Goal: Task Accomplishment & Management: Manage account settings

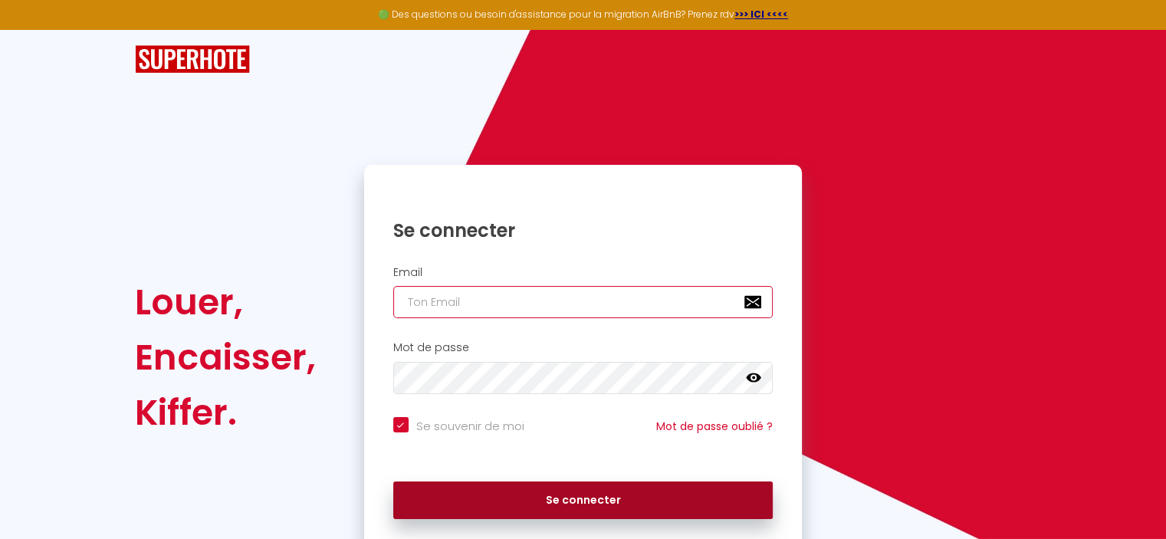
type input "[PERSON_NAME][EMAIL_ADDRESS][DOMAIN_NAME]"
click at [555, 491] on button "Se connecter" at bounding box center [583, 500] width 380 height 38
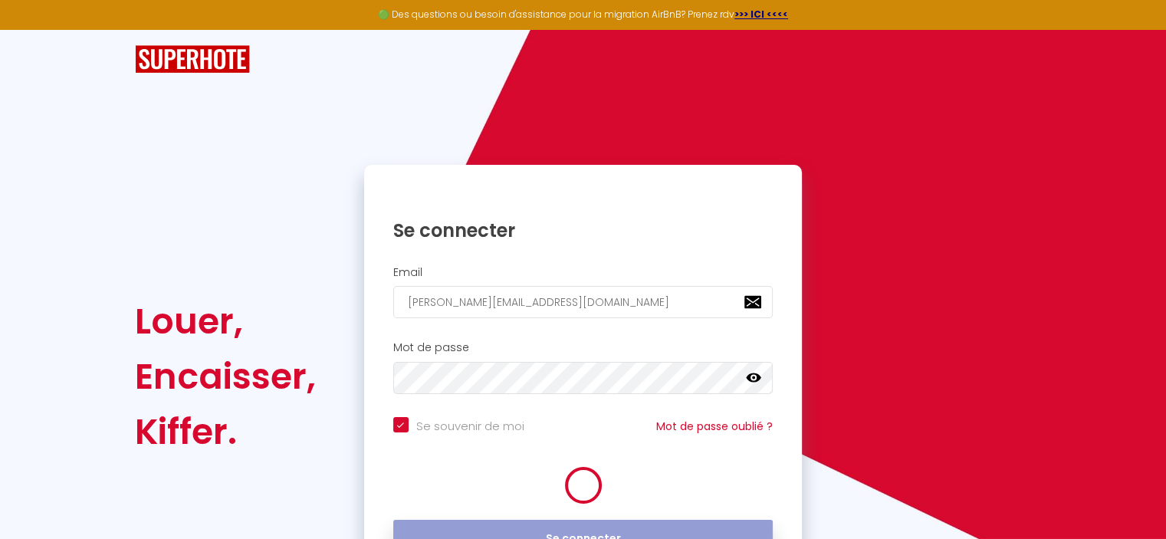
checkbox input "true"
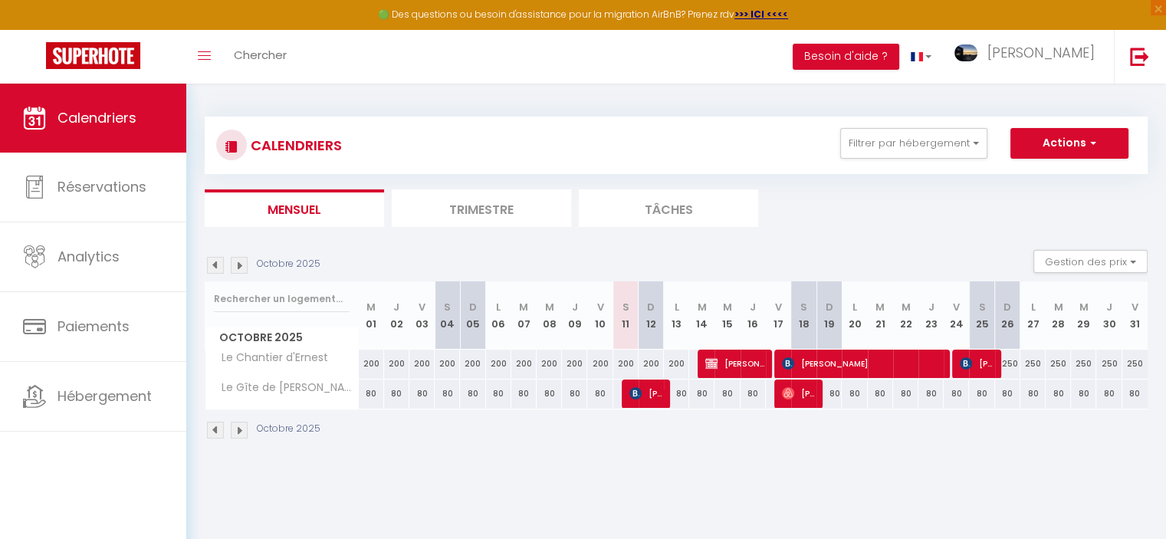
click at [240, 264] on img at bounding box center [239, 265] width 17 height 17
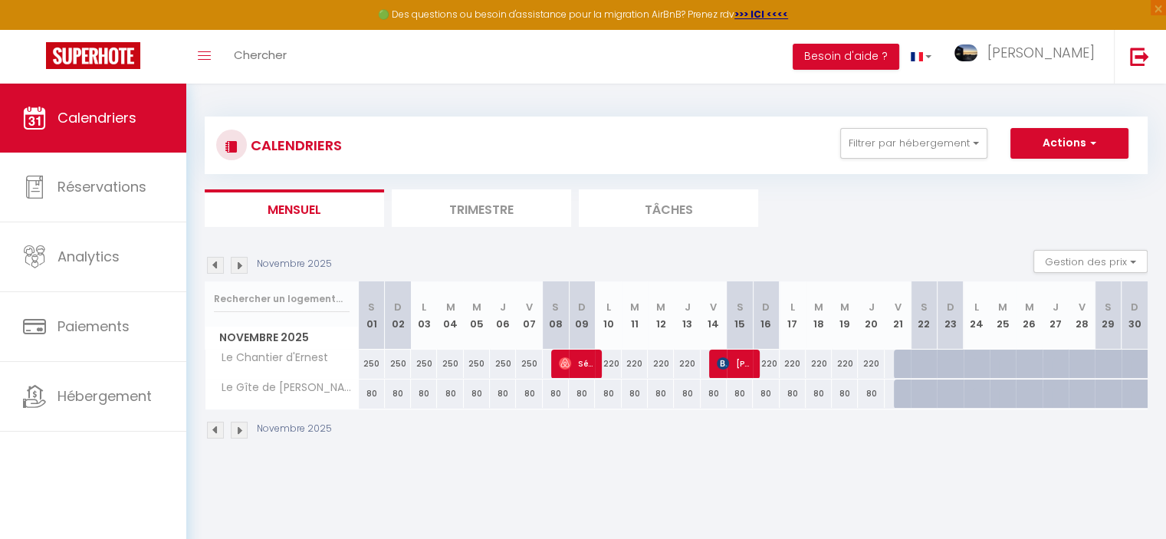
click at [240, 264] on img at bounding box center [239, 265] width 17 height 17
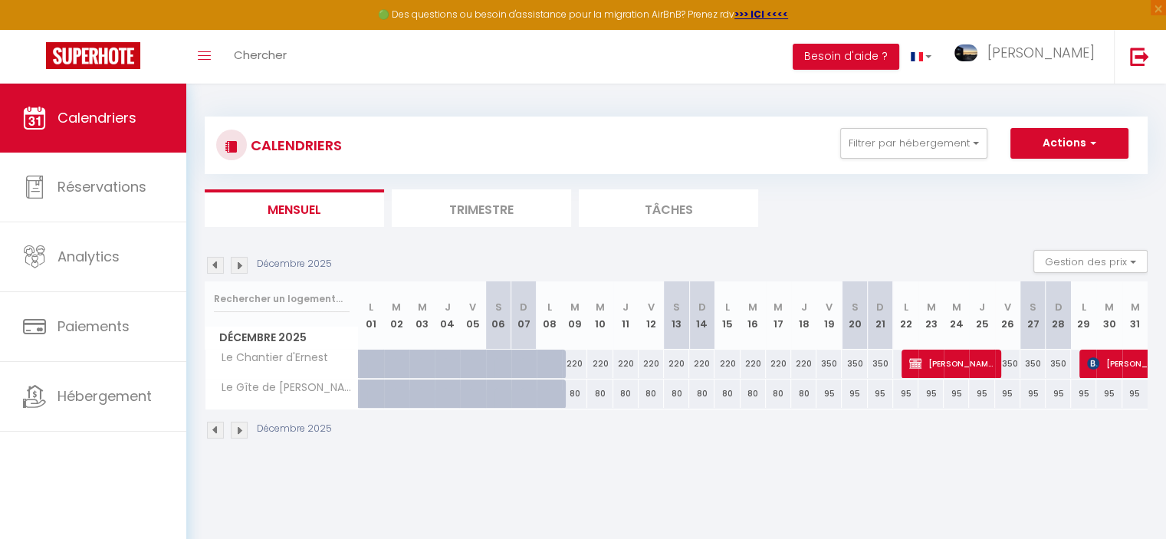
click at [242, 262] on img at bounding box center [239, 265] width 17 height 17
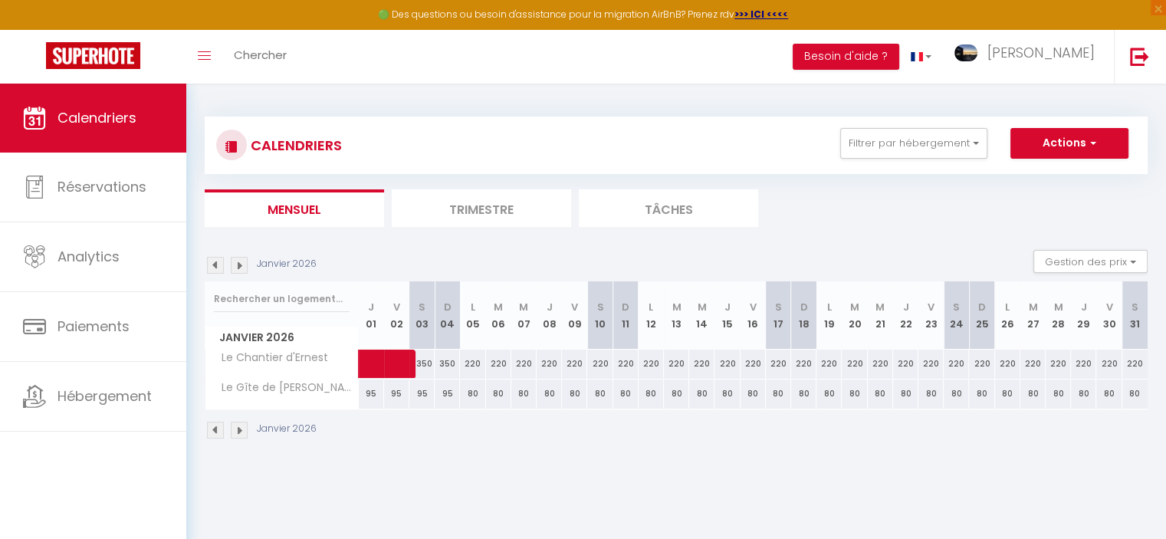
click at [219, 262] on img at bounding box center [215, 265] width 17 height 17
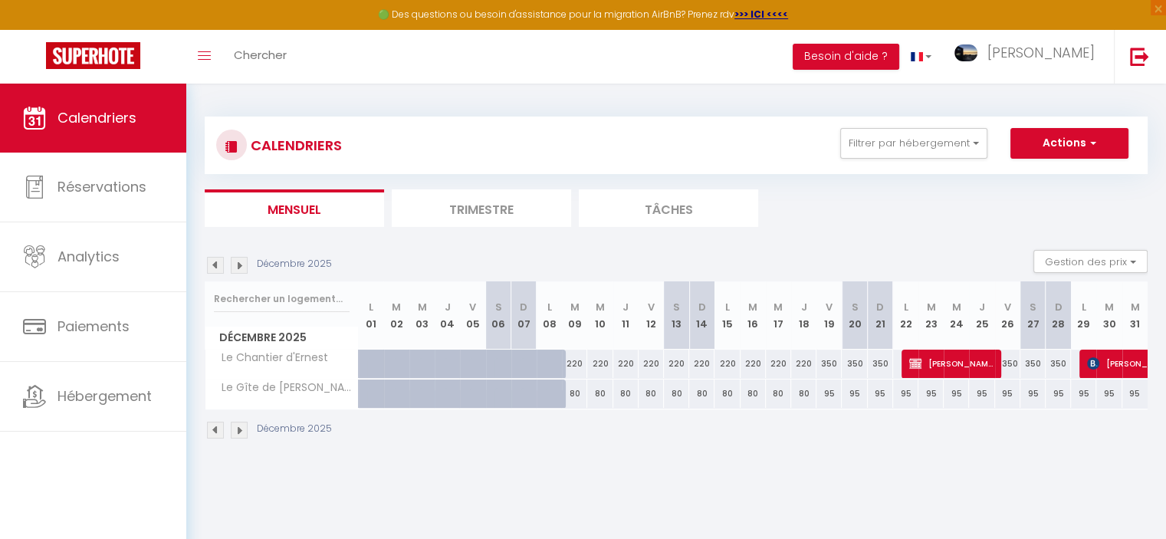
click at [219, 262] on img at bounding box center [215, 265] width 17 height 17
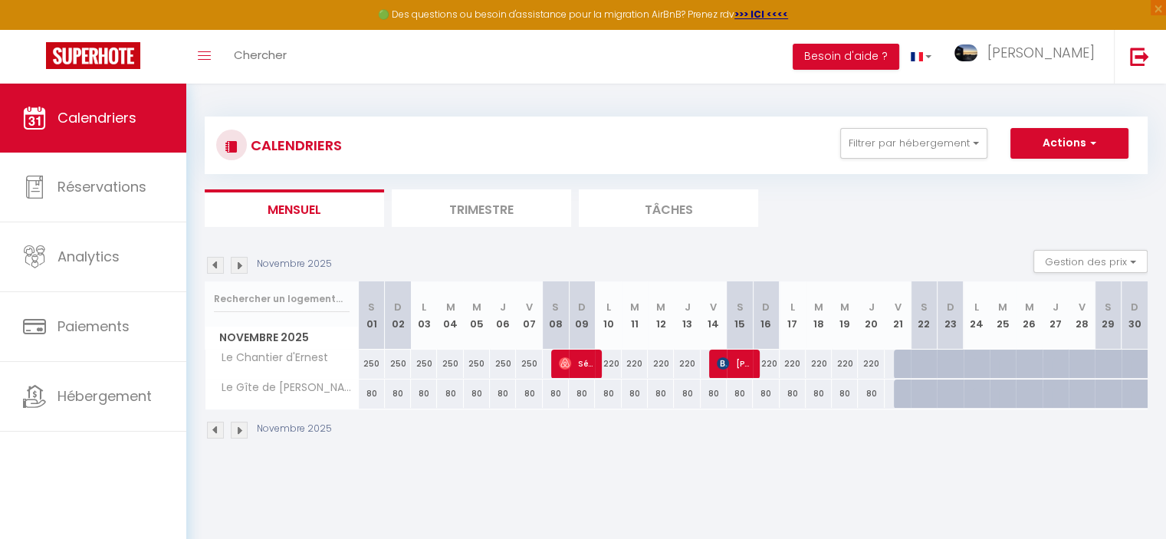
click at [219, 262] on img at bounding box center [215, 265] width 17 height 17
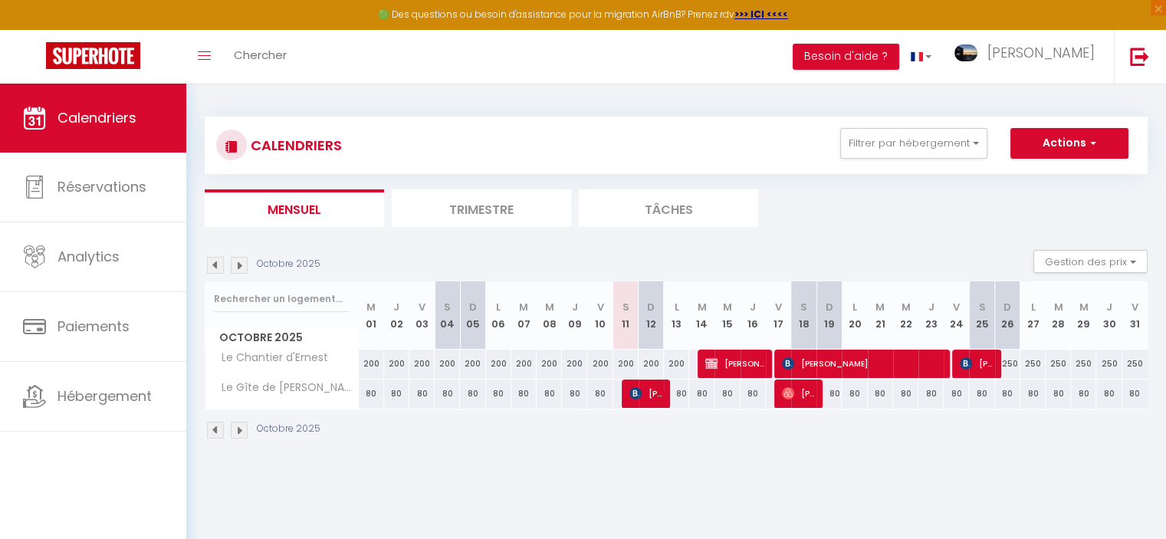
click at [219, 262] on img at bounding box center [215, 265] width 17 height 17
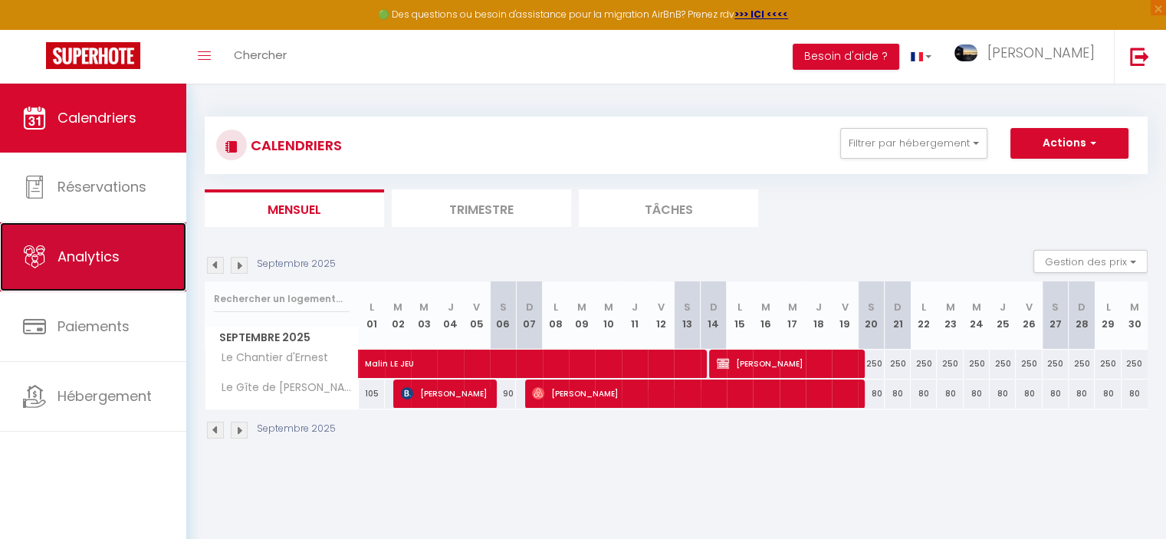
click at [66, 249] on span "Analytics" at bounding box center [89, 256] width 62 height 19
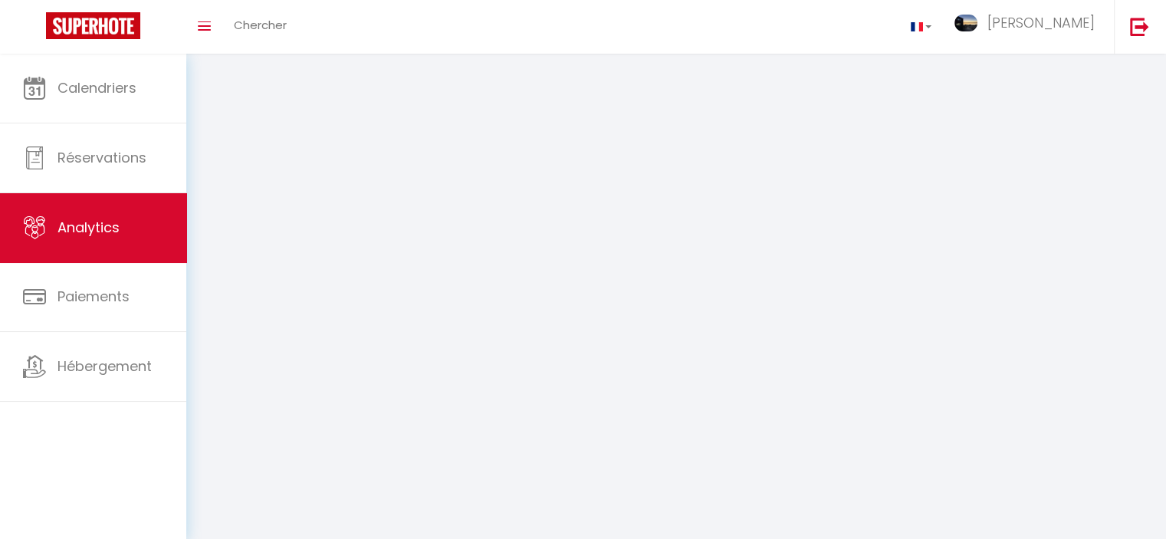
select select "2025"
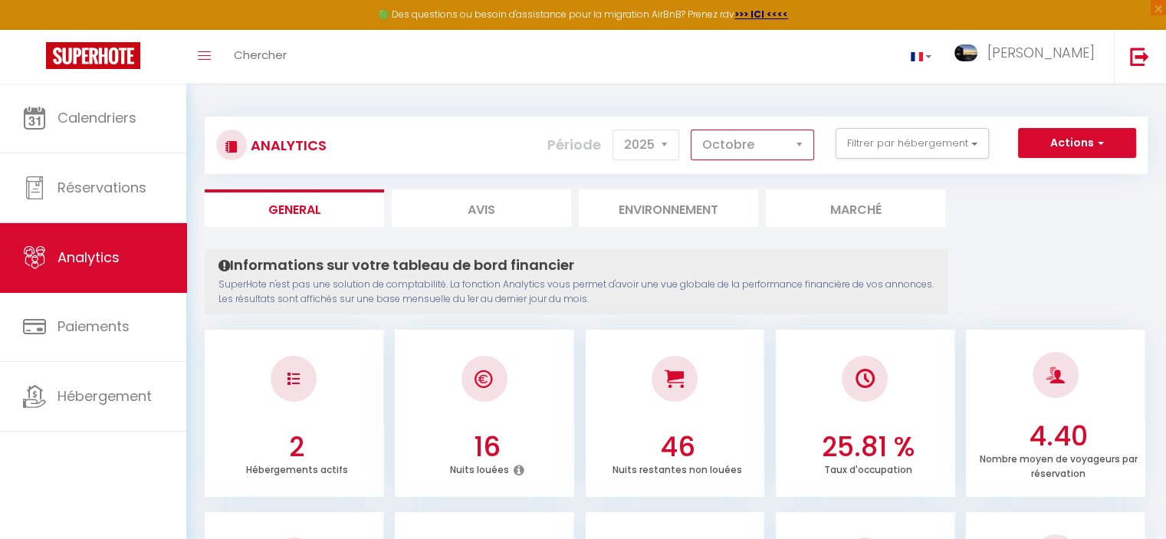
click at [737, 145] on select "Janvier Février Mars Avril Mai Juin Juillet Août Septembre Octobre Novembre Déc…" at bounding box center [752, 145] width 123 height 31
select select "9"
click at [692, 130] on select "Janvier Février Mars Avril Mai Juin Juillet Août Septembre Octobre Novembre Déc…" at bounding box center [752, 145] width 123 height 31
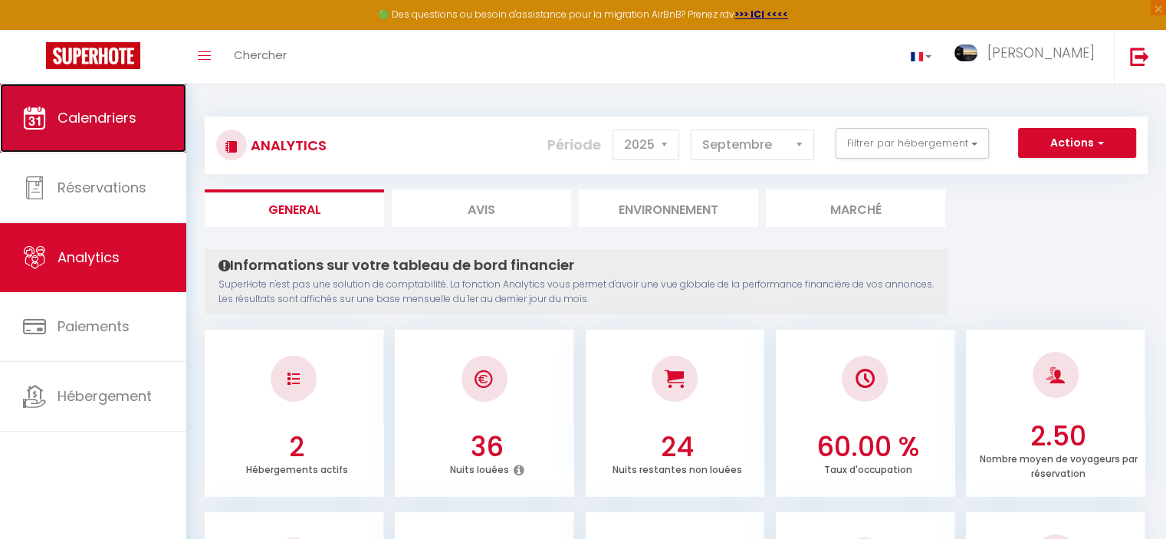
click at [84, 107] on link "Calendriers" at bounding box center [93, 118] width 186 height 69
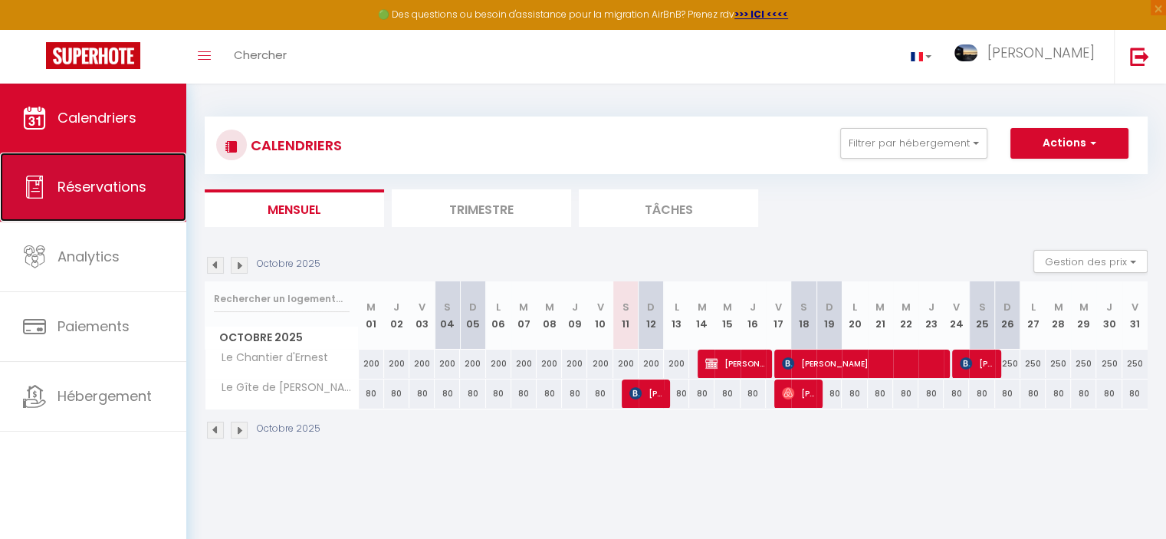
click at [117, 194] on span "Réservations" at bounding box center [102, 186] width 89 height 19
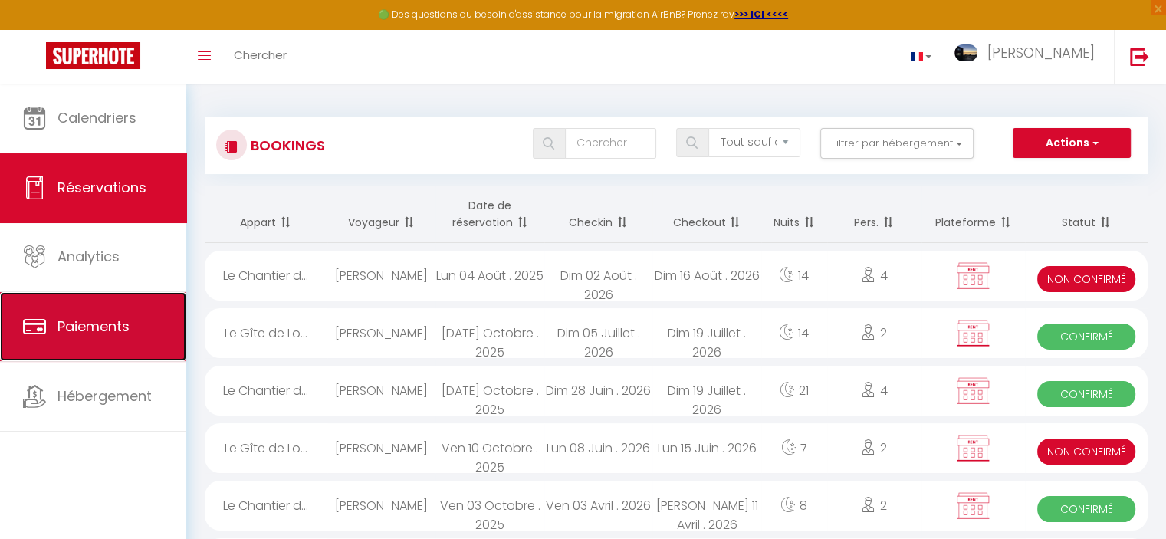
click at [101, 329] on span "Paiements" at bounding box center [94, 326] width 72 height 19
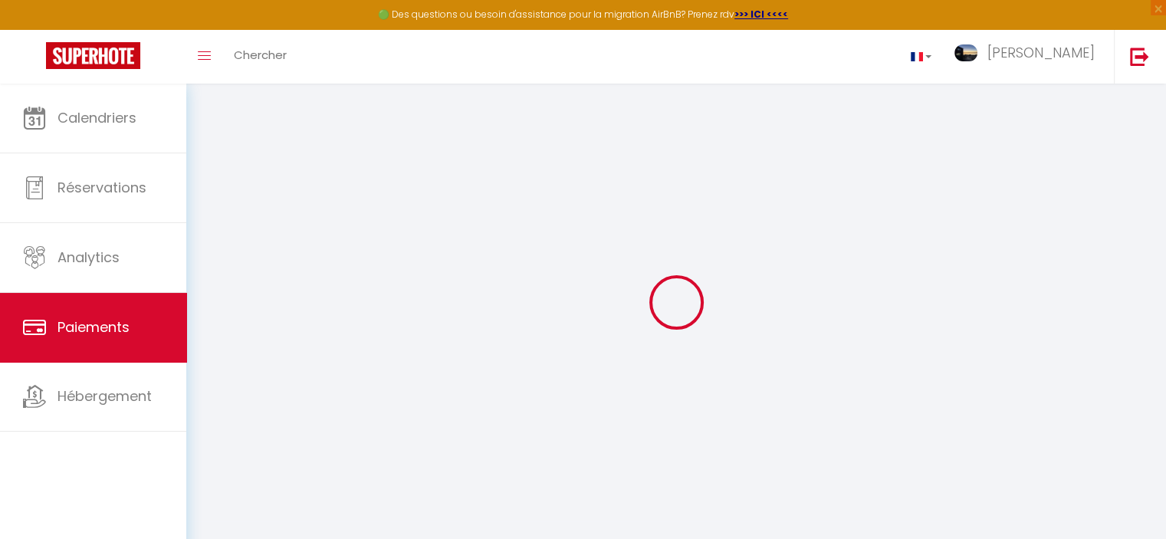
select select "2"
select select "0"
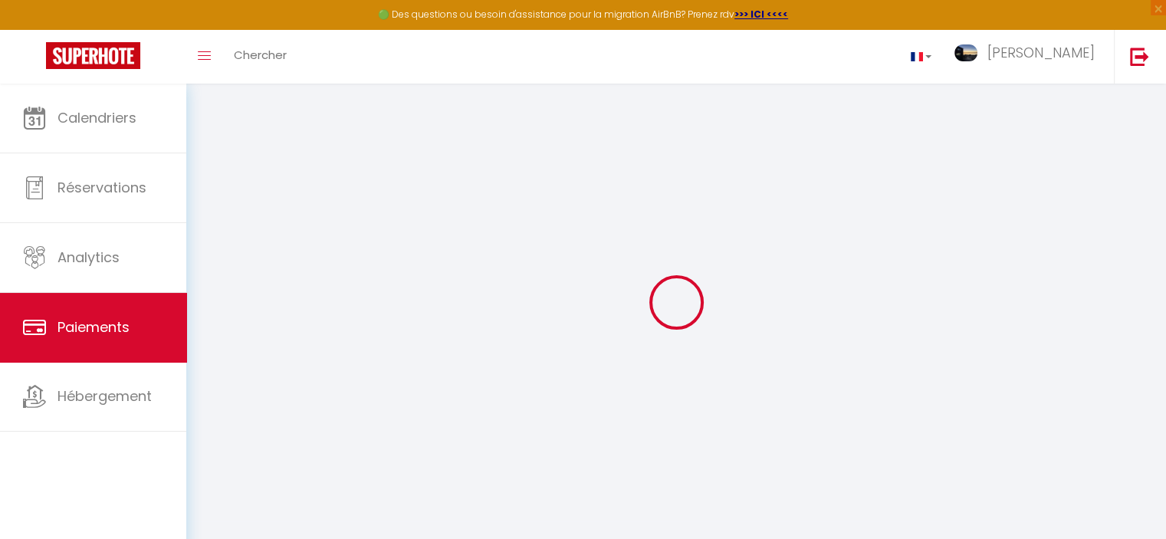
select select "0"
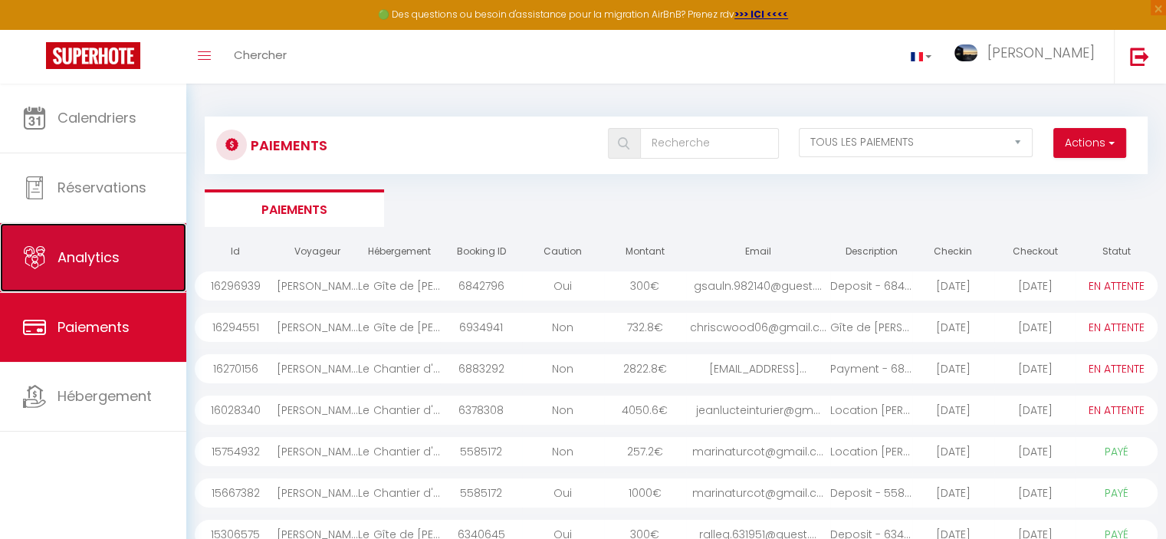
click at [101, 250] on span "Analytics" at bounding box center [89, 257] width 62 height 19
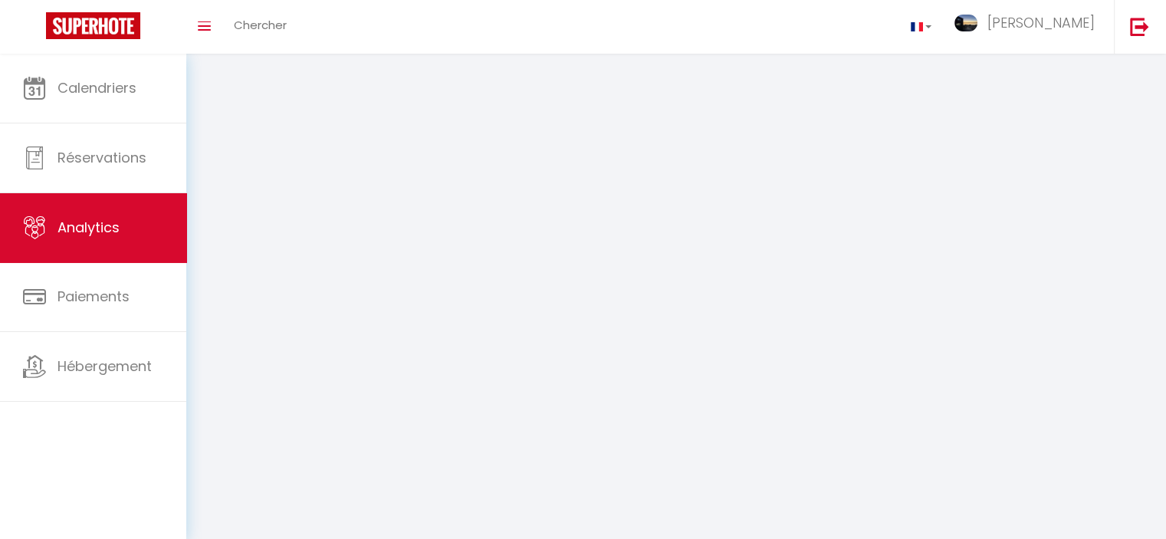
select select "2025"
select select "10"
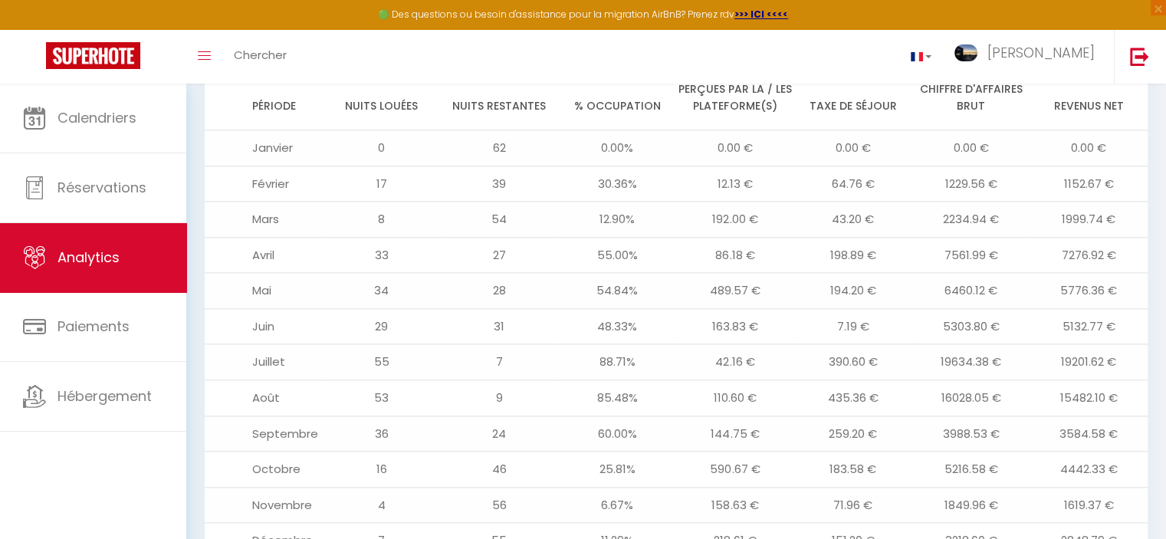
scroll to position [1816, 0]
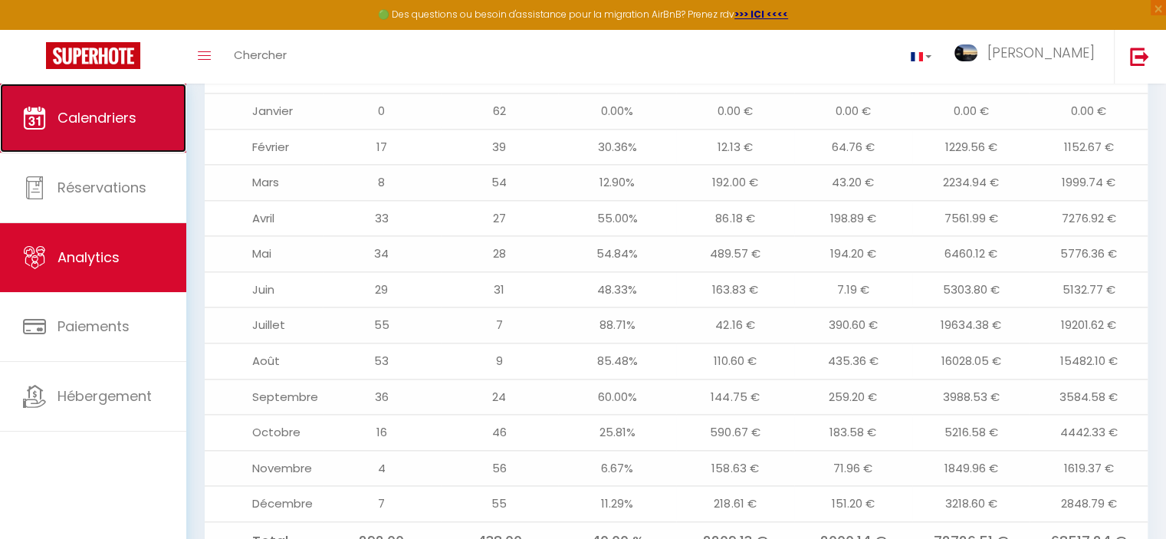
click at [104, 123] on span "Calendriers" at bounding box center [97, 117] width 79 height 19
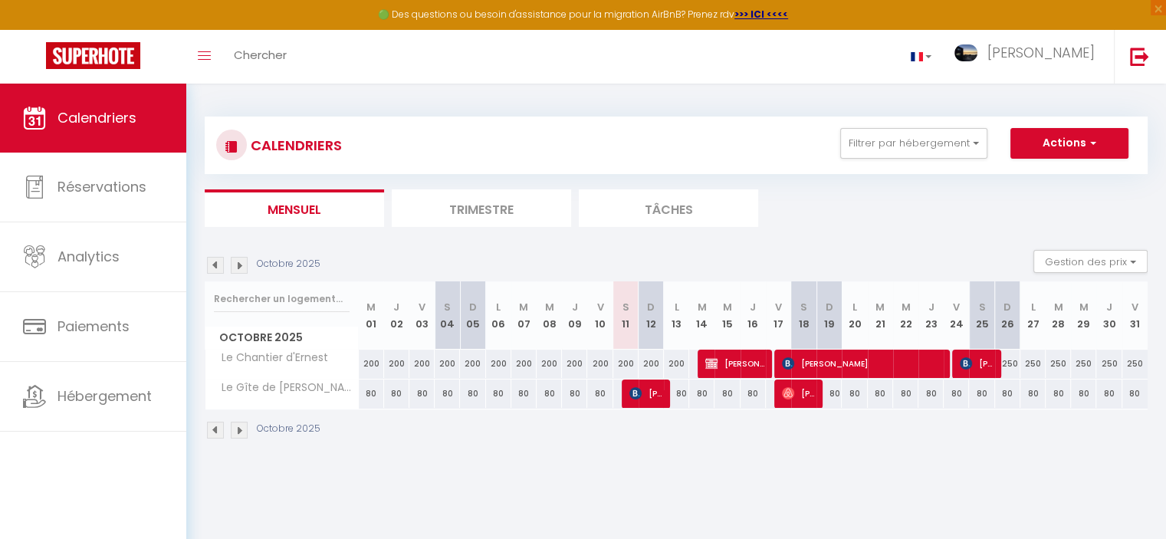
click at [213, 264] on img at bounding box center [215, 265] width 17 height 17
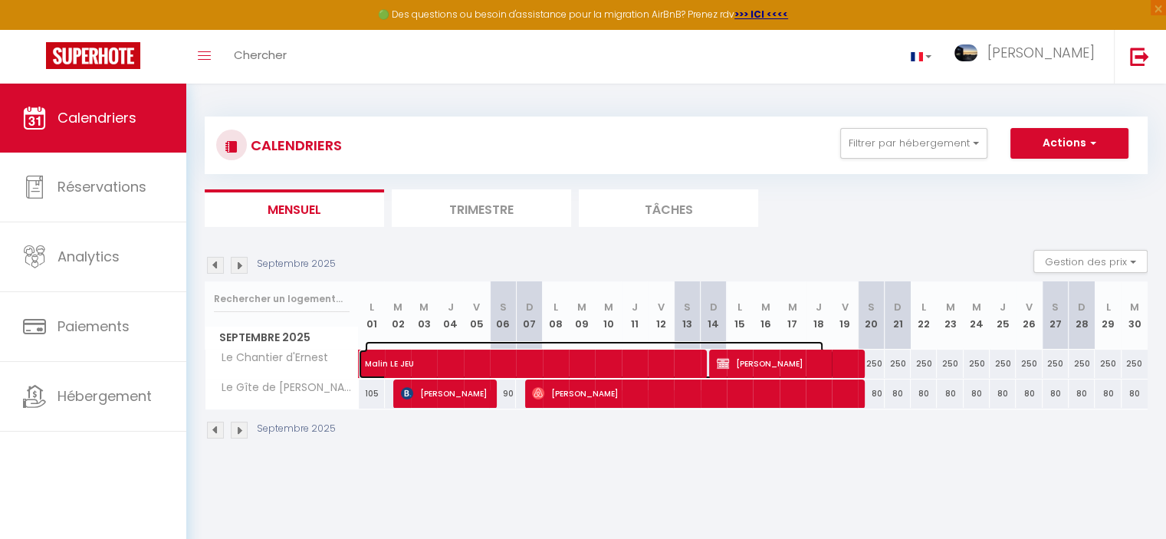
click at [532, 360] on span "Malin LE JEU" at bounding box center [594, 355] width 458 height 29
select select "KO"
select select "OK"
select select "1"
select select "0"
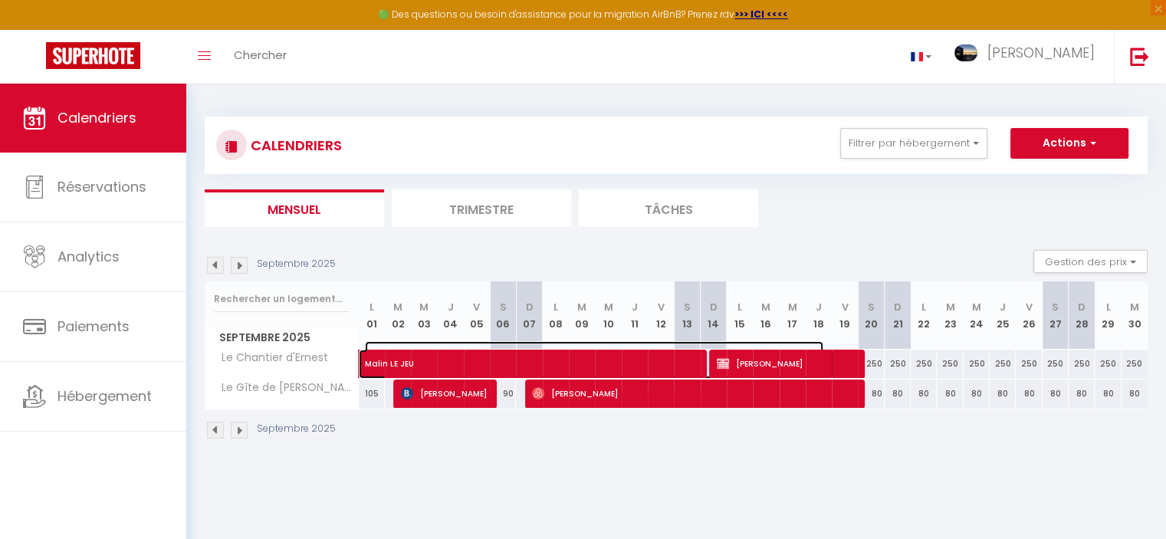
select select "1"
select select
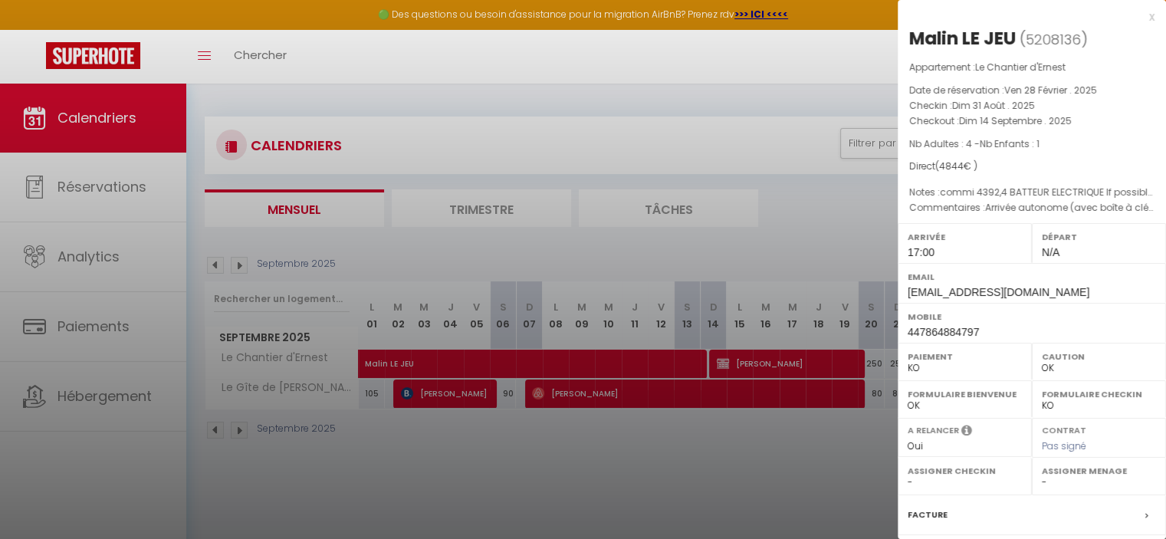
click at [774, 438] on div at bounding box center [583, 269] width 1166 height 539
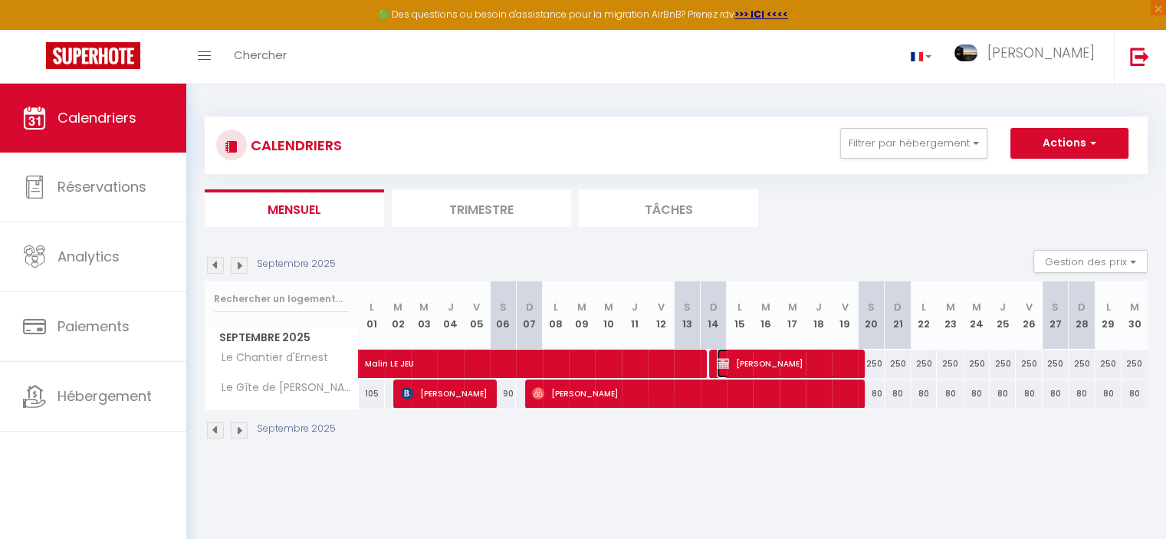
click at [774, 361] on span "[PERSON_NAME]" at bounding box center [786, 363] width 139 height 29
select select "OK"
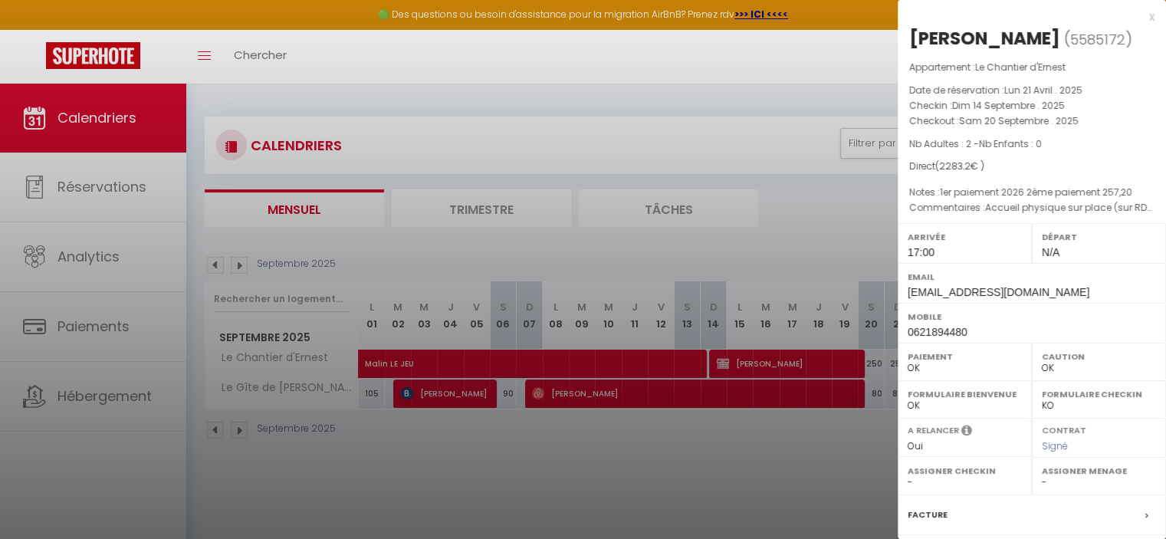
click at [662, 486] on div at bounding box center [583, 269] width 1166 height 539
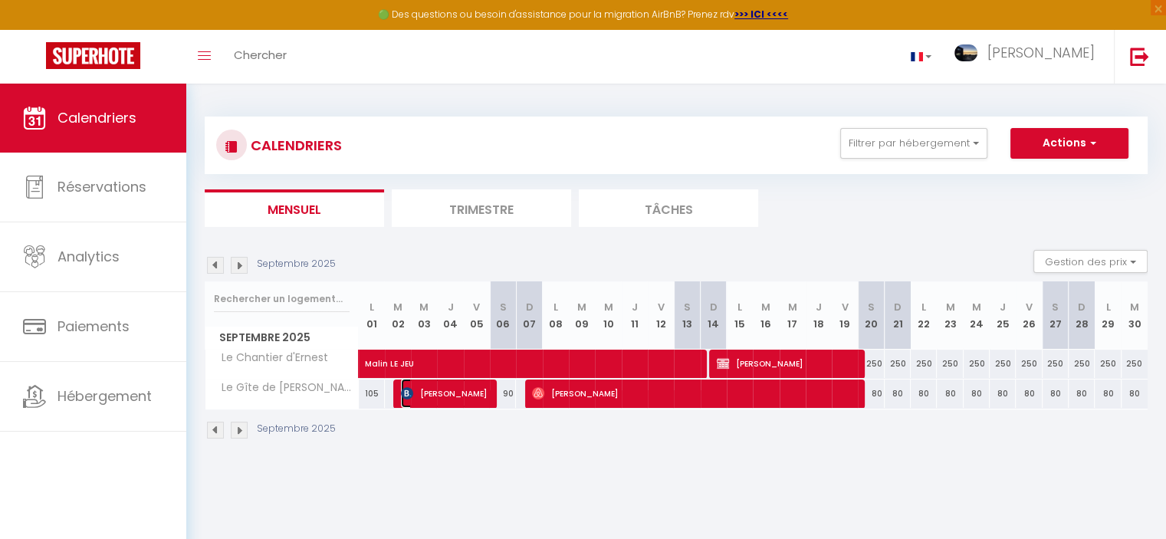
click at [450, 392] on span "[PERSON_NAME]" at bounding box center [444, 393] width 87 height 29
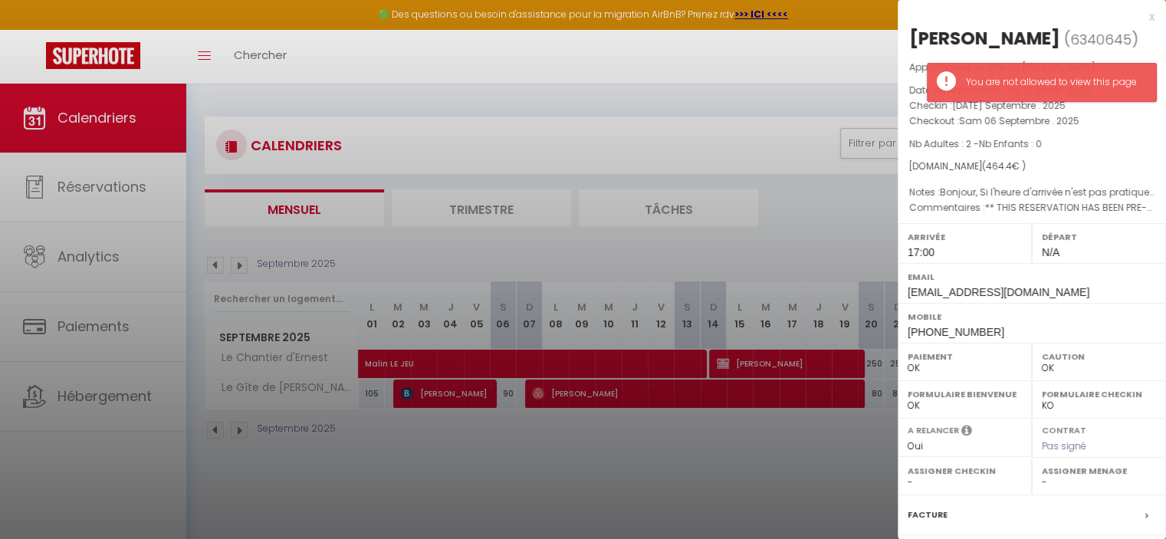
click at [689, 444] on div at bounding box center [583, 269] width 1166 height 539
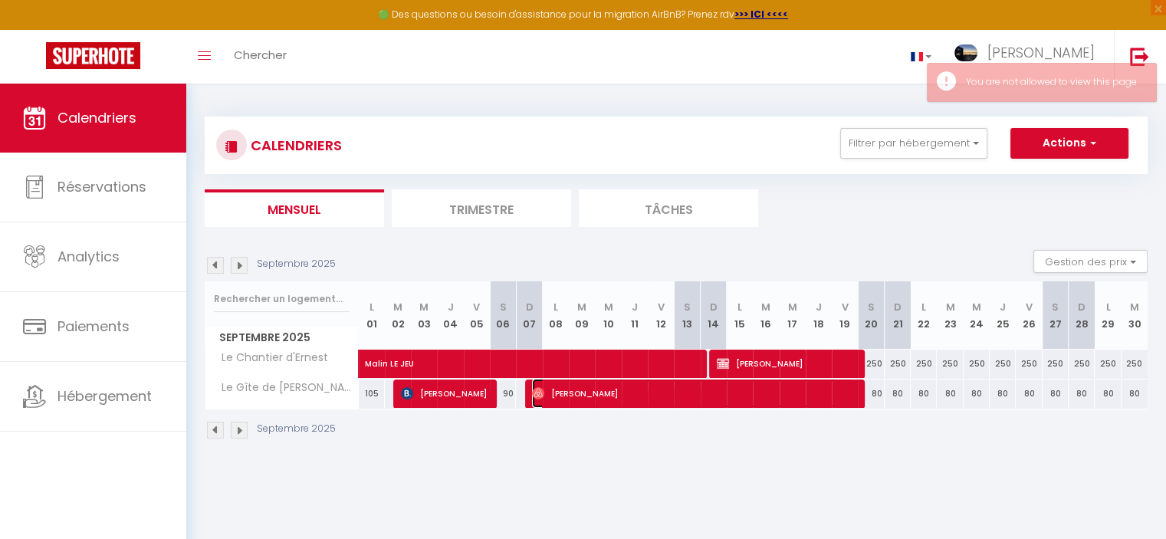
click at [711, 396] on span "[PERSON_NAME]" at bounding box center [692, 393] width 321 height 29
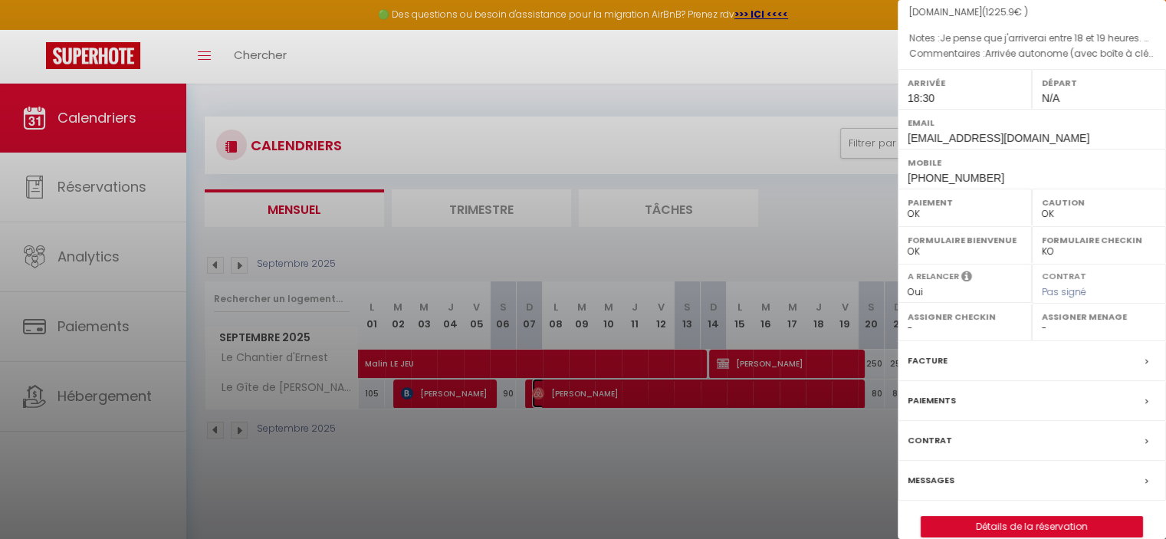
scroll to position [173, 0]
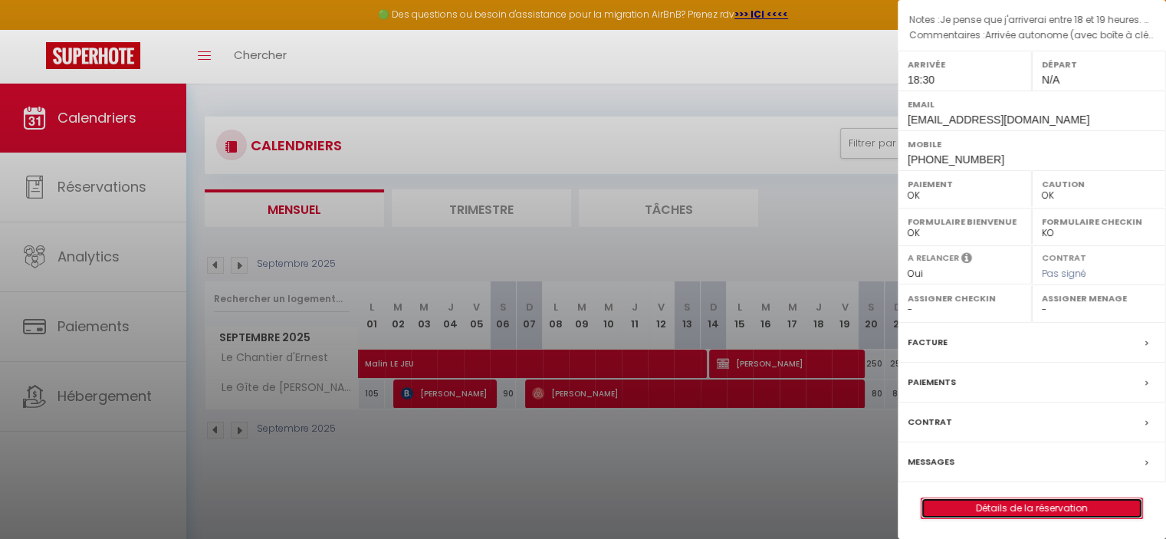
click at [1049, 502] on link "Détails de la réservation" at bounding box center [1032, 508] width 221 height 20
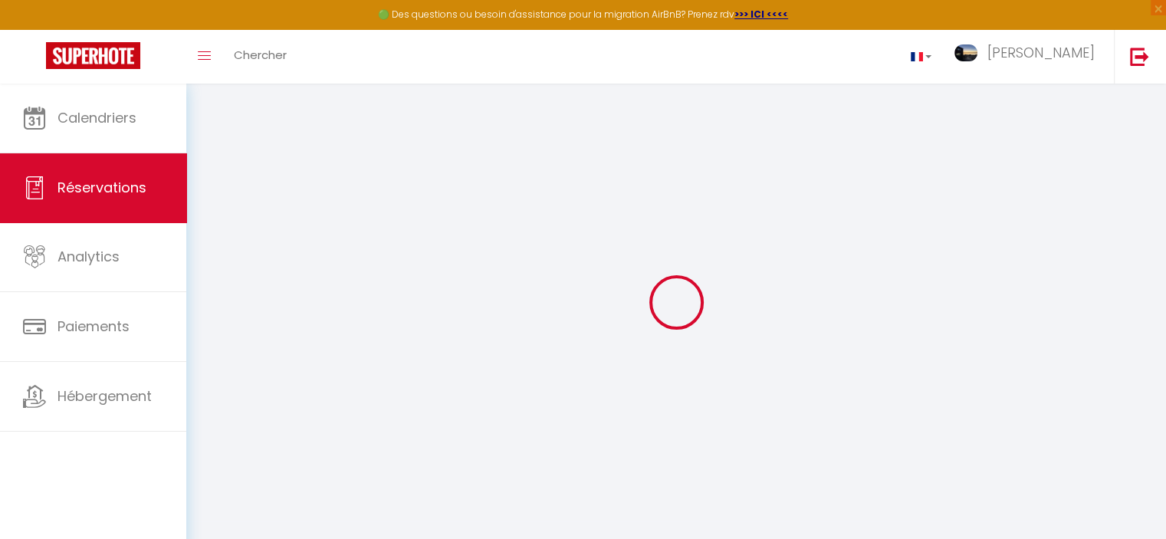
type input "[PERSON_NAME]"
type input "[EMAIL_ADDRESS][DOMAIN_NAME]"
type input "[PHONE_NUMBER]"
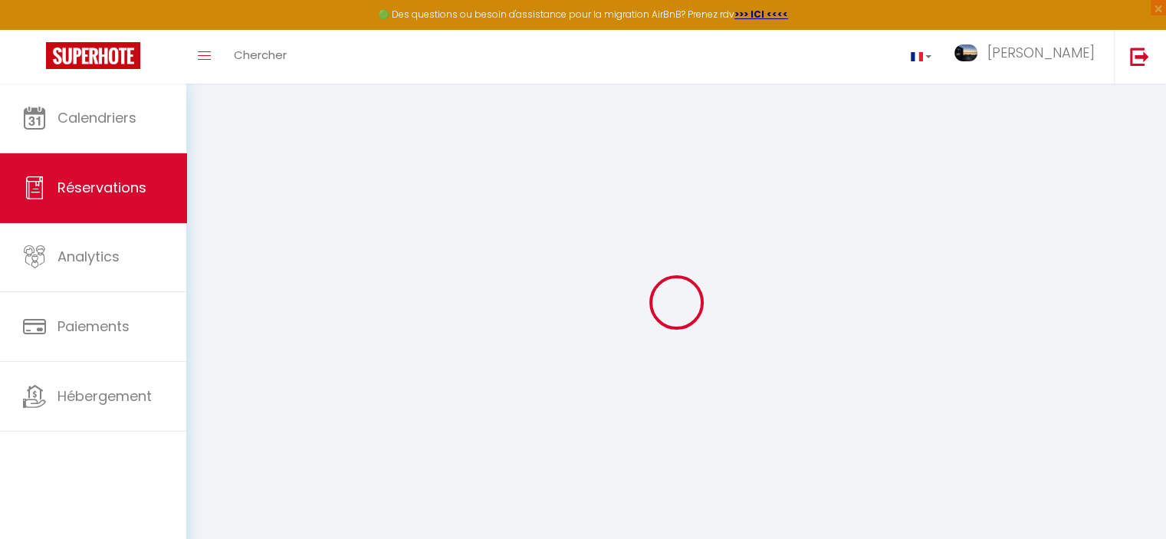
type input "[PHONE_NUMBER]"
select select
type input "35"
type input "44.14"
select select "57840"
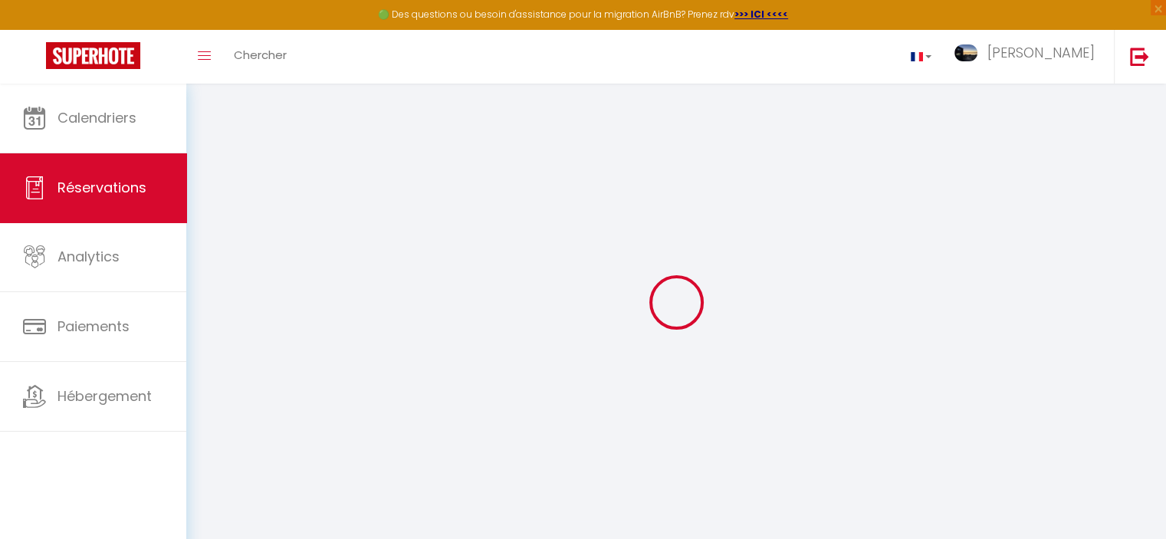
select select "1"
select select
type input "1"
select select "12"
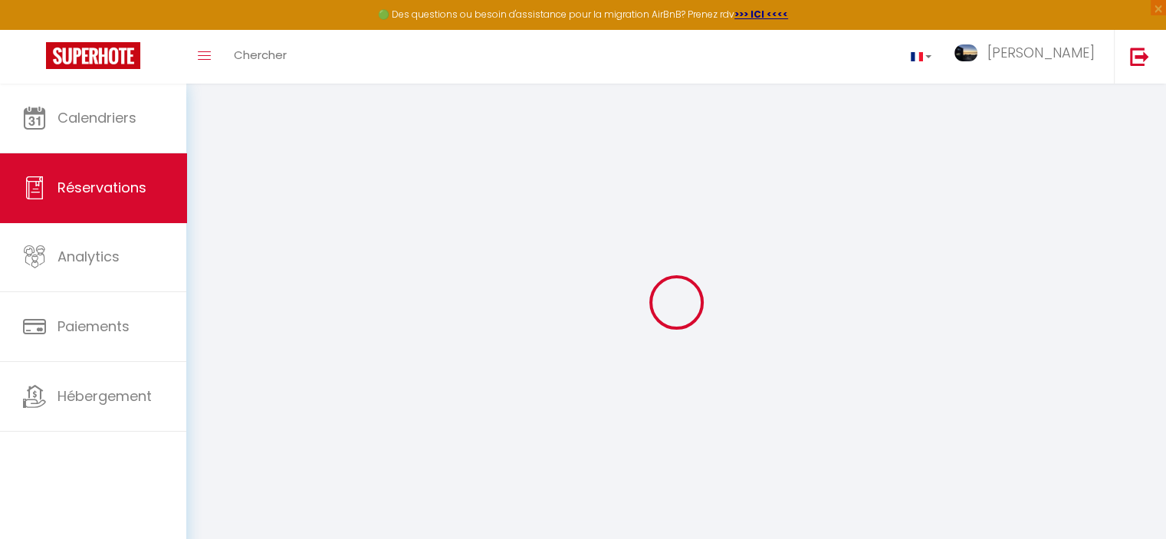
select select
type input "1160.9"
checkbox input "false"
select select "1"
type input "30"
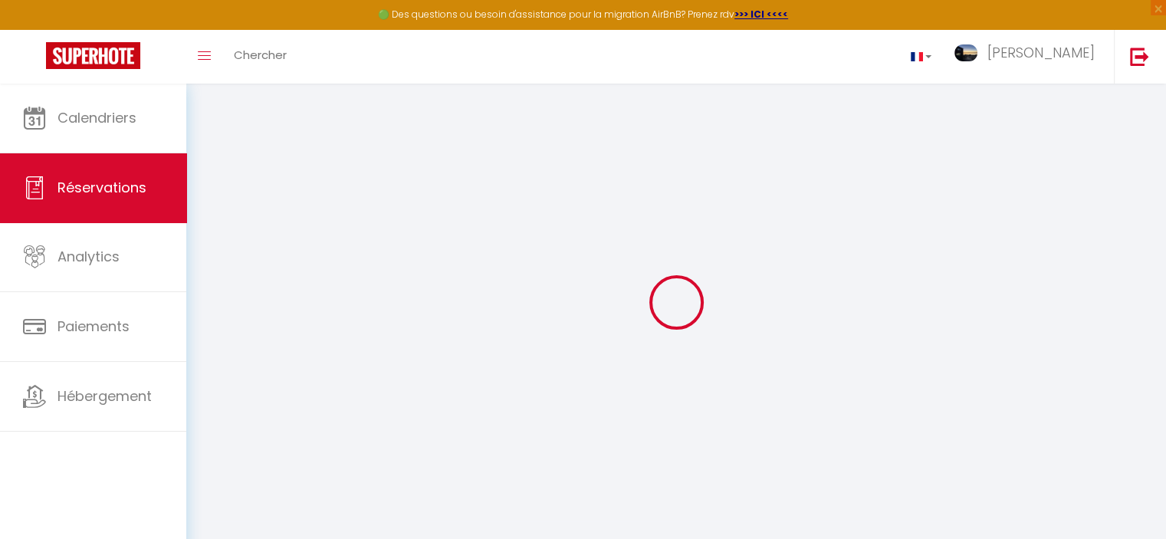
type input "35"
type input "0"
select index
select select
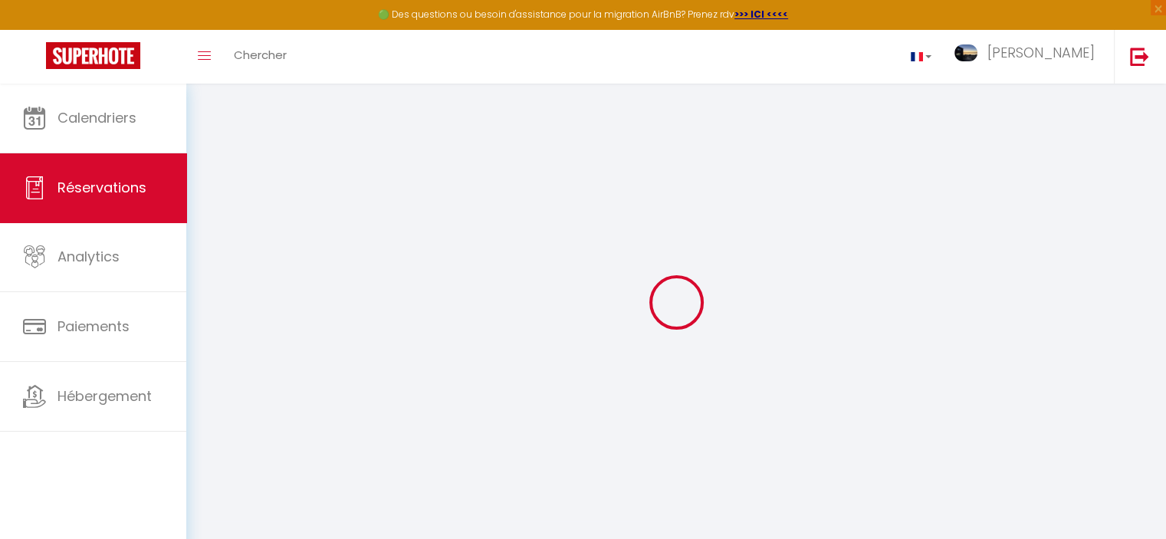
select select
select select "15"
checkbox input "false"
select index
select select
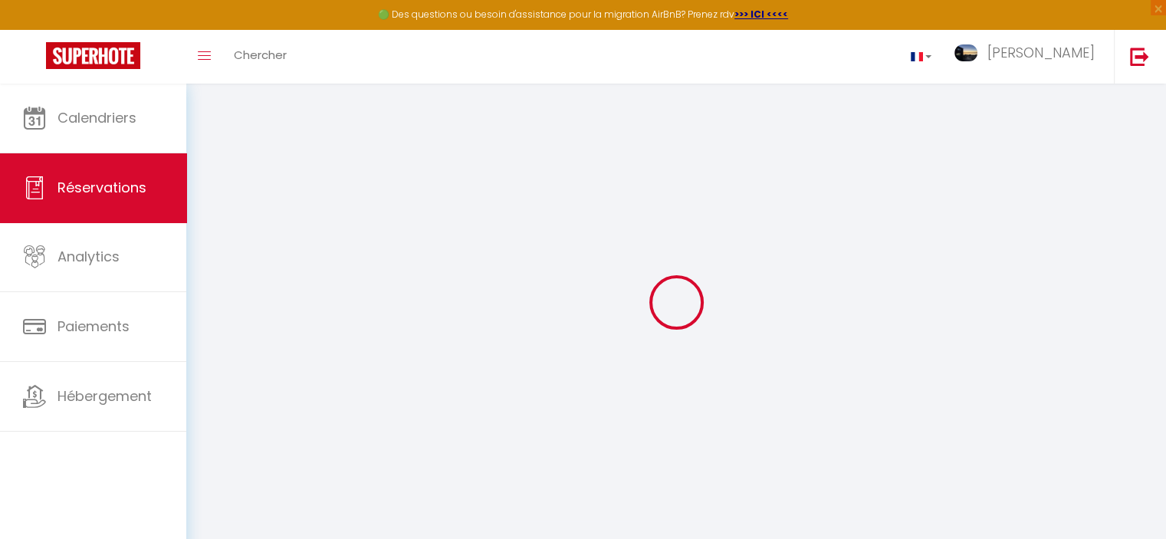
select select
checkbox input "false"
select index
select select
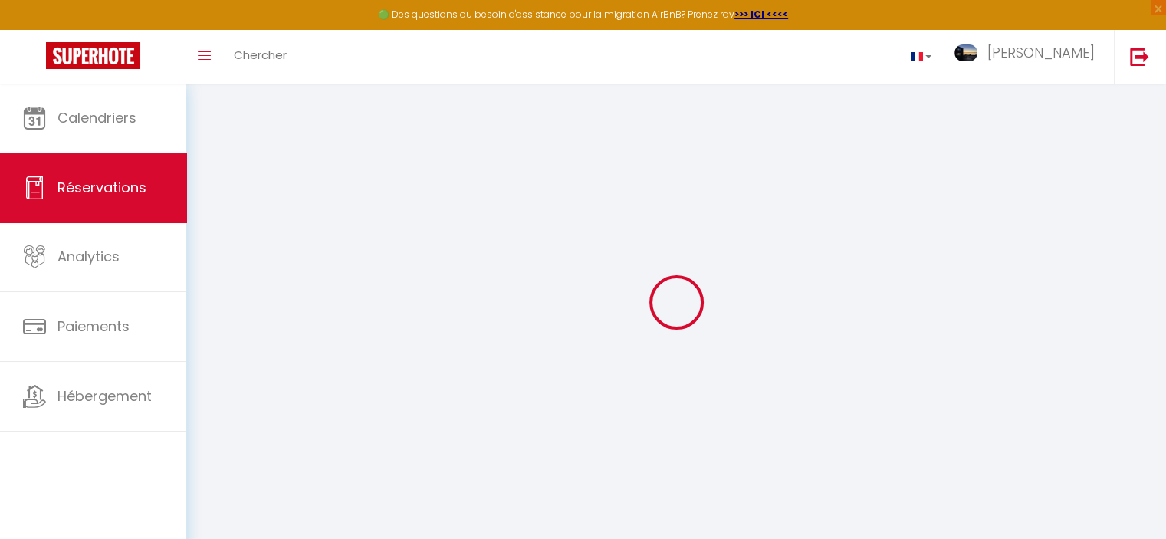
select select
checkbox input "false"
select index
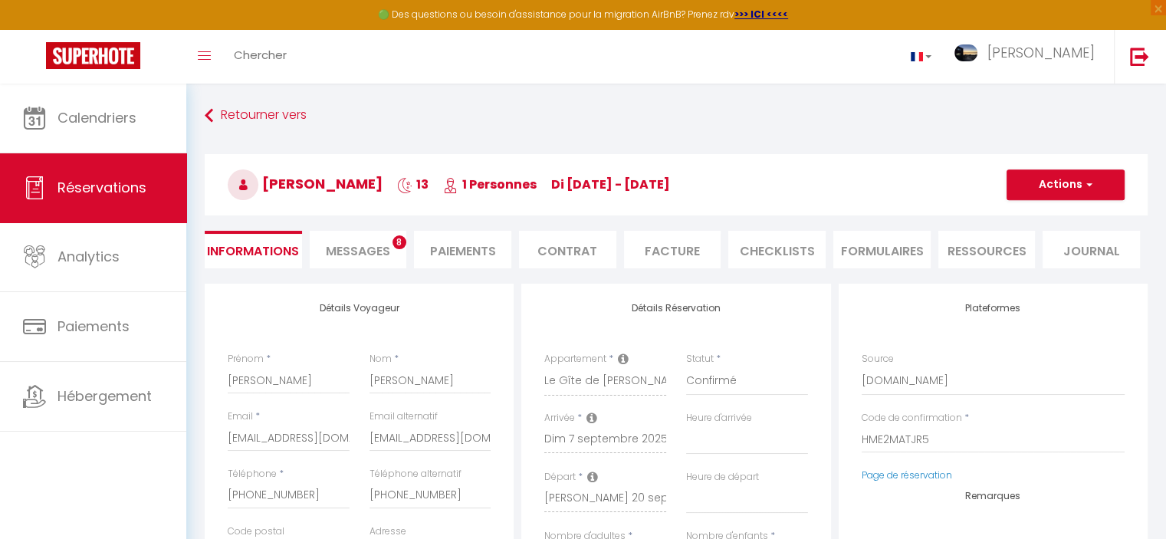
select select
checkbox input "false"
select index "Arrivée autonome (avec boîte à clé sécurisée)"
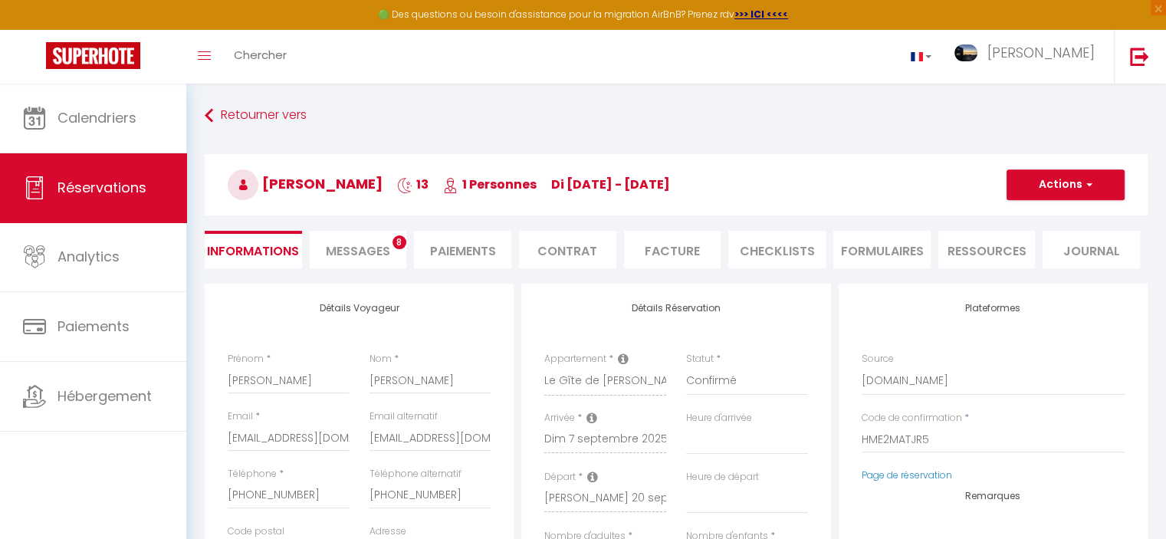
type Question1 "Je pense que j'arriverai entre 18 et 19 heures. Mais comme je souhaite visiter …"
select select
type input "30"
select select
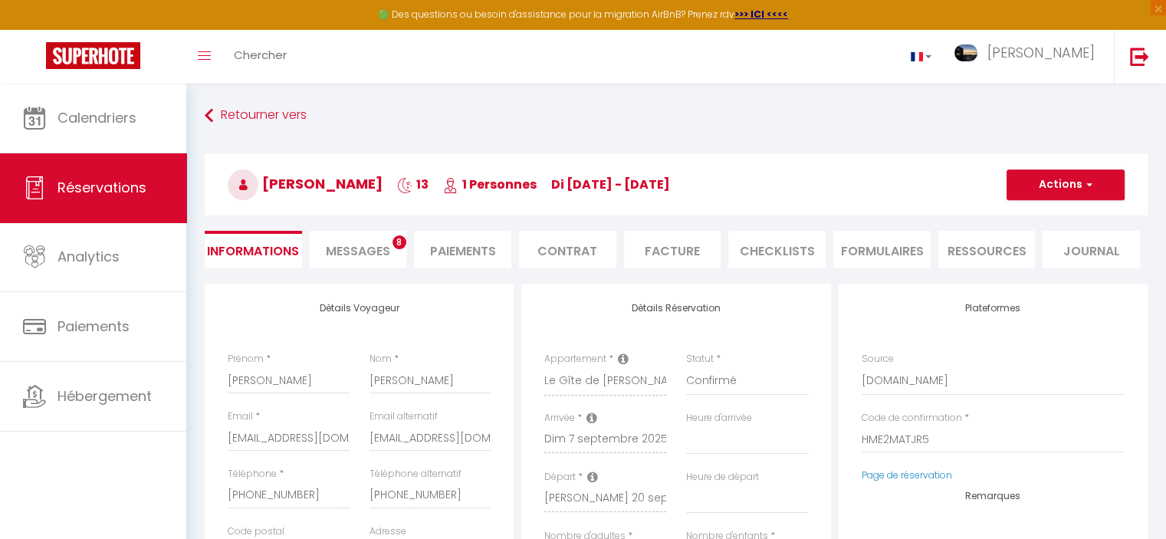
checkbox input "false"
select select
select select "18:30"
select select
checkbox input "false"
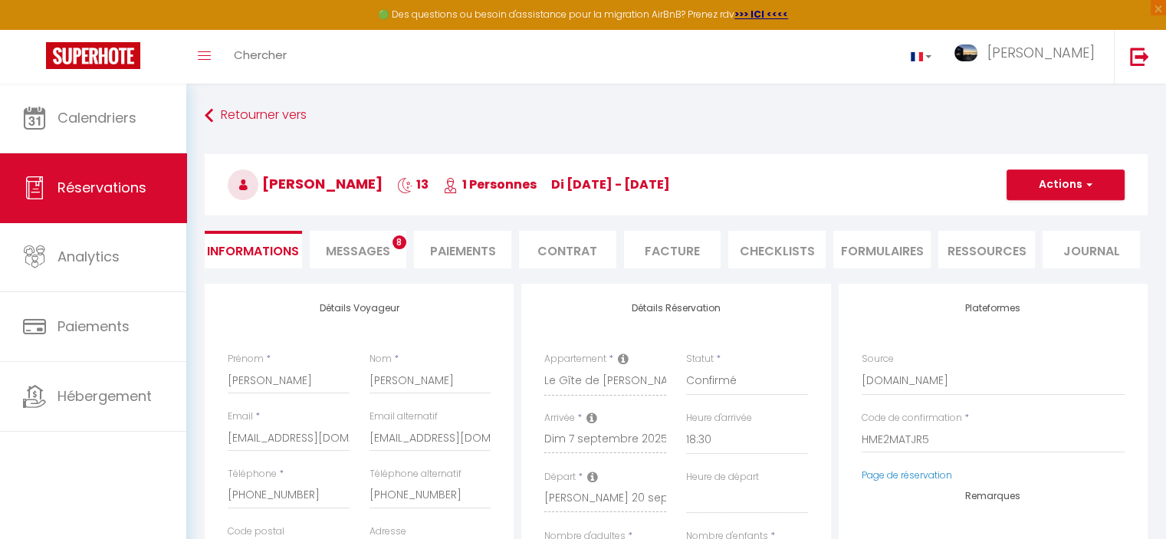
click at [448, 246] on li "Paiements" at bounding box center [462, 250] width 97 height 38
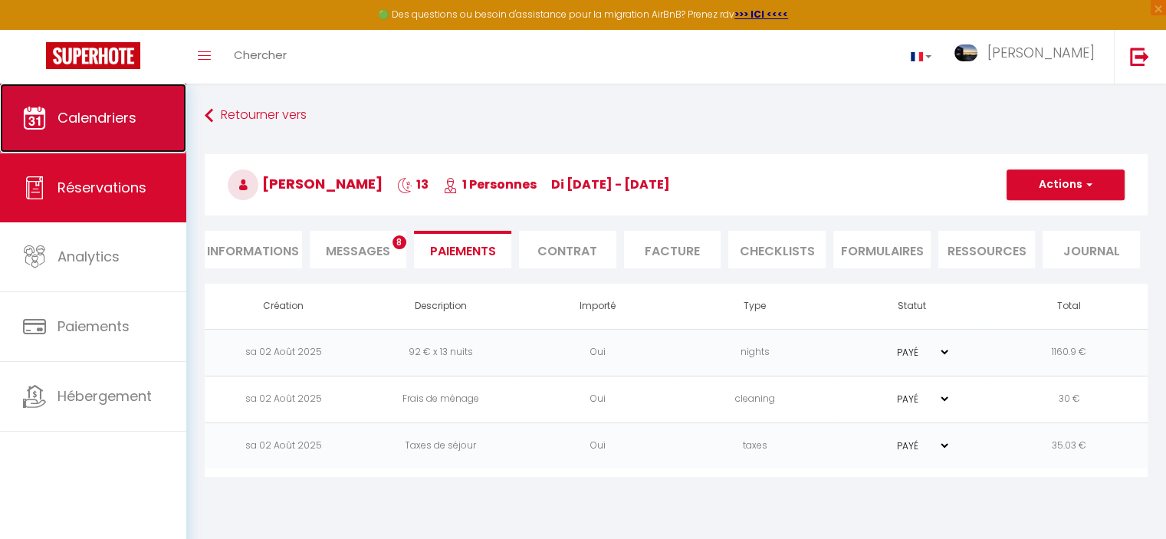
click at [97, 121] on span "Calendriers" at bounding box center [97, 117] width 79 height 19
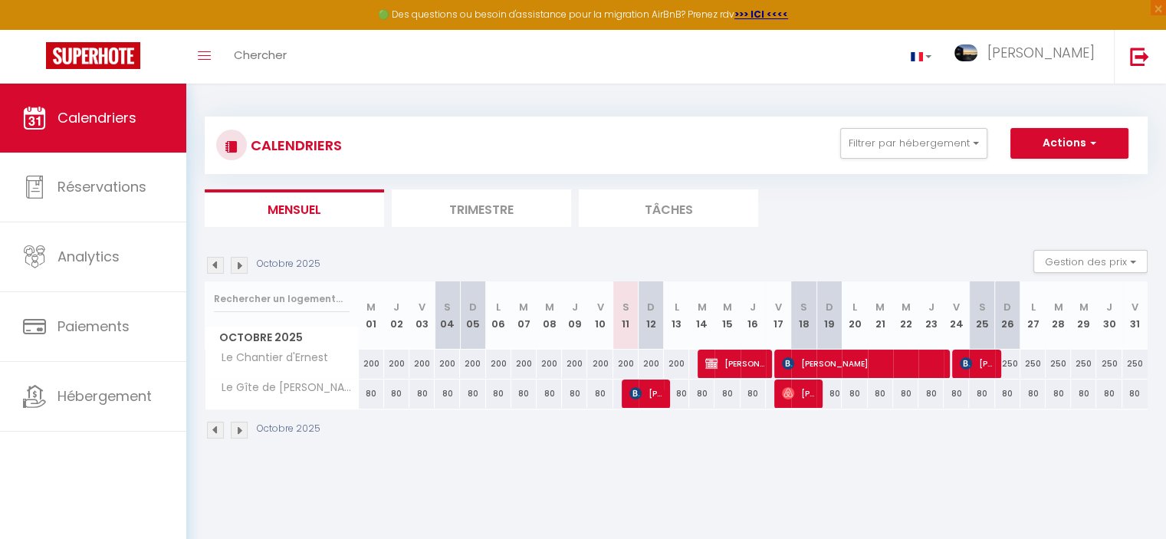
click at [218, 263] on img at bounding box center [215, 265] width 17 height 17
select select
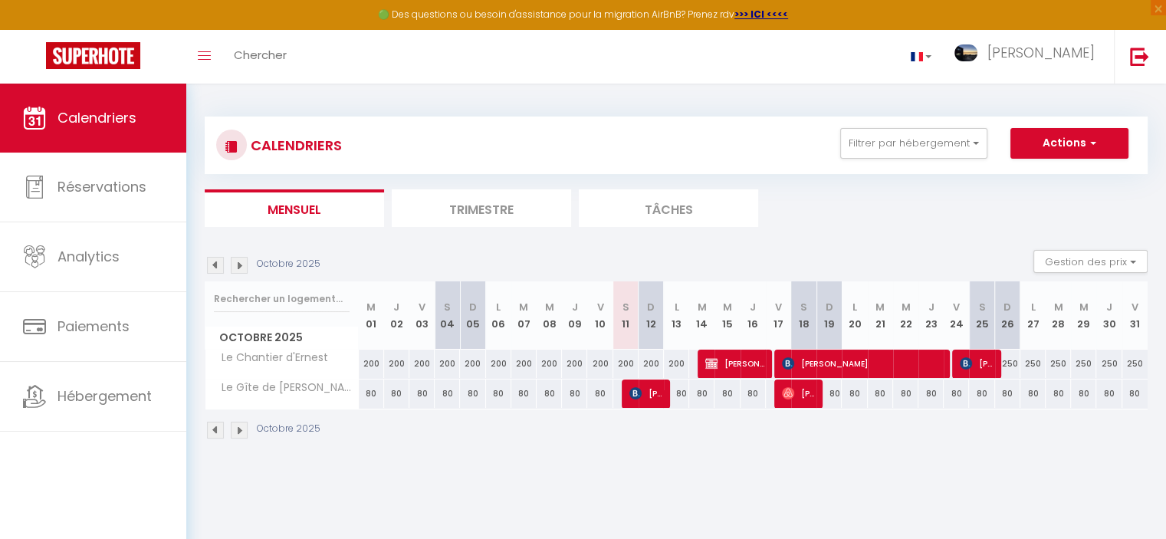
select select
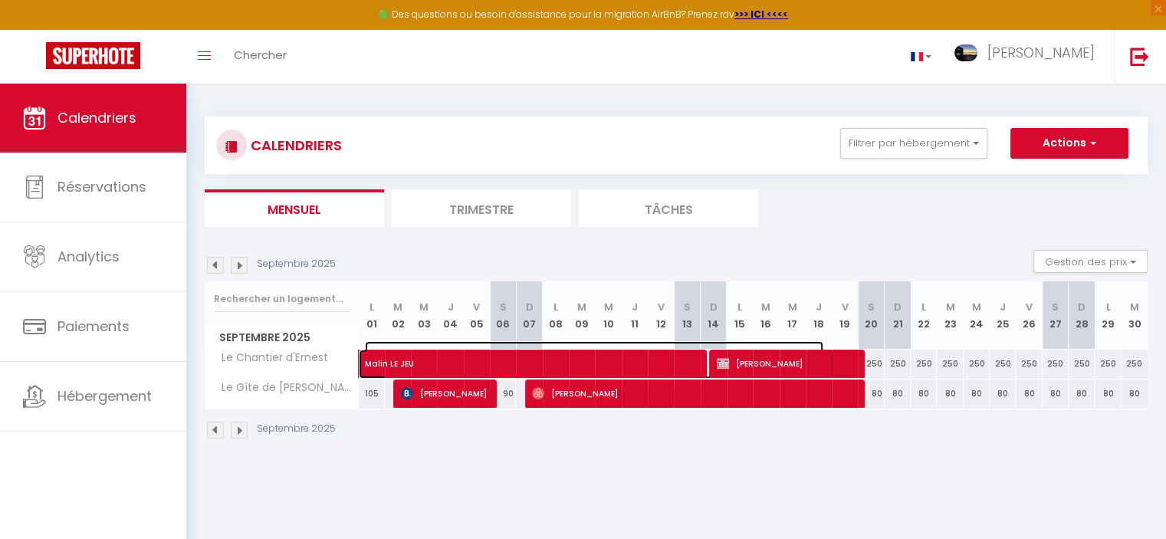
click at [466, 366] on span "Malin LE JEU" at bounding box center [594, 355] width 458 height 29
select select "KO"
select select "OK"
select select "1"
select select "0"
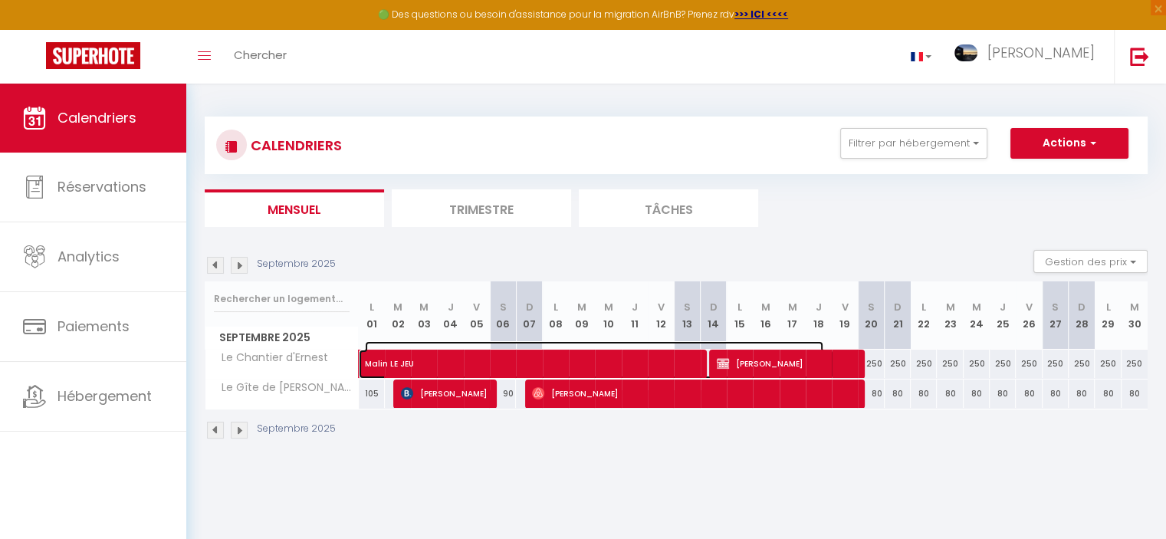
select select "1"
select select
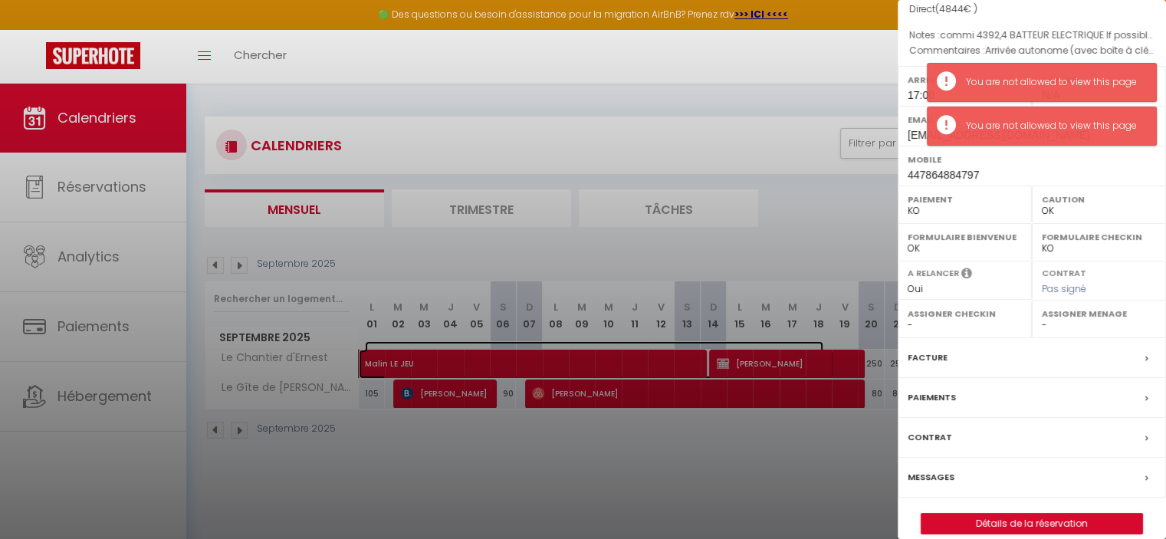
scroll to position [164, 0]
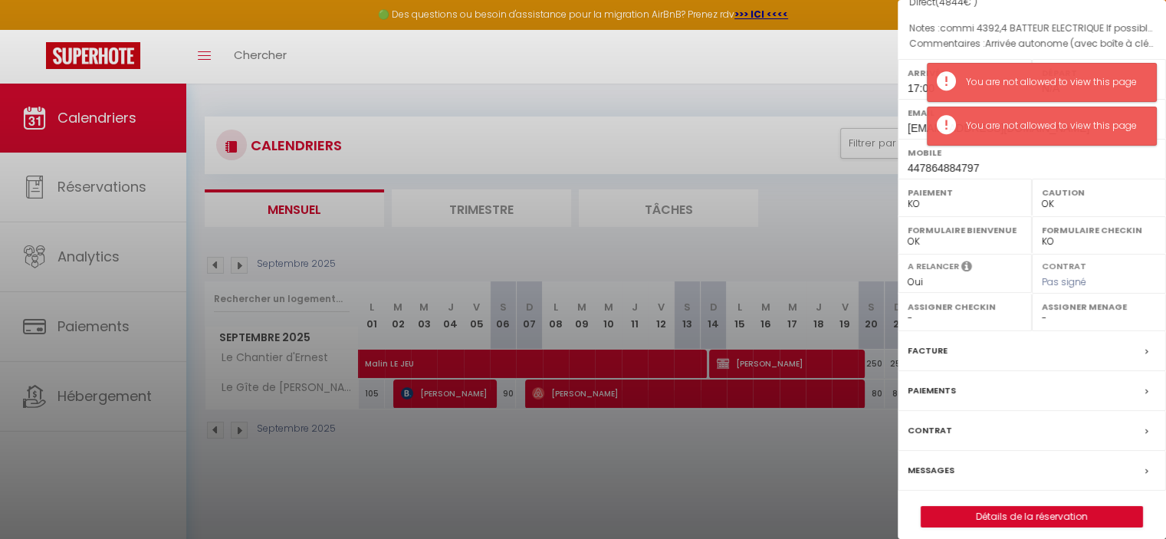
click at [1068, 387] on div "Paiements" at bounding box center [1032, 391] width 268 height 40
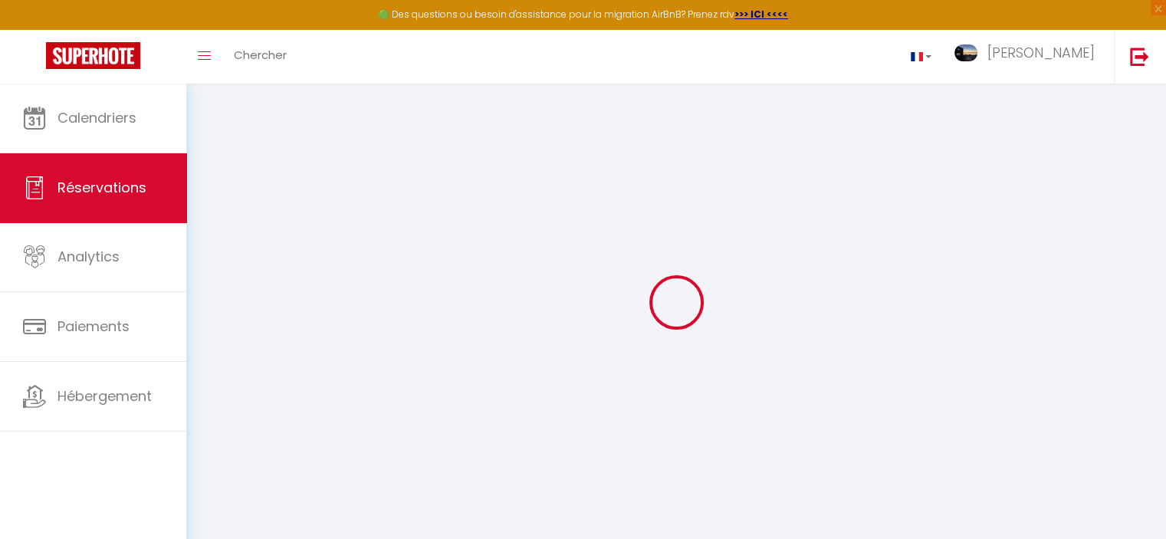
select select
checkbox input "false"
select index
select select
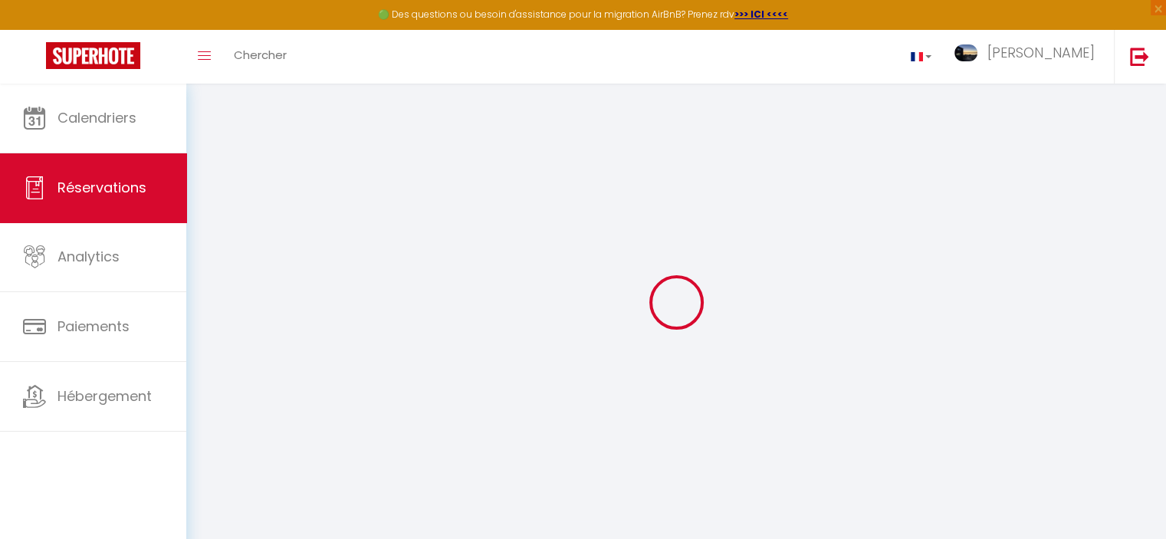
select select
checkbox input "false"
select index
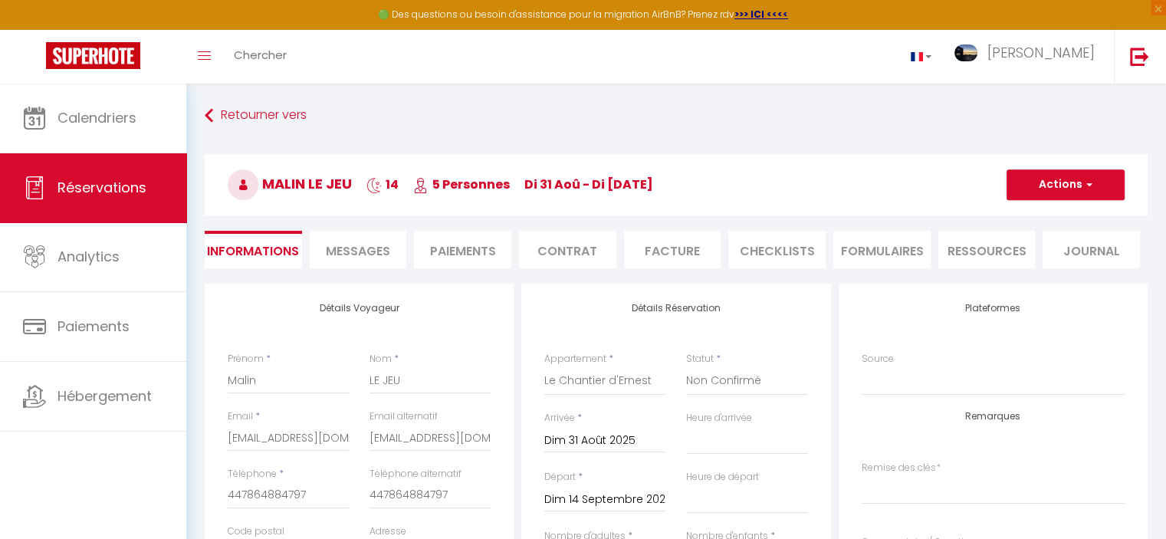
select select
checkbox input "false"
select index "Arrivée autonome (avec boîte à clé sécurisée)"
type Question1 "commi 4392,4 BATTEUR ELECTRIQUE If possible, we would appreciate to access the …"
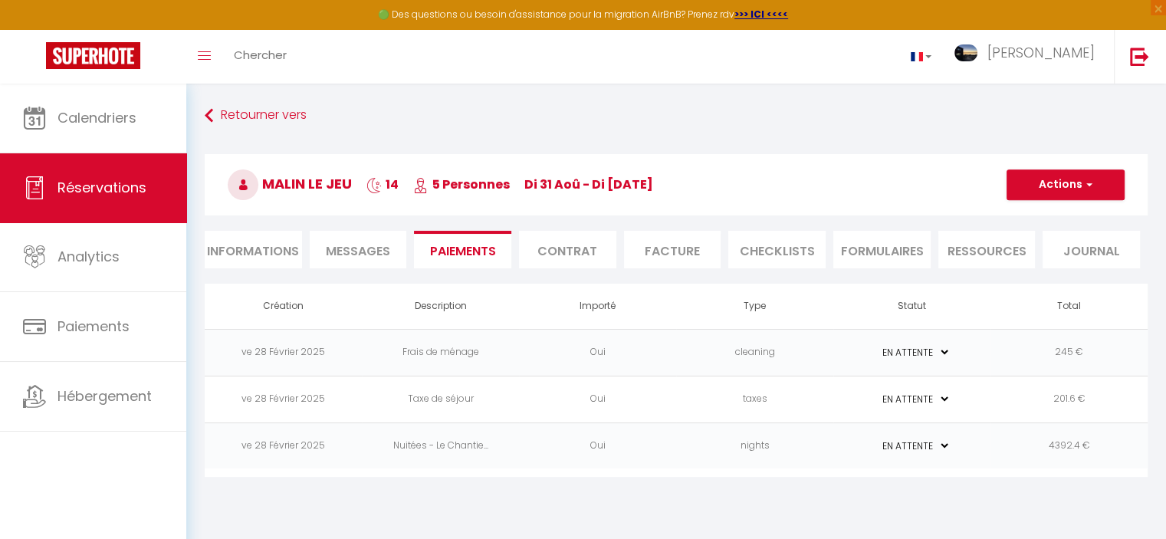
click at [221, 255] on li "Informations" at bounding box center [253, 250] width 97 height 38
select select
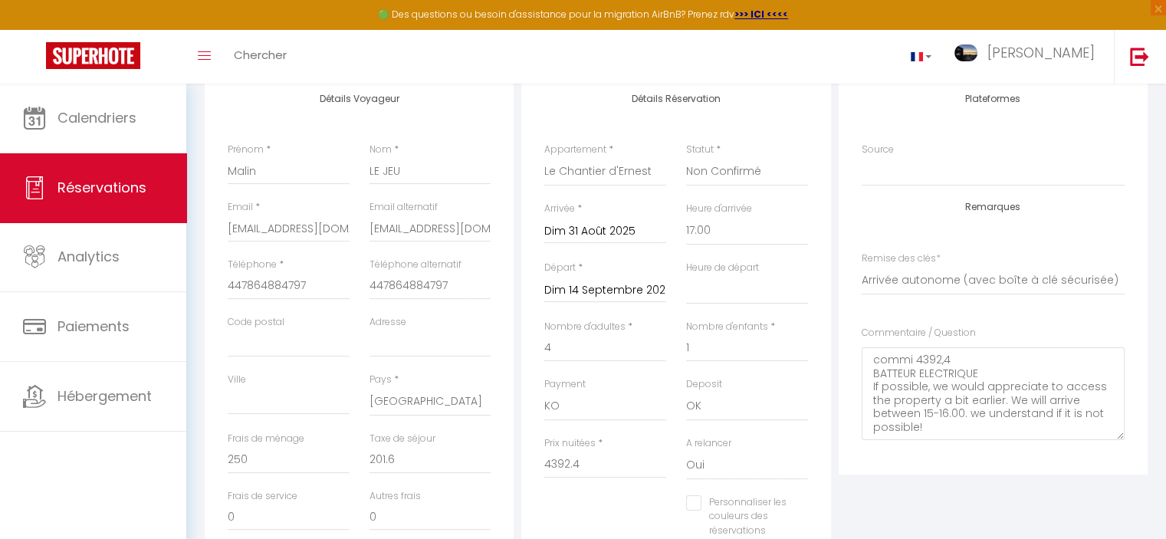
scroll to position [211, 0]
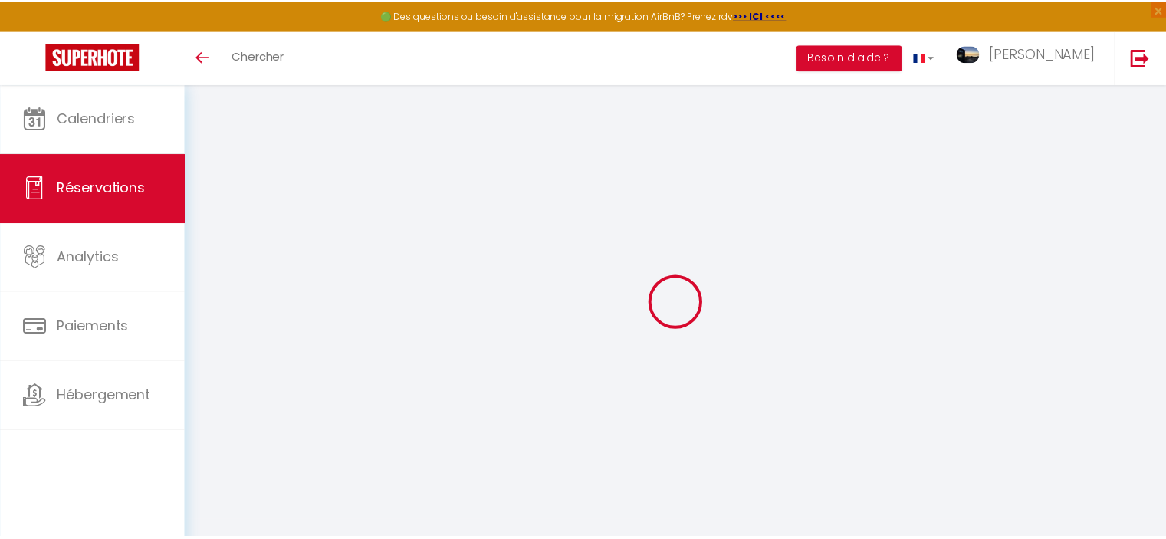
scroll to position [83, 0]
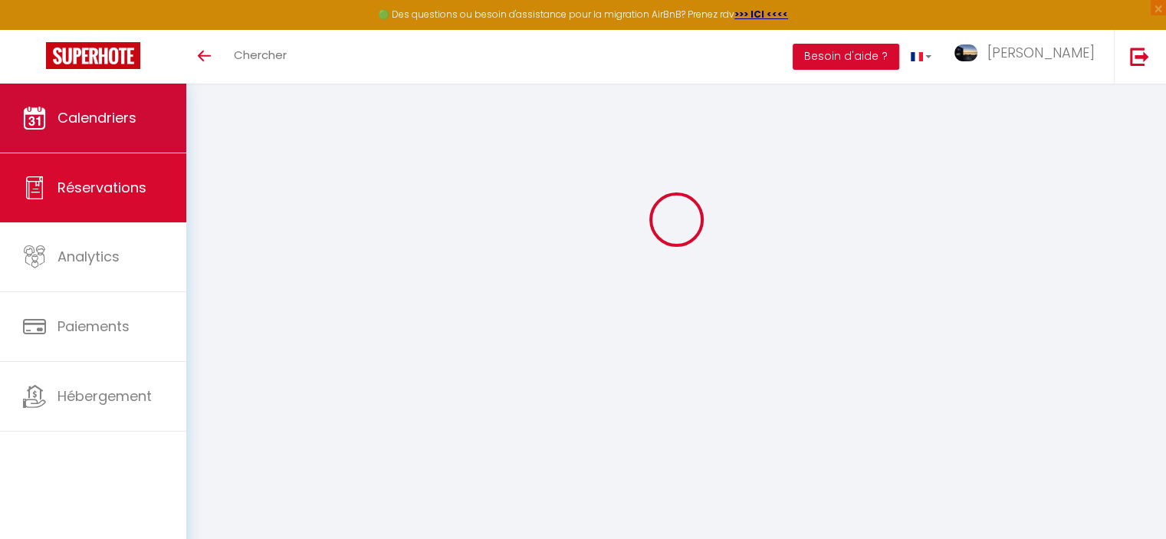
click at [104, 126] on span "Calendriers" at bounding box center [97, 117] width 79 height 19
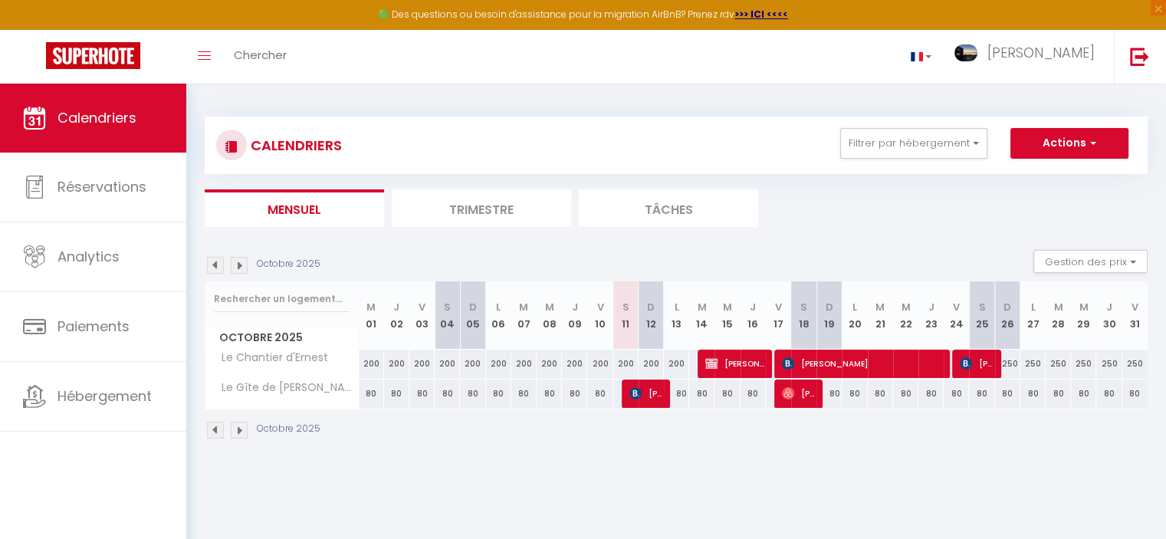
click at [217, 267] on img at bounding box center [215, 265] width 17 height 17
select select
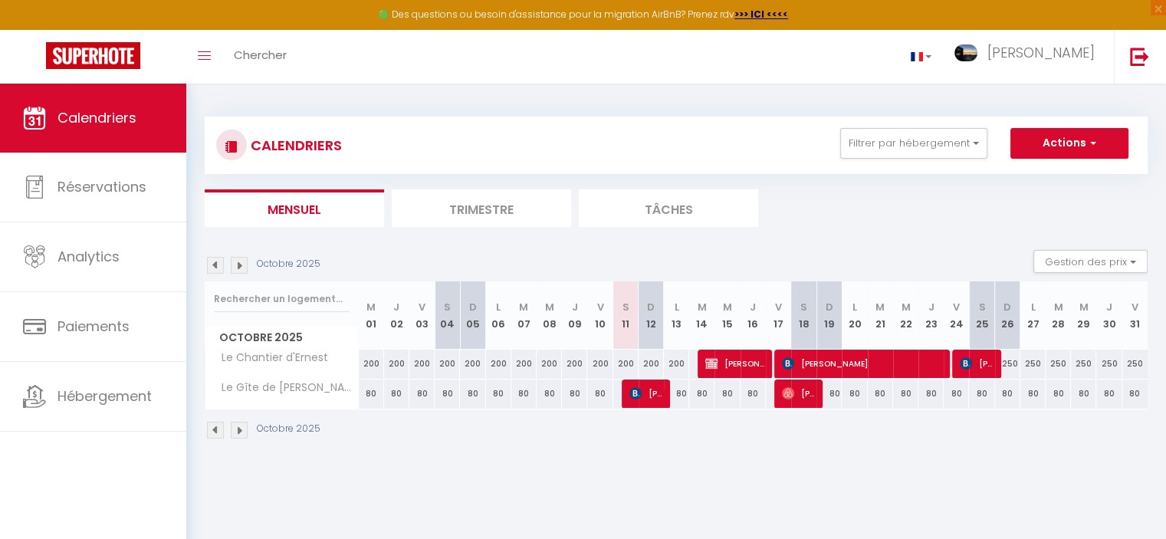
select select
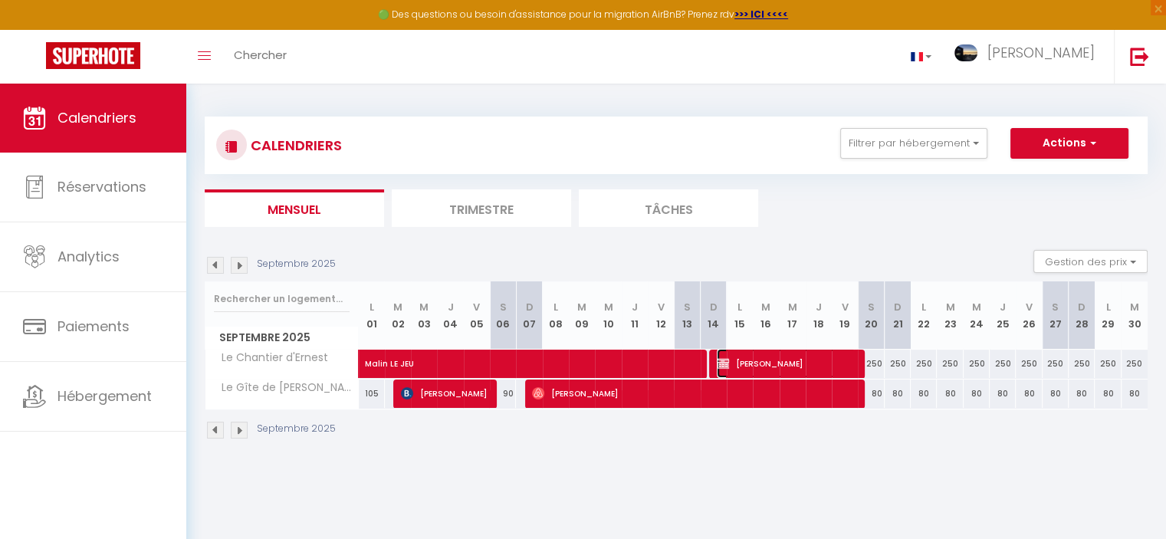
click at [751, 364] on span "[PERSON_NAME]" at bounding box center [786, 363] width 139 height 29
select select "OK"
select select "1"
select select "0"
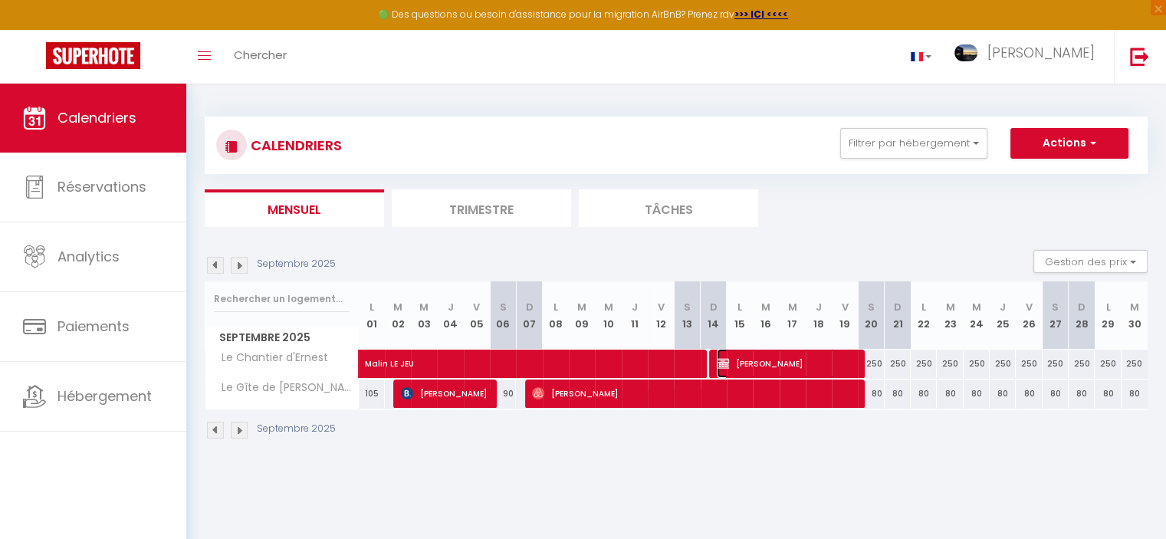
select select "1"
select select
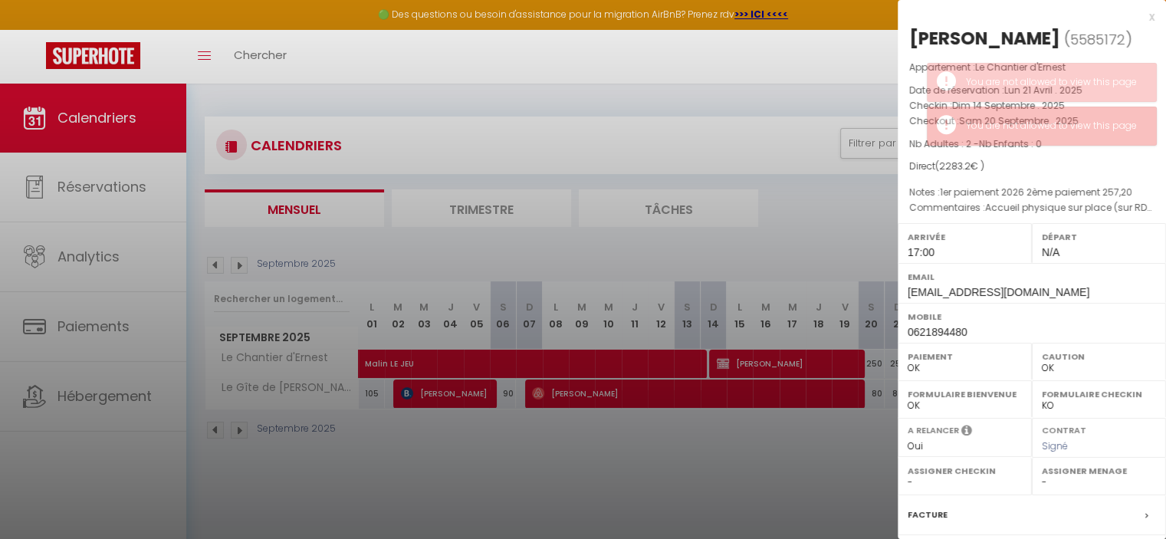
click at [936, 354] on label "Paiement" at bounding box center [965, 356] width 114 height 15
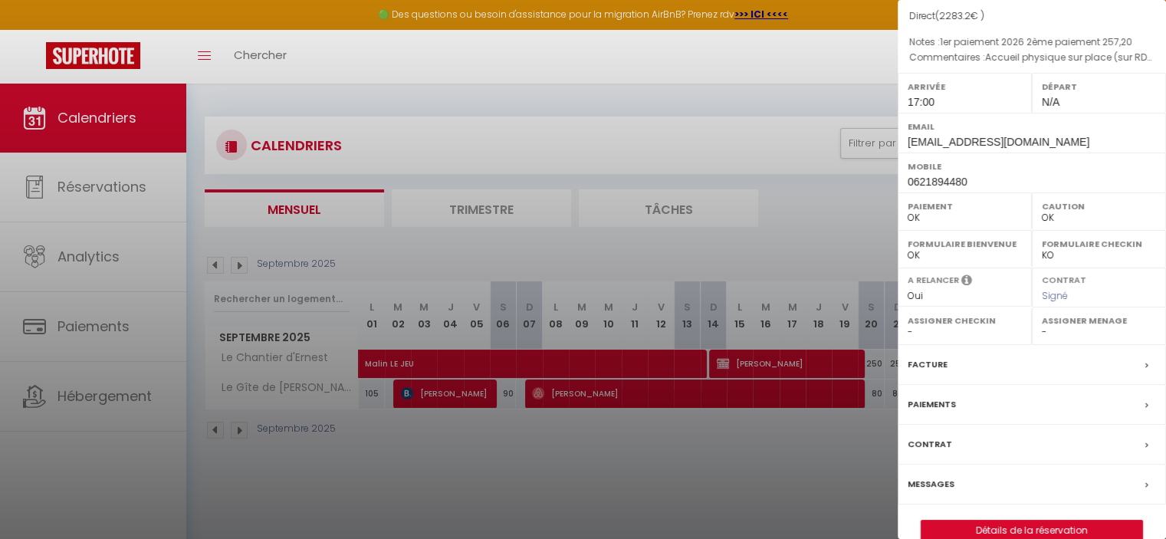
scroll to position [173, 0]
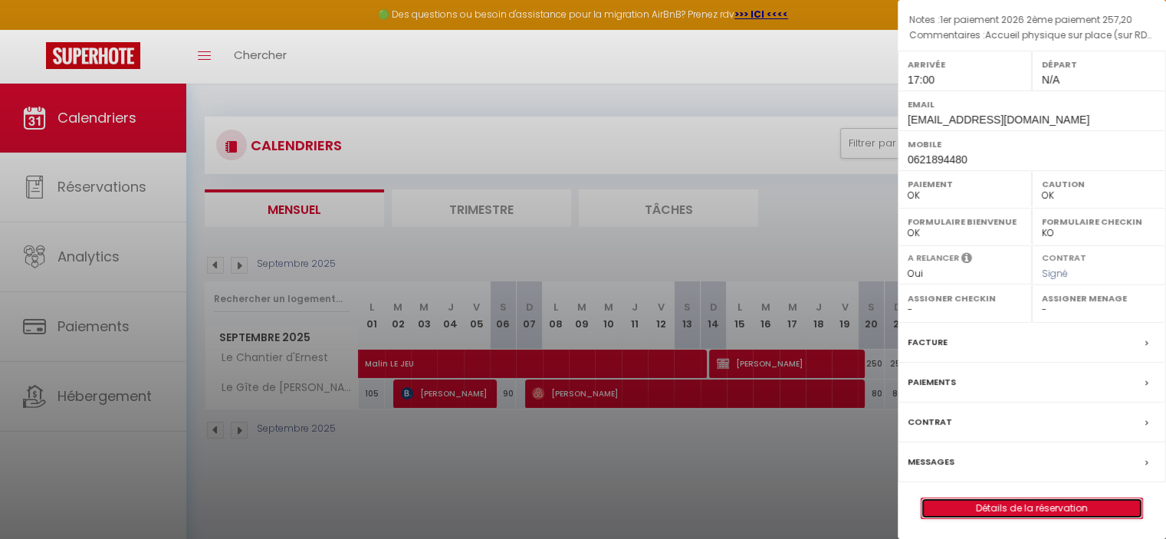
click at [1030, 508] on link "Détails de la réservation" at bounding box center [1032, 508] width 221 height 20
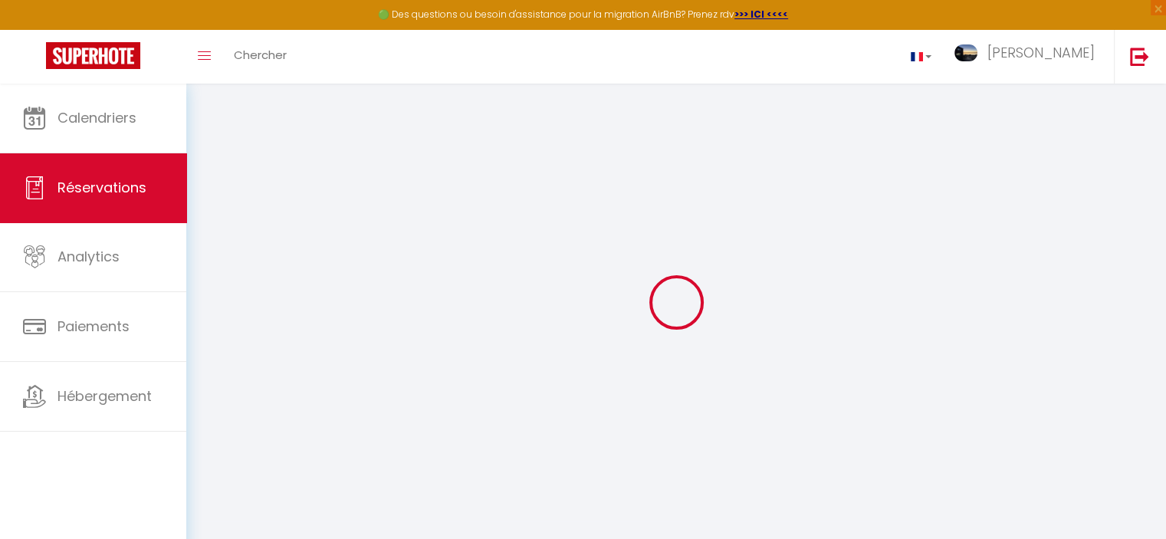
select select
checkbox input "false"
select index
select select
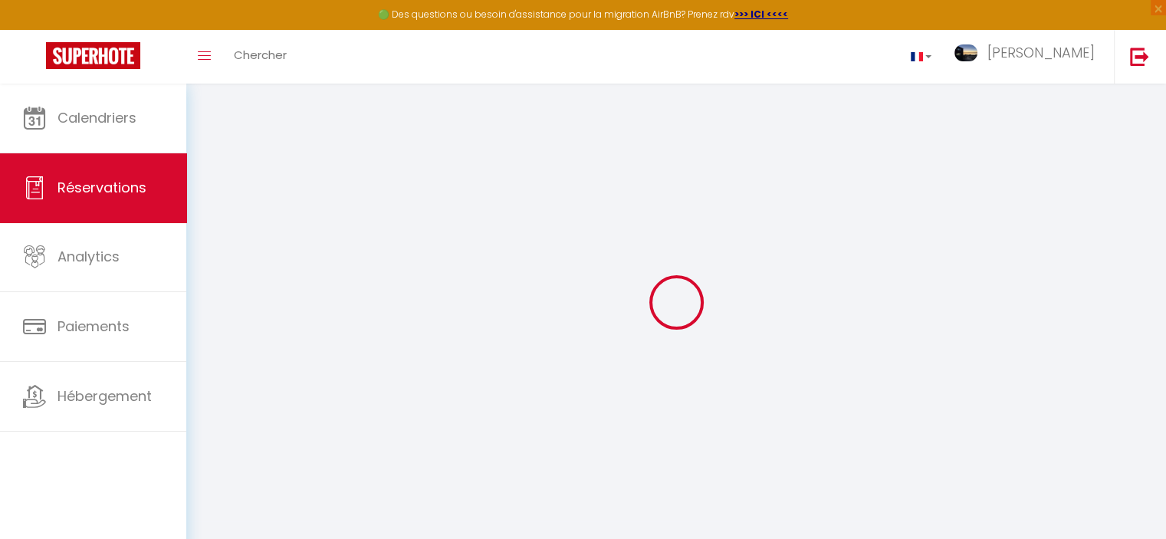
select select
checkbox input "false"
select index
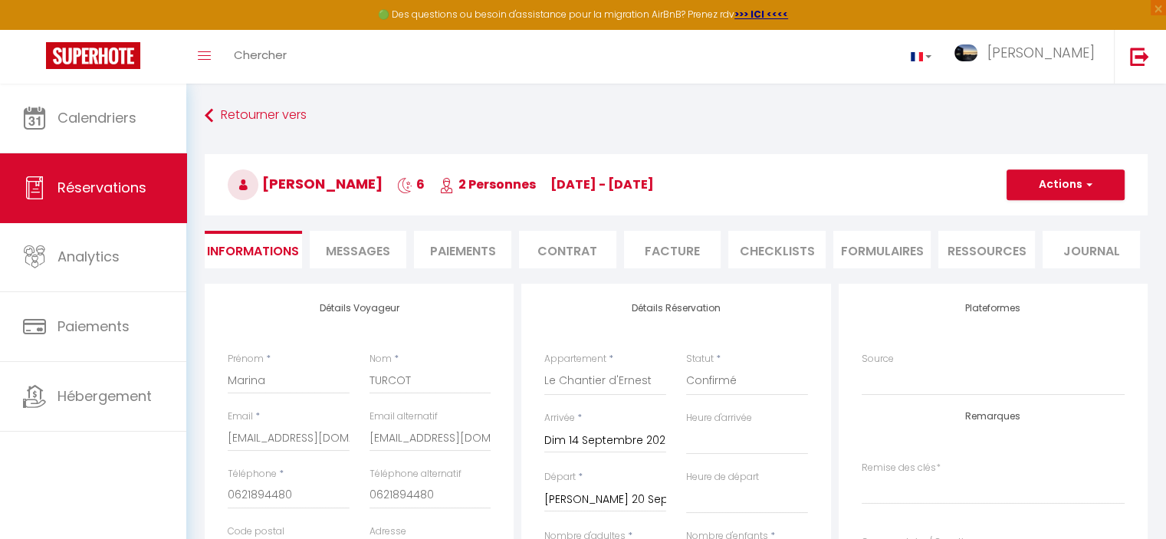
select select
checkbox input "false"
select index "Accueil physique sur place (sur RDV selon disponibilité)"
type Question1 "1er paiement 2026 2ème paiement 257,20"
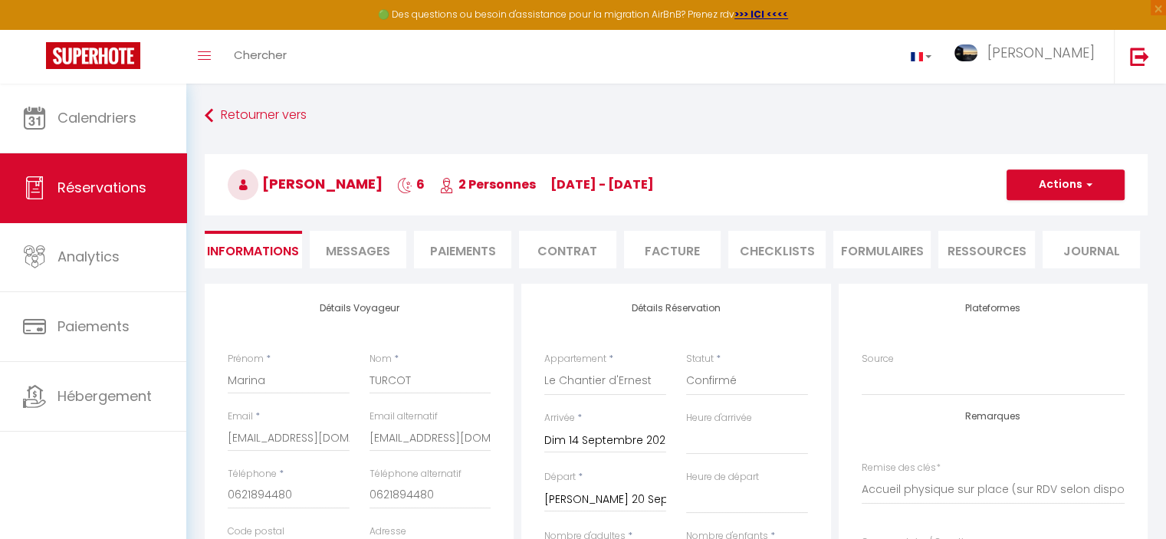
type input "250"
type input "43.2"
select select
checkbox input "false"
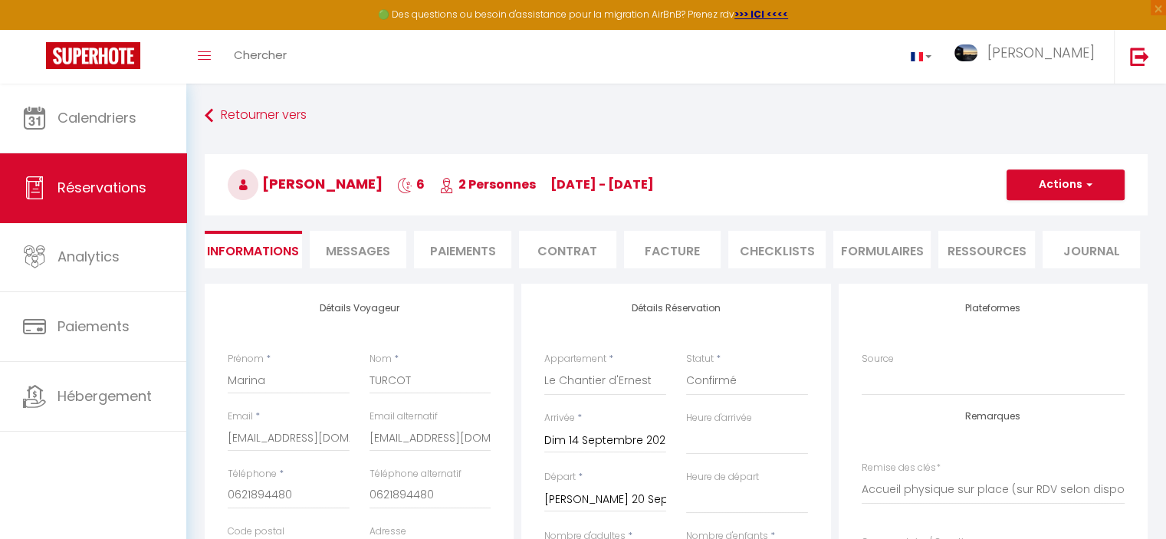
select select "17:00"
click at [451, 248] on li "Paiements" at bounding box center [462, 250] width 97 height 38
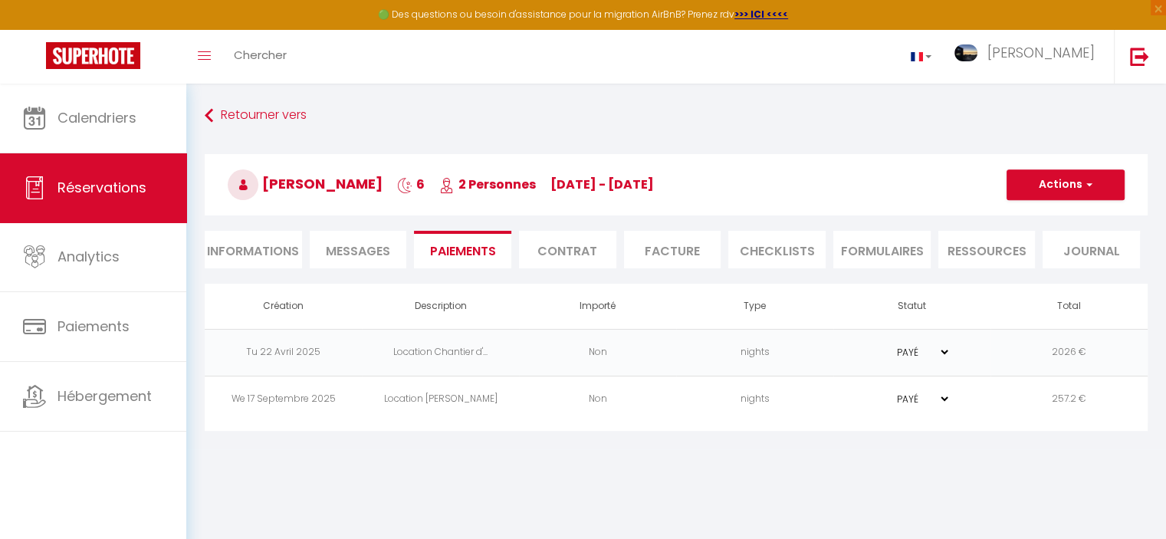
click at [258, 254] on li "Informations" at bounding box center [253, 250] width 97 height 38
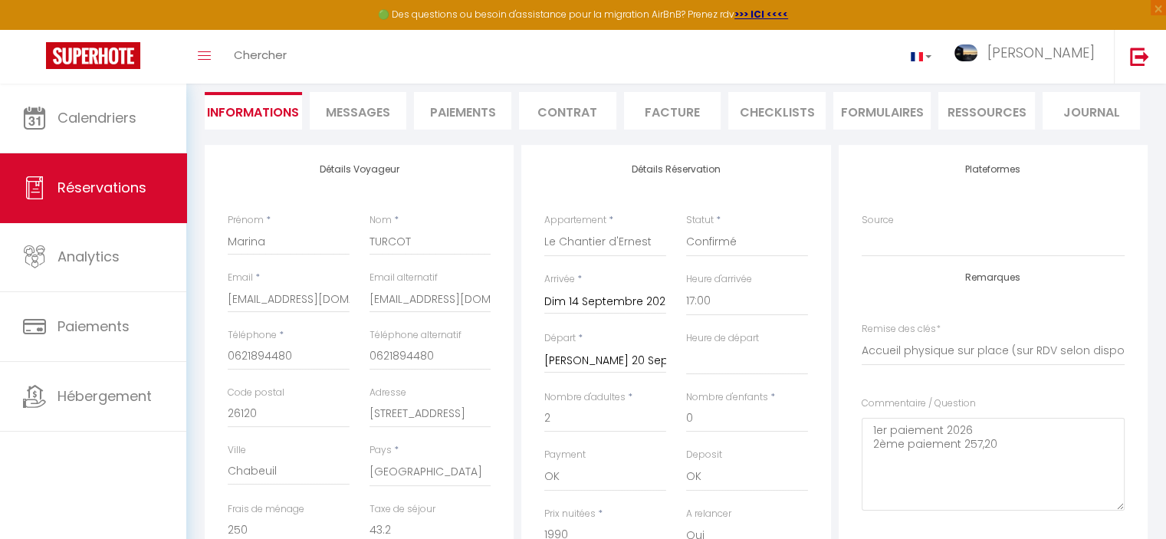
scroll to position [99, 0]
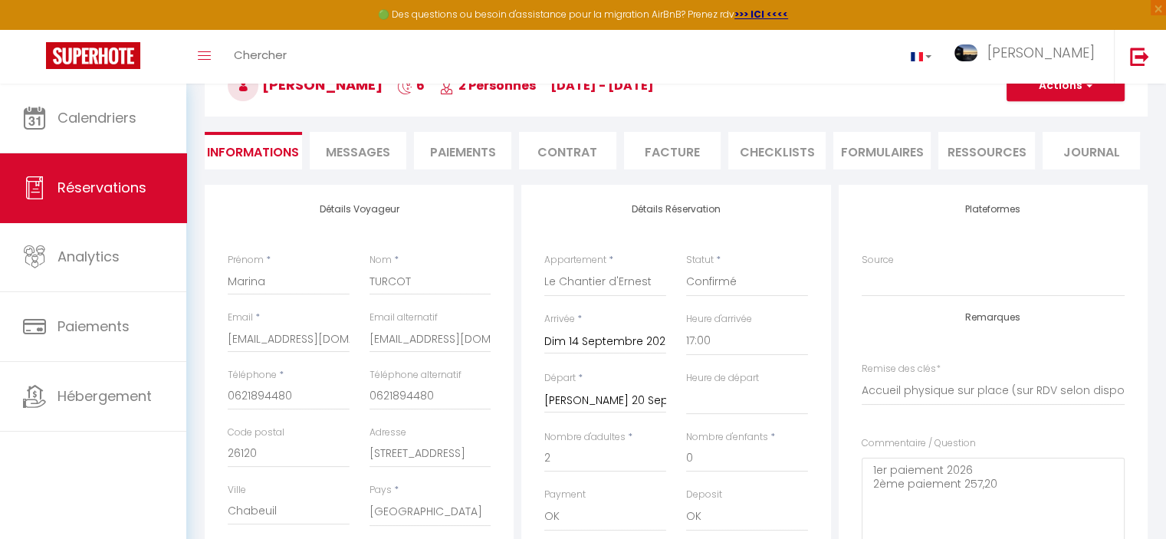
click at [482, 154] on li "Paiements" at bounding box center [462, 151] width 97 height 38
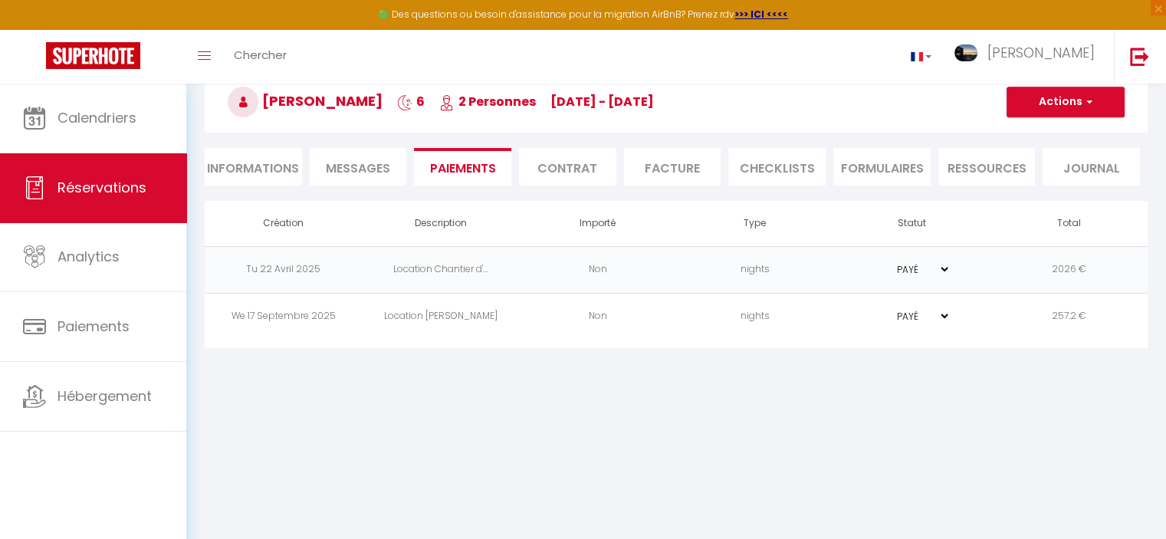
click at [276, 169] on li "Informations" at bounding box center [253, 167] width 97 height 38
select select
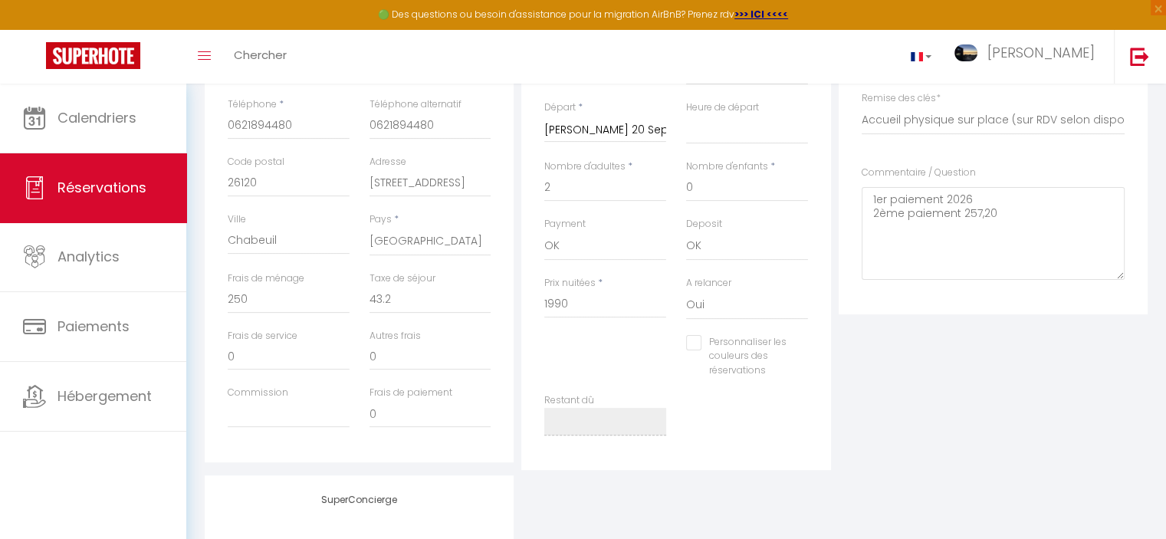
scroll to position [432, 0]
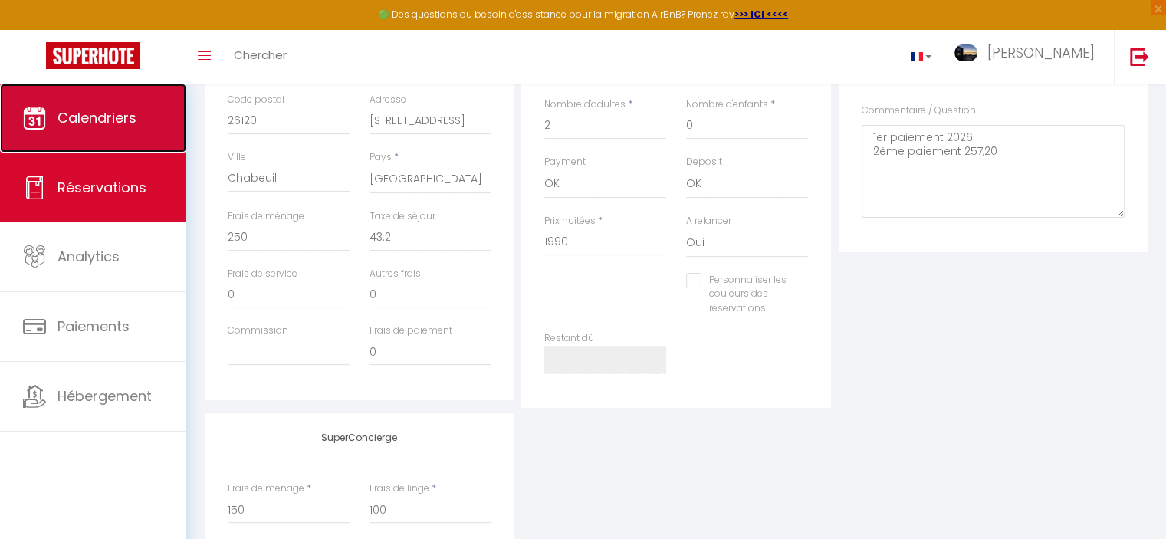
click at [119, 105] on link "Calendriers" at bounding box center [93, 118] width 186 height 69
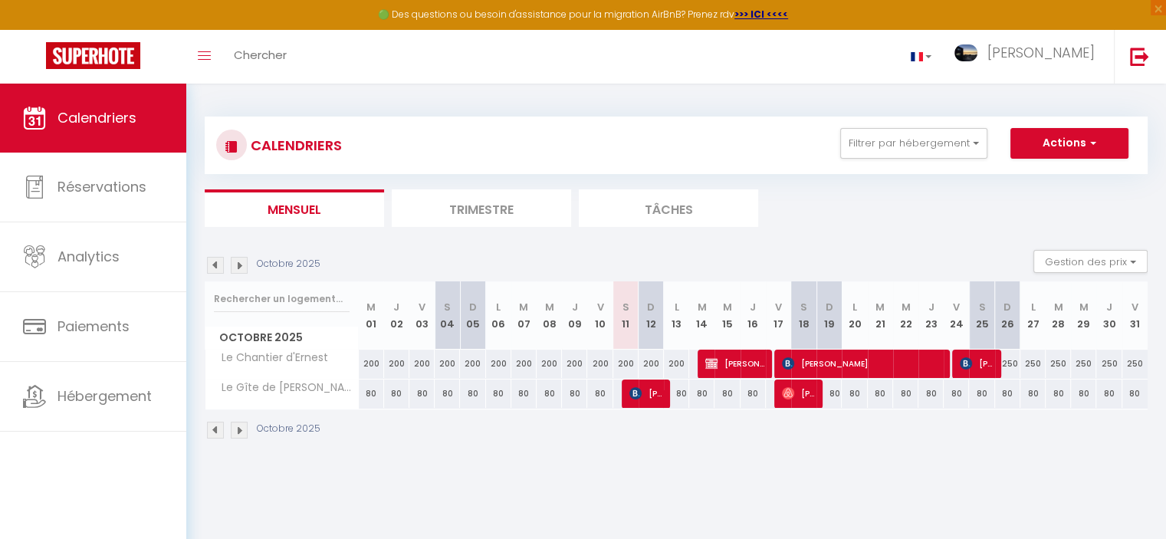
click at [213, 261] on img at bounding box center [215, 265] width 17 height 17
select select
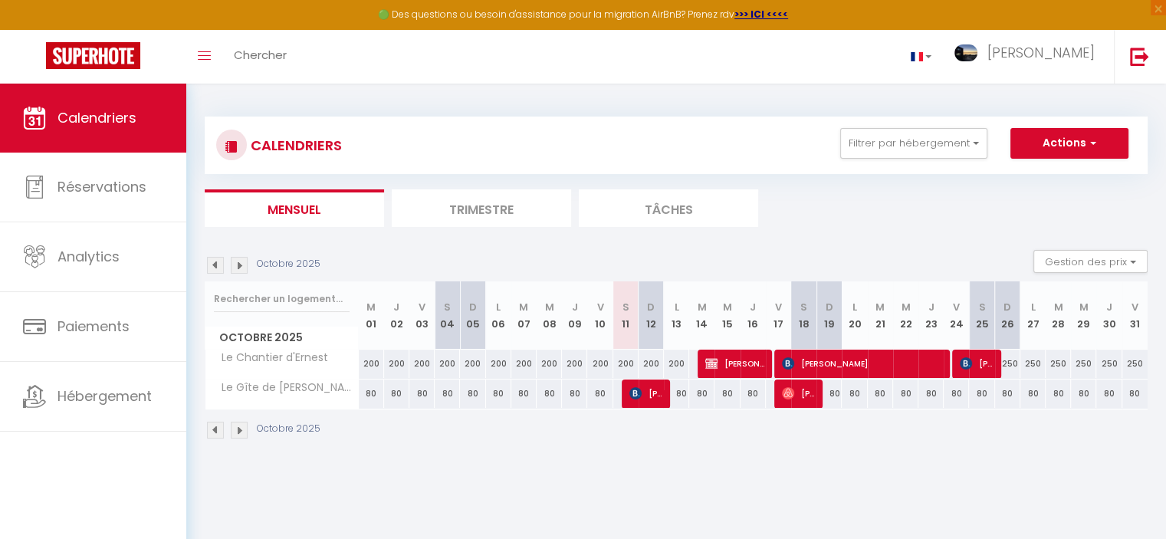
select select
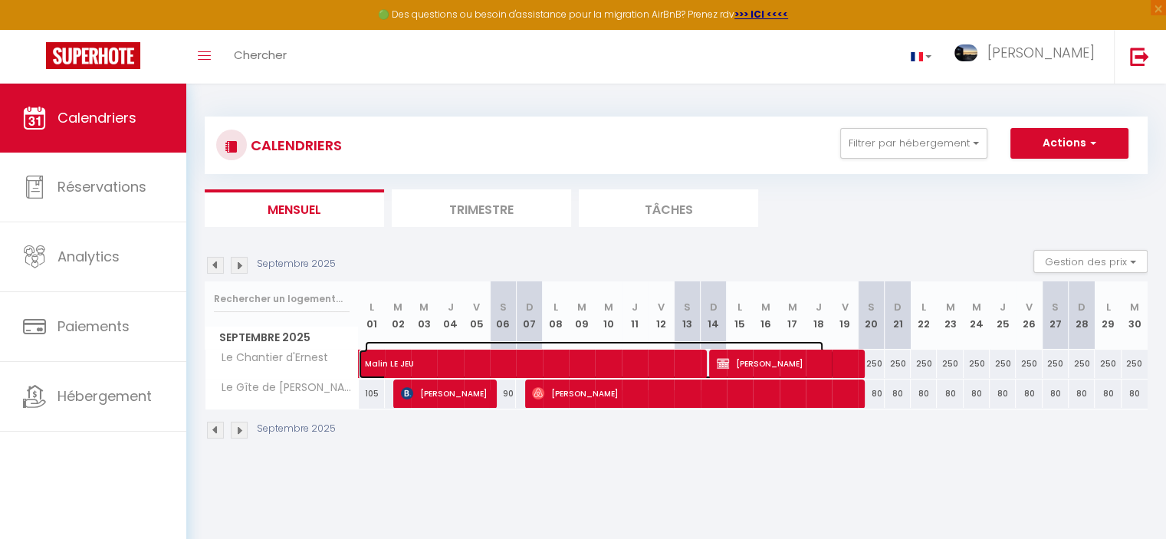
click at [617, 358] on span "Malin LE JEU" at bounding box center [594, 355] width 458 height 29
select select "KO"
select select "OK"
select select "1"
select select "0"
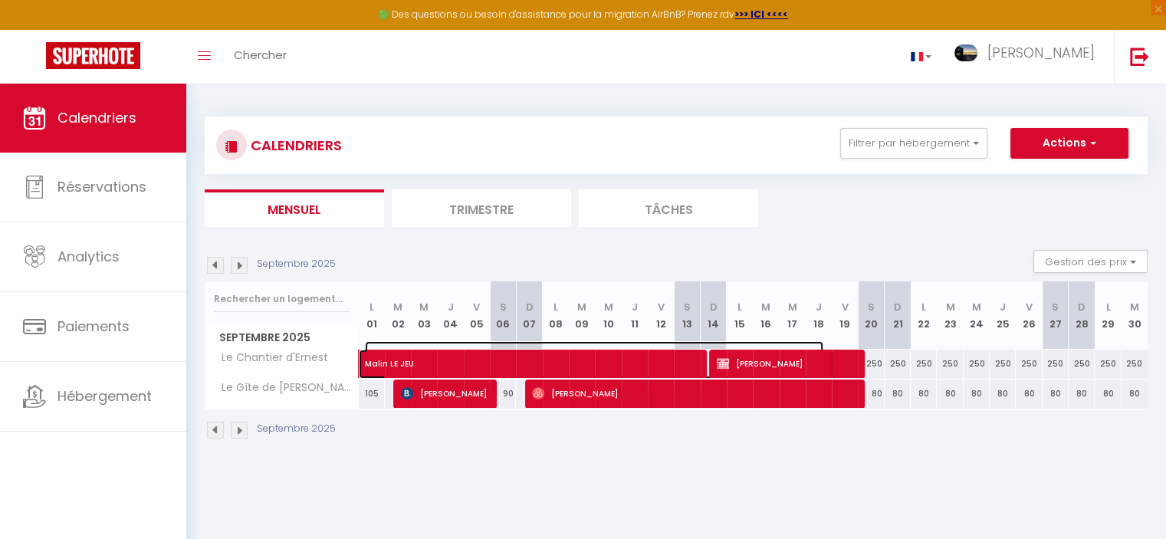
select select "1"
select select
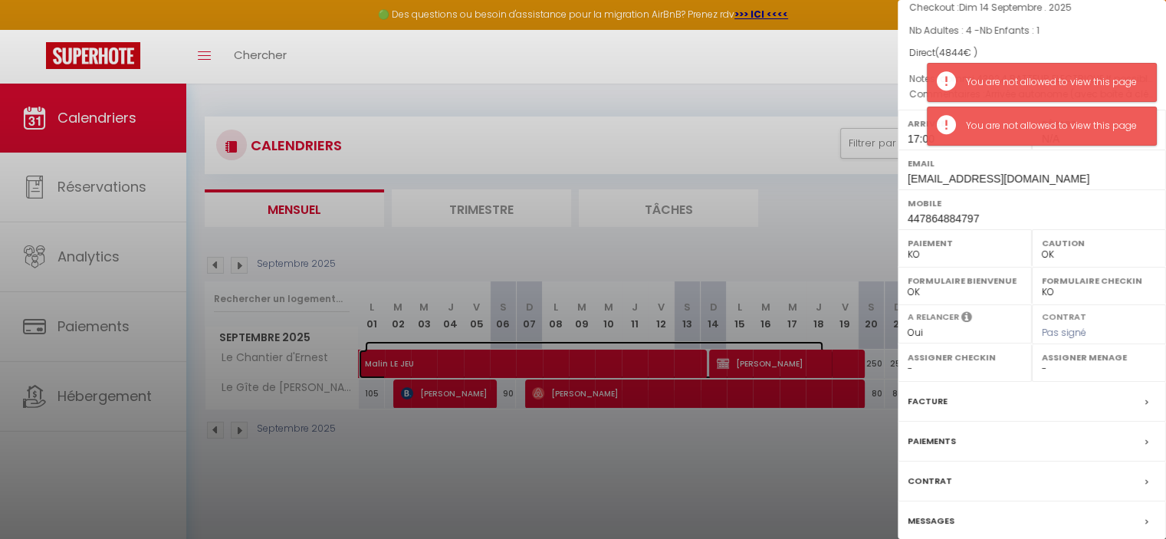
scroll to position [156, 0]
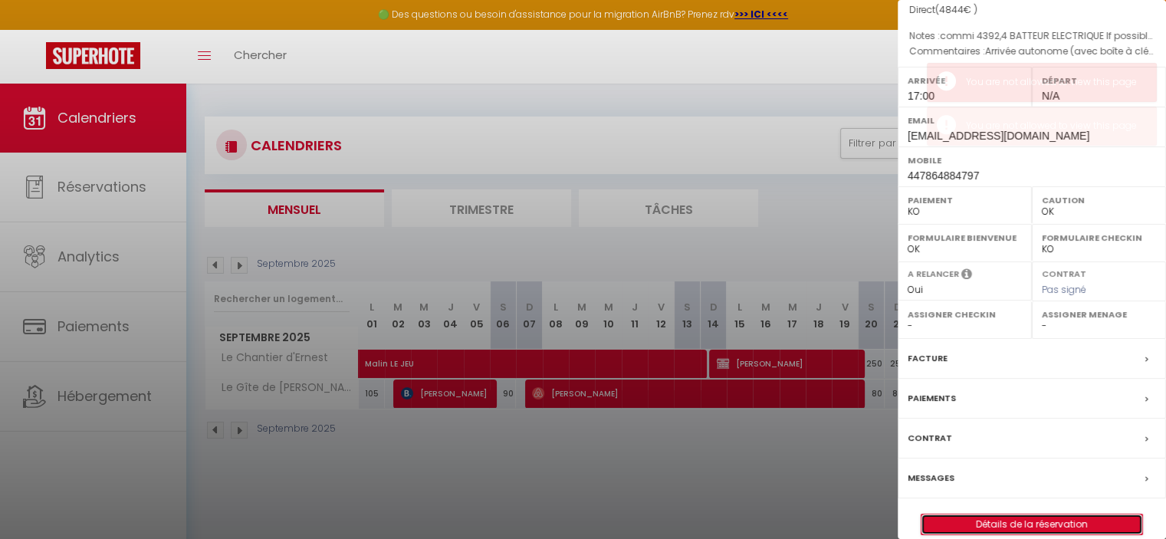
click at [1075, 524] on link "Détails de la réservation" at bounding box center [1032, 524] width 221 height 20
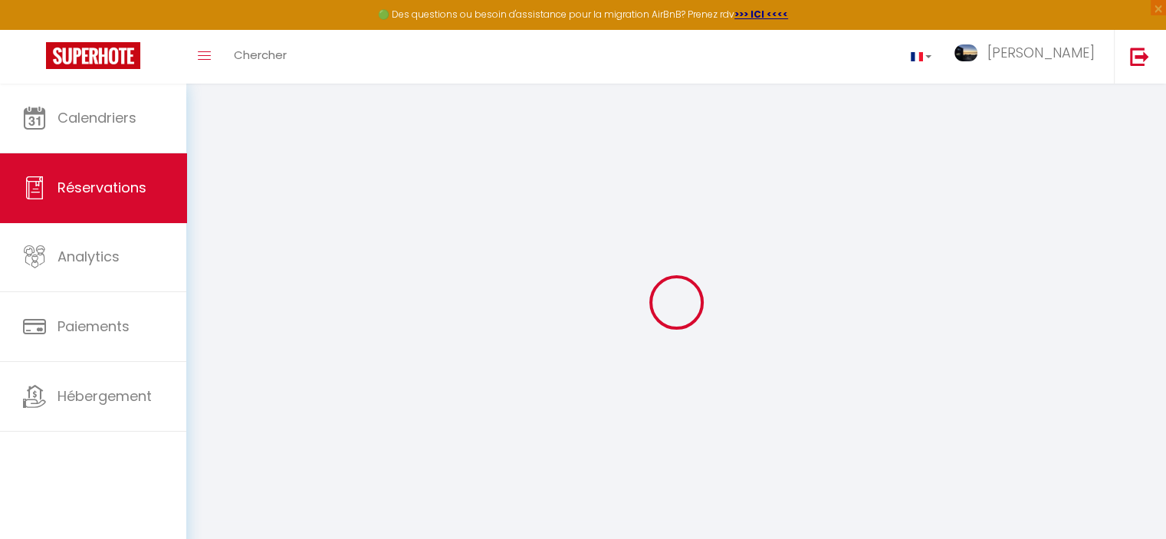
select select
checkbox input "false"
select index
select select
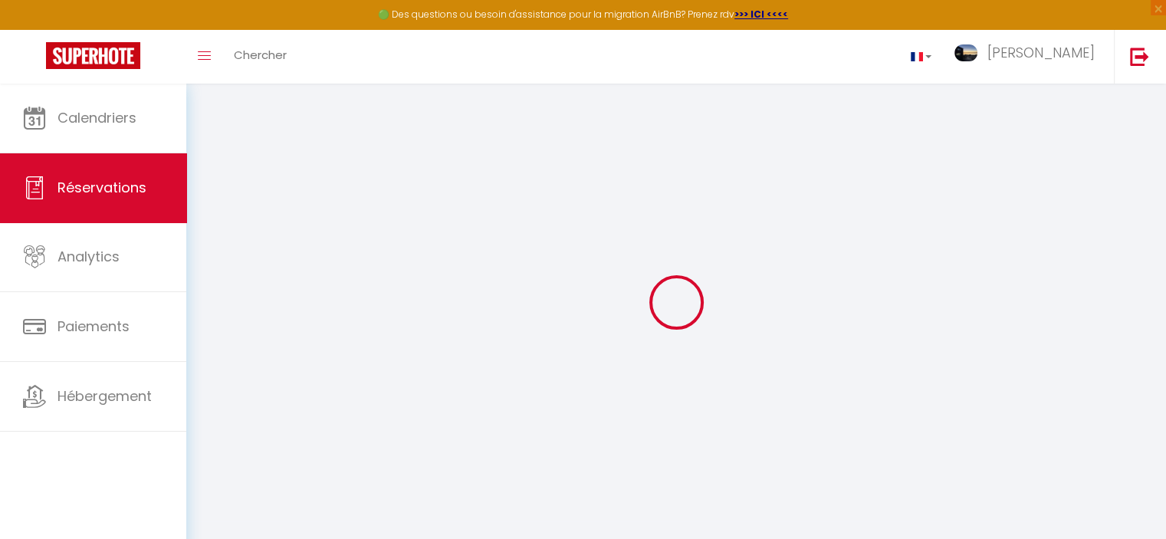
select select
checkbox input "false"
select index
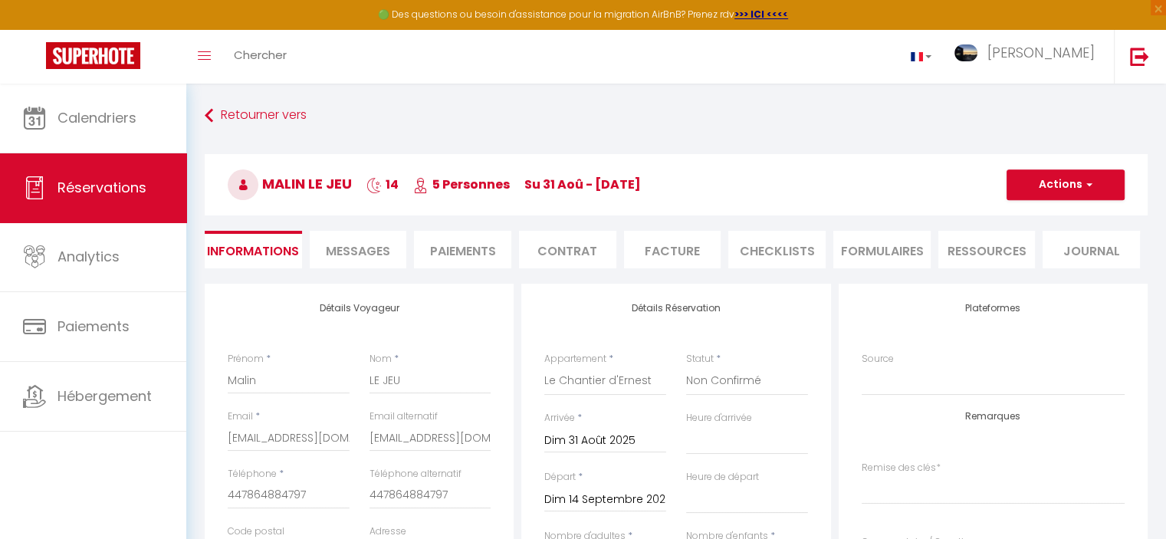
select select
checkbox input "false"
select index "Arrivée autonome (avec boîte à clé sécurisée)"
type Question1 "commi 4392,4 BATTEUR ELECTRIQUE If possible, we would appreciate to access the …"
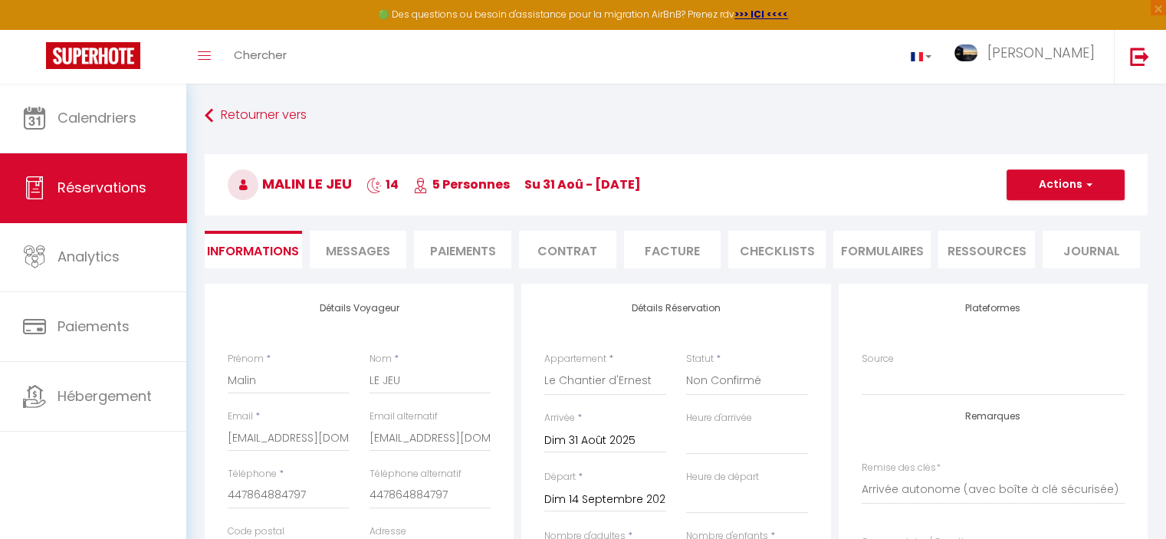
type input "250"
type input "201.6"
select select
checkbox input "false"
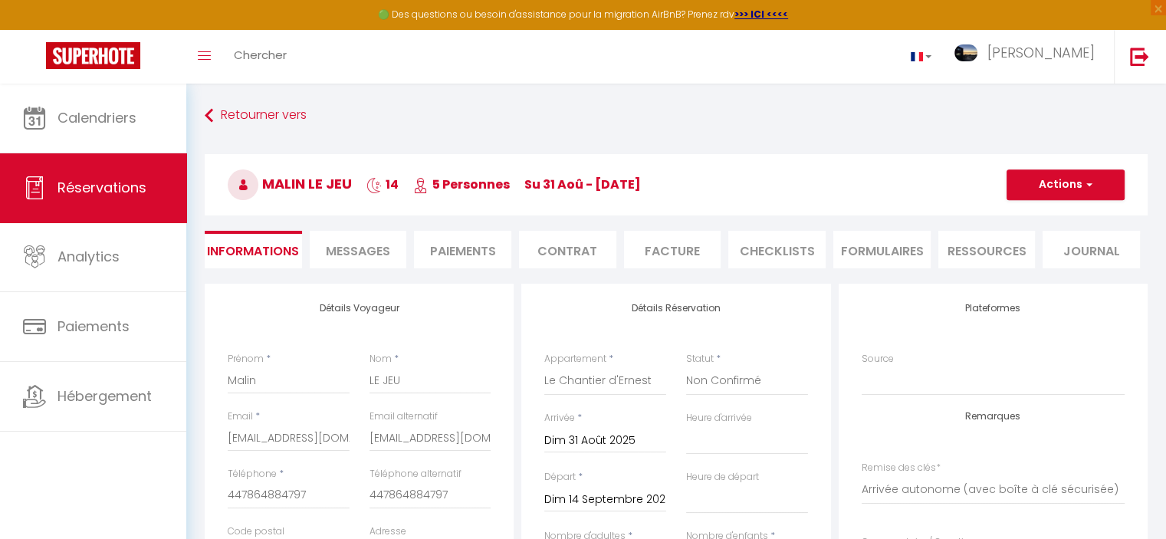
select select "17:00"
select select
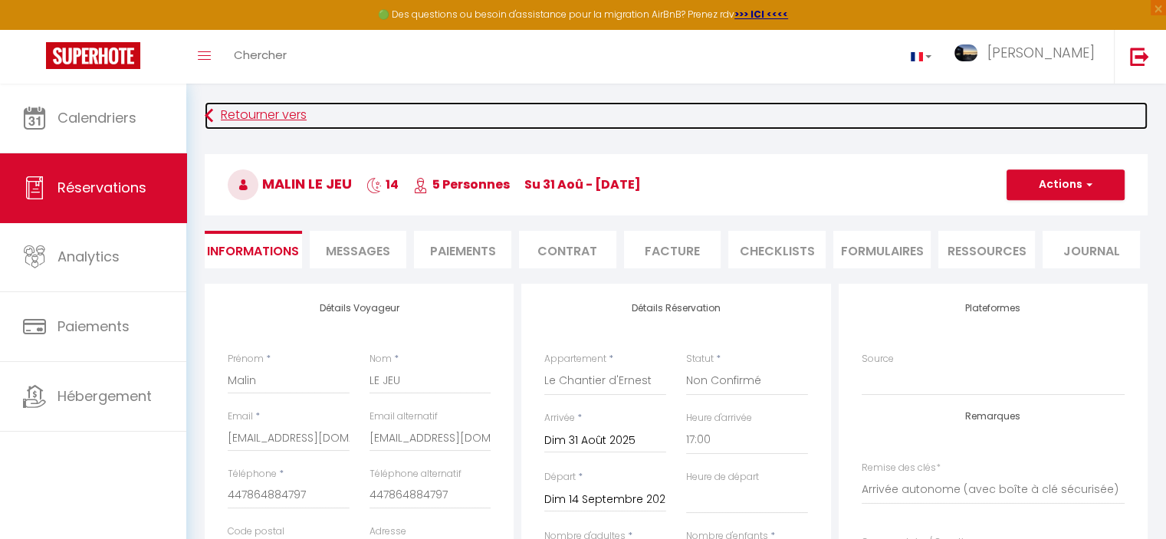
click at [205, 115] on icon at bounding box center [209, 116] width 8 height 28
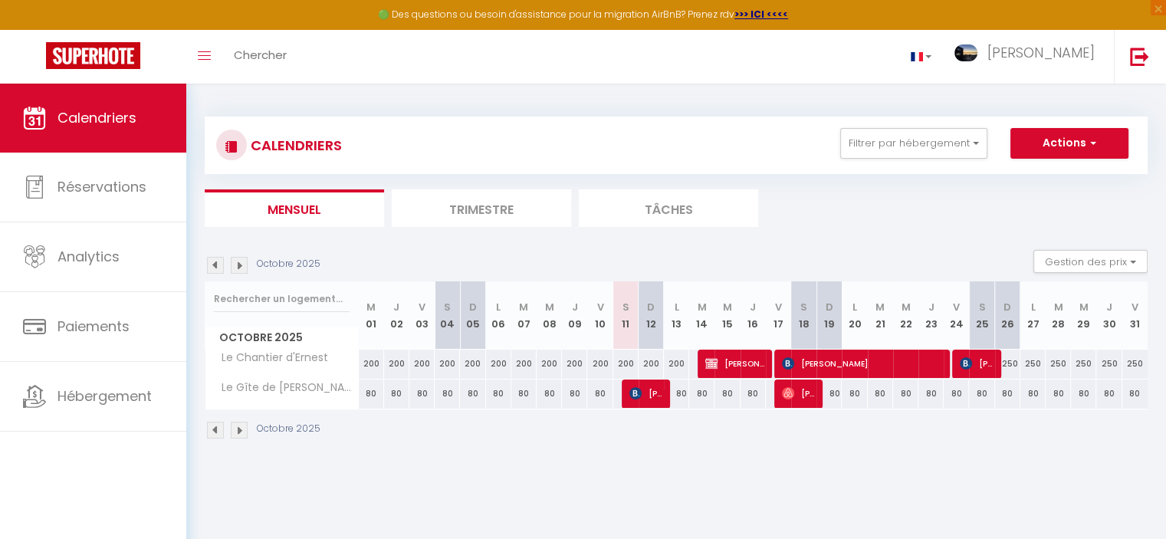
click at [213, 265] on img at bounding box center [215, 265] width 17 height 17
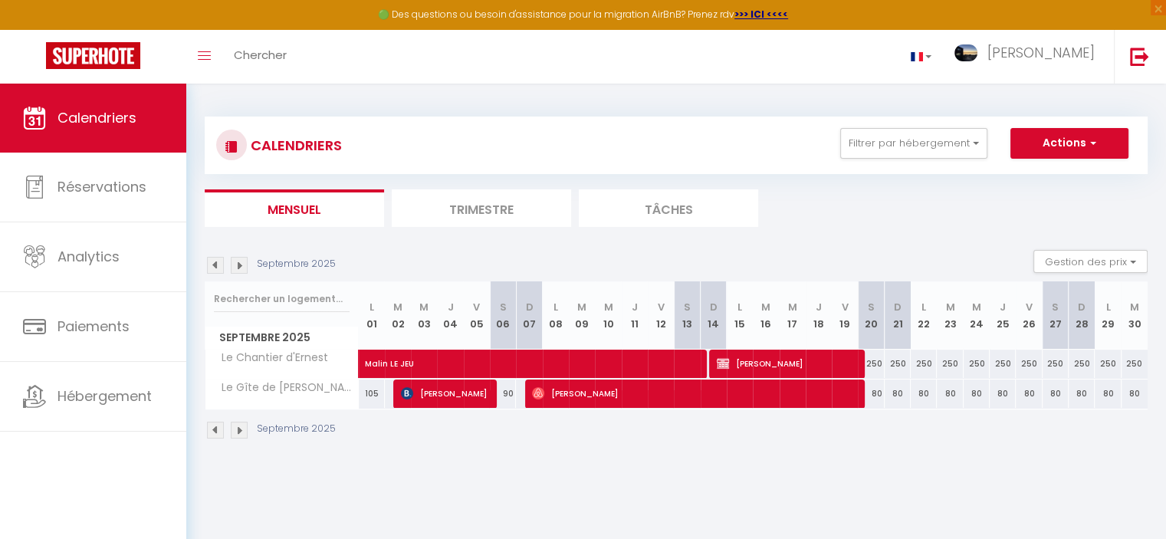
click at [213, 265] on img at bounding box center [215, 265] width 17 height 17
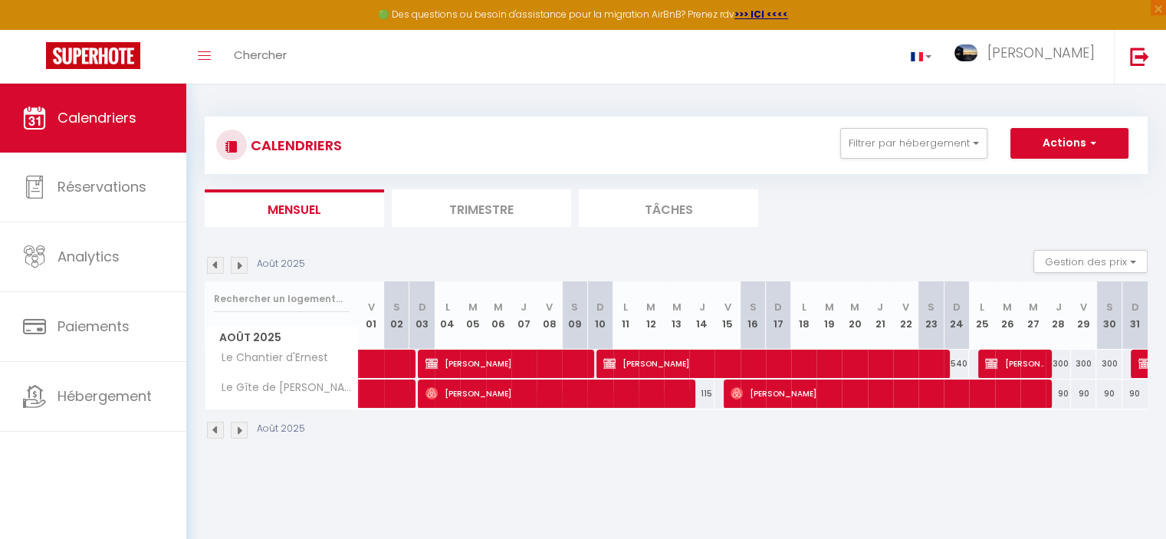
click at [213, 265] on img at bounding box center [215, 265] width 17 height 17
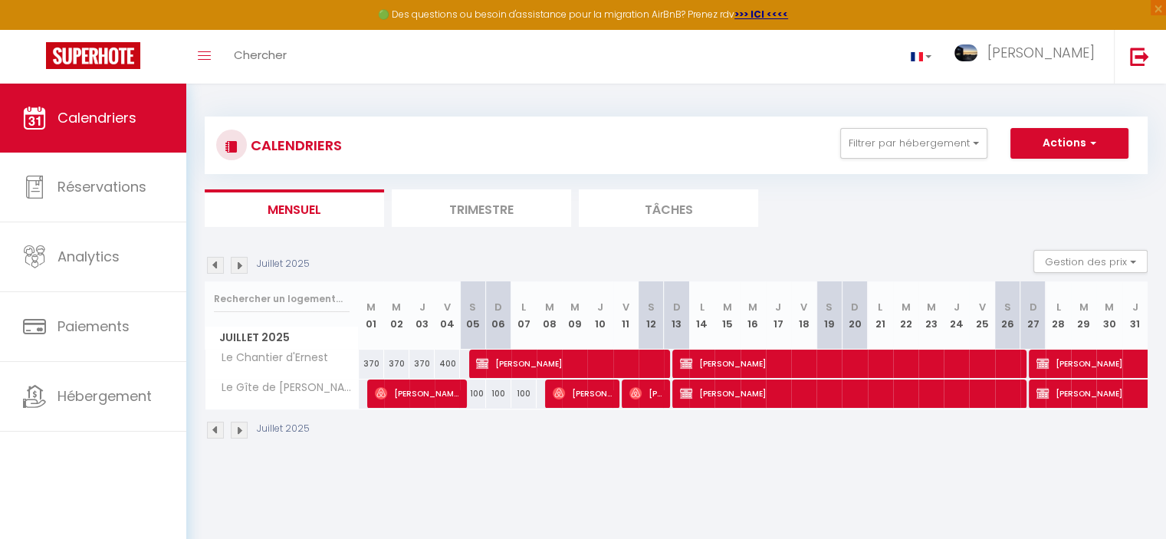
click at [213, 265] on img at bounding box center [215, 265] width 17 height 17
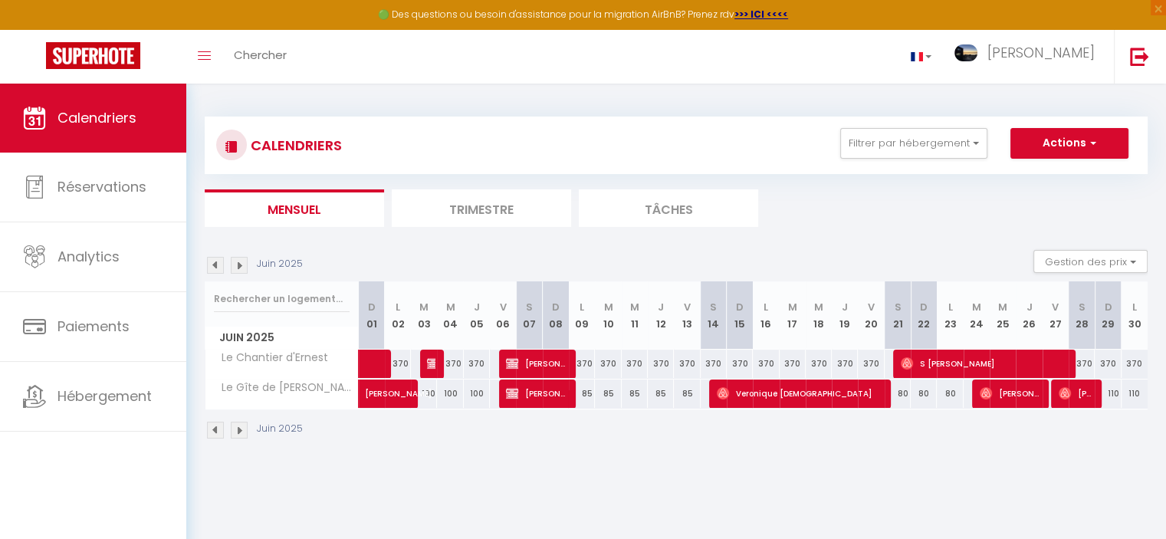
click at [213, 265] on img at bounding box center [215, 265] width 17 height 17
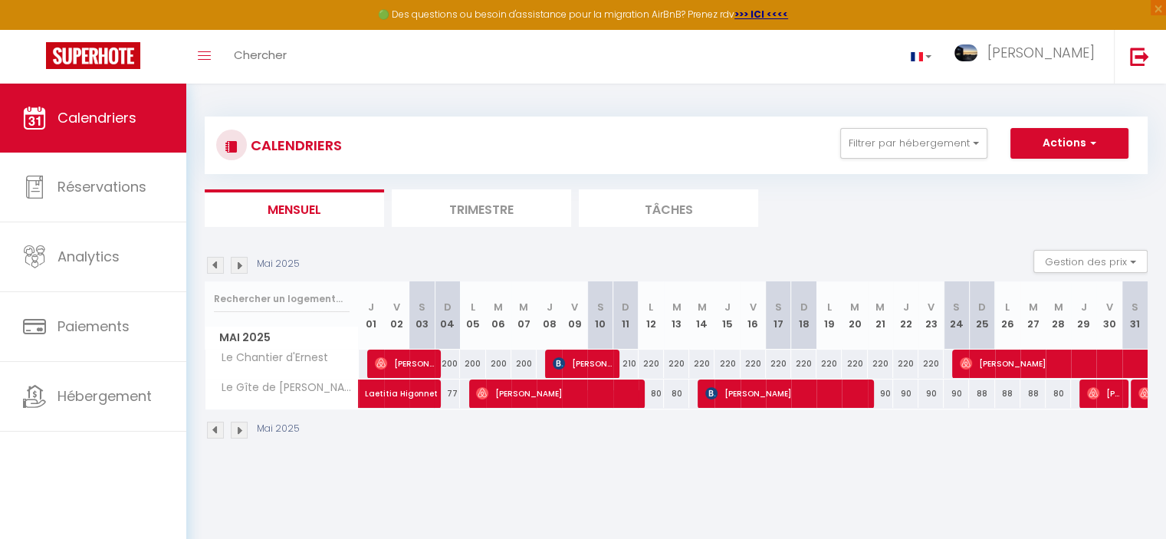
click at [213, 265] on img at bounding box center [215, 265] width 17 height 17
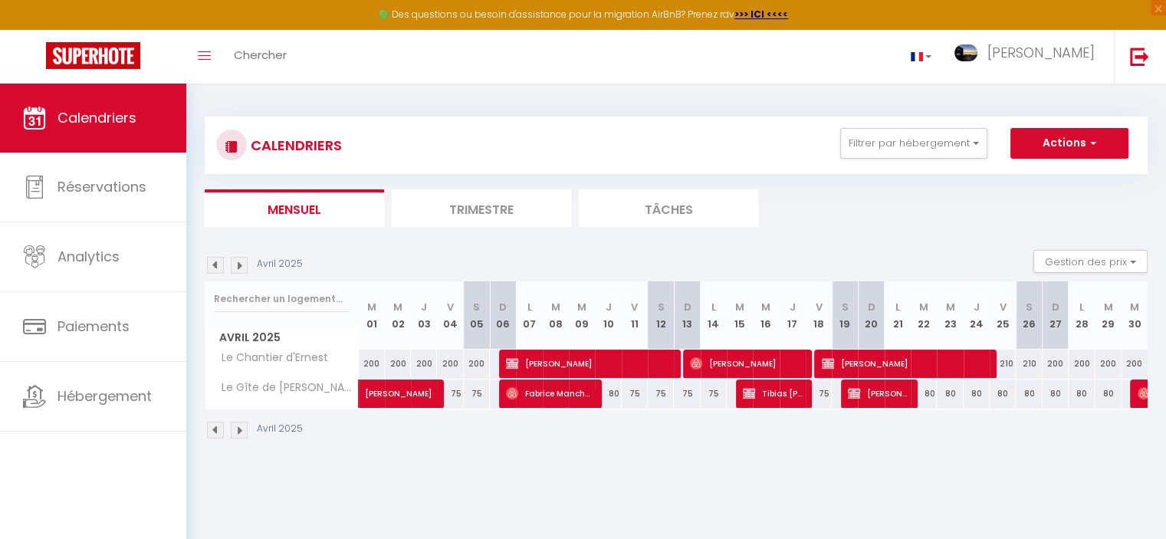
click at [213, 265] on img at bounding box center [215, 265] width 17 height 17
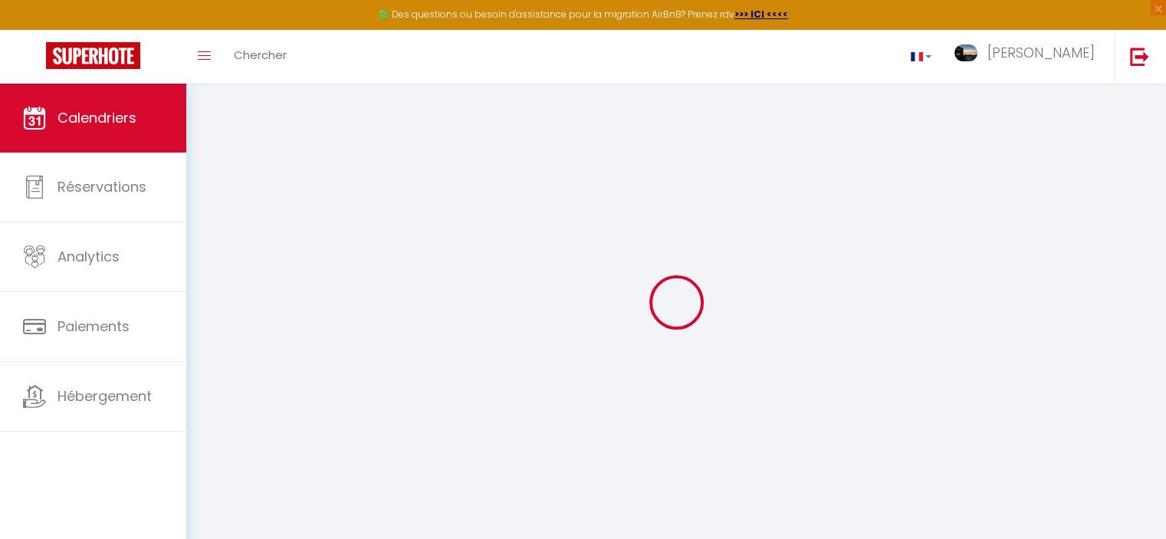
select select
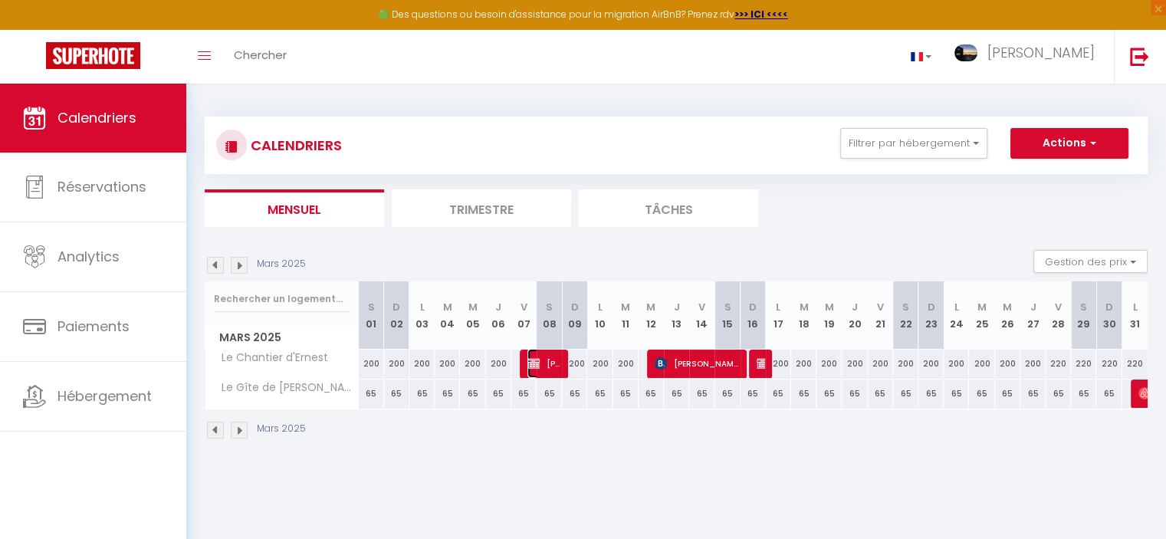
click at [540, 367] on span "[PERSON_NAME]" at bounding box center [544, 363] width 34 height 29
select select "OK"
select select "KO"
select select "0"
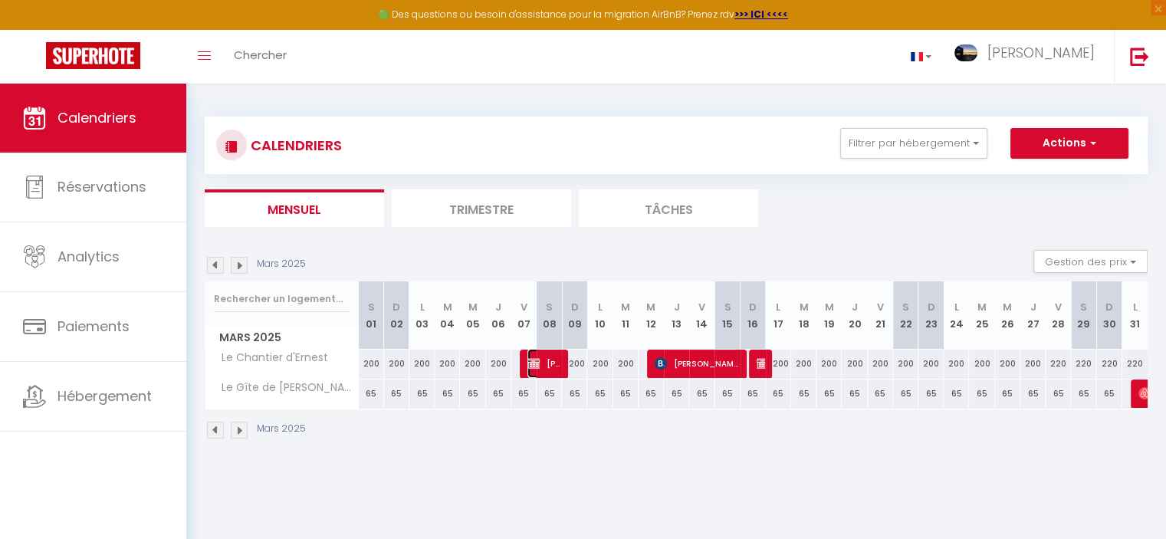
select select "1"
select select
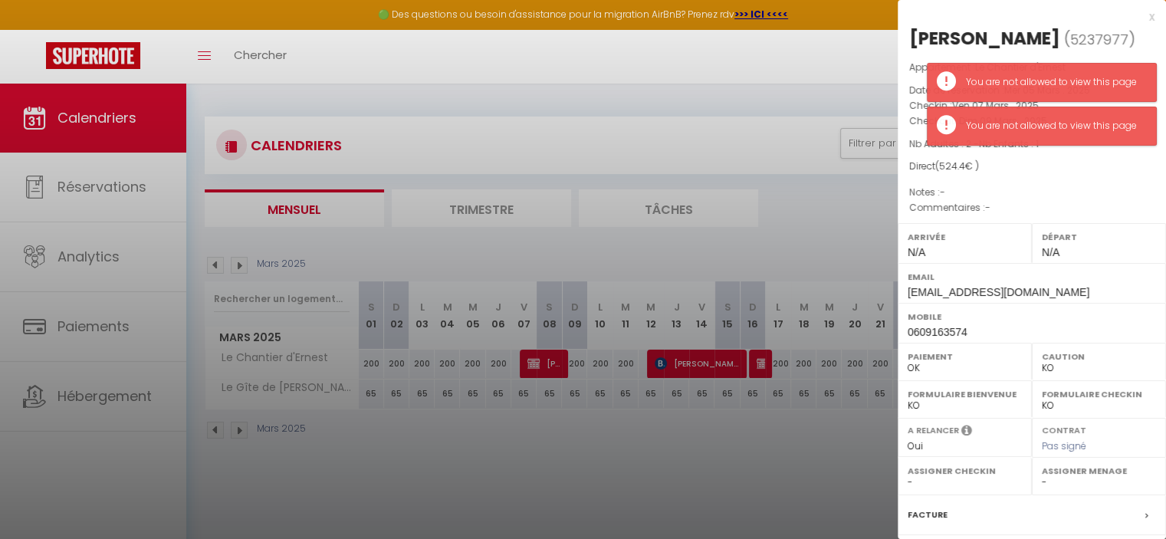
click at [543, 440] on div at bounding box center [583, 269] width 1166 height 539
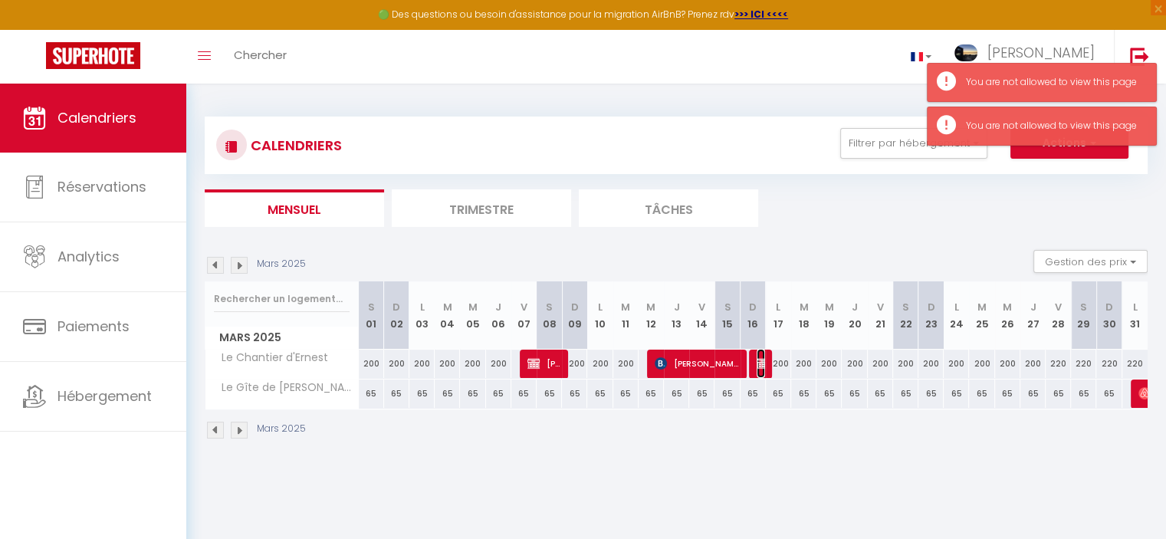
click at [764, 365] on img at bounding box center [763, 363] width 12 height 12
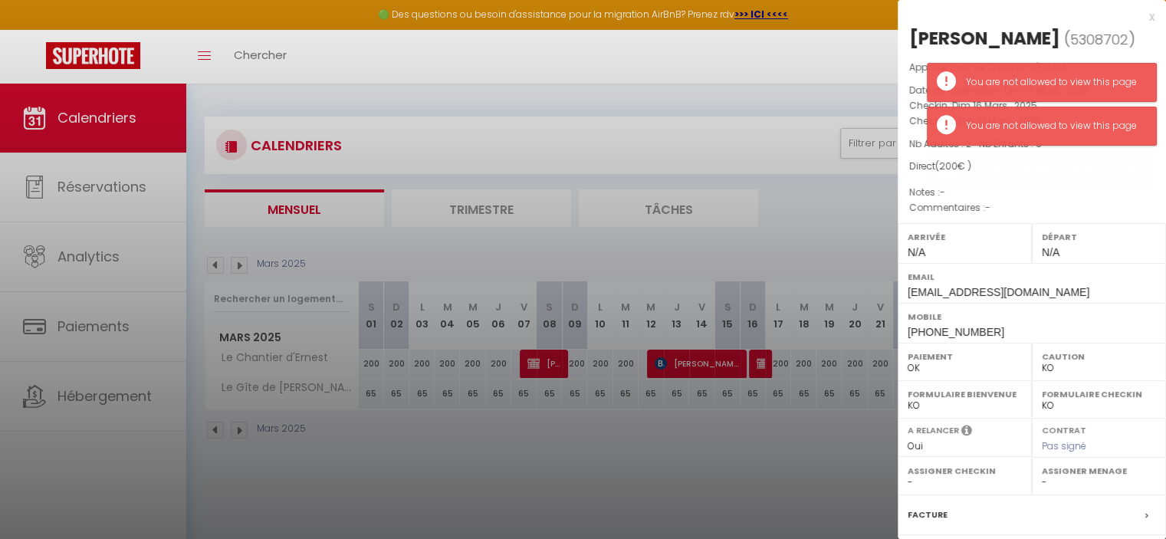
click at [745, 423] on div at bounding box center [583, 269] width 1166 height 539
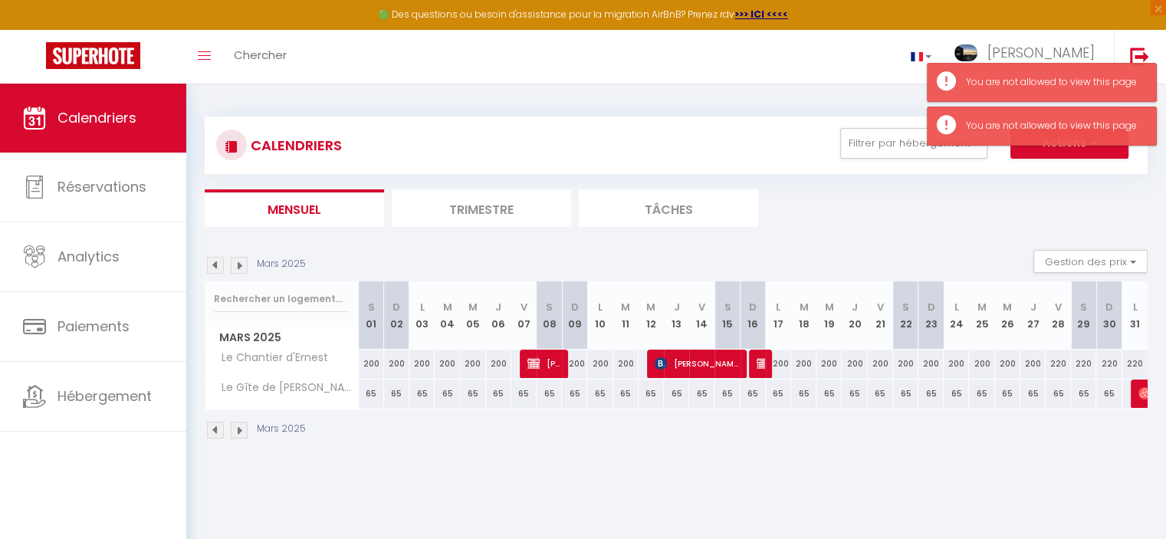
click at [241, 261] on img at bounding box center [239, 265] width 17 height 17
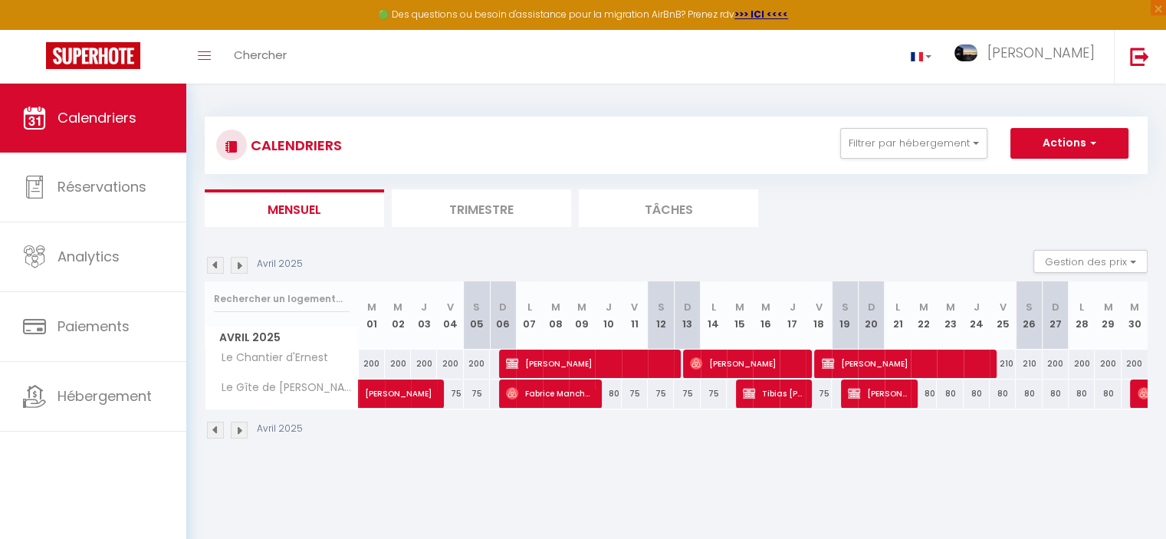
click at [241, 261] on img at bounding box center [239, 265] width 17 height 17
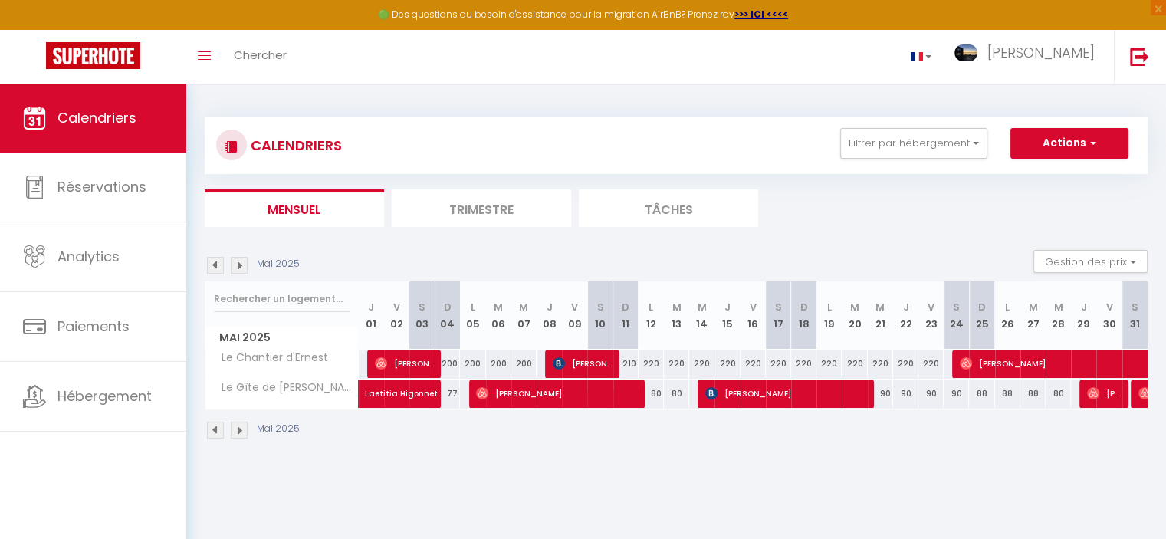
click at [241, 261] on img at bounding box center [239, 265] width 17 height 17
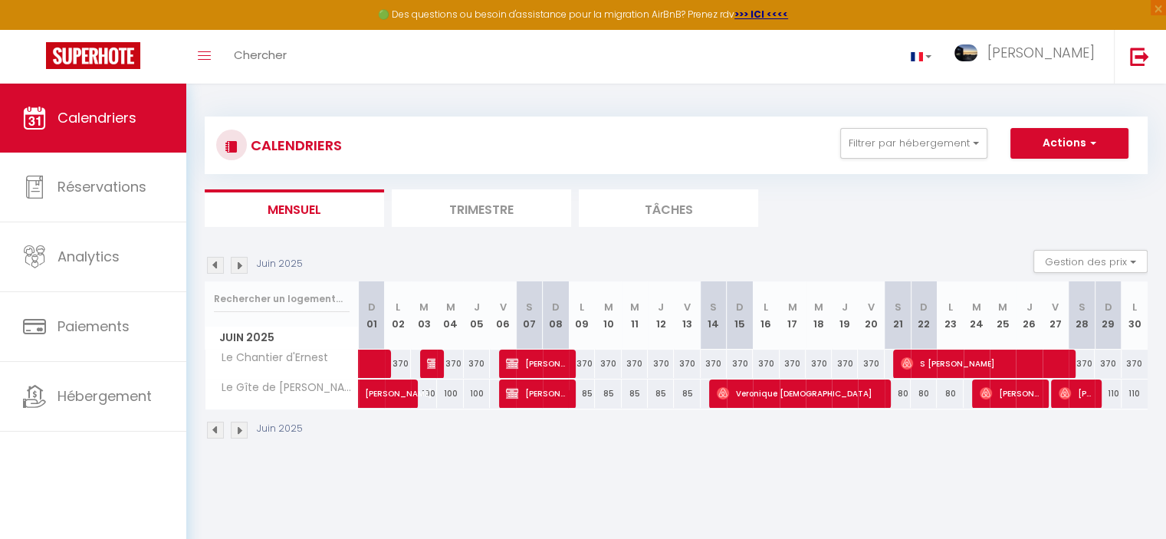
click at [241, 261] on img at bounding box center [239, 265] width 17 height 17
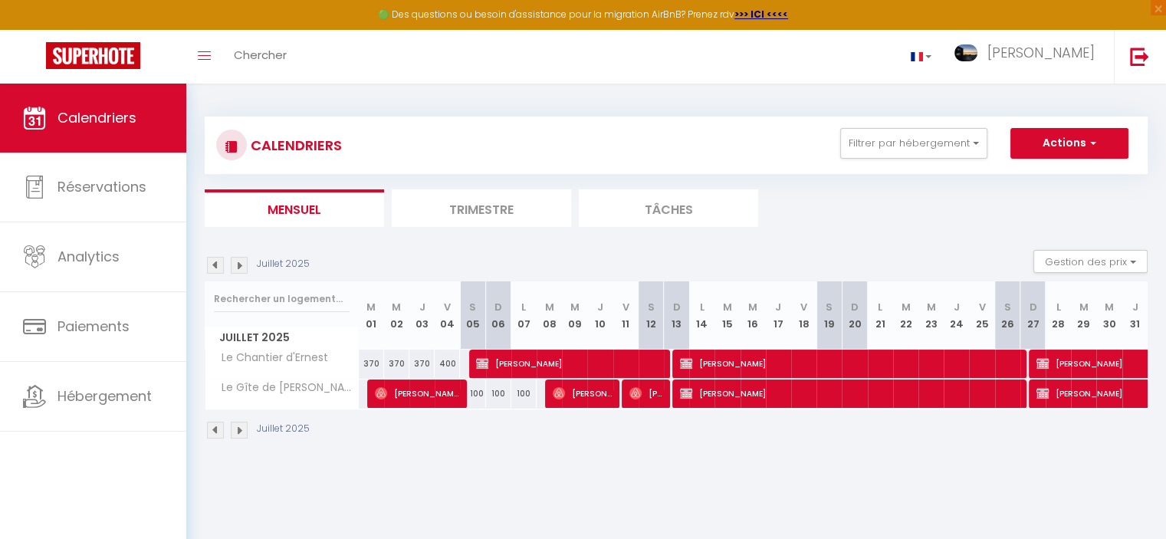
click at [241, 261] on img at bounding box center [239, 265] width 17 height 17
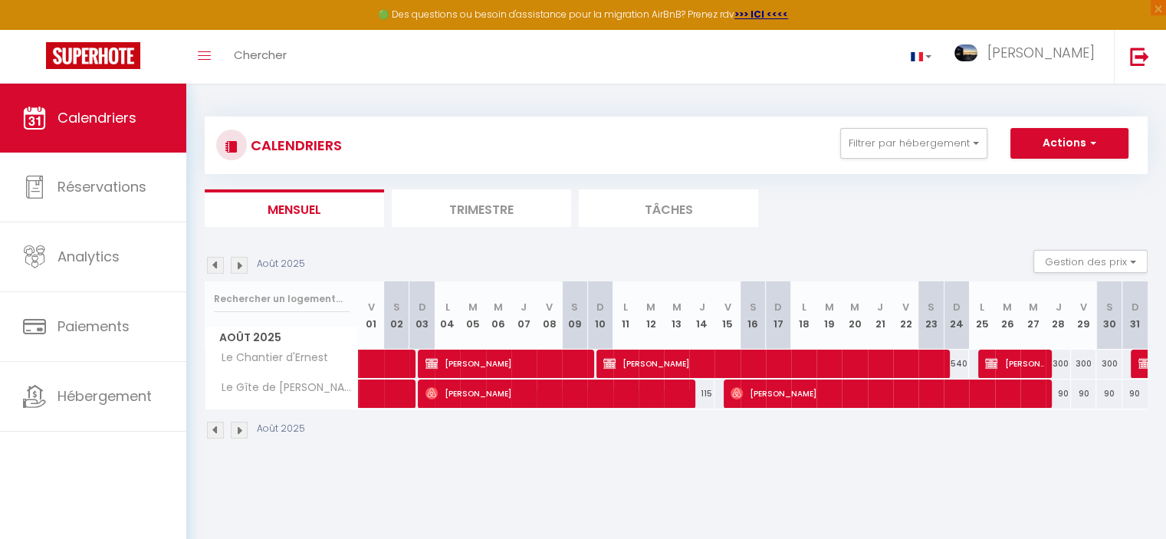
click at [241, 261] on img at bounding box center [239, 265] width 17 height 17
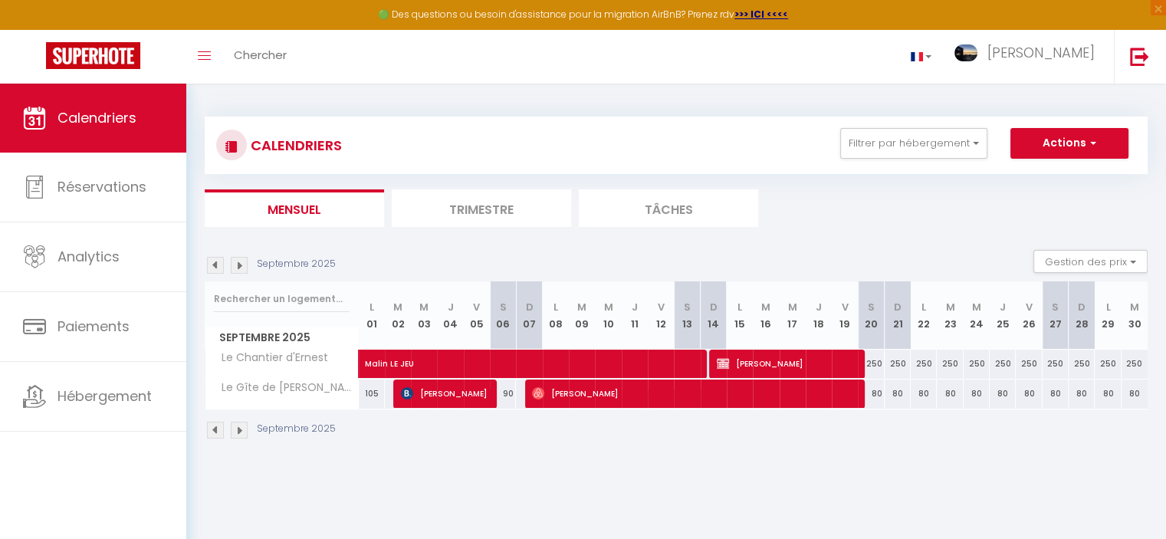
click at [241, 261] on img at bounding box center [239, 265] width 17 height 17
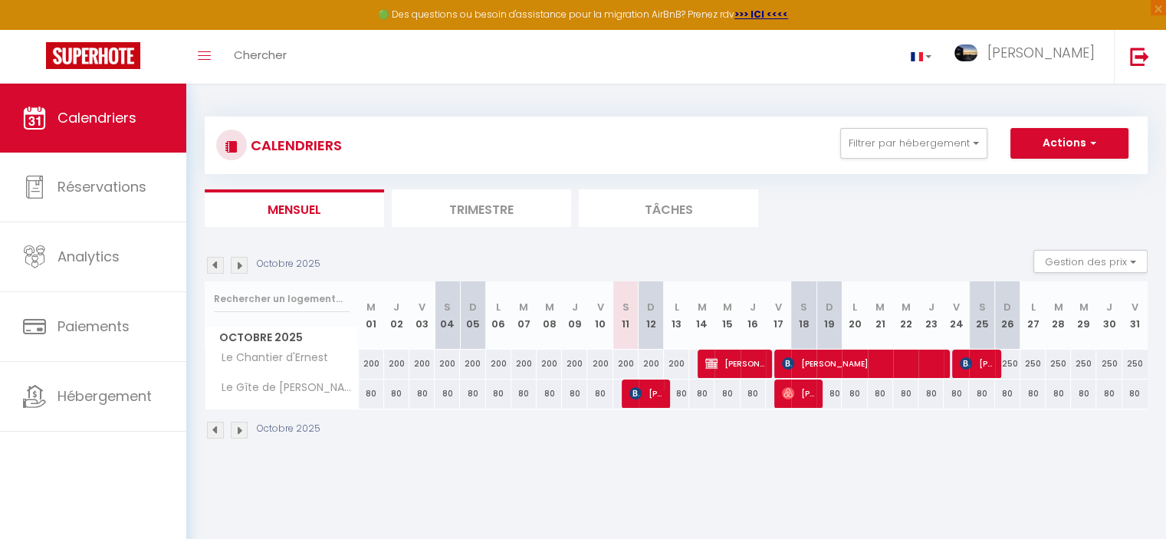
click at [241, 261] on img at bounding box center [239, 265] width 17 height 17
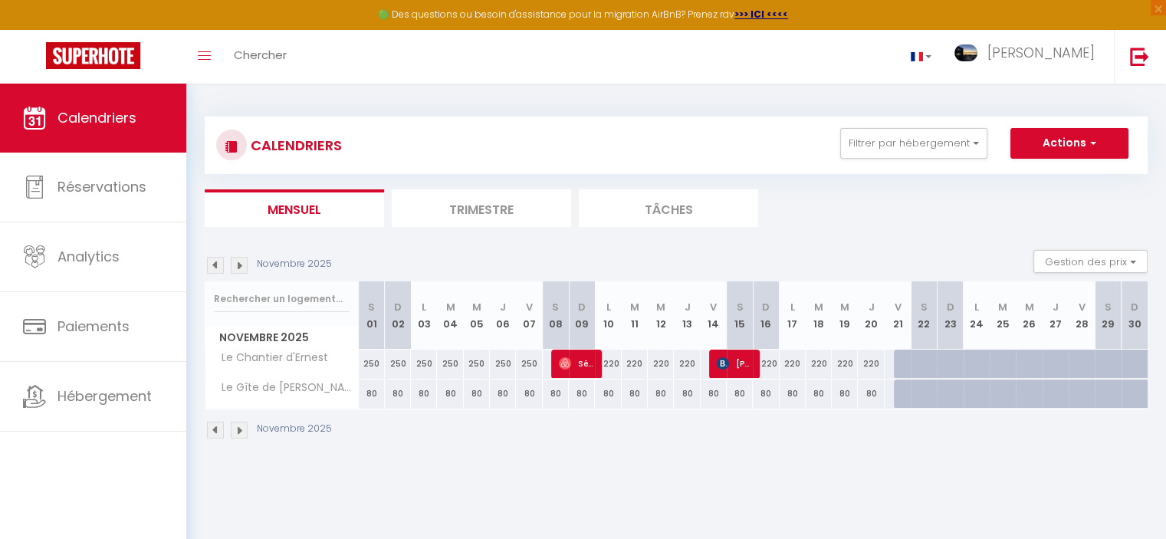
click at [241, 261] on img at bounding box center [239, 265] width 17 height 17
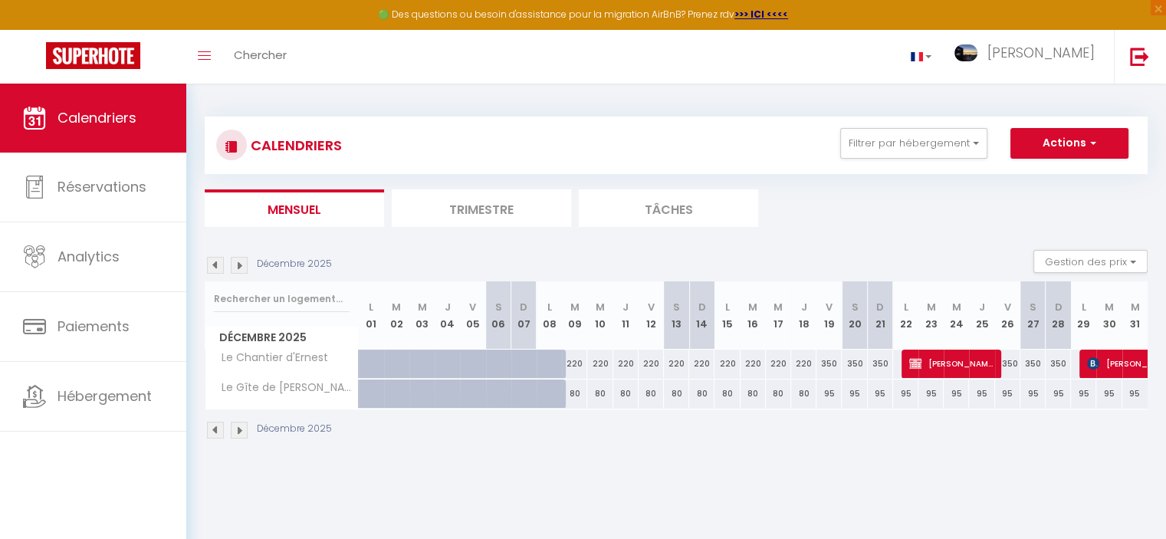
click at [241, 261] on img at bounding box center [239, 265] width 17 height 17
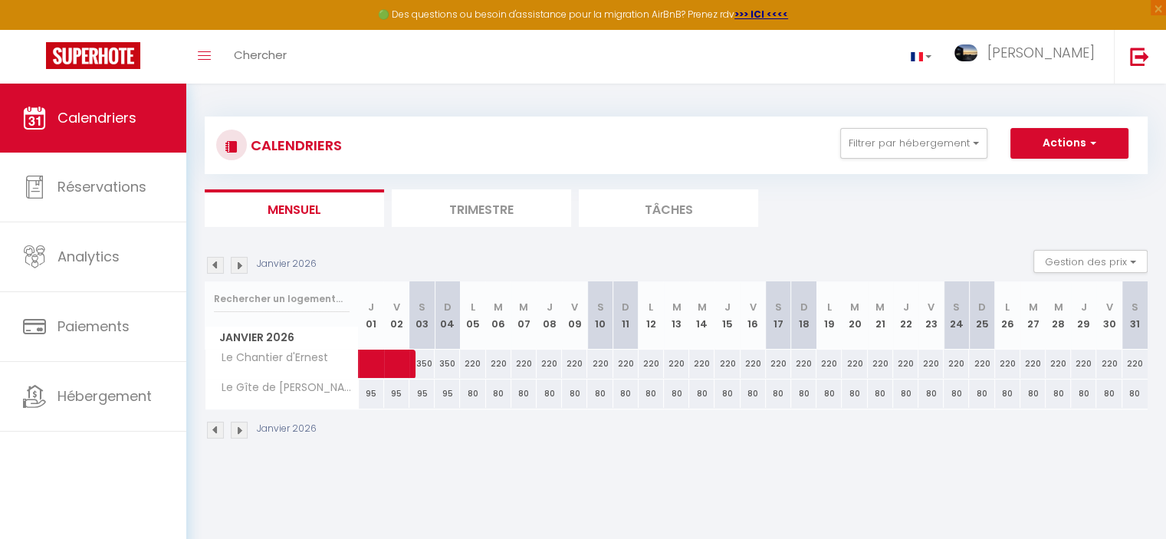
click at [241, 261] on img at bounding box center [239, 265] width 17 height 17
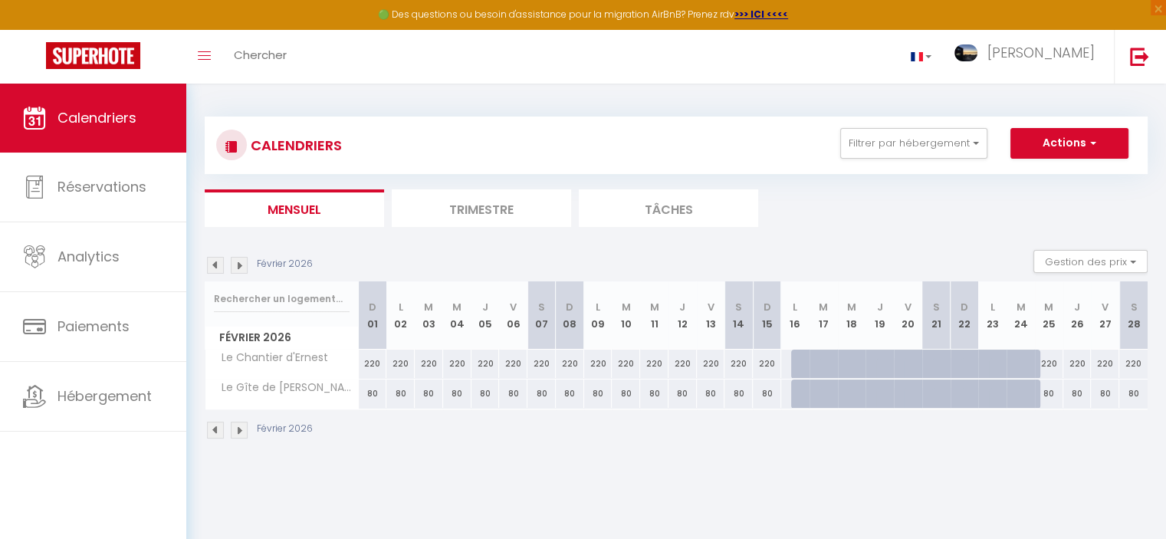
click at [241, 261] on img at bounding box center [239, 265] width 17 height 17
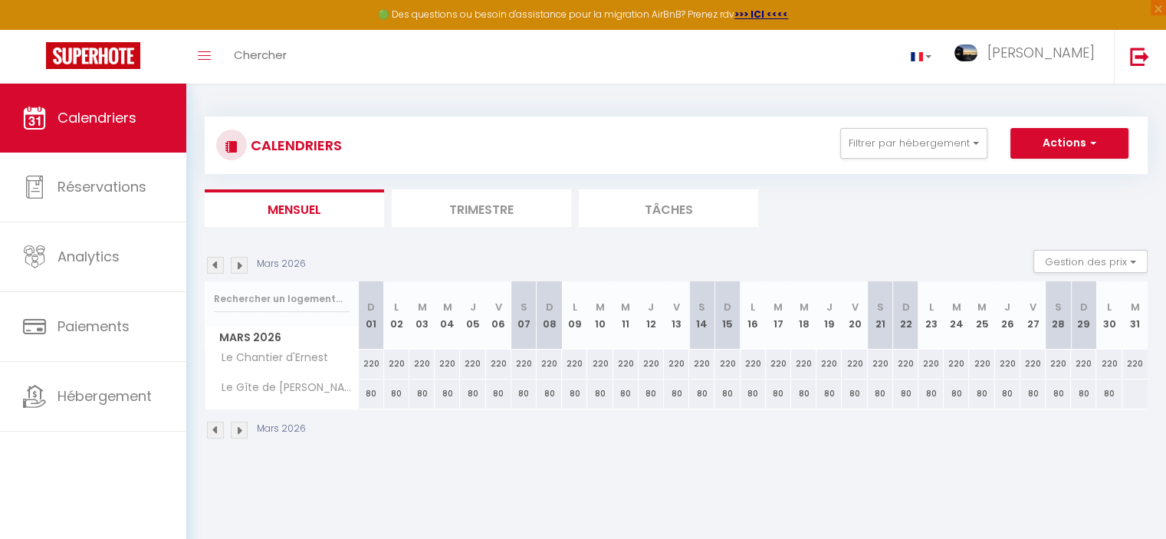
click at [241, 261] on img at bounding box center [239, 265] width 17 height 17
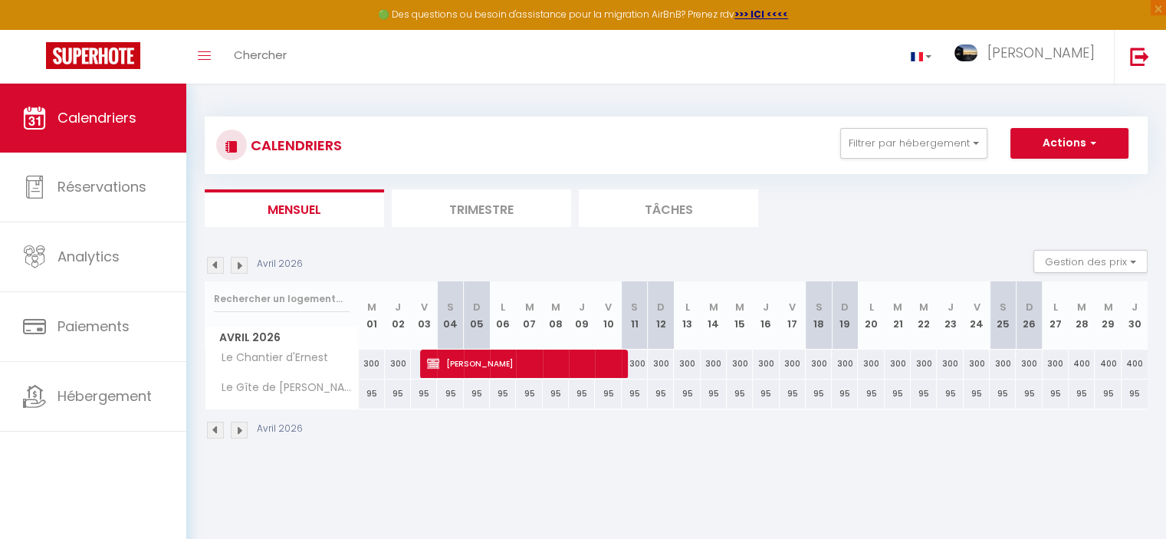
click at [241, 261] on img at bounding box center [239, 265] width 17 height 17
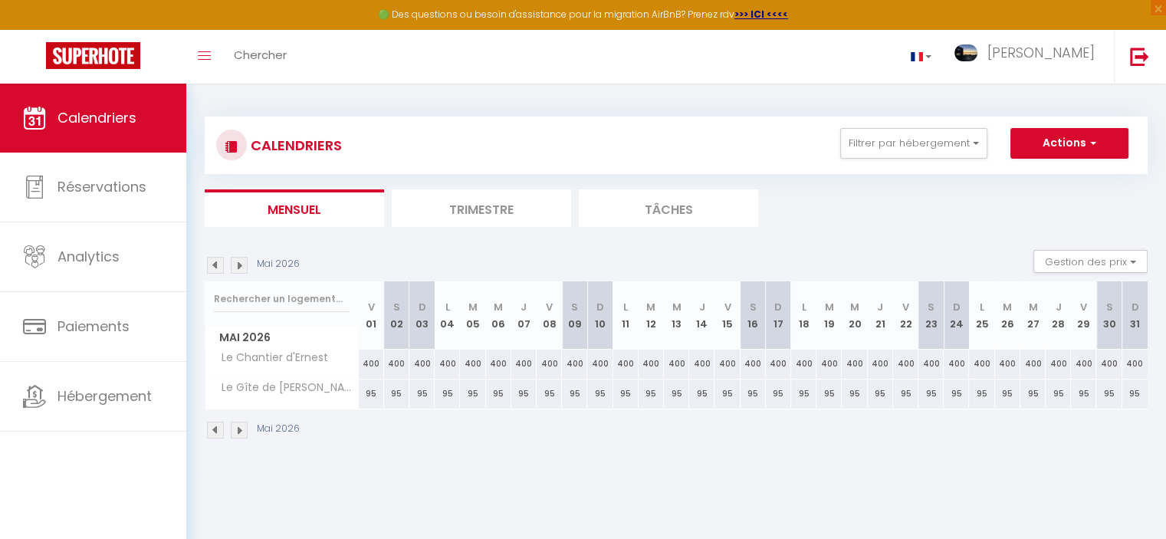
click at [241, 261] on img at bounding box center [239, 265] width 17 height 17
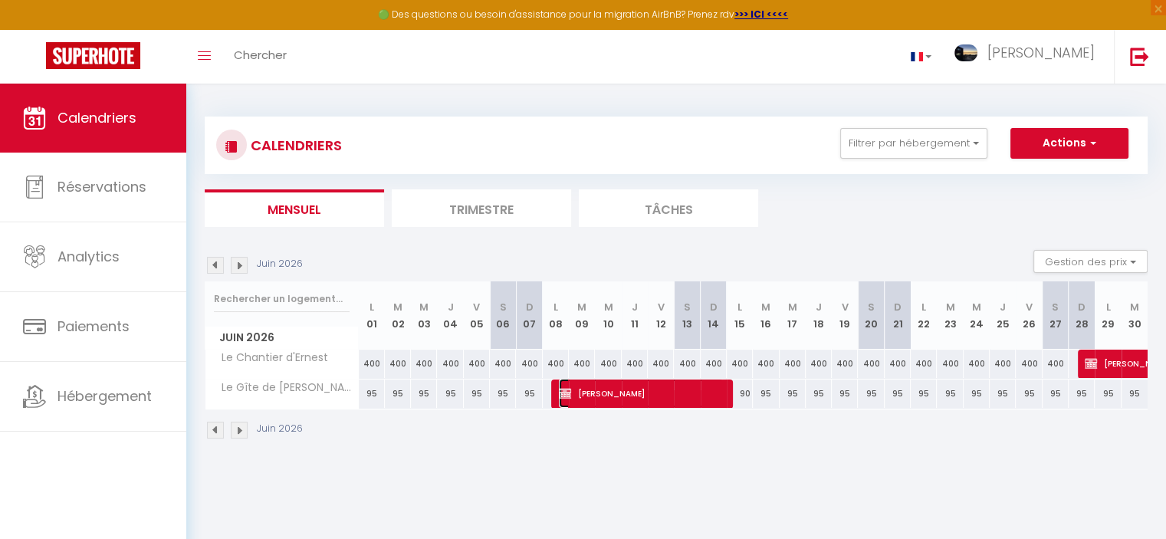
click at [608, 395] on span "[PERSON_NAME]" at bounding box center [641, 393] width 165 height 29
select select "KO"
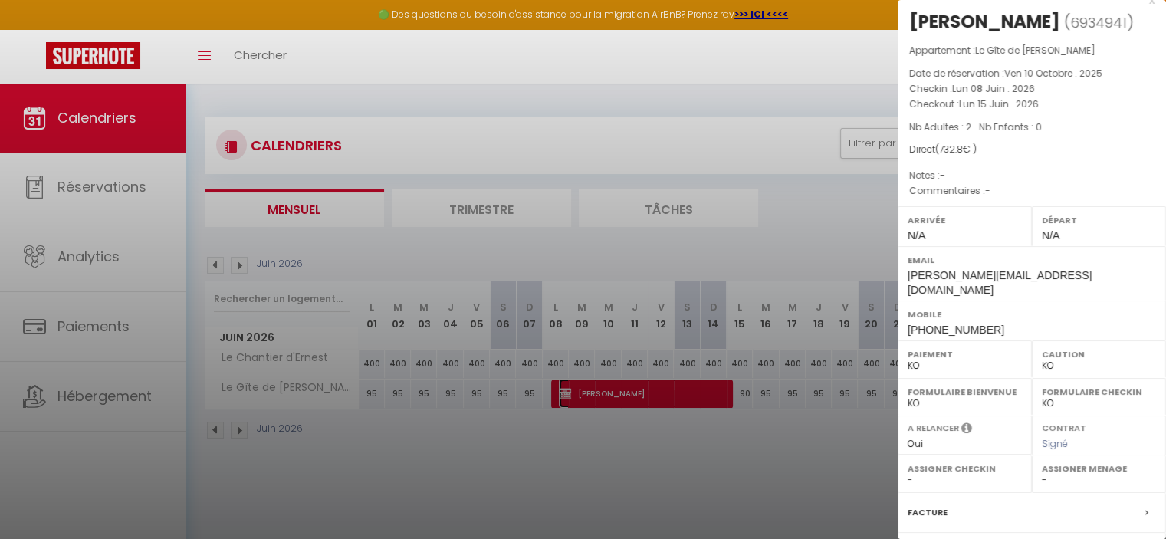
scroll to position [173, 0]
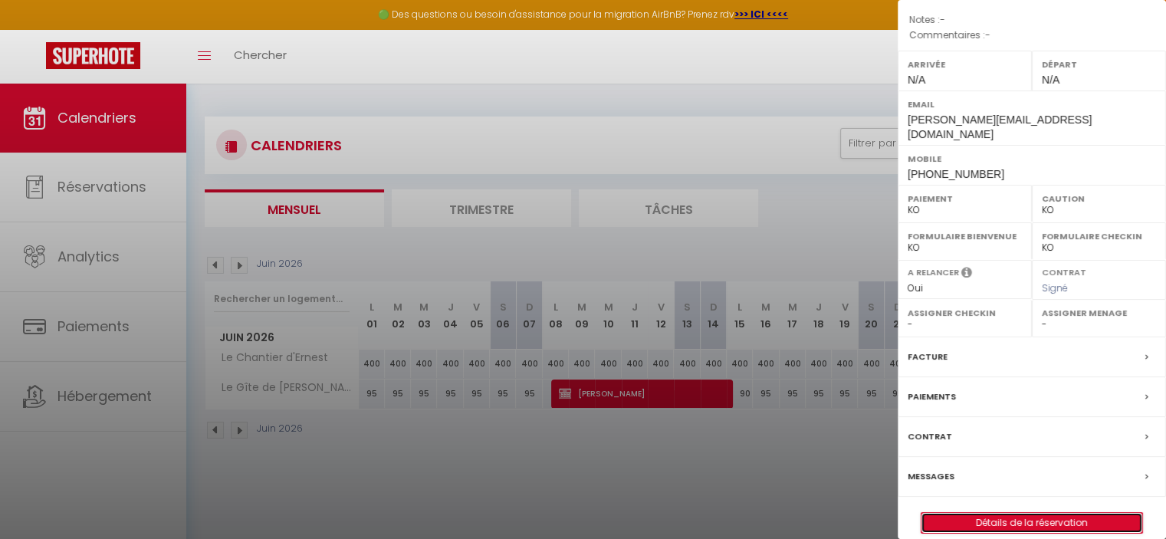
click at [1057, 513] on link "Détails de la réservation" at bounding box center [1032, 523] width 221 height 20
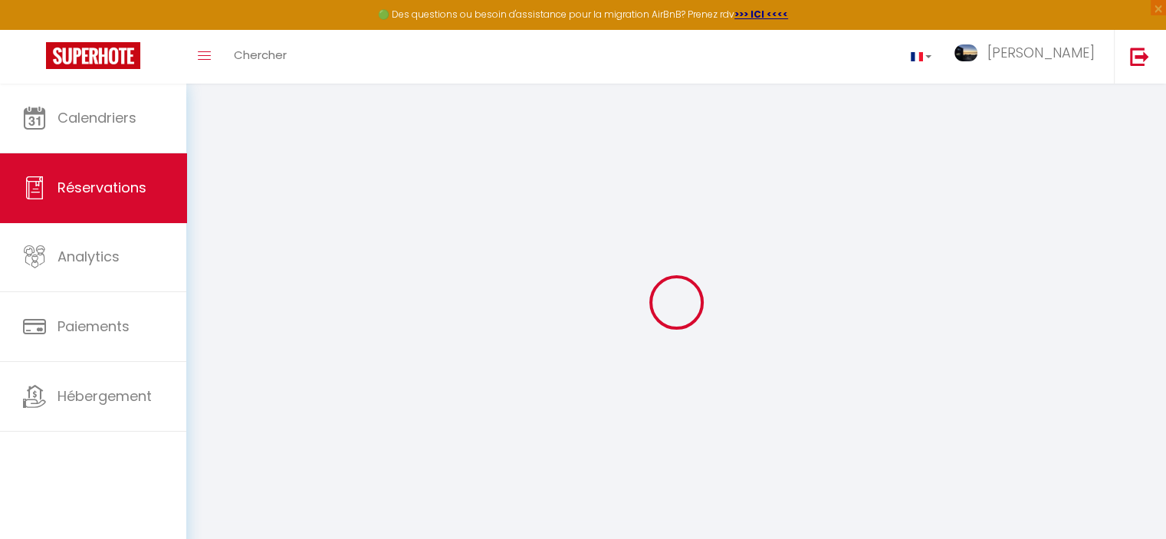
select select
checkbox input "false"
select index
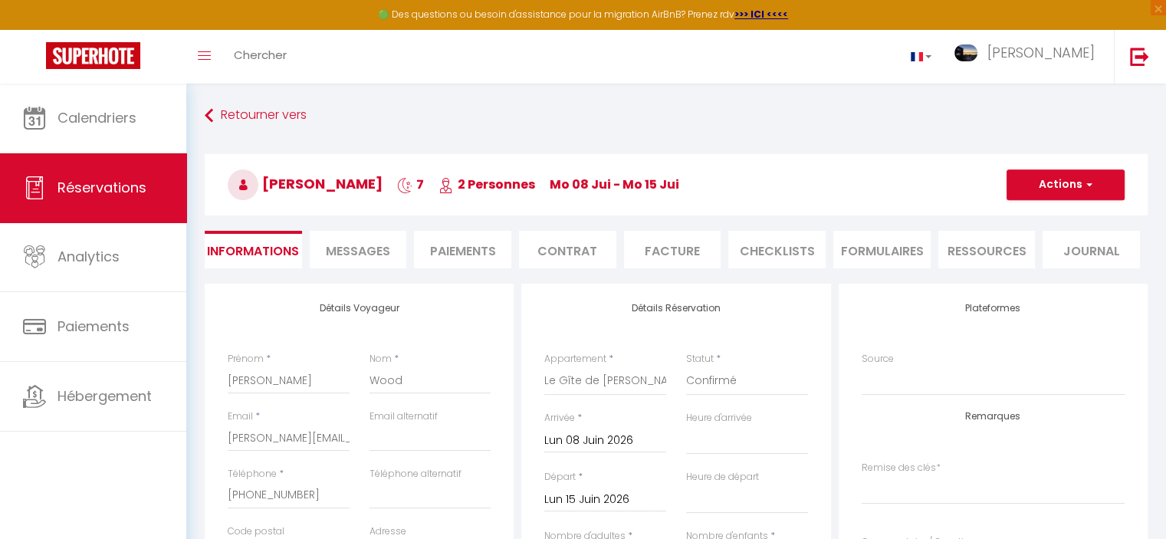
select select
checkbox input "false"
select index
select select
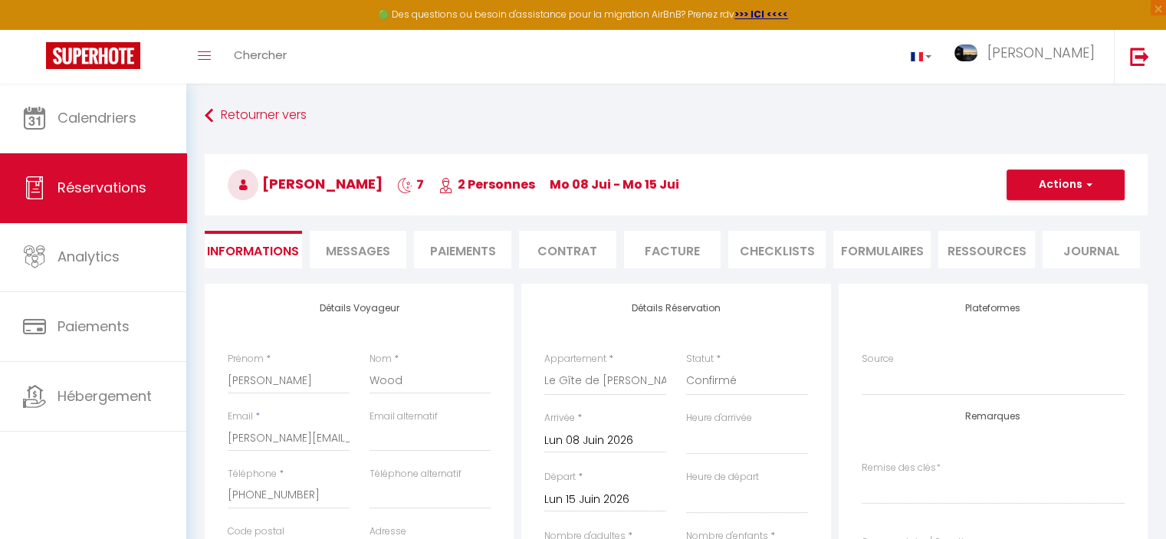
select select
checkbox input "false"
select index
type input "65"
type input "37.8"
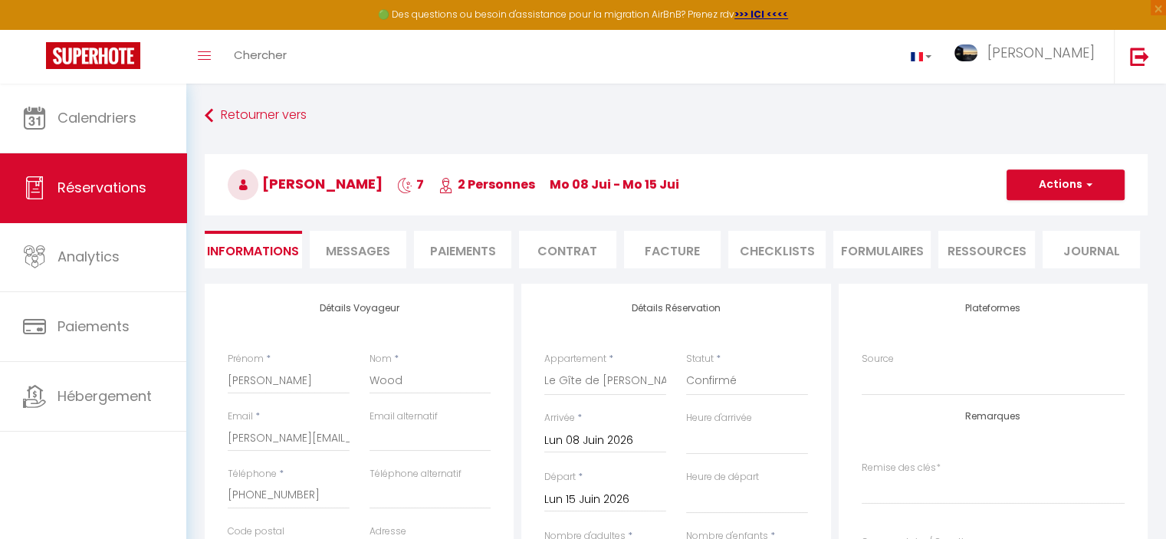
select select
checkbox input "false"
select index
checkbox input "false"
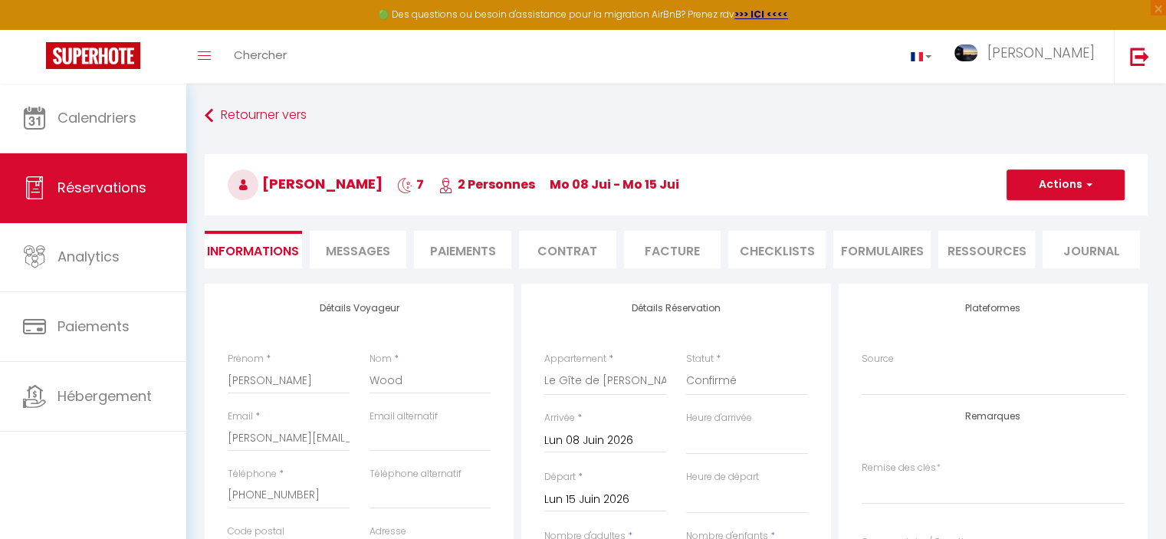
select index
select select
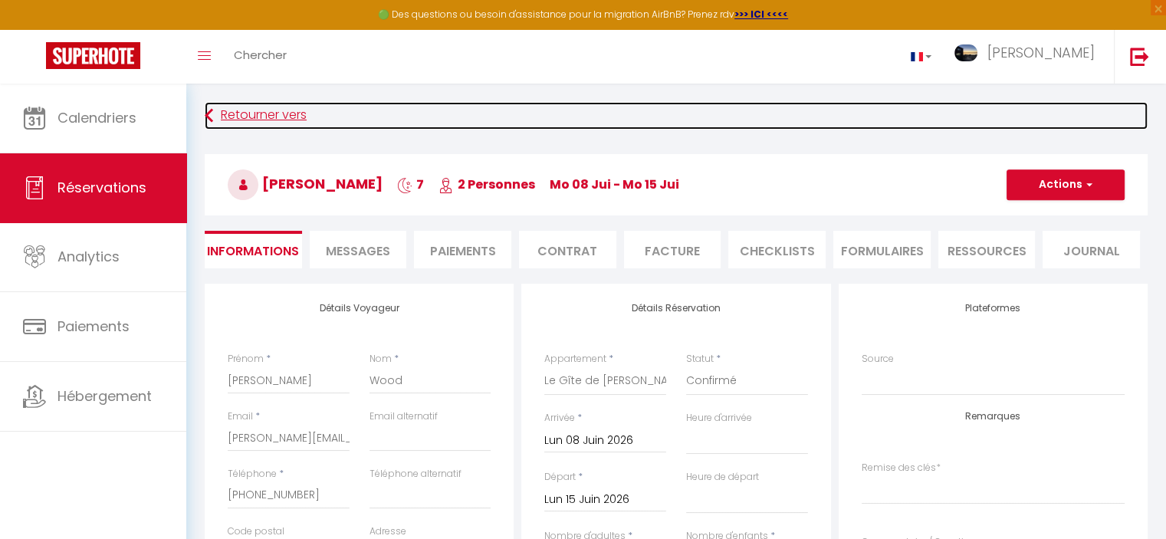
click at [220, 117] on link "Retourner vers" at bounding box center [676, 116] width 943 height 28
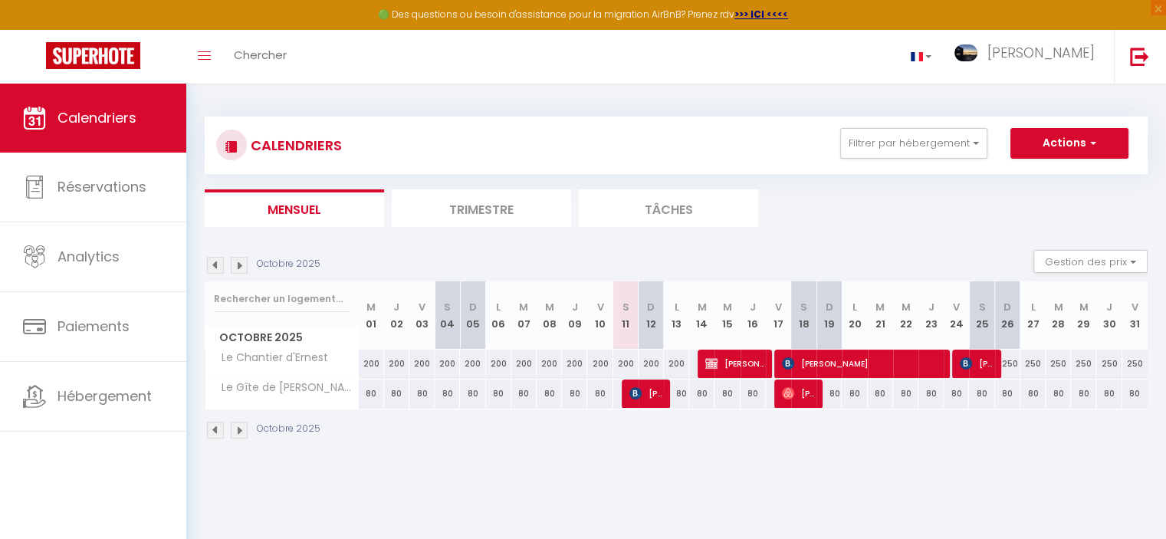
click at [249, 266] on div "Octobre 2025" at bounding box center [265, 265] width 120 height 17
click at [242, 265] on img at bounding box center [239, 265] width 17 height 17
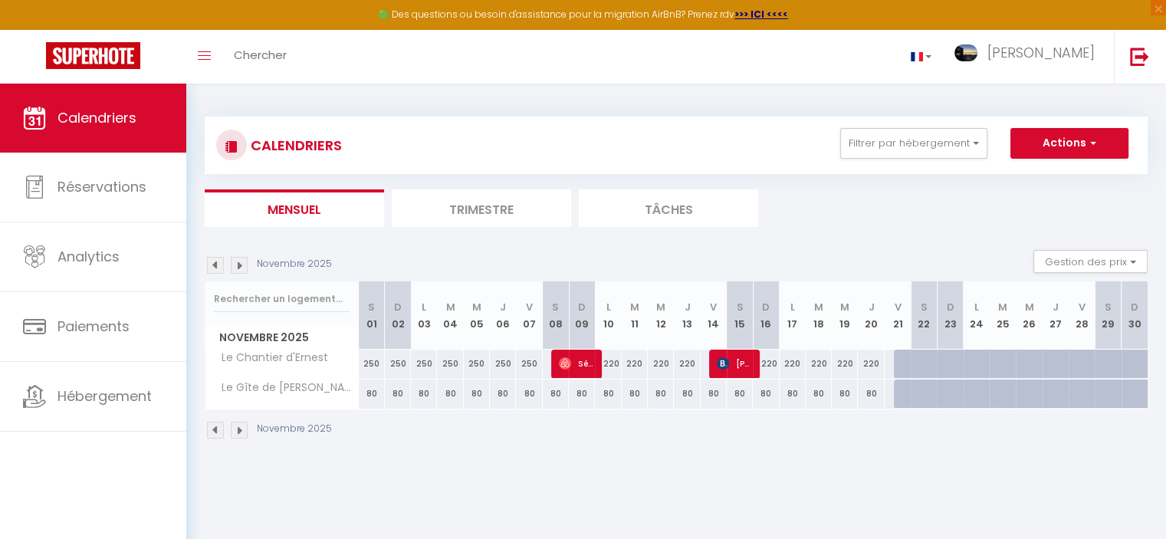
click at [242, 265] on img at bounding box center [239, 265] width 17 height 17
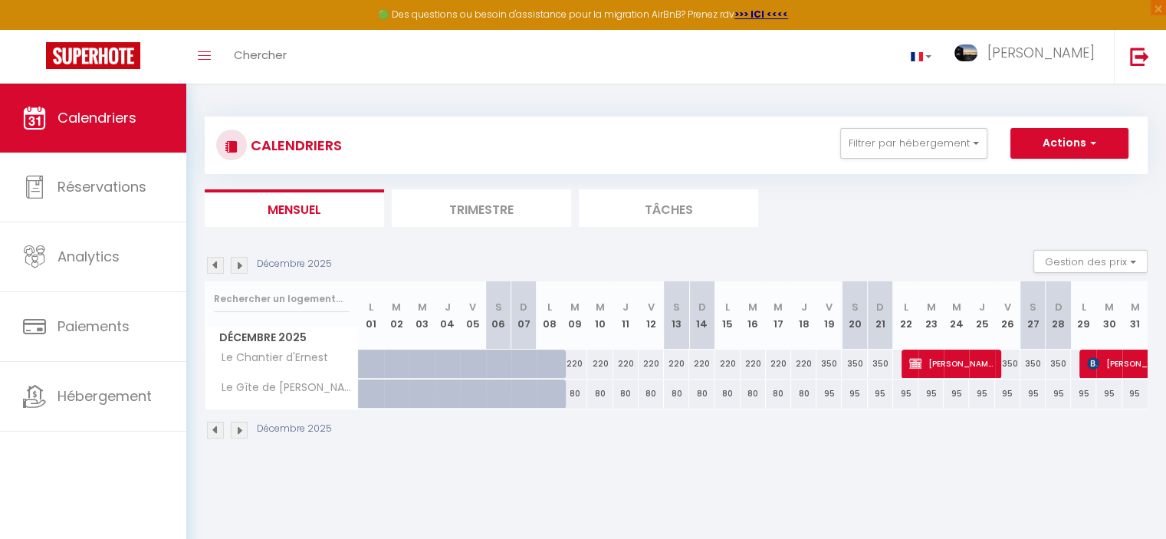
click at [242, 265] on img at bounding box center [239, 265] width 17 height 17
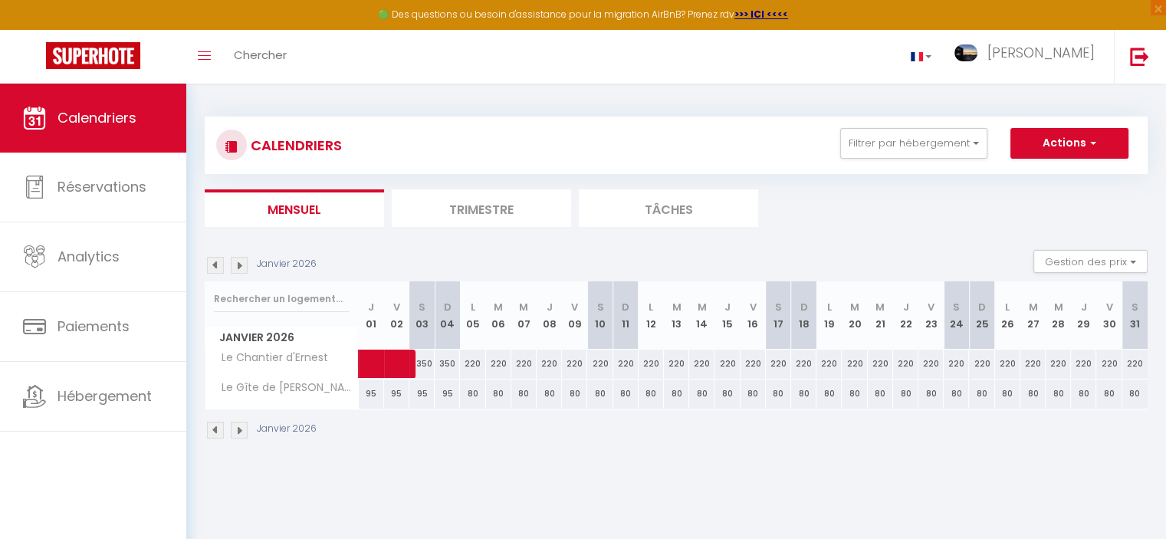
click at [242, 265] on img at bounding box center [239, 265] width 17 height 17
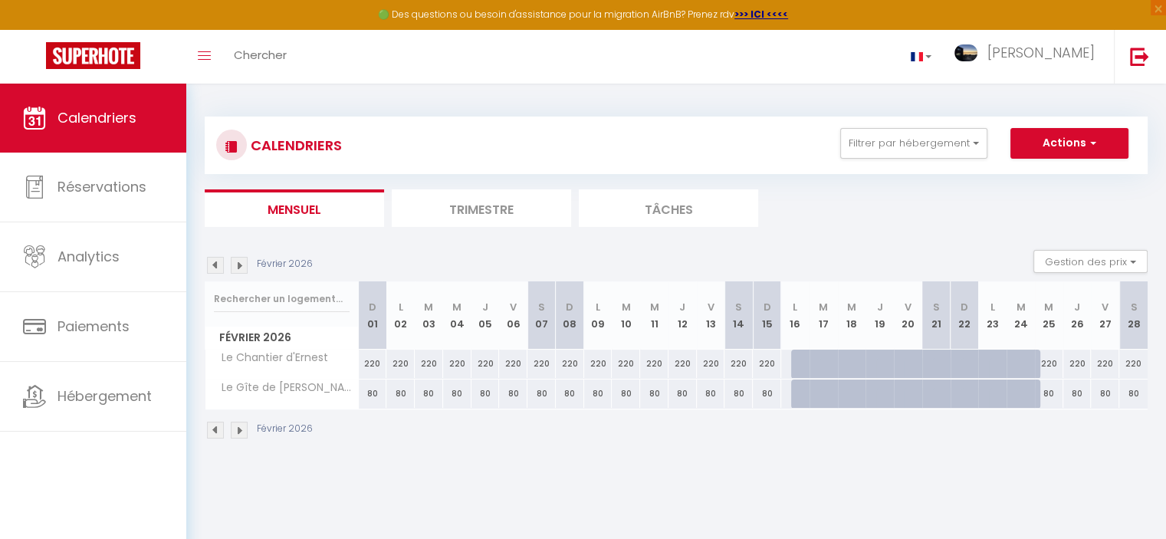
click at [242, 265] on img at bounding box center [239, 265] width 17 height 17
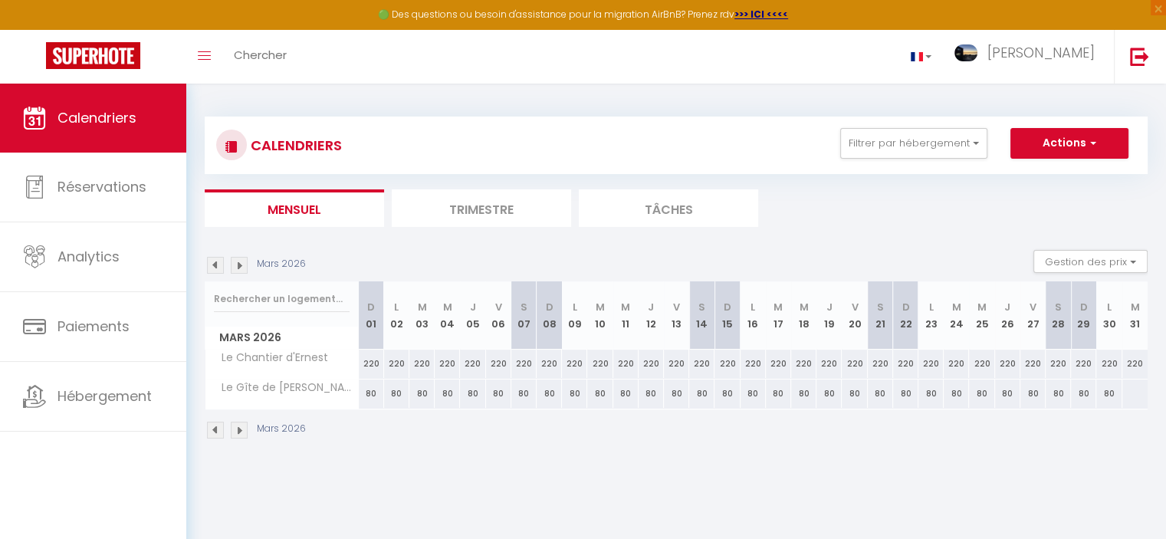
click at [242, 265] on img at bounding box center [239, 265] width 17 height 17
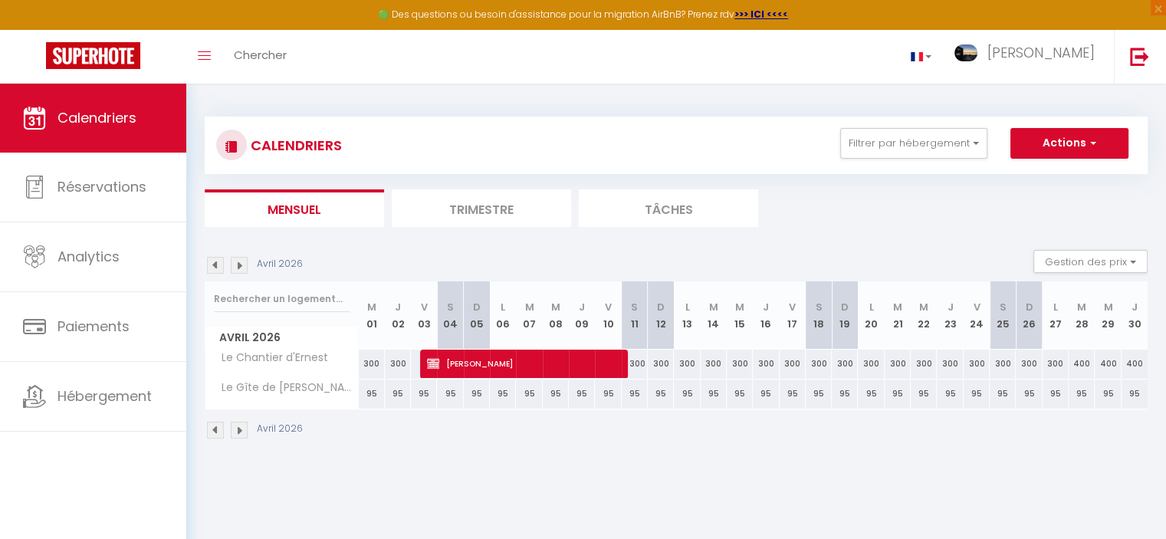
click at [212, 265] on img at bounding box center [215, 265] width 17 height 17
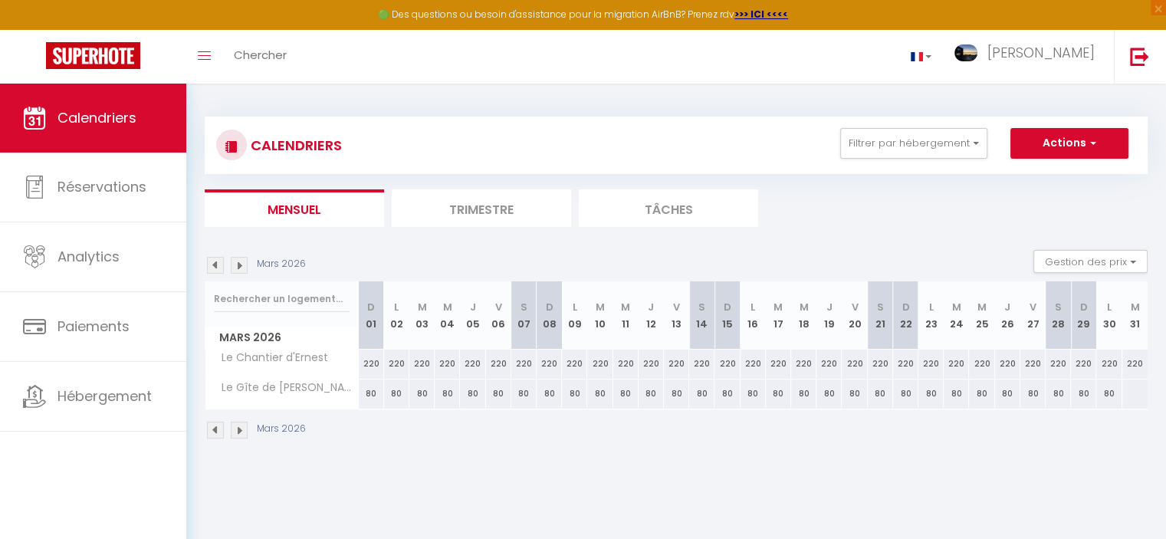
click at [212, 265] on img at bounding box center [215, 265] width 17 height 17
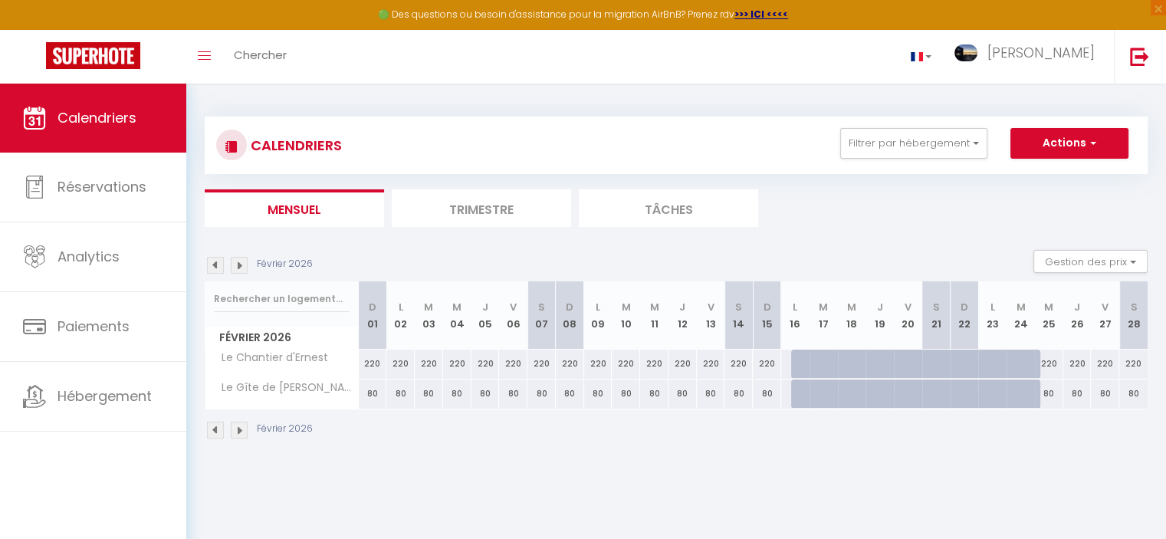
click at [212, 265] on img at bounding box center [215, 265] width 17 height 17
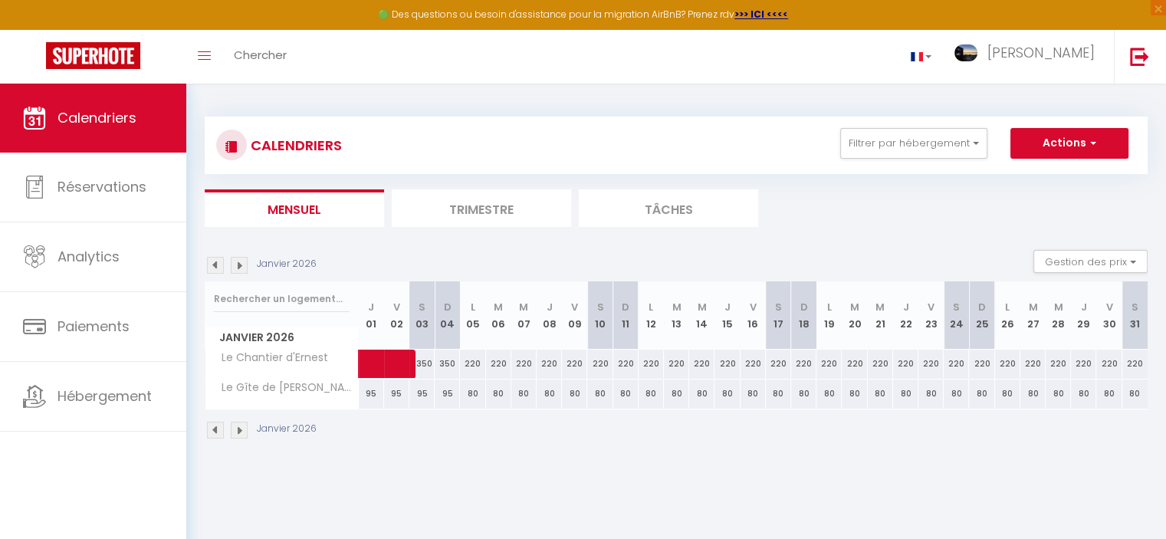
click at [212, 265] on img at bounding box center [215, 265] width 17 height 17
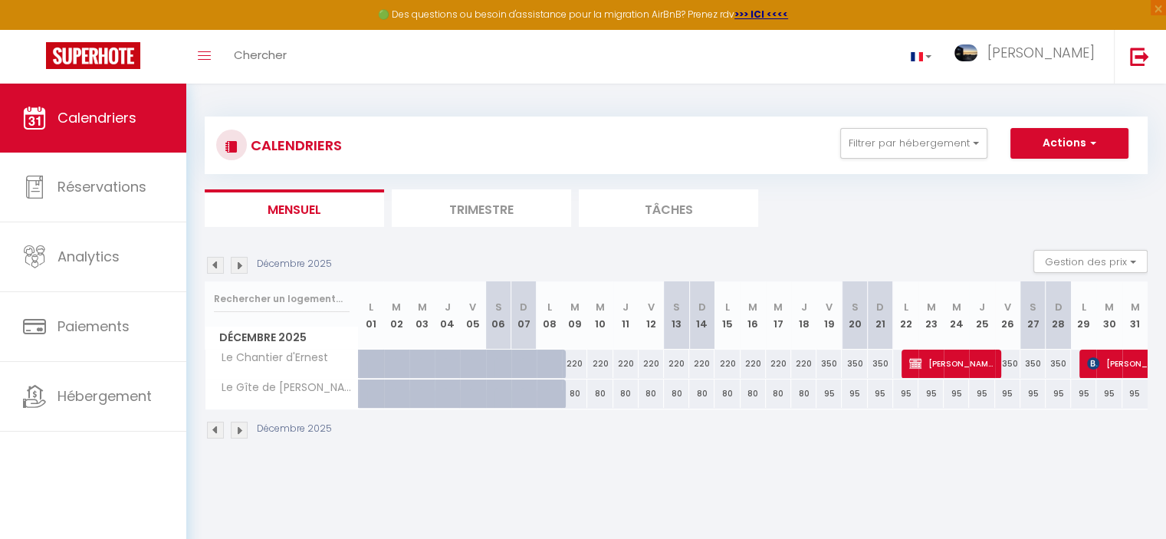
click at [212, 265] on img at bounding box center [215, 265] width 17 height 17
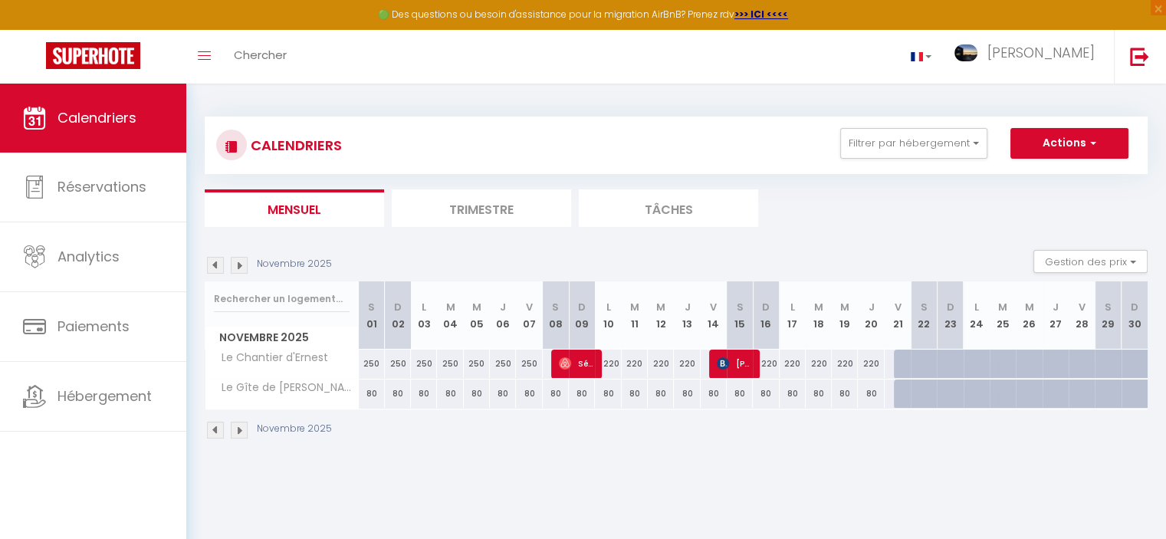
click at [212, 265] on img at bounding box center [215, 265] width 17 height 17
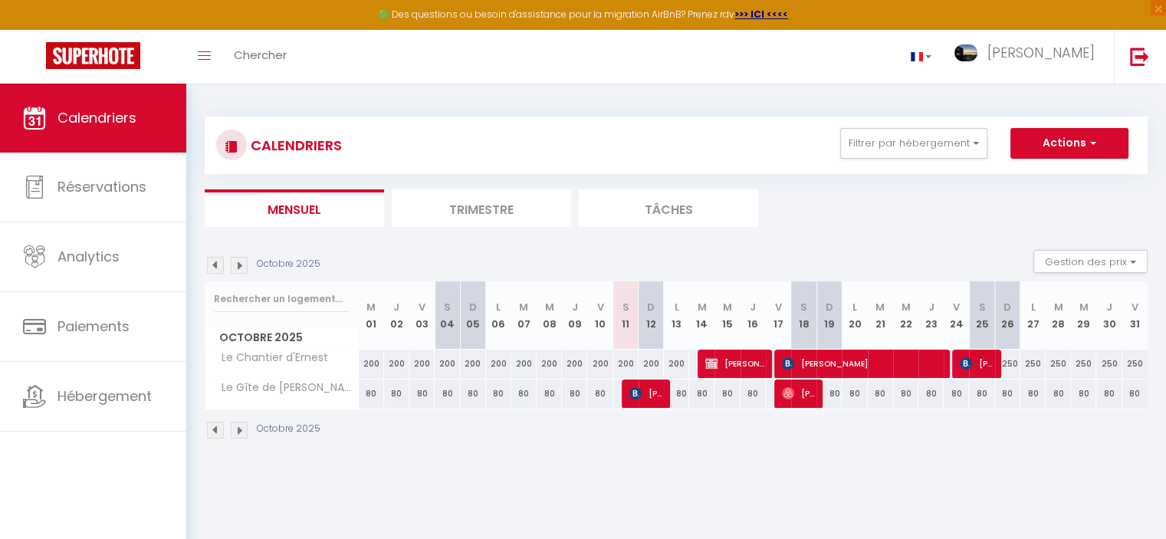
click at [212, 265] on img at bounding box center [215, 265] width 17 height 17
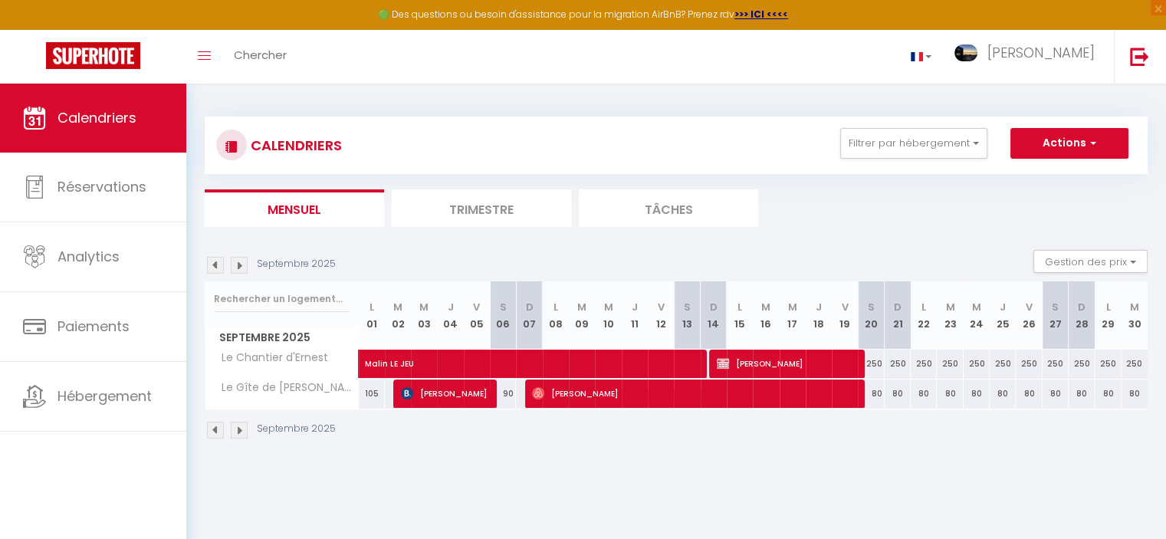
click at [212, 265] on img at bounding box center [215, 265] width 17 height 17
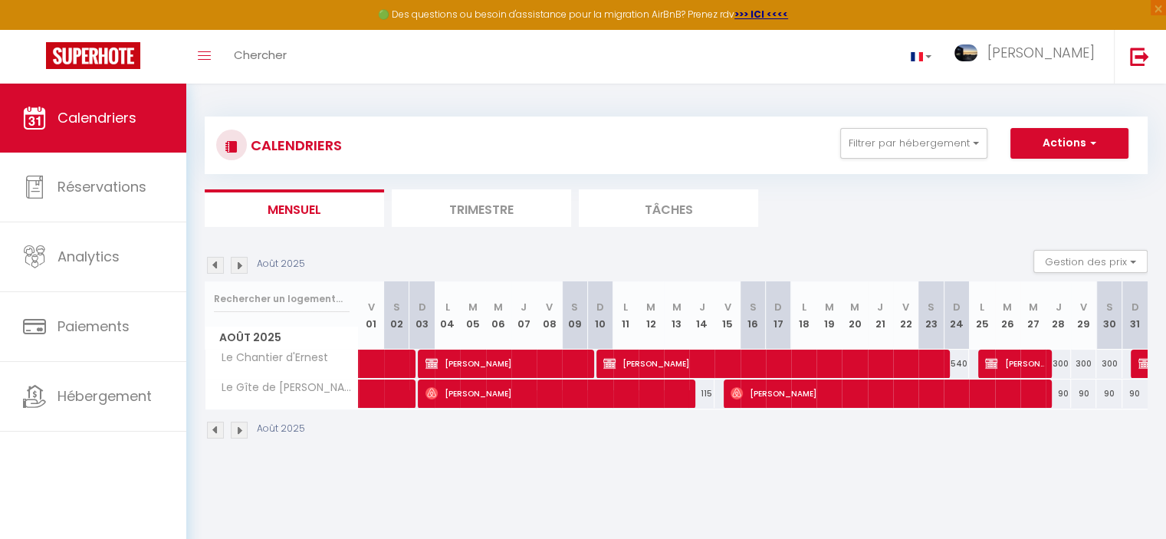
click at [212, 265] on img at bounding box center [215, 265] width 17 height 17
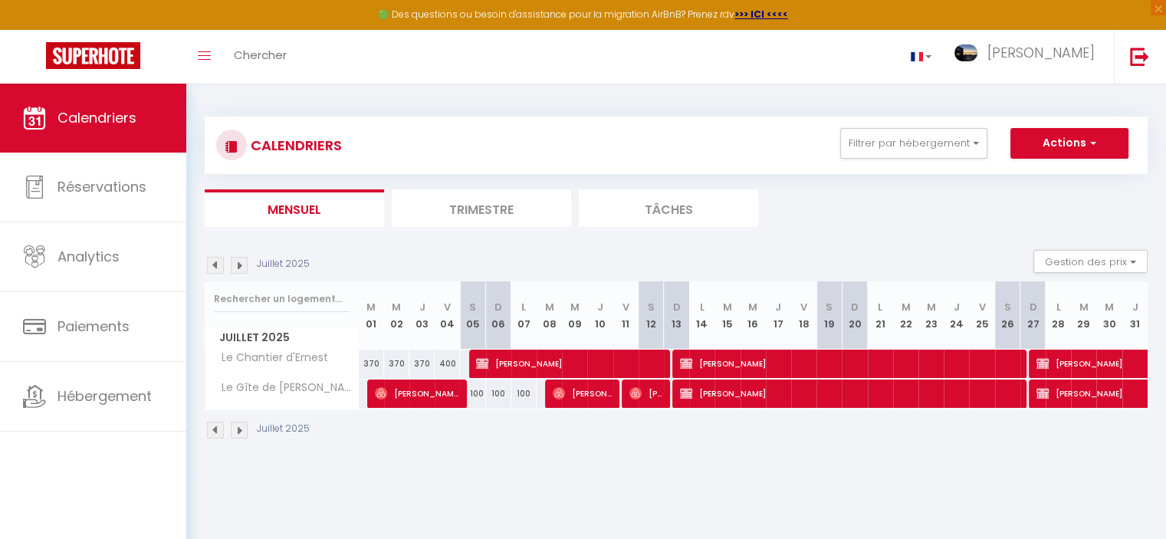
click at [212, 265] on img at bounding box center [215, 265] width 17 height 17
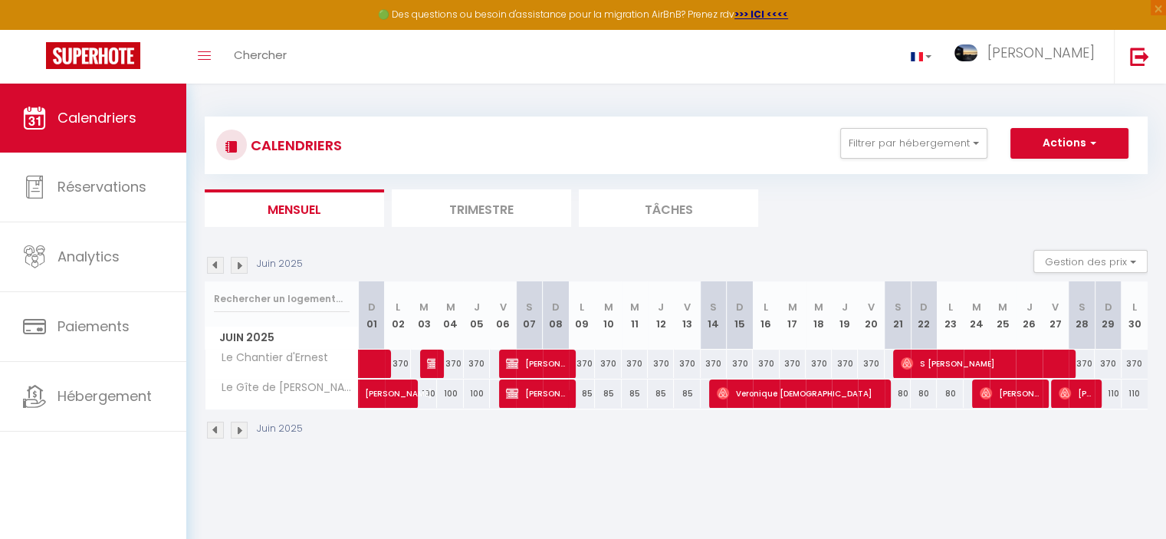
click at [212, 265] on img at bounding box center [215, 265] width 17 height 17
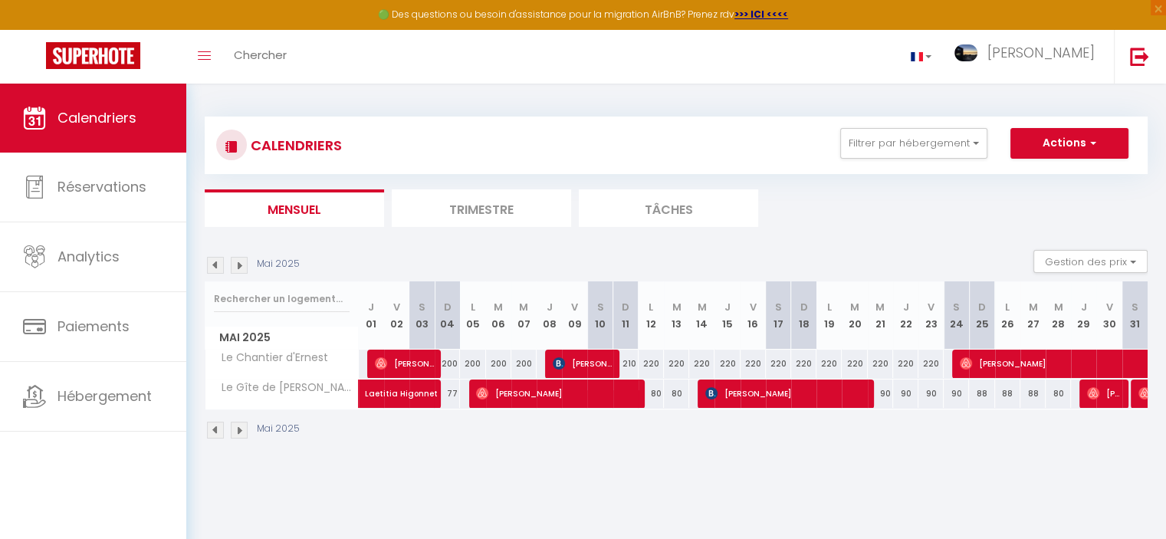
click at [212, 265] on img at bounding box center [215, 265] width 17 height 17
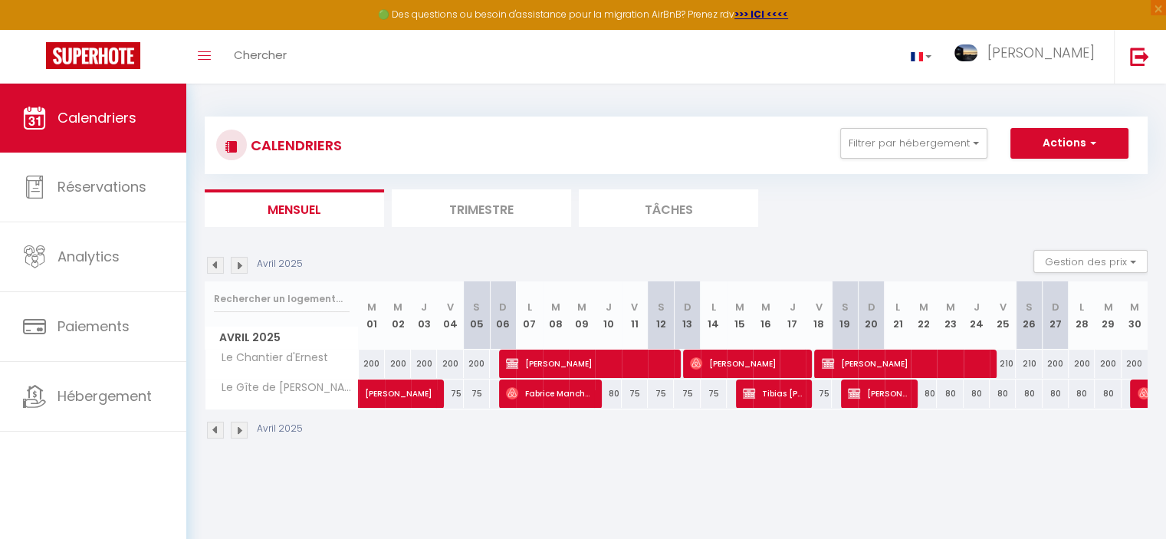
click at [238, 260] on img at bounding box center [239, 265] width 17 height 17
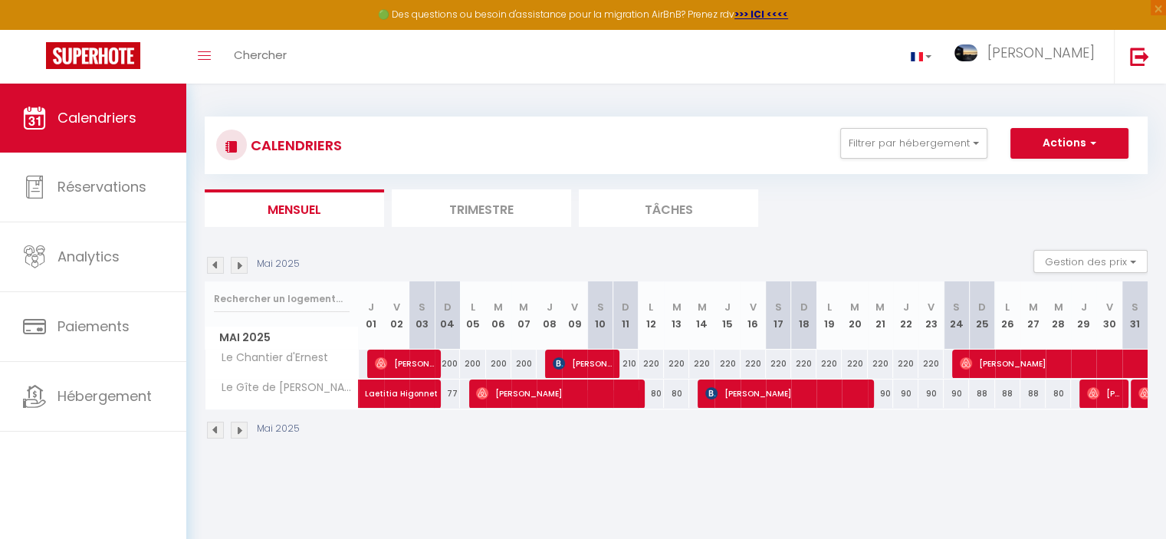
click at [238, 260] on img at bounding box center [239, 265] width 17 height 17
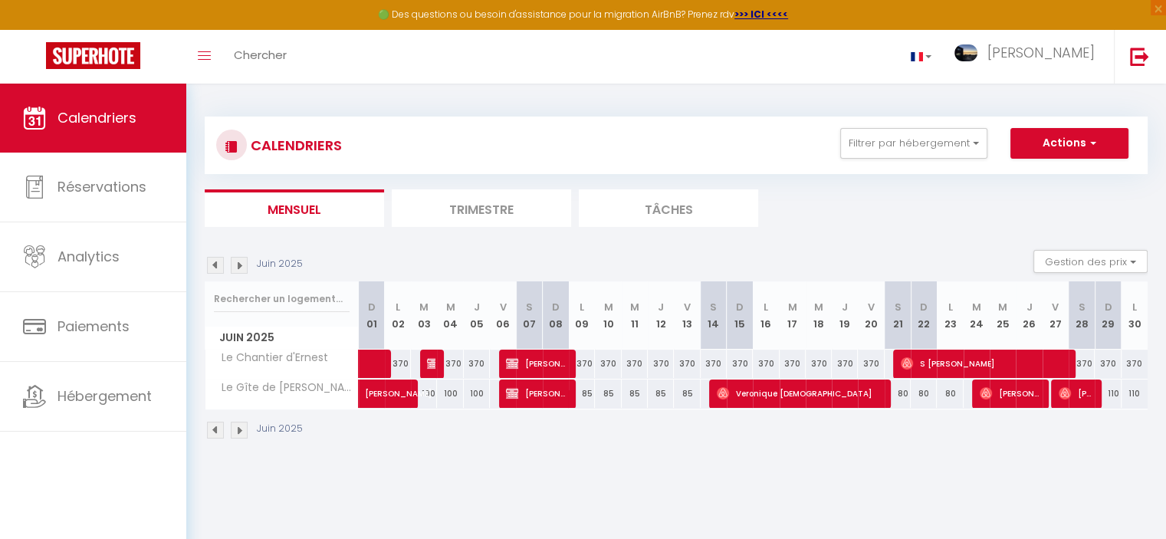
click at [238, 260] on img at bounding box center [239, 265] width 17 height 17
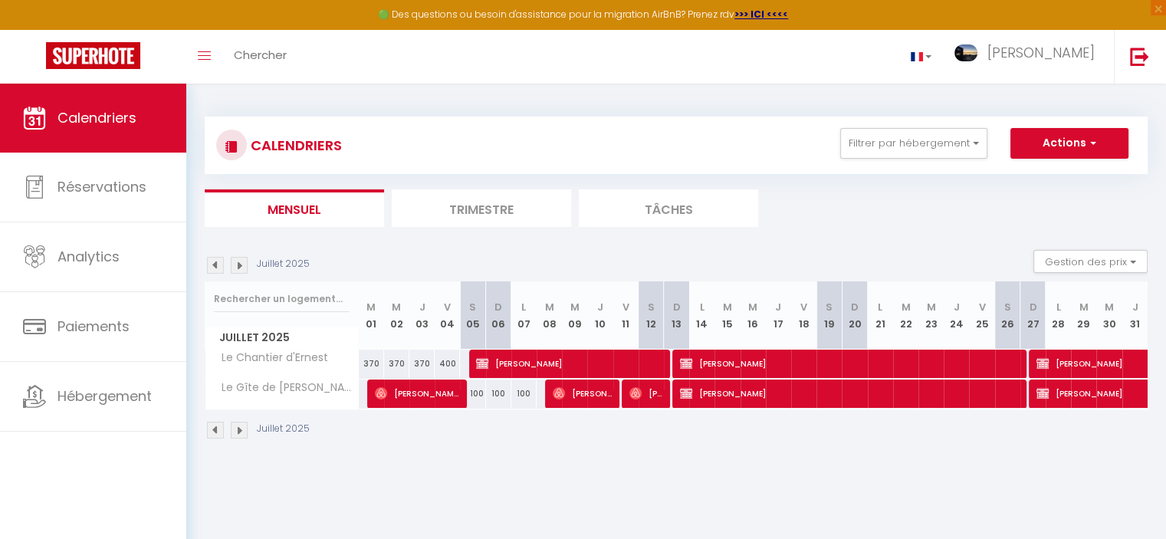
click at [238, 260] on img at bounding box center [239, 265] width 17 height 17
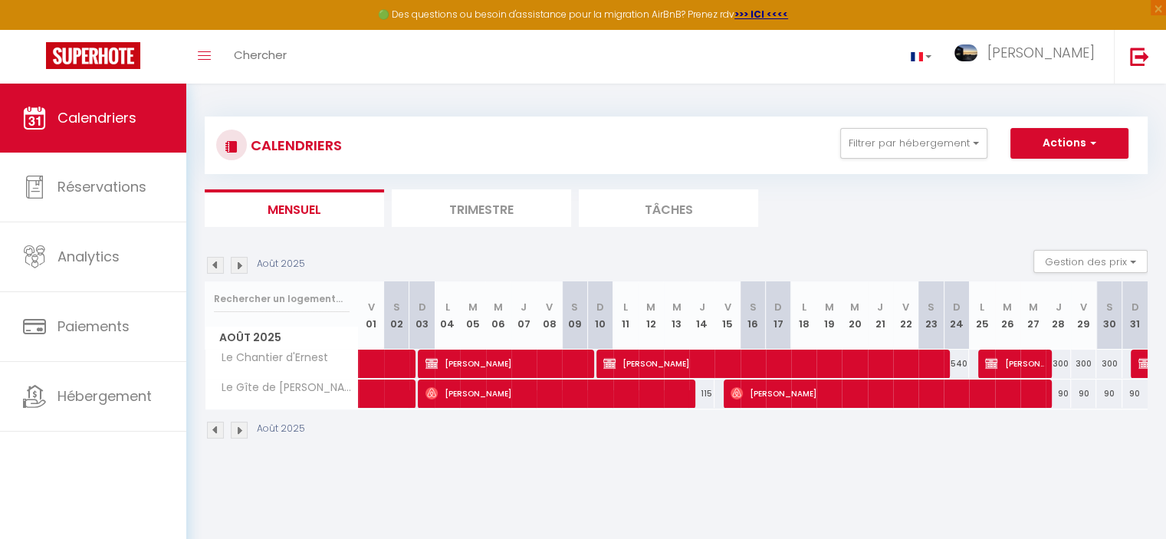
click at [238, 260] on img at bounding box center [239, 265] width 17 height 17
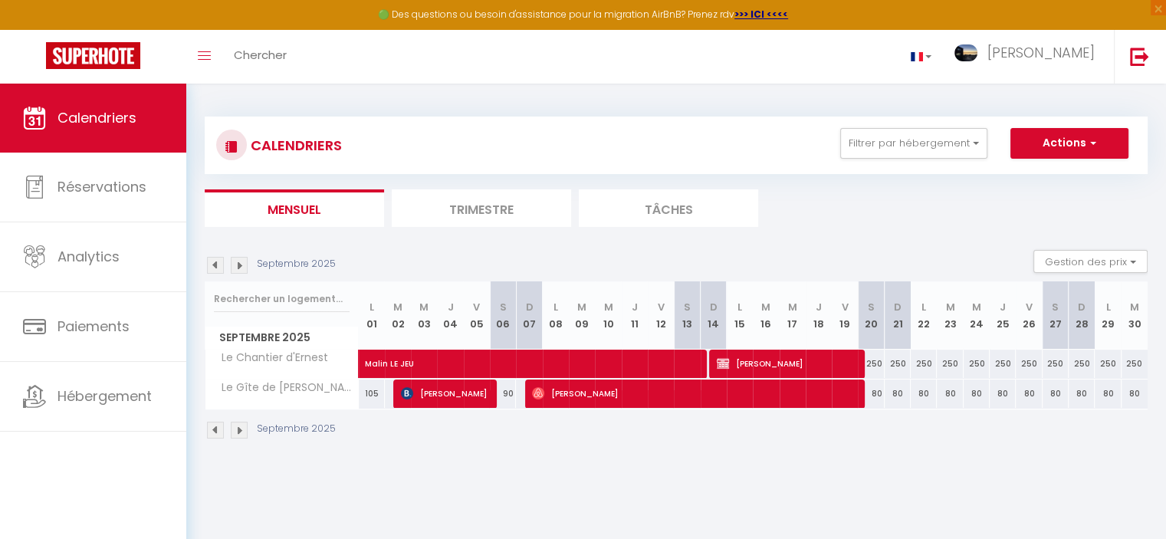
click at [238, 260] on img at bounding box center [239, 265] width 17 height 17
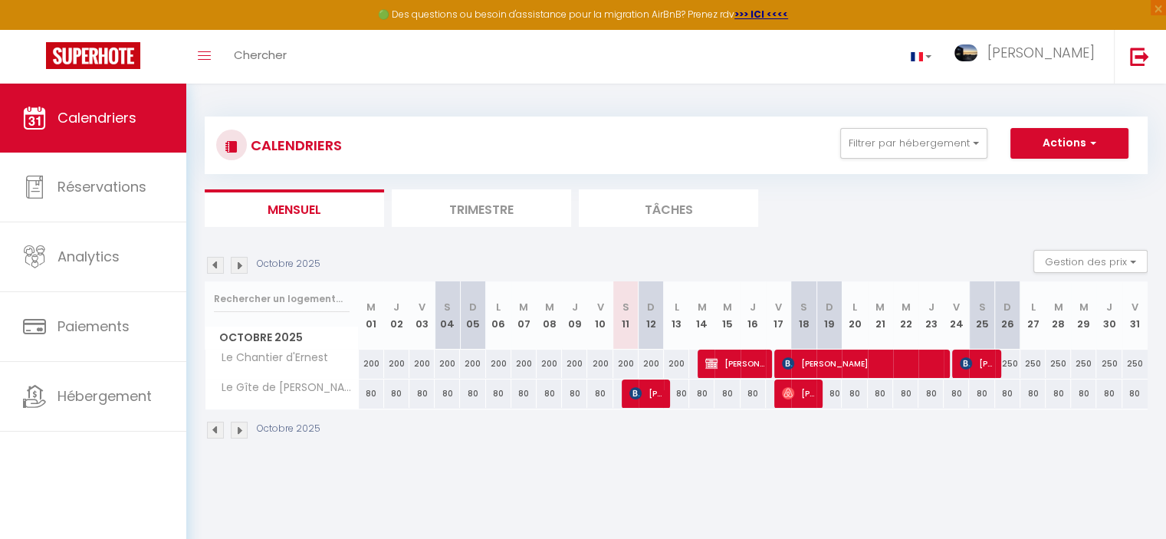
click at [238, 260] on img at bounding box center [239, 265] width 17 height 17
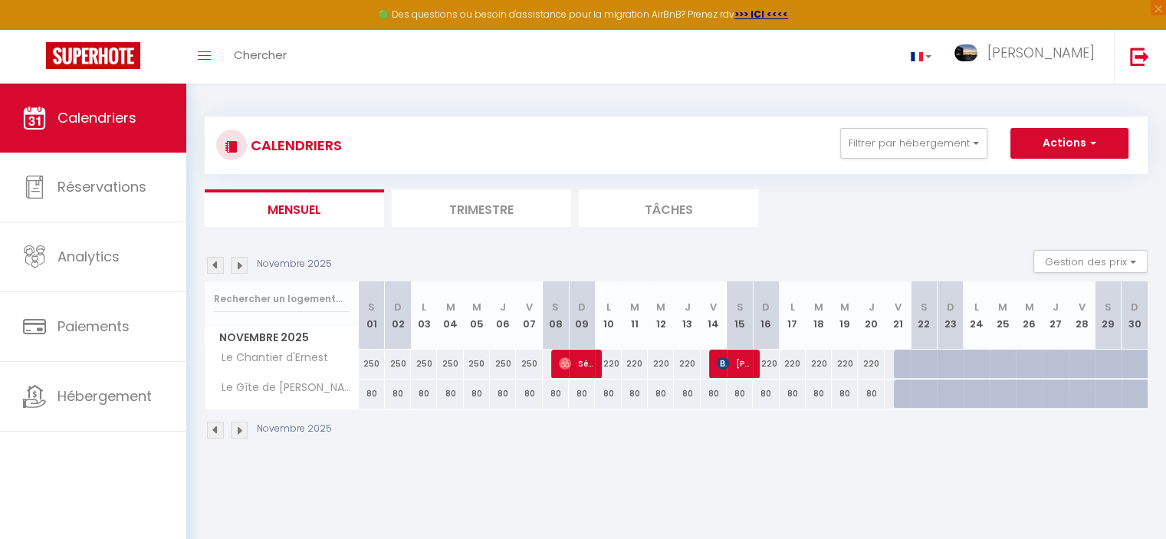
click at [238, 260] on img at bounding box center [239, 265] width 17 height 17
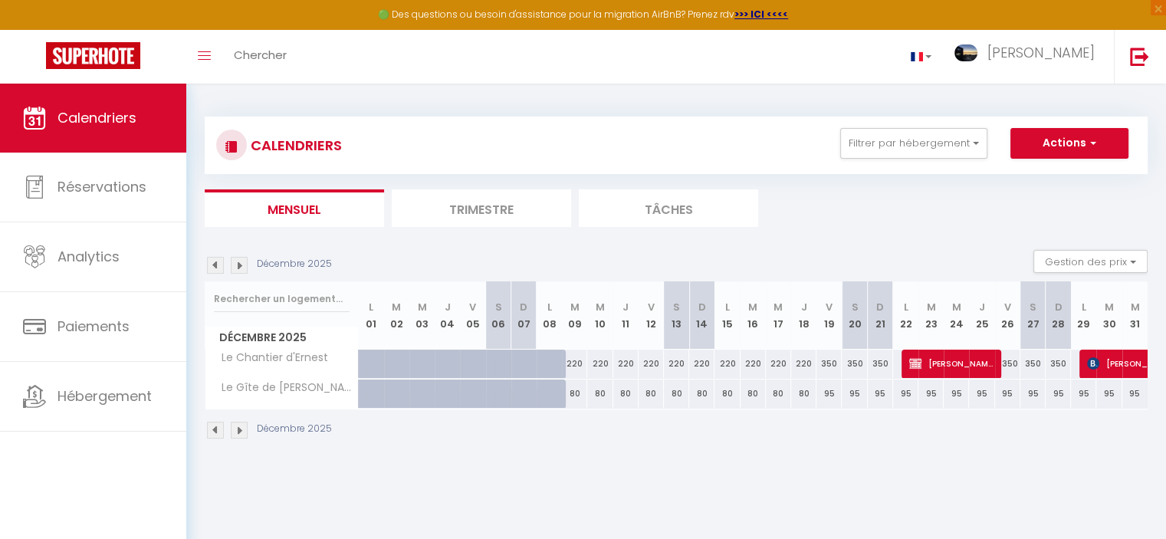
click at [238, 260] on img at bounding box center [239, 265] width 17 height 17
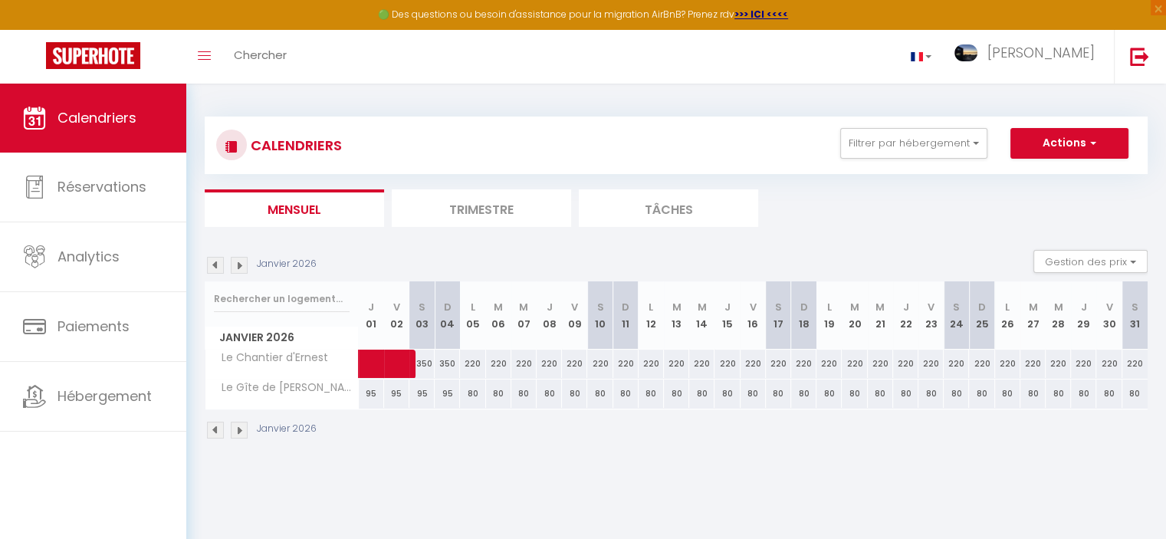
click at [238, 260] on img at bounding box center [239, 265] width 17 height 17
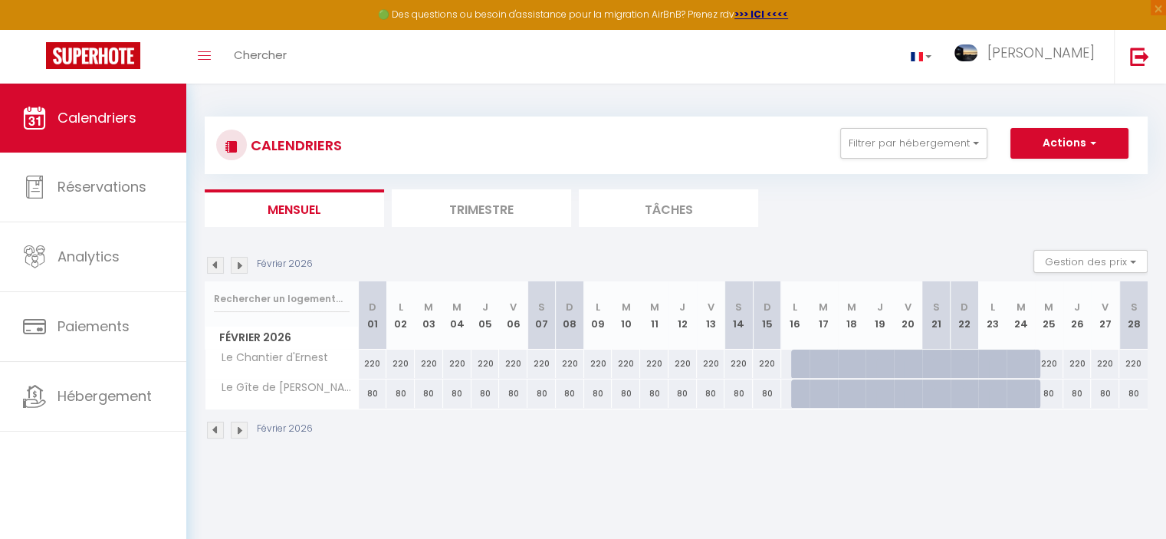
click at [238, 260] on img at bounding box center [239, 265] width 17 height 17
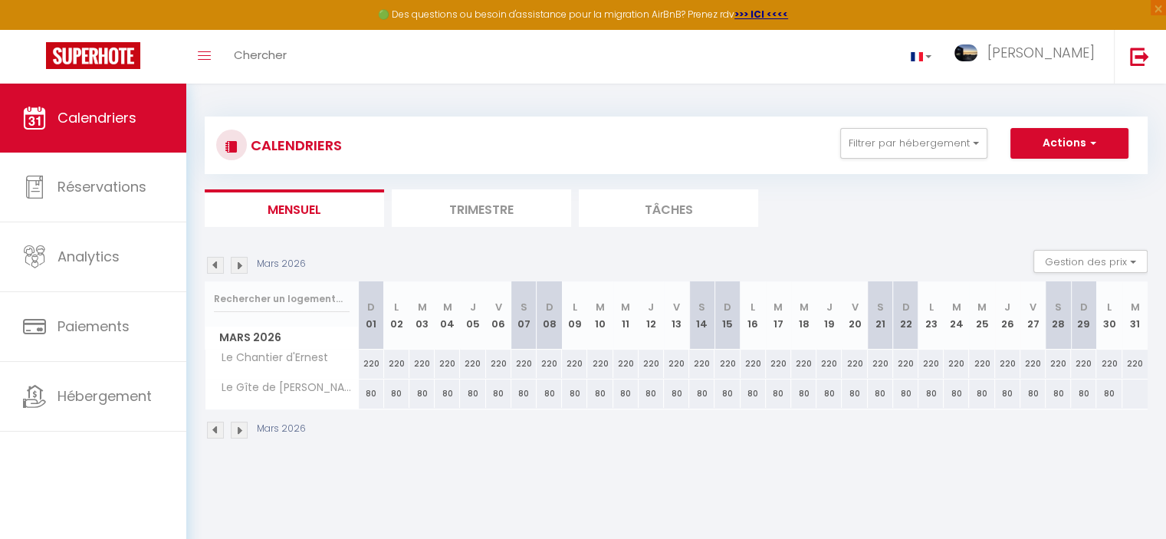
click at [238, 260] on img at bounding box center [239, 265] width 17 height 17
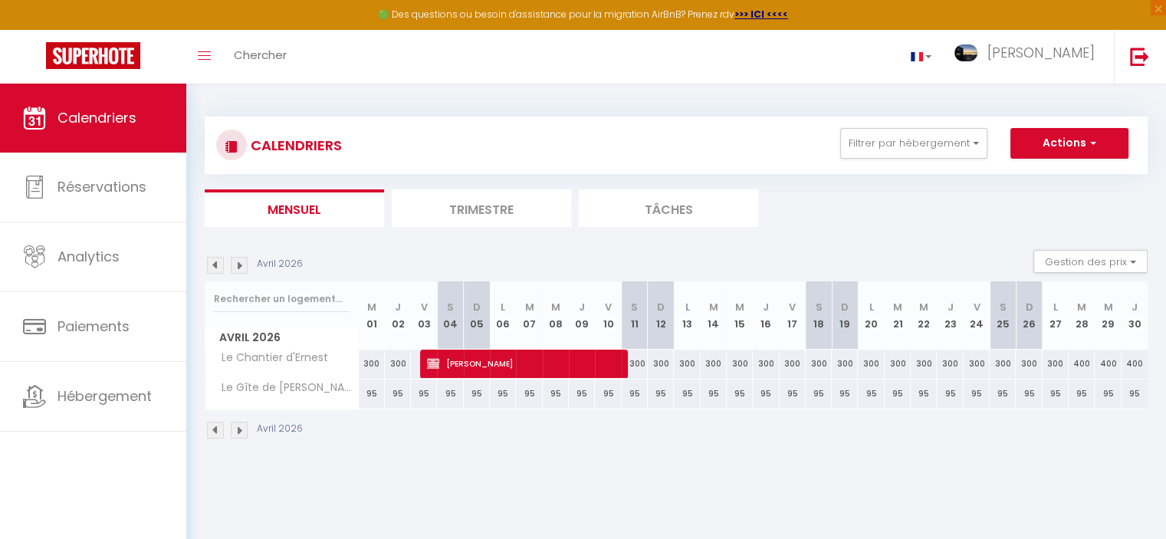
click at [212, 266] on img at bounding box center [215, 265] width 17 height 17
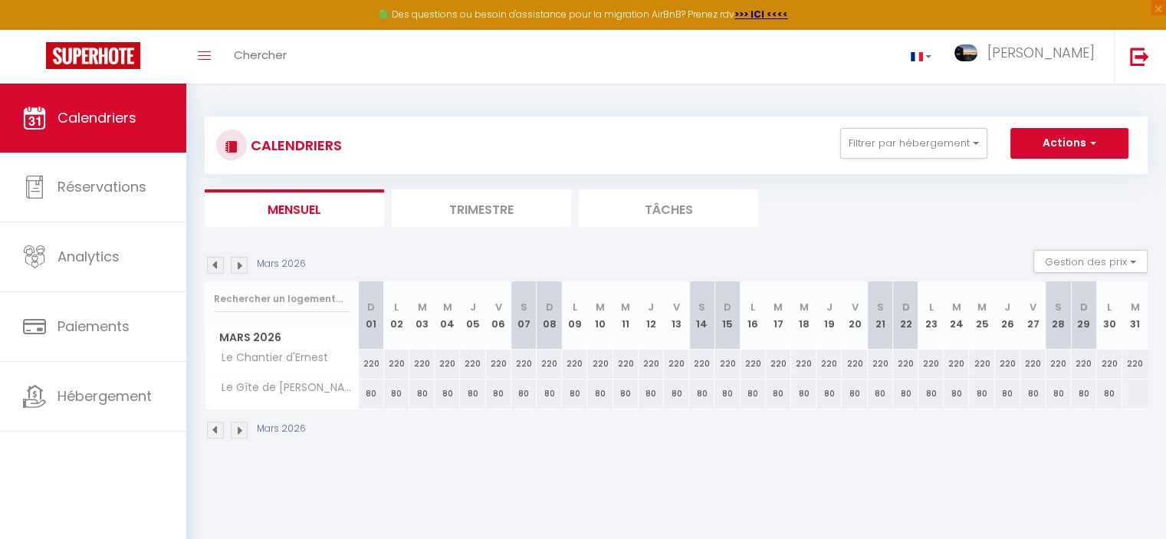
click at [212, 266] on img at bounding box center [215, 265] width 17 height 17
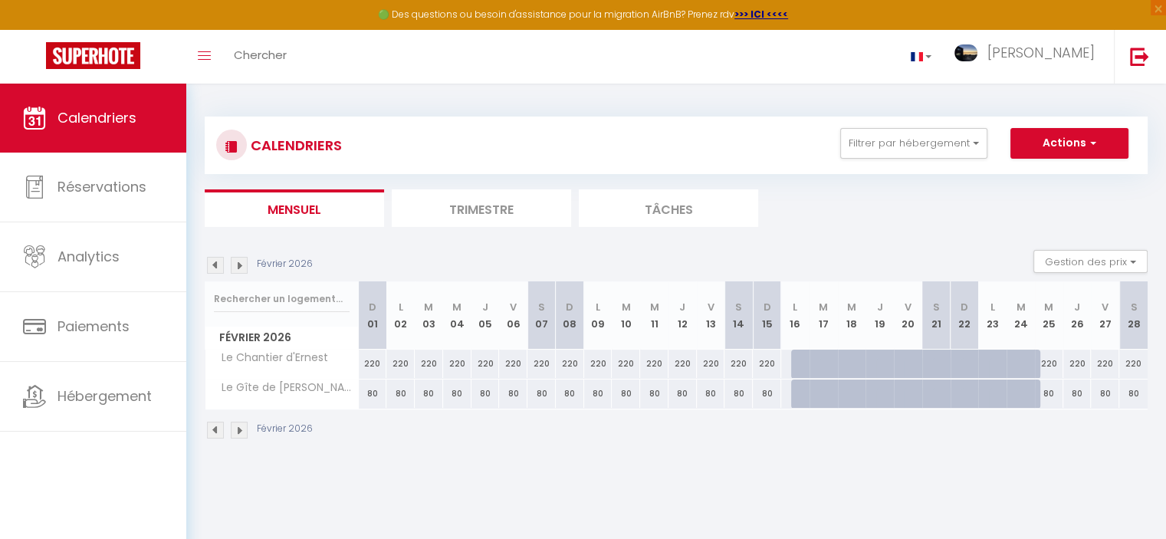
click at [212, 266] on img at bounding box center [215, 265] width 17 height 17
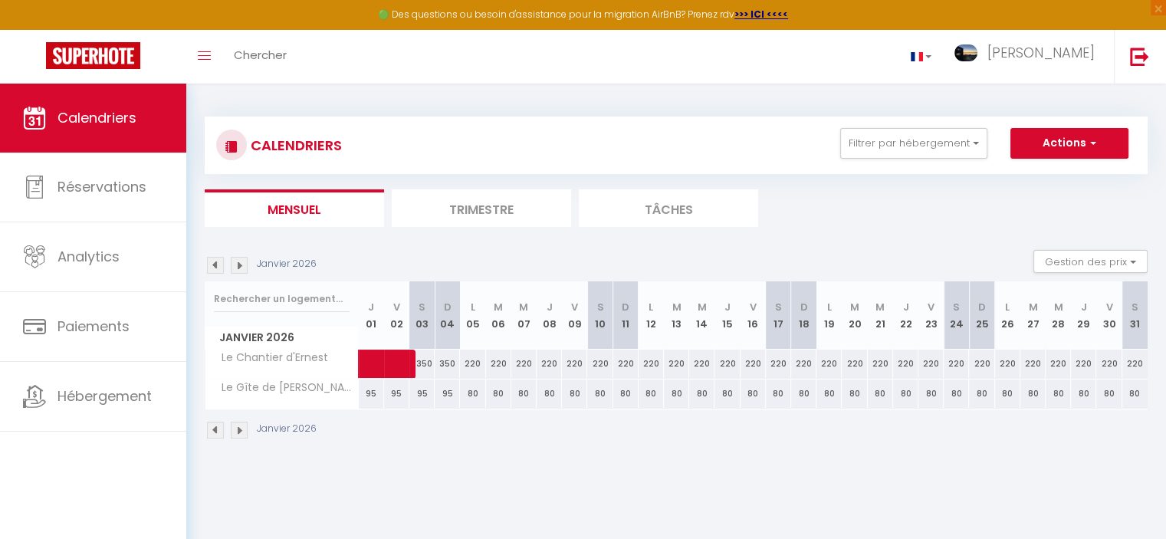
click at [212, 266] on img at bounding box center [215, 265] width 17 height 17
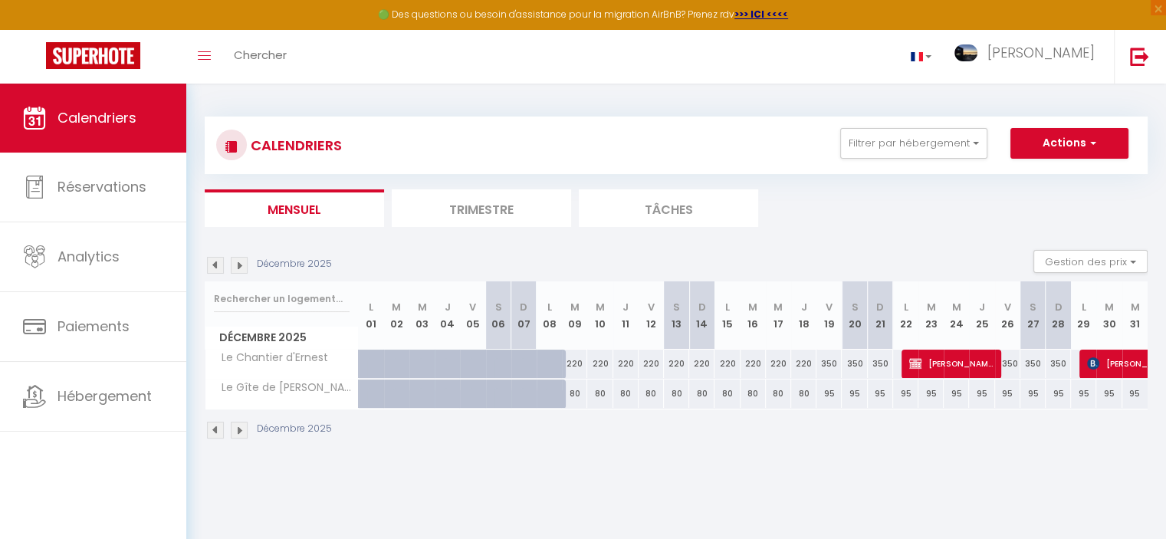
click at [212, 266] on img at bounding box center [215, 265] width 17 height 17
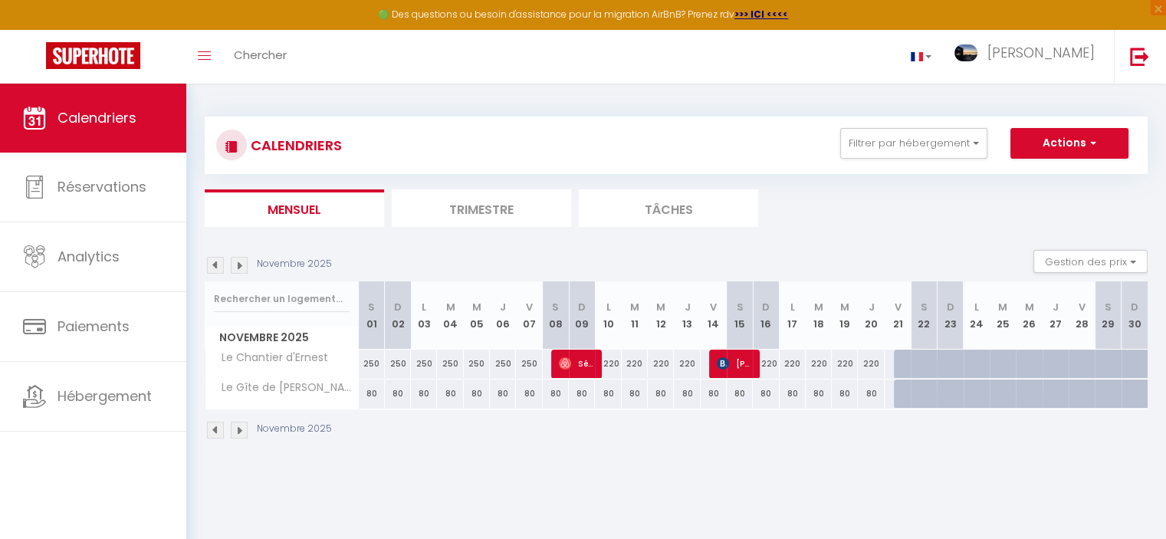
click at [212, 266] on img at bounding box center [215, 265] width 17 height 17
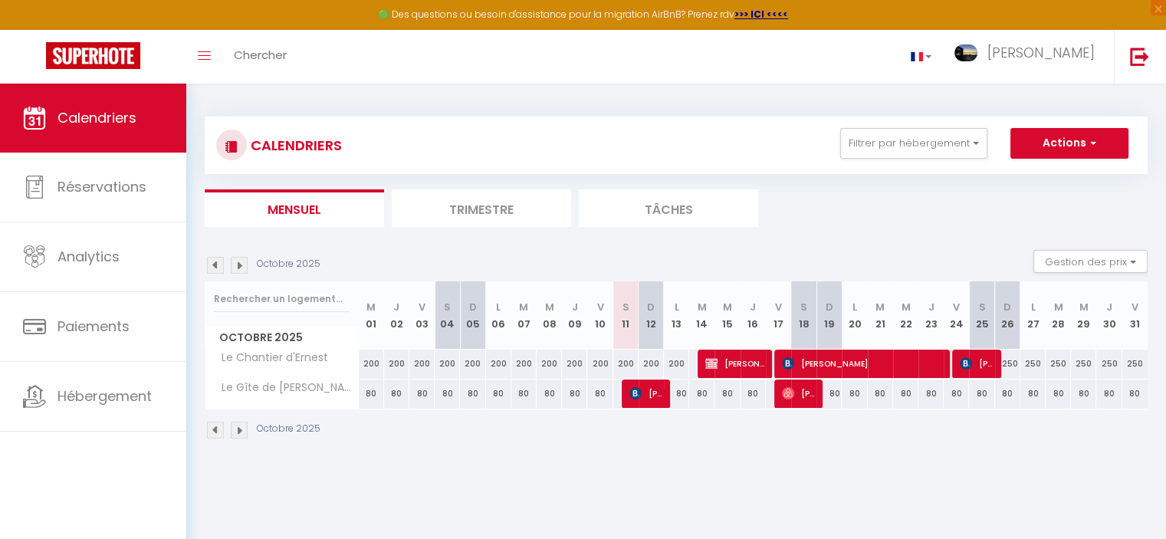
click at [212, 266] on img at bounding box center [215, 265] width 17 height 17
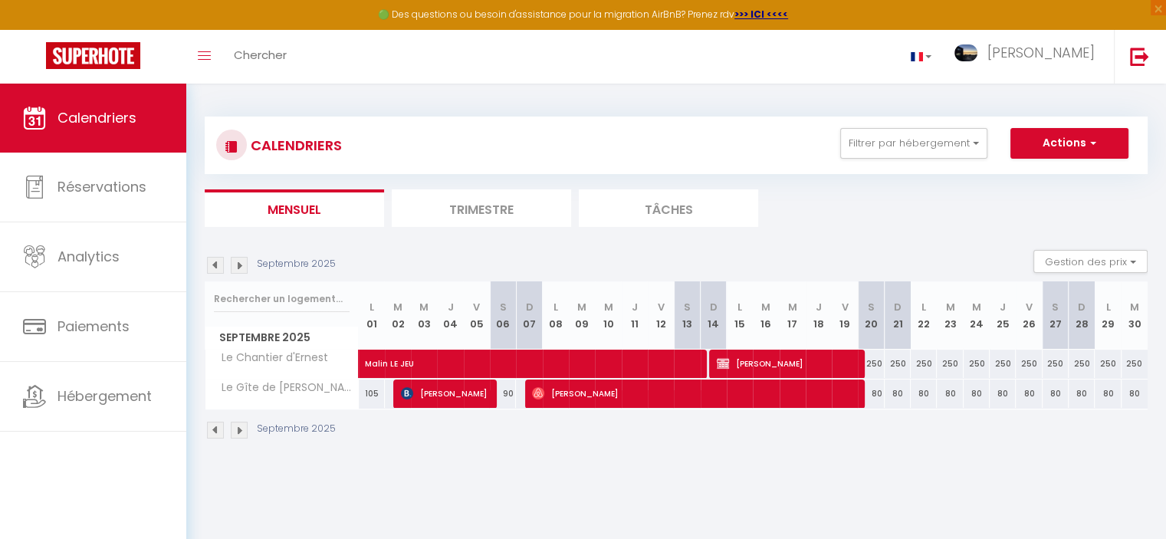
click at [212, 266] on img at bounding box center [215, 265] width 17 height 17
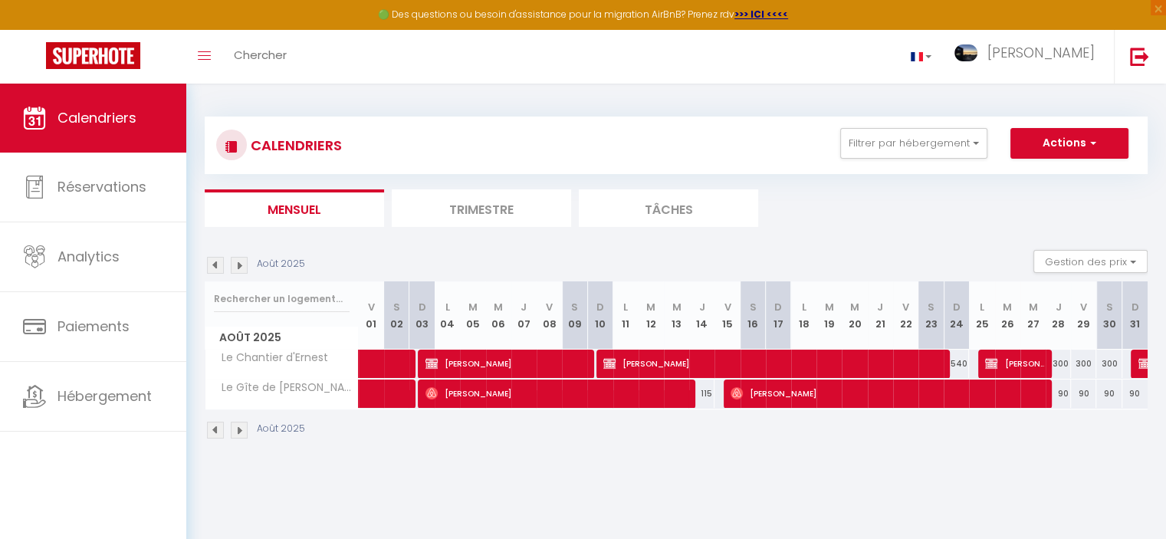
click at [212, 266] on img at bounding box center [215, 265] width 17 height 17
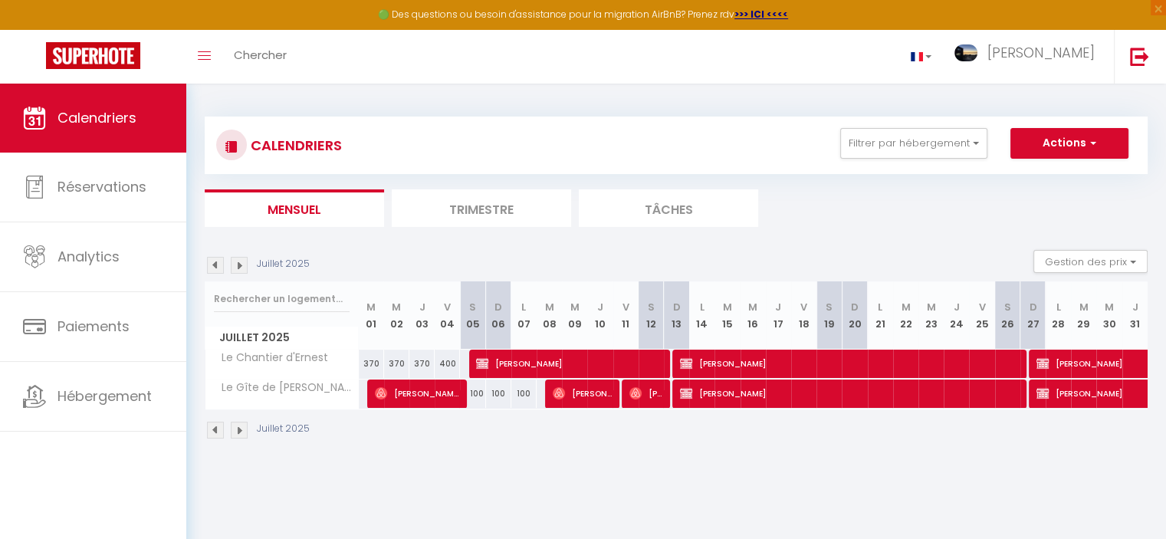
click at [212, 266] on img at bounding box center [215, 265] width 17 height 17
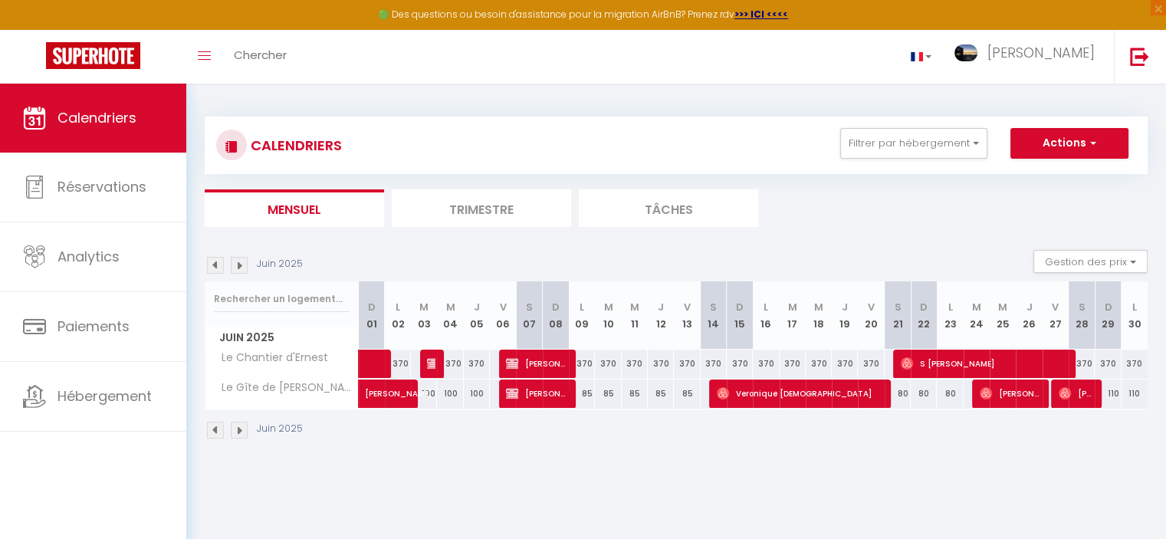
click at [212, 266] on img at bounding box center [215, 265] width 17 height 17
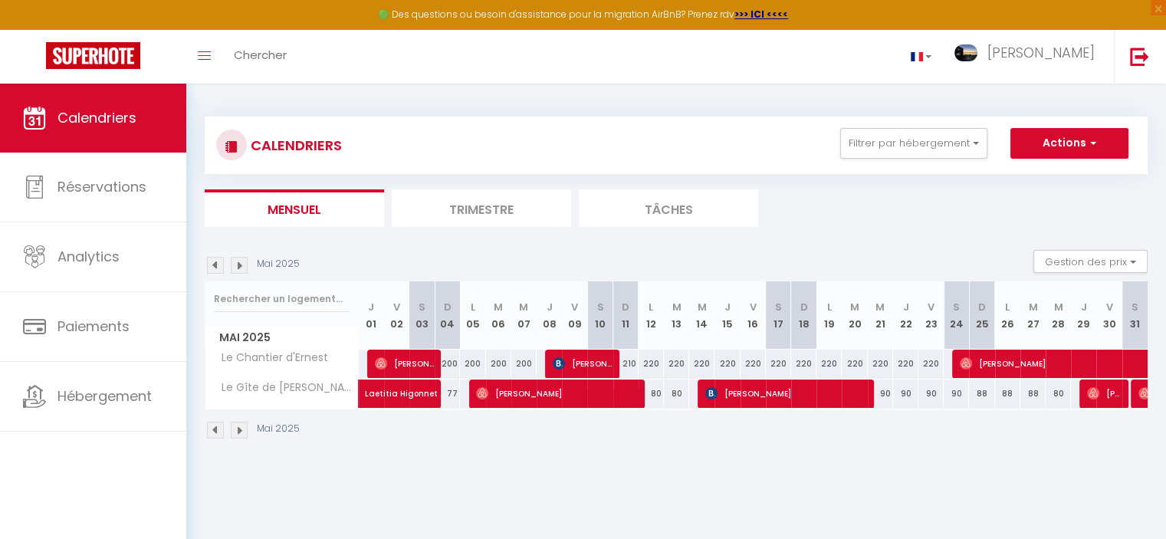
click at [212, 266] on img at bounding box center [215, 265] width 17 height 17
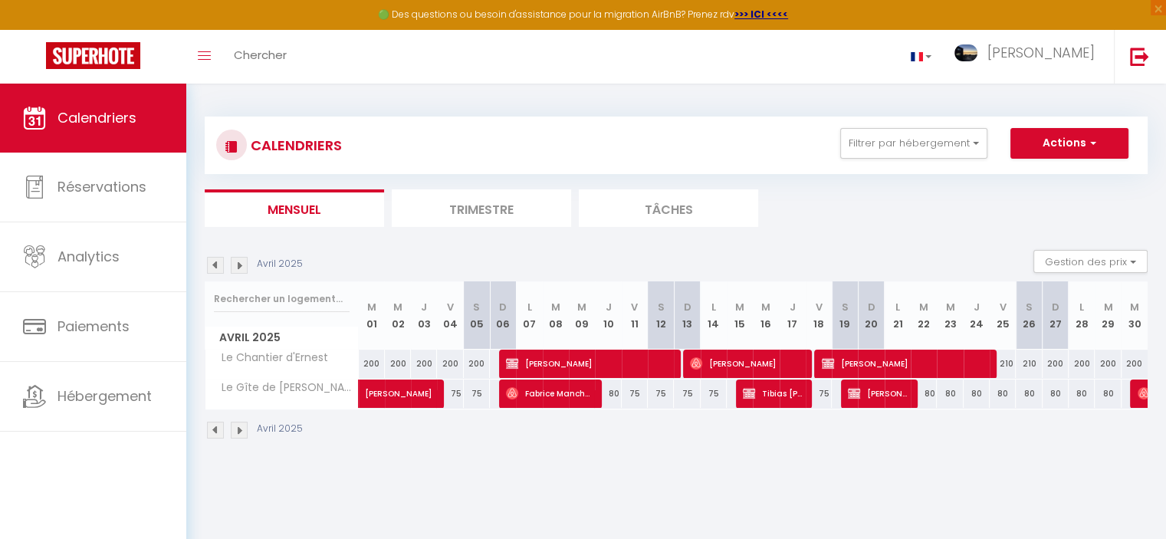
click at [235, 268] on img at bounding box center [239, 265] width 17 height 17
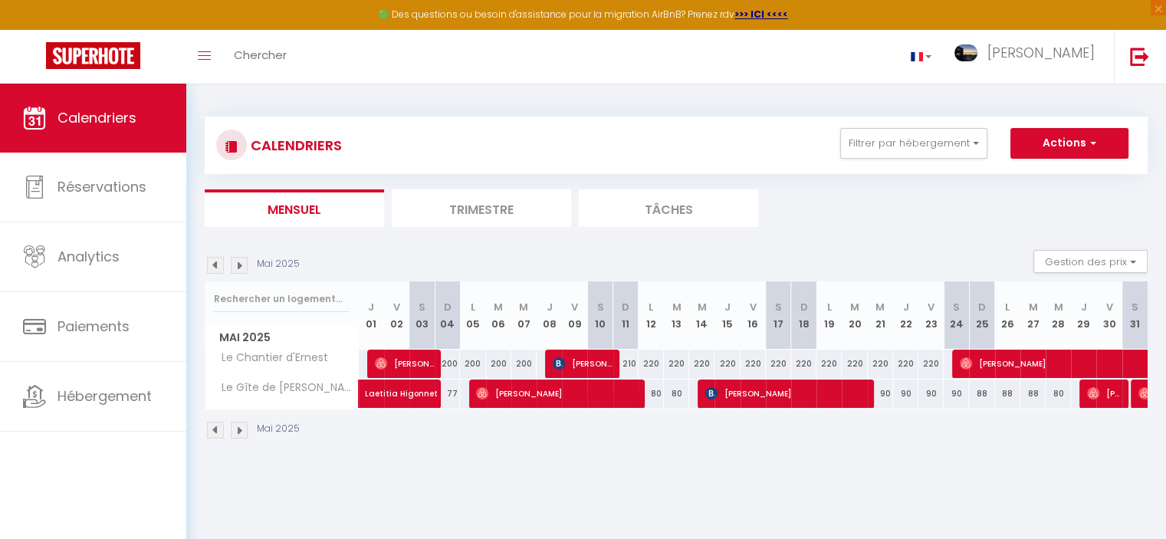
click at [235, 268] on img at bounding box center [239, 265] width 17 height 17
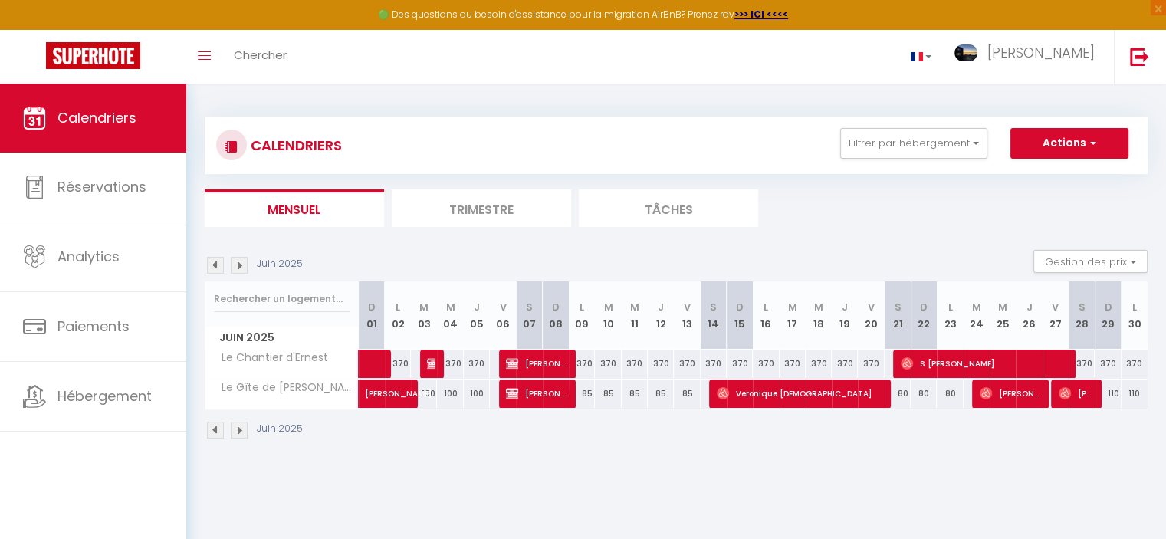
click at [235, 268] on img at bounding box center [239, 265] width 17 height 17
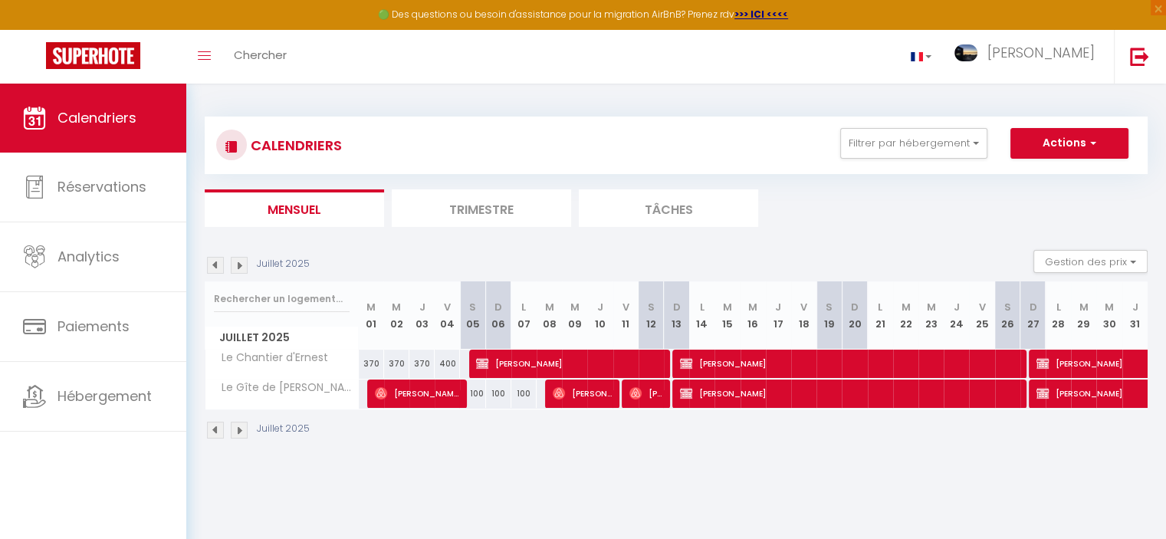
click at [235, 268] on img at bounding box center [239, 265] width 17 height 17
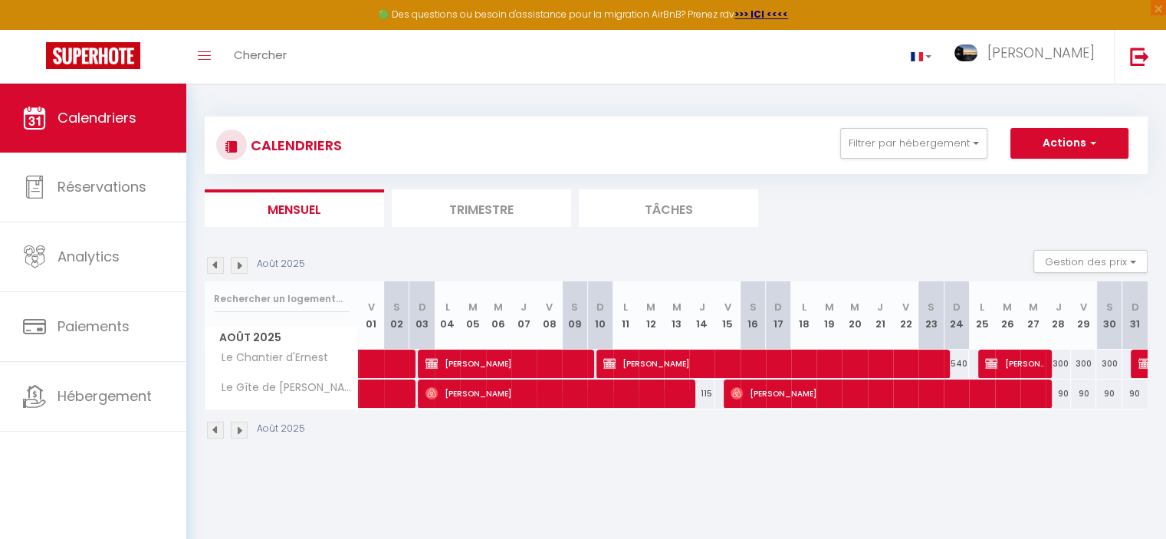
click at [235, 268] on img at bounding box center [239, 265] width 17 height 17
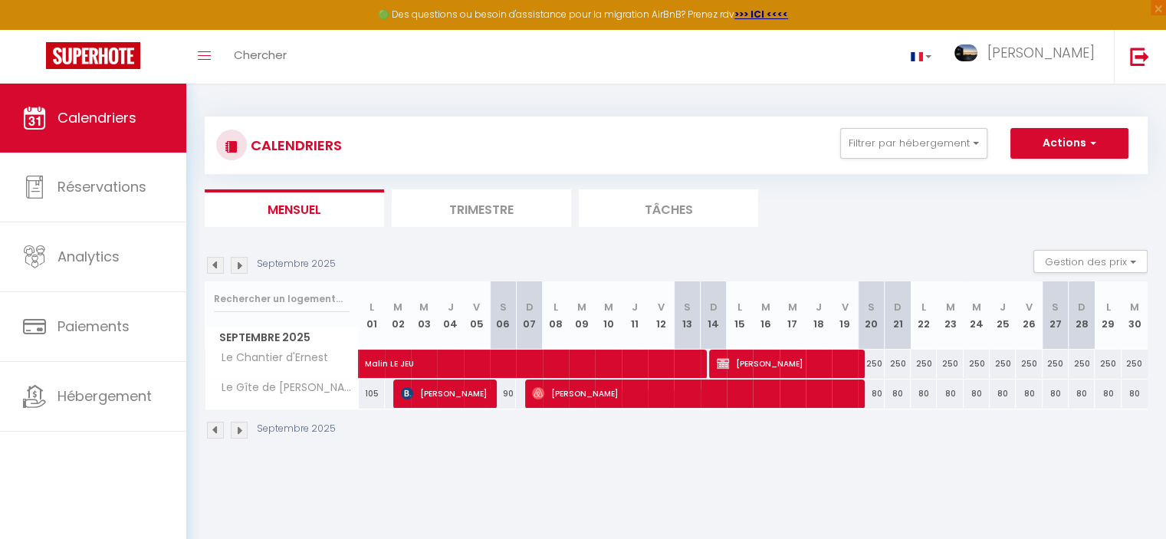
click at [235, 268] on img at bounding box center [239, 265] width 17 height 17
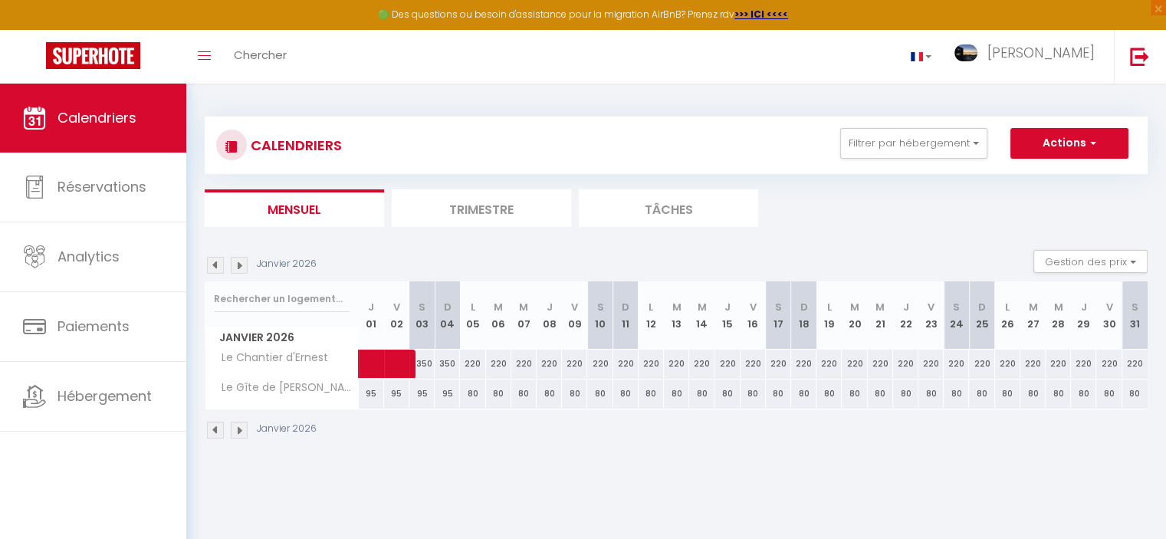
click at [235, 268] on img at bounding box center [239, 265] width 17 height 17
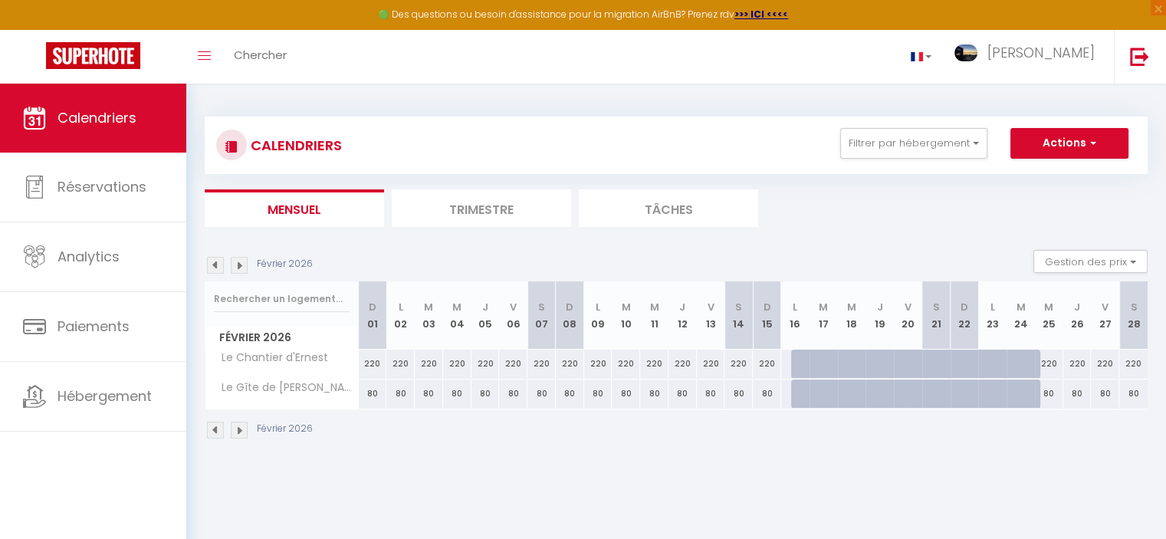
click at [235, 268] on img at bounding box center [239, 265] width 17 height 17
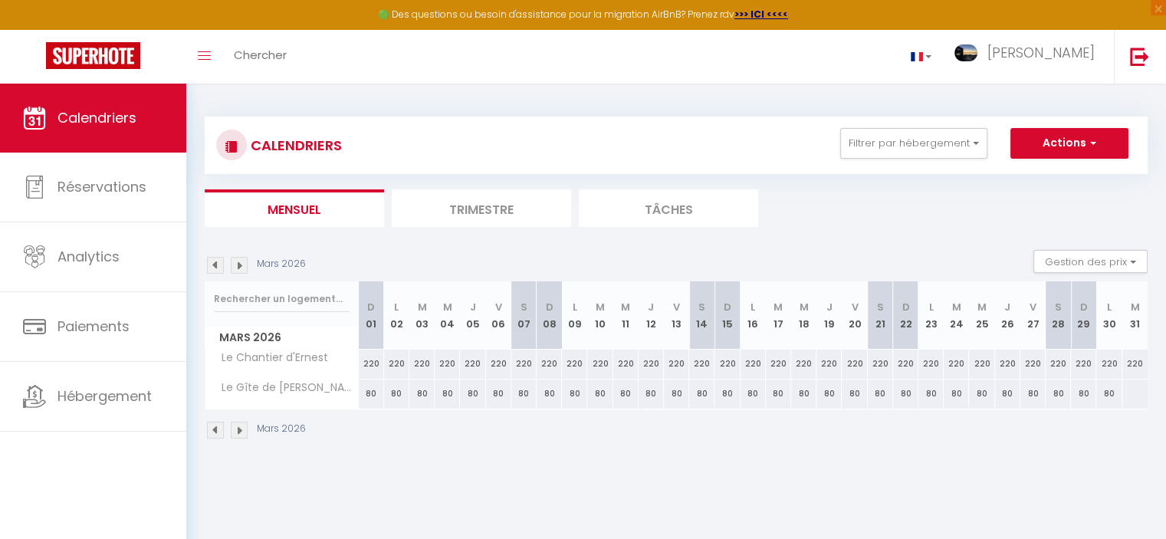
click at [235, 268] on img at bounding box center [239, 265] width 17 height 17
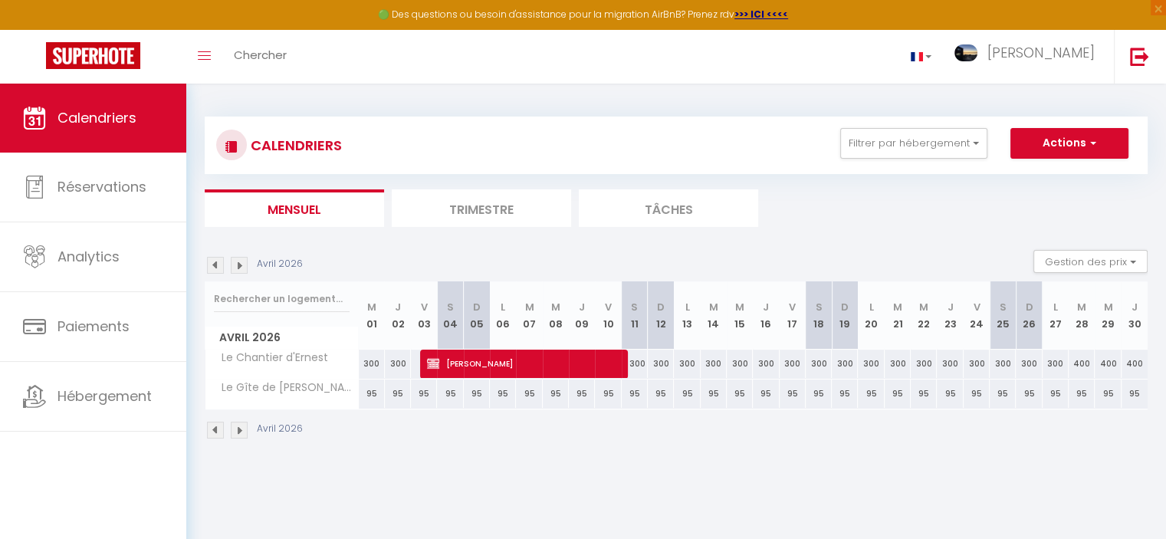
click at [235, 268] on img at bounding box center [239, 265] width 17 height 17
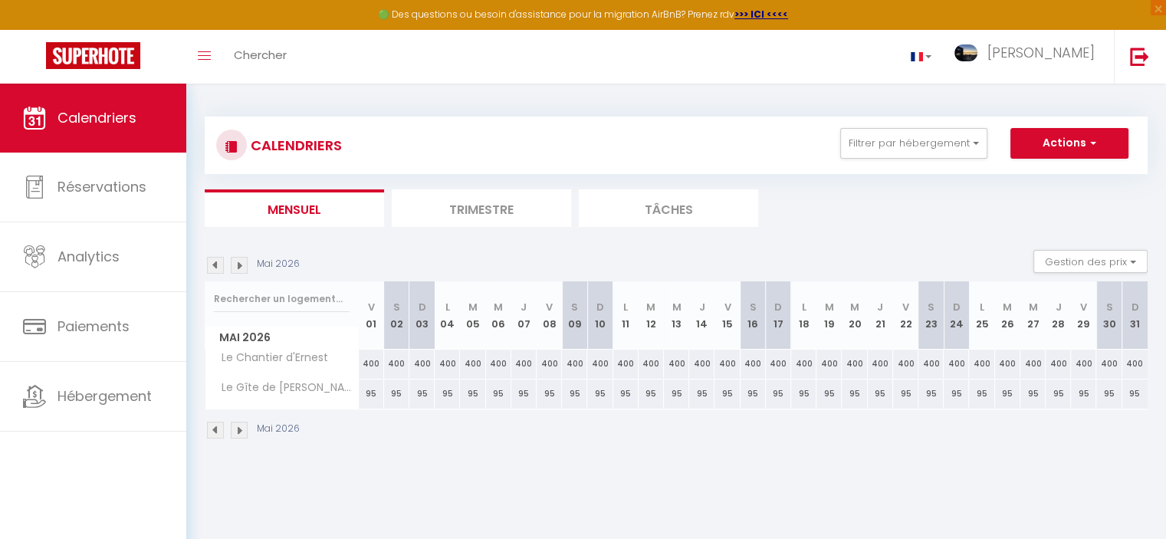
click at [235, 268] on img at bounding box center [239, 265] width 17 height 17
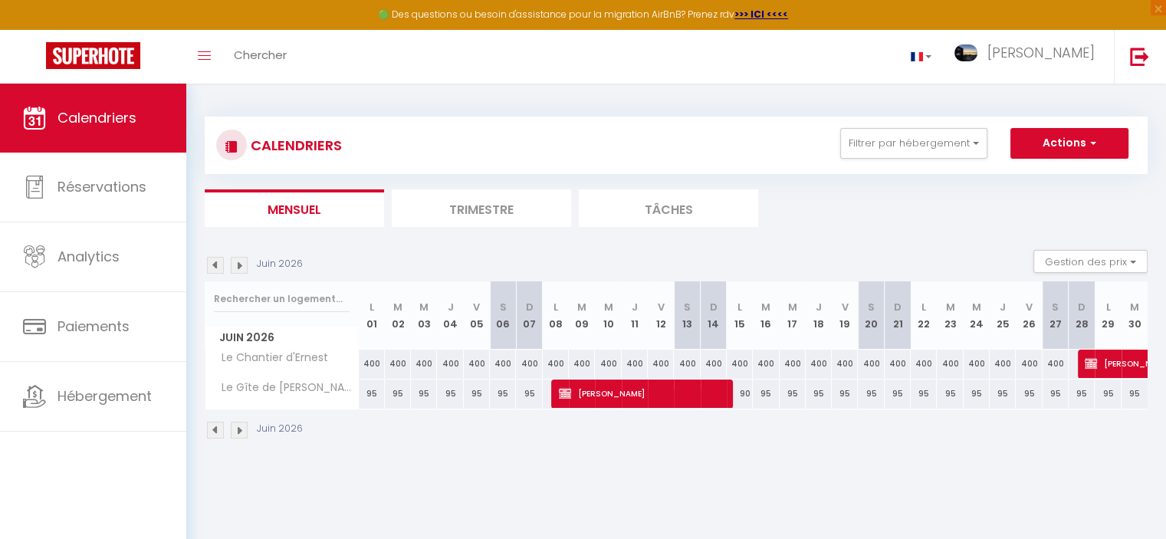
click at [235, 268] on img at bounding box center [239, 265] width 17 height 17
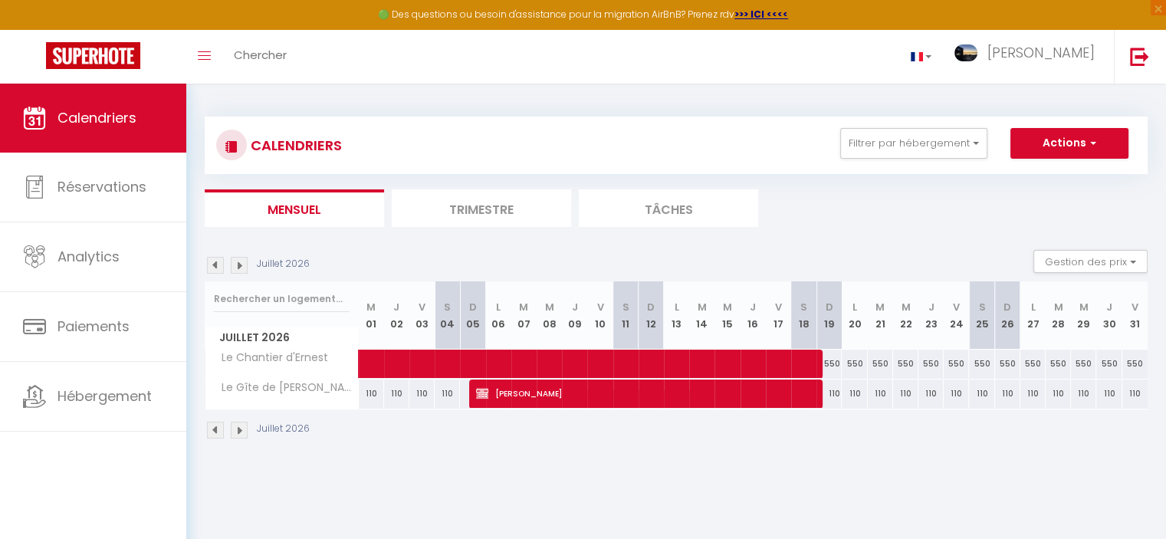
click at [235, 268] on img at bounding box center [239, 265] width 17 height 17
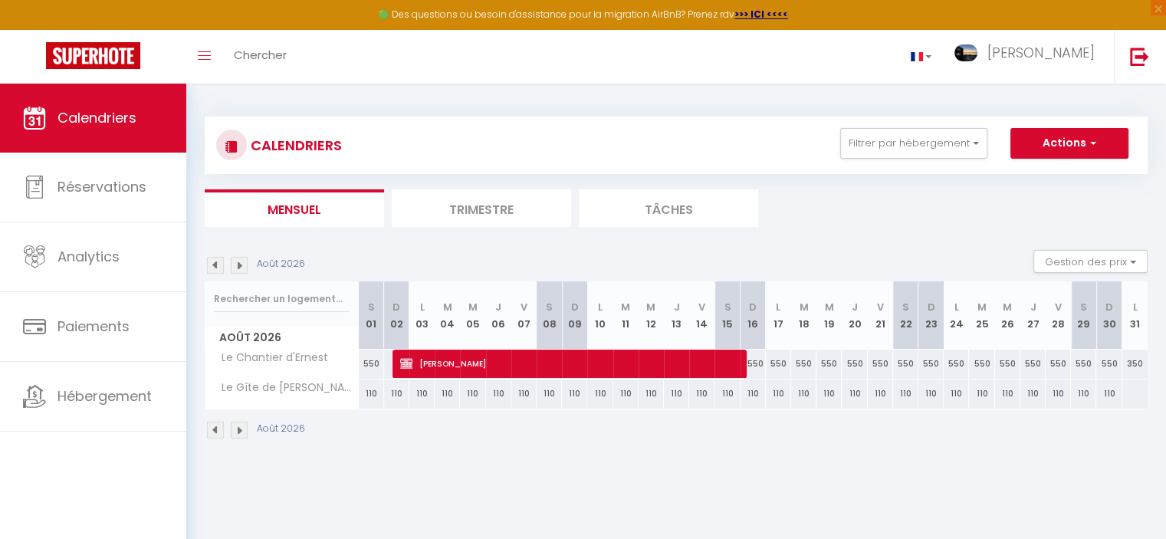
click at [213, 267] on img at bounding box center [215, 265] width 17 height 17
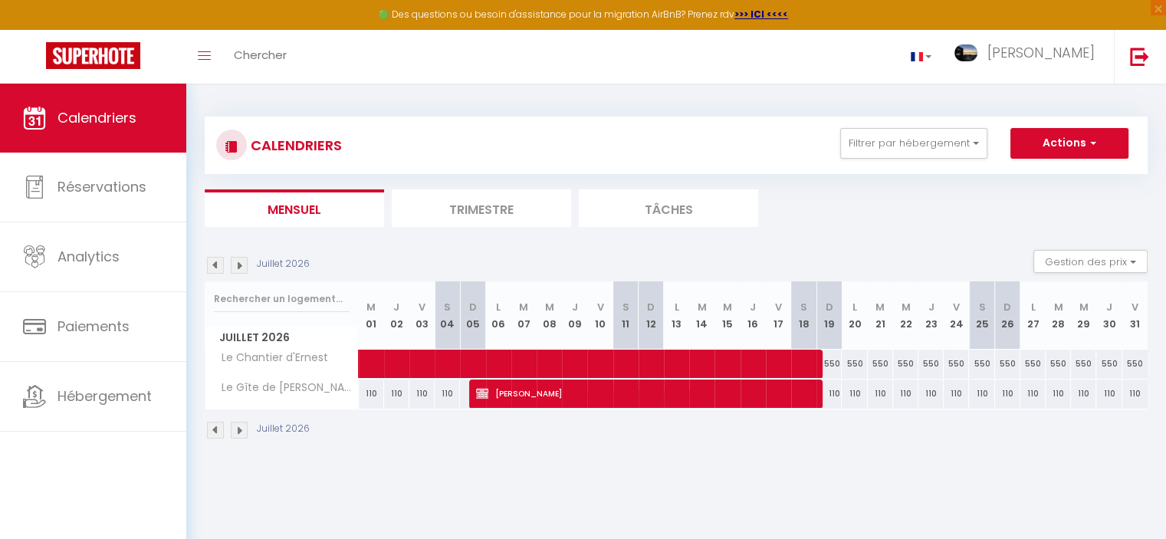
click at [212, 263] on img at bounding box center [215, 265] width 17 height 17
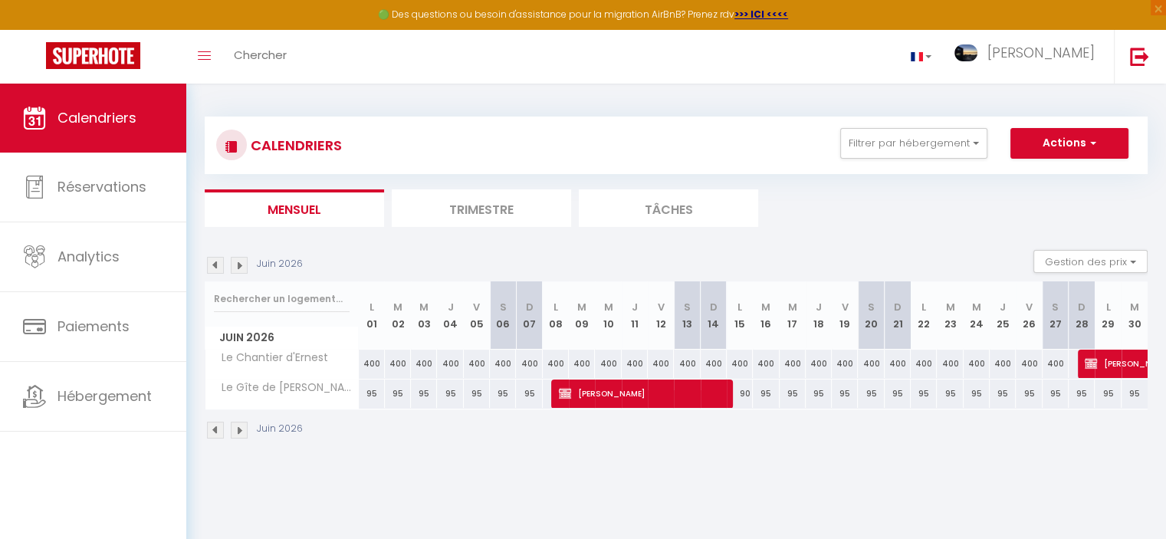
click at [212, 263] on img at bounding box center [215, 265] width 17 height 17
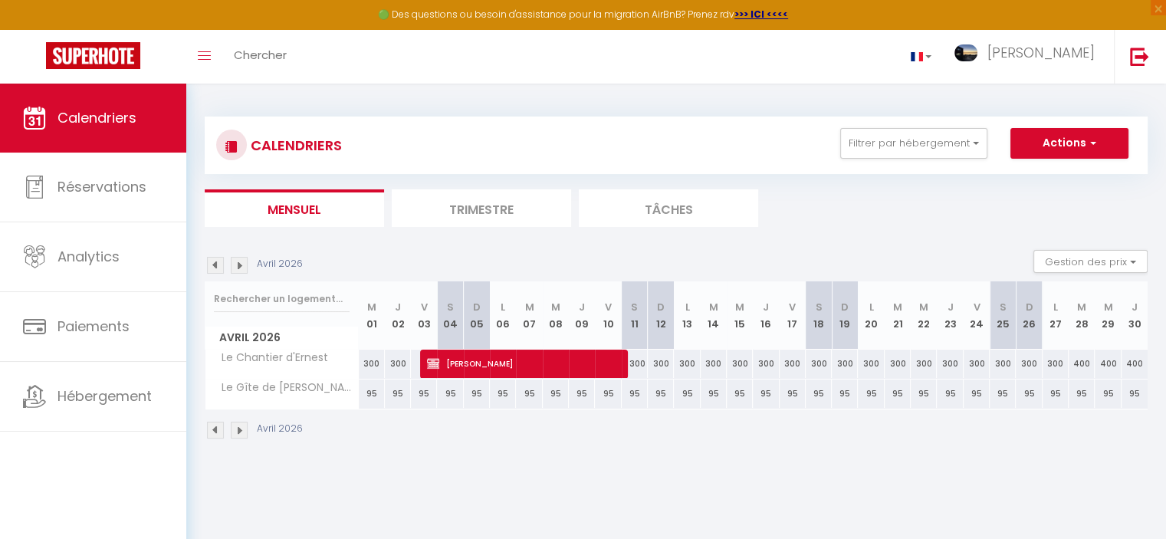
click at [212, 263] on img at bounding box center [215, 265] width 17 height 17
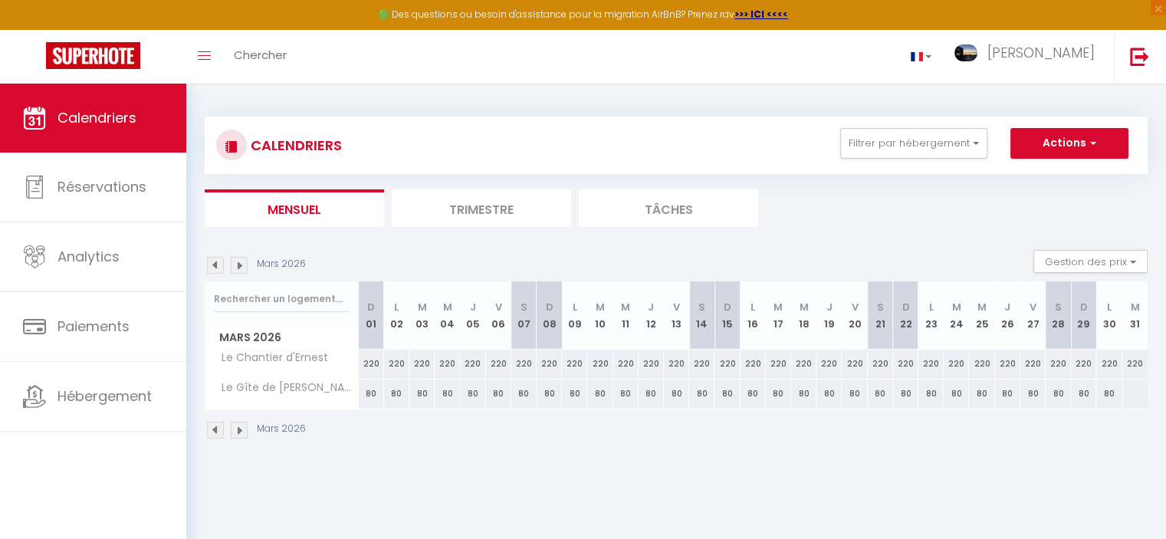
click at [212, 263] on img at bounding box center [215, 265] width 17 height 17
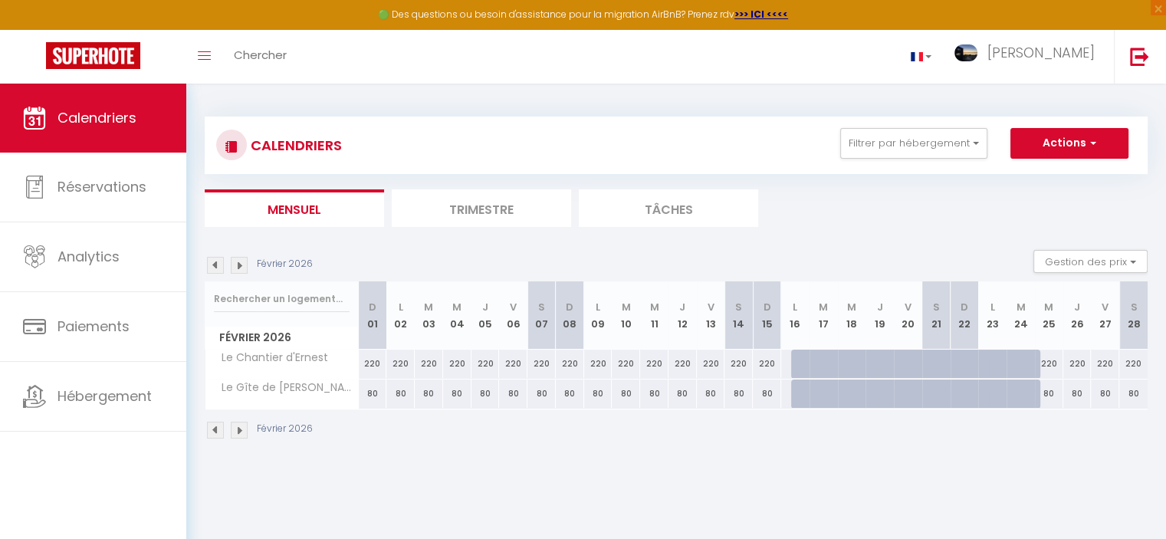
click at [212, 263] on img at bounding box center [215, 265] width 17 height 17
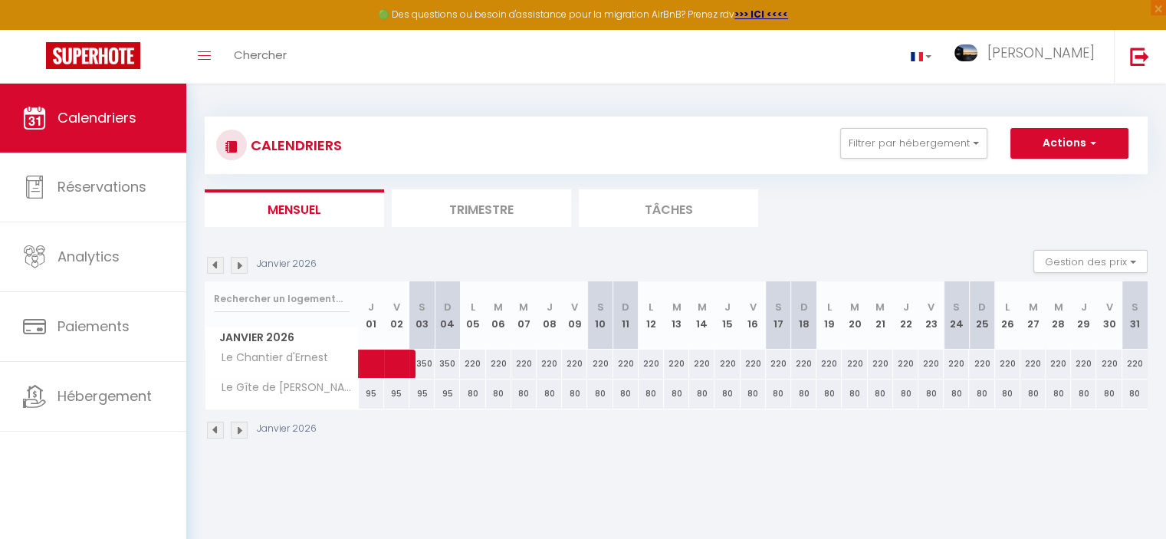
click at [212, 263] on img at bounding box center [215, 265] width 17 height 17
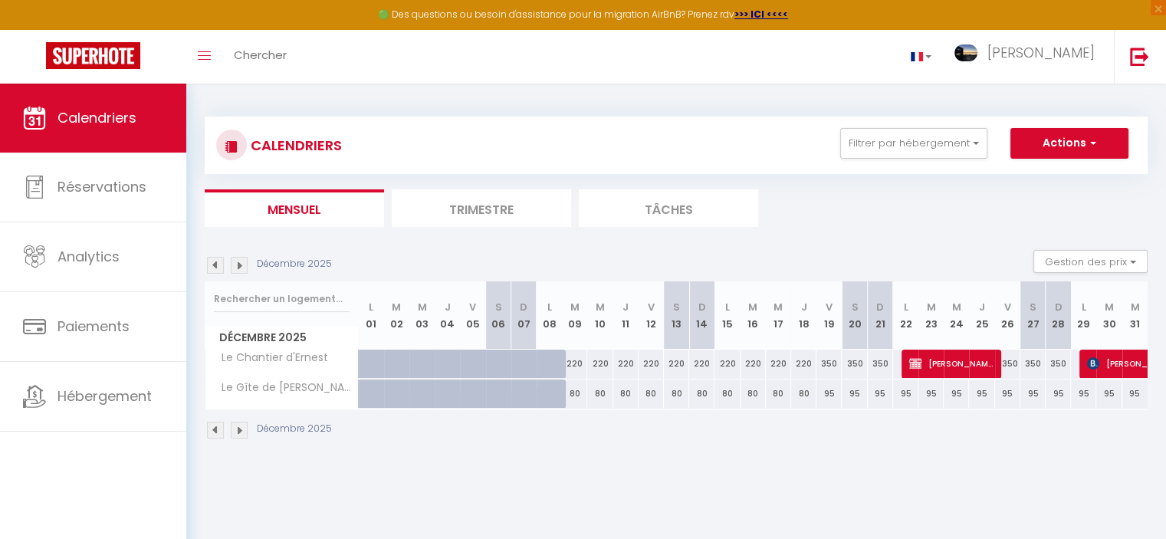
click at [212, 263] on img at bounding box center [215, 265] width 17 height 17
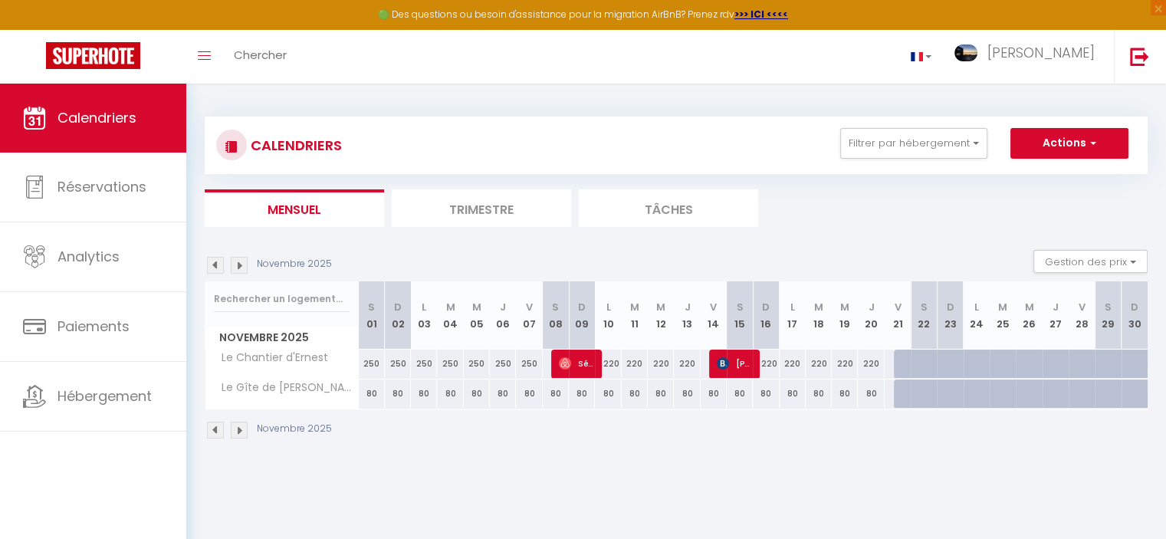
click at [212, 263] on img at bounding box center [215, 265] width 17 height 17
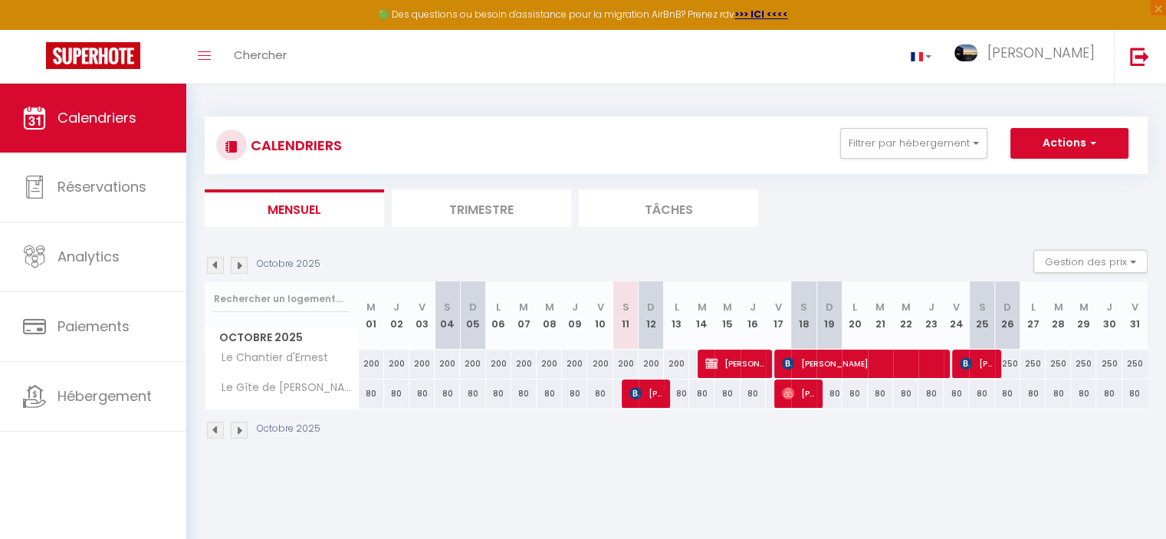
click at [212, 263] on img at bounding box center [215, 265] width 17 height 17
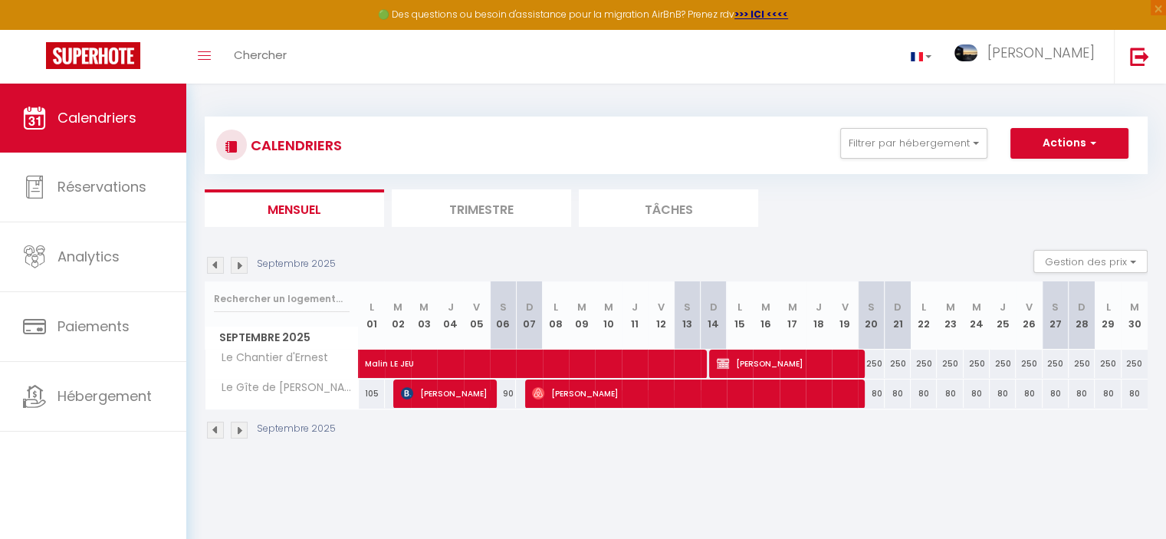
click at [212, 263] on img at bounding box center [215, 265] width 17 height 17
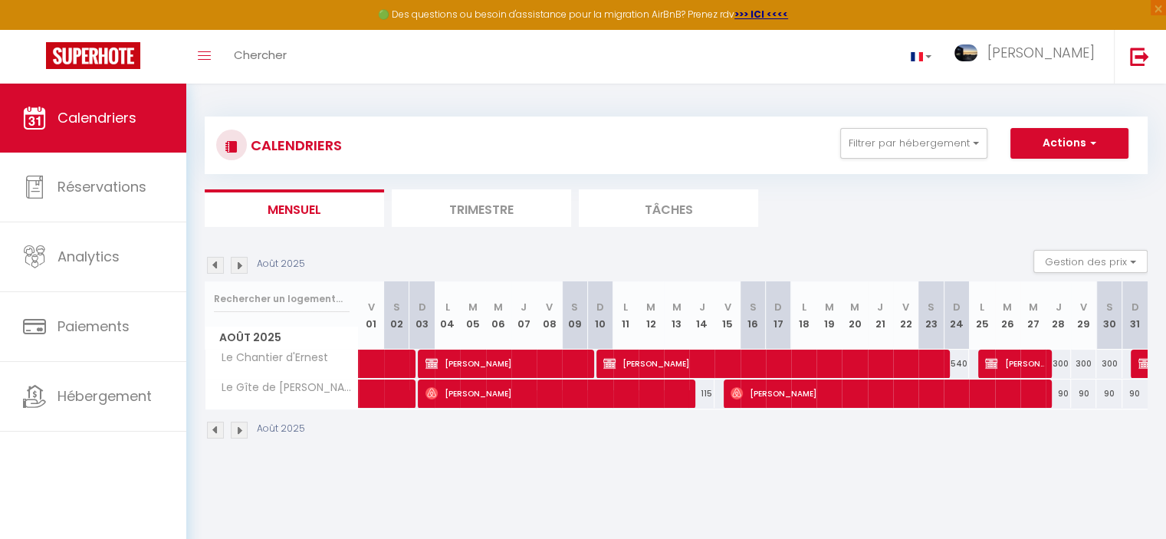
click at [212, 263] on img at bounding box center [215, 265] width 17 height 17
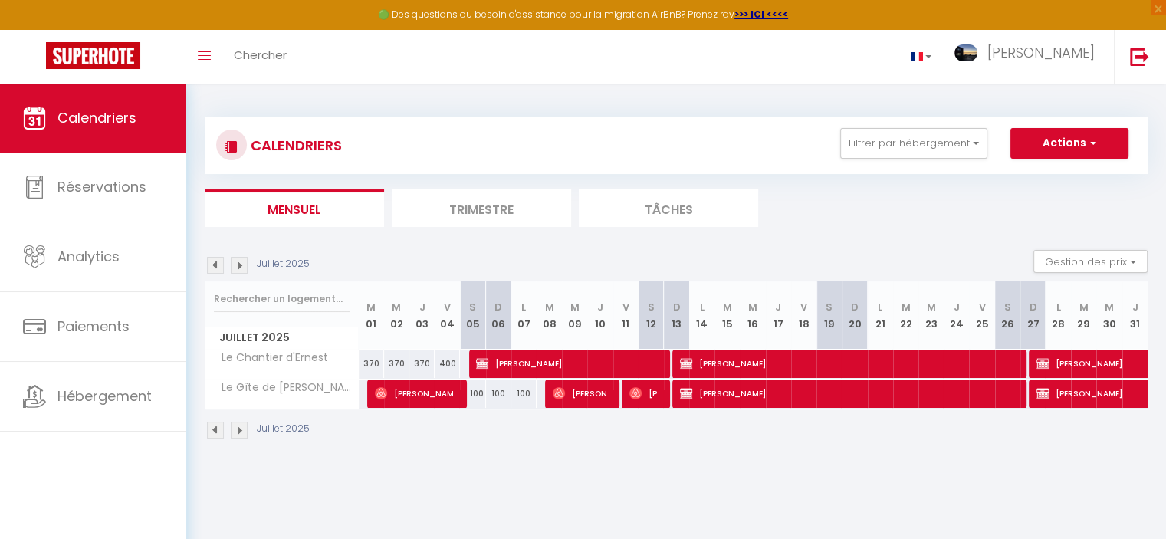
click at [239, 264] on img at bounding box center [239, 265] width 17 height 17
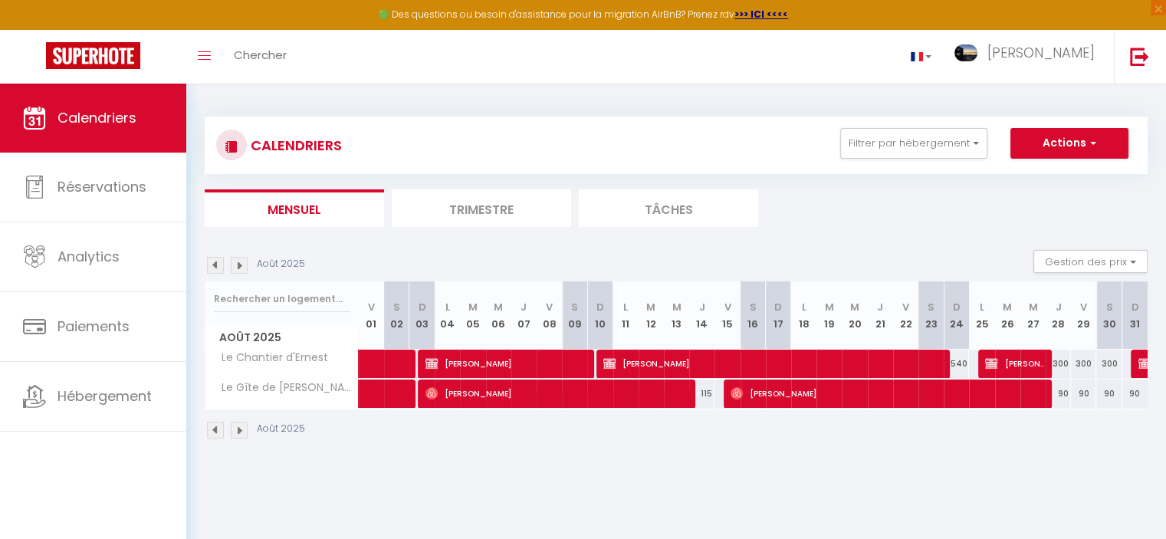
click at [239, 264] on img at bounding box center [239, 265] width 17 height 17
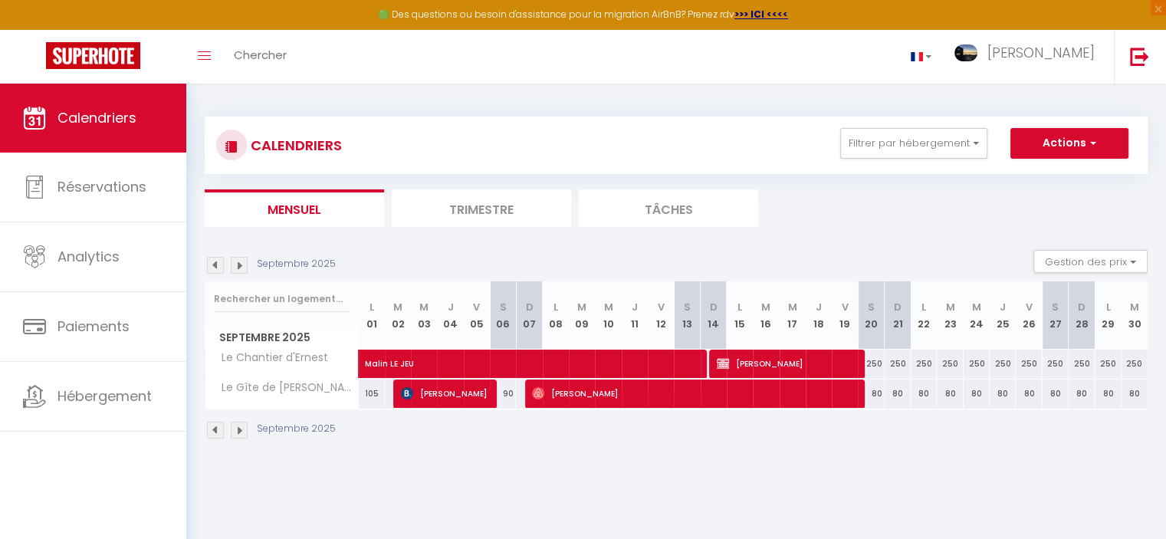
click at [239, 264] on img at bounding box center [239, 265] width 17 height 17
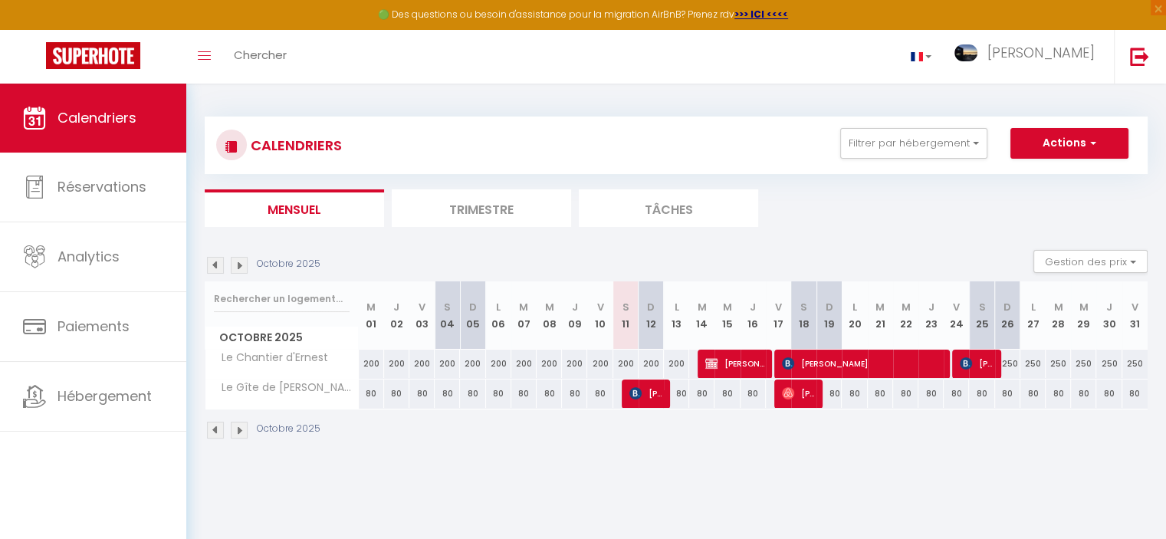
click at [239, 264] on img at bounding box center [239, 265] width 17 height 17
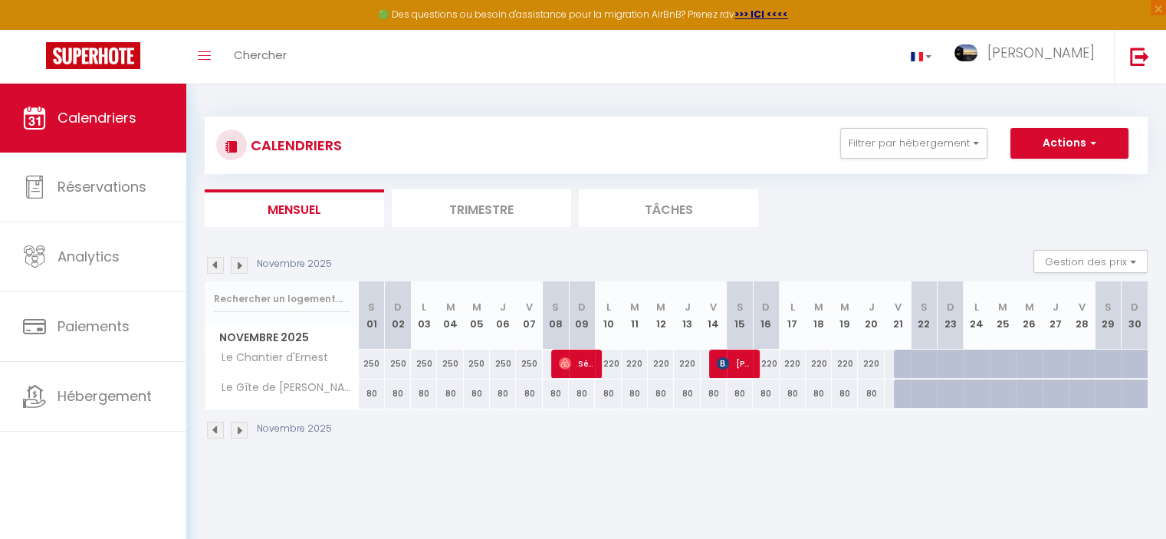
click at [239, 264] on img at bounding box center [239, 265] width 17 height 17
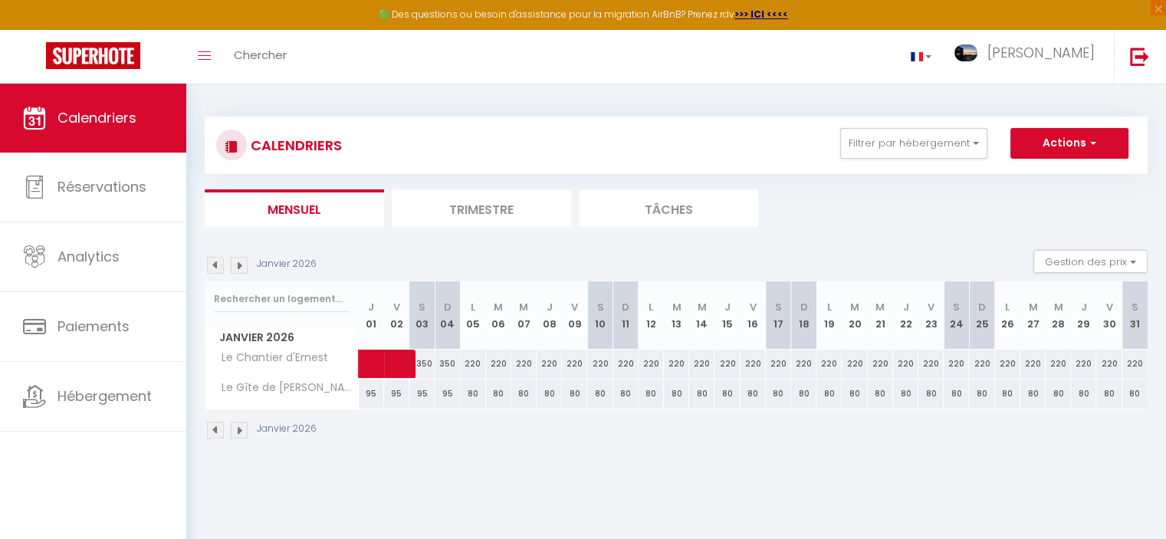
click at [239, 264] on img at bounding box center [239, 265] width 17 height 17
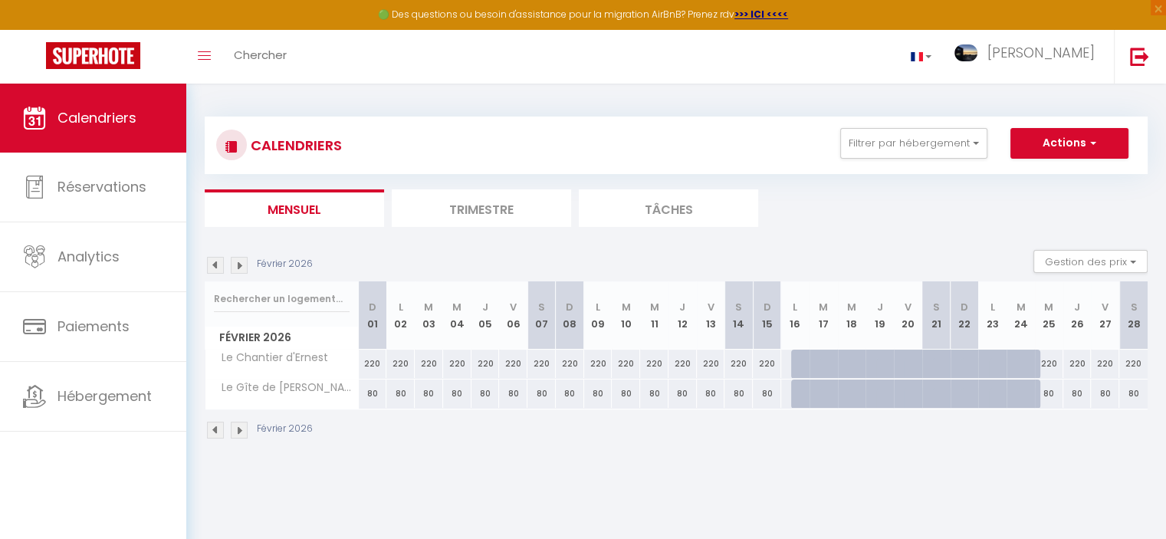
click at [239, 264] on img at bounding box center [239, 265] width 17 height 17
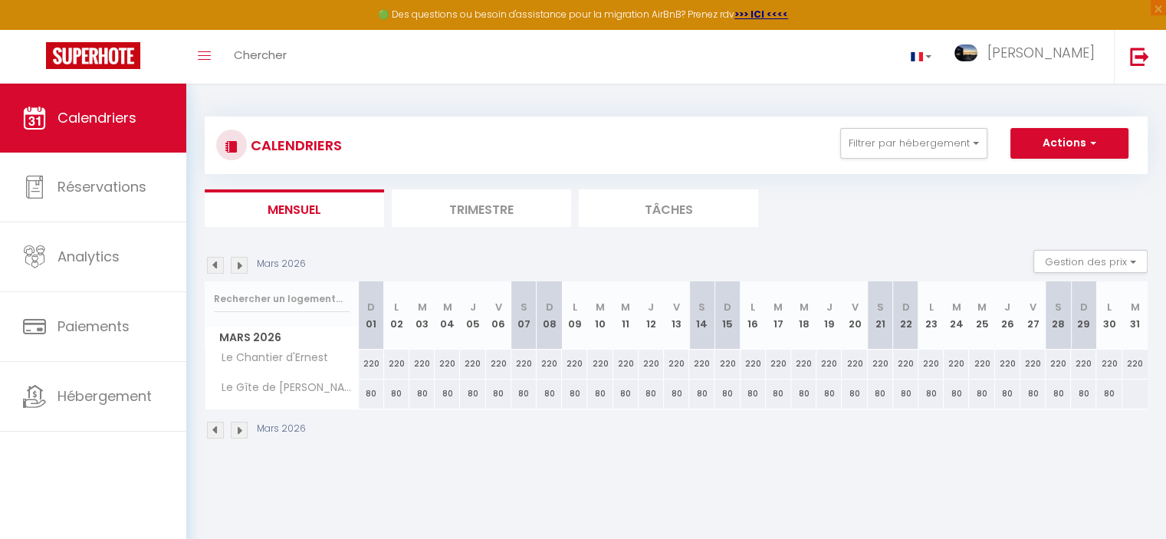
click at [239, 264] on img at bounding box center [239, 265] width 17 height 17
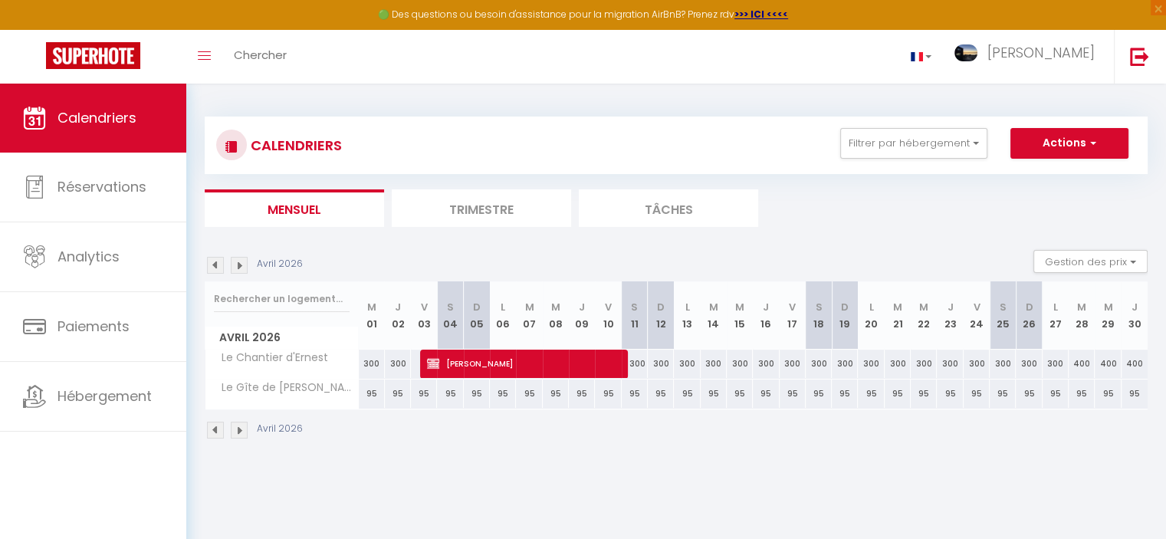
click at [239, 264] on img at bounding box center [239, 265] width 17 height 17
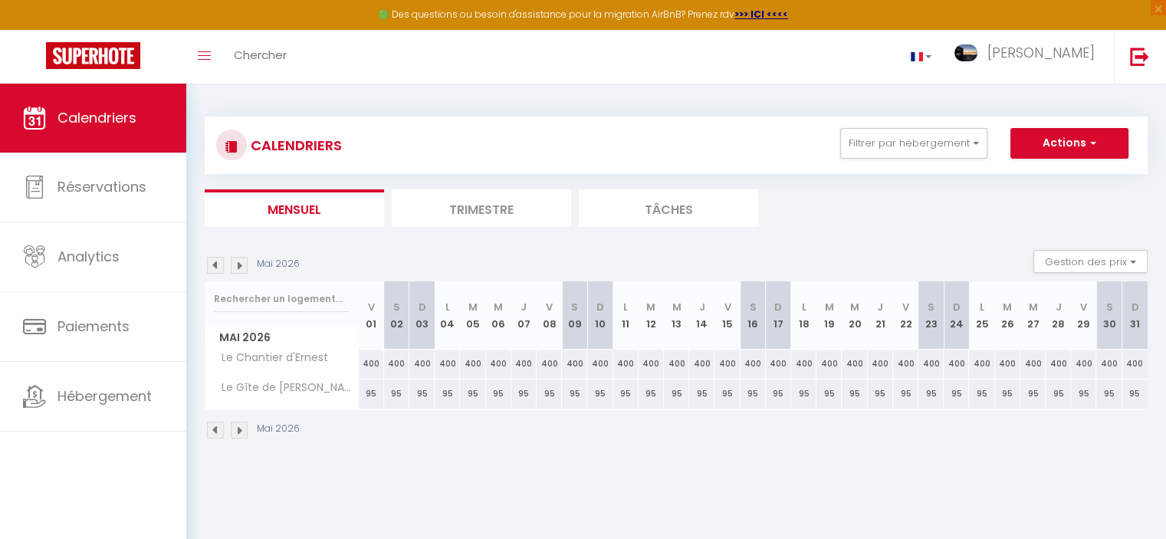
click at [239, 264] on img at bounding box center [239, 265] width 17 height 17
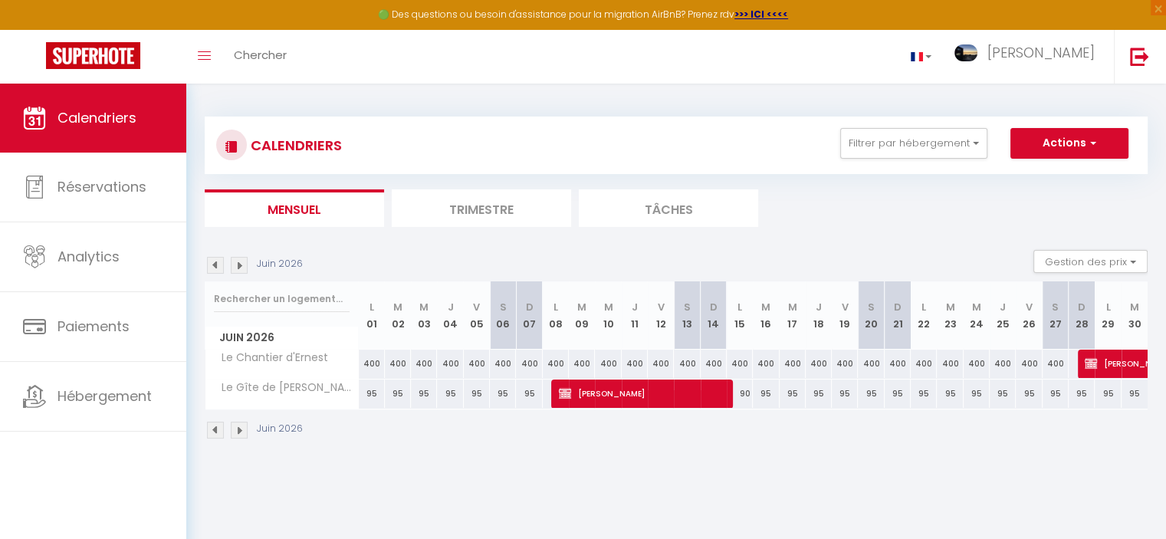
click at [239, 264] on img at bounding box center [239, 265] width 17 height 17
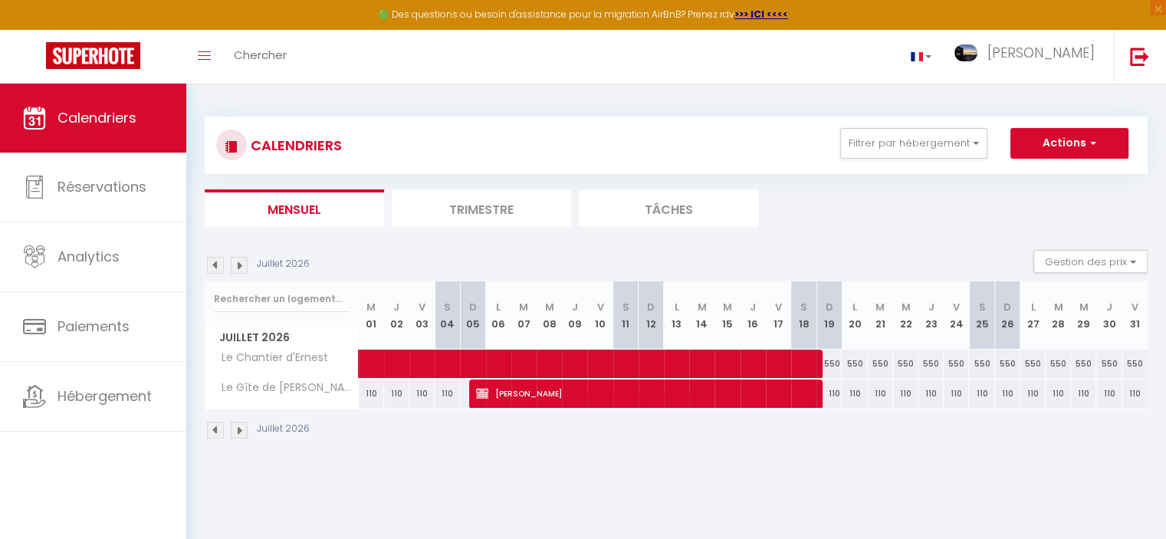
click at [213, 264] on img at bounding box center [215, 265] width 17 height 17
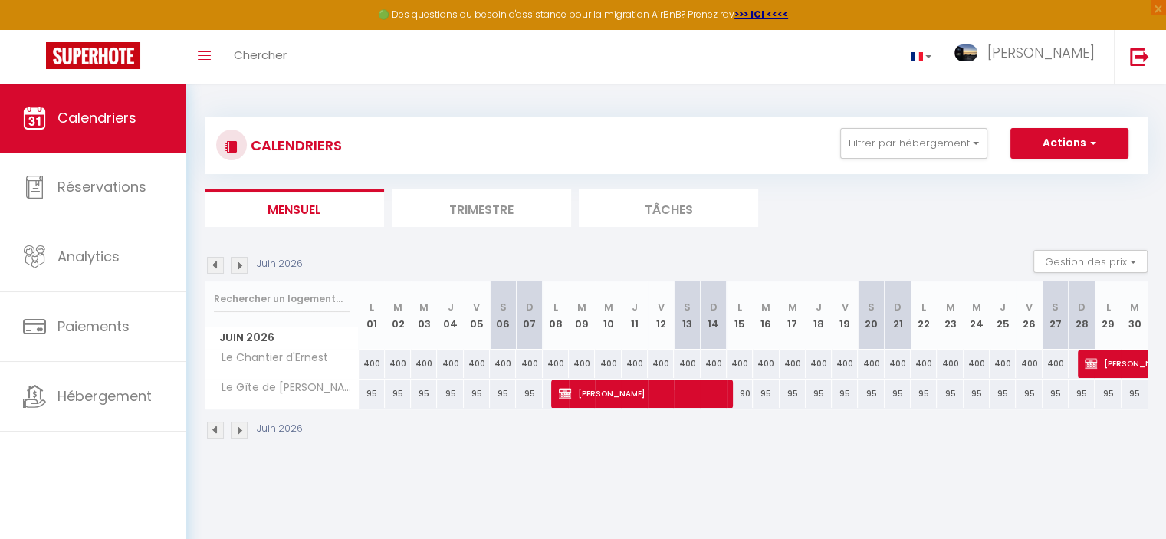
click at [236, 262] on img at bounding box center [239, 265] width 17 height 17
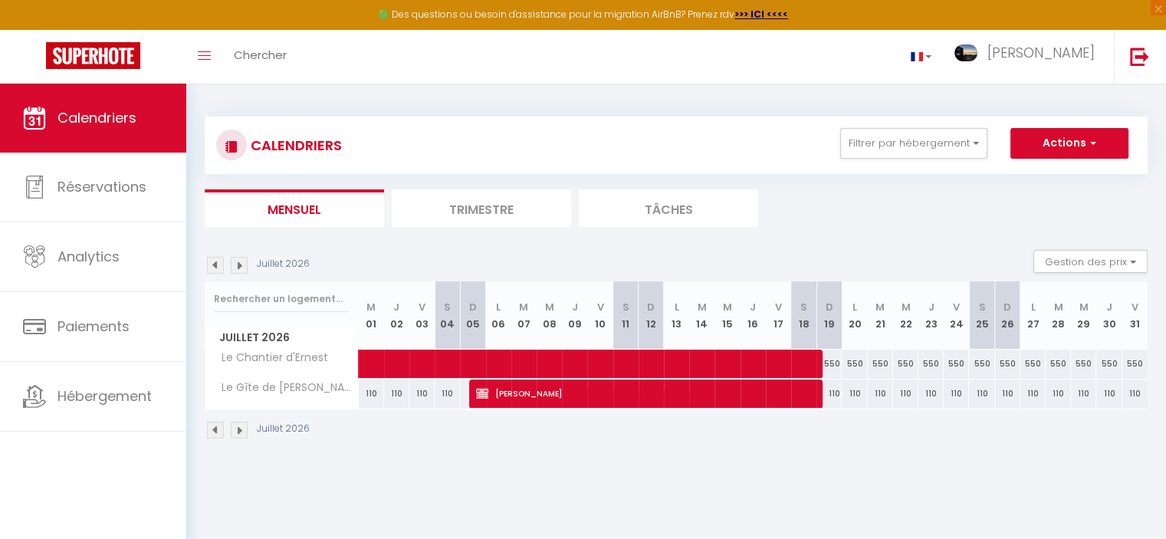
click at [236, 262] on img at bounding box center [239, 265] width 17 height 17
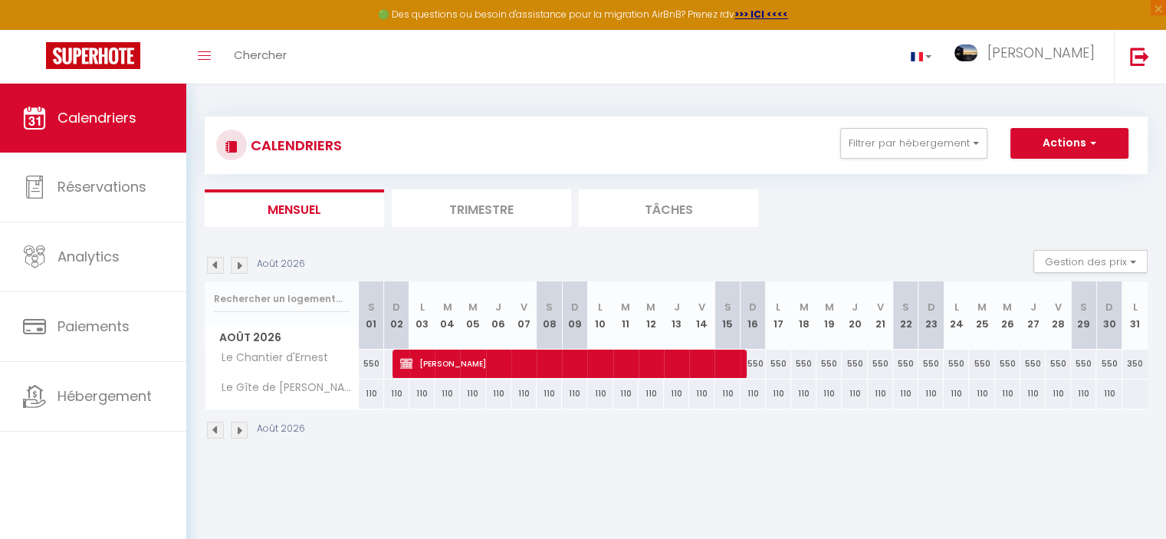
click at [218, 266] on img at bounding box center [215, 265] width 17 height 17
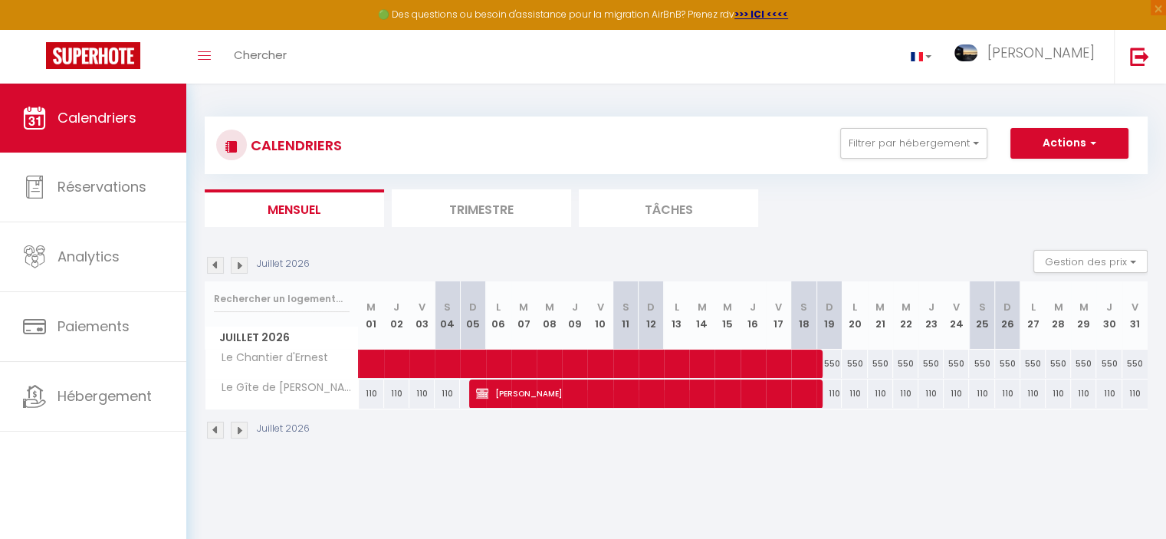
click at [218, 266] on img at bounding box center [215, 265] width 17 height 17
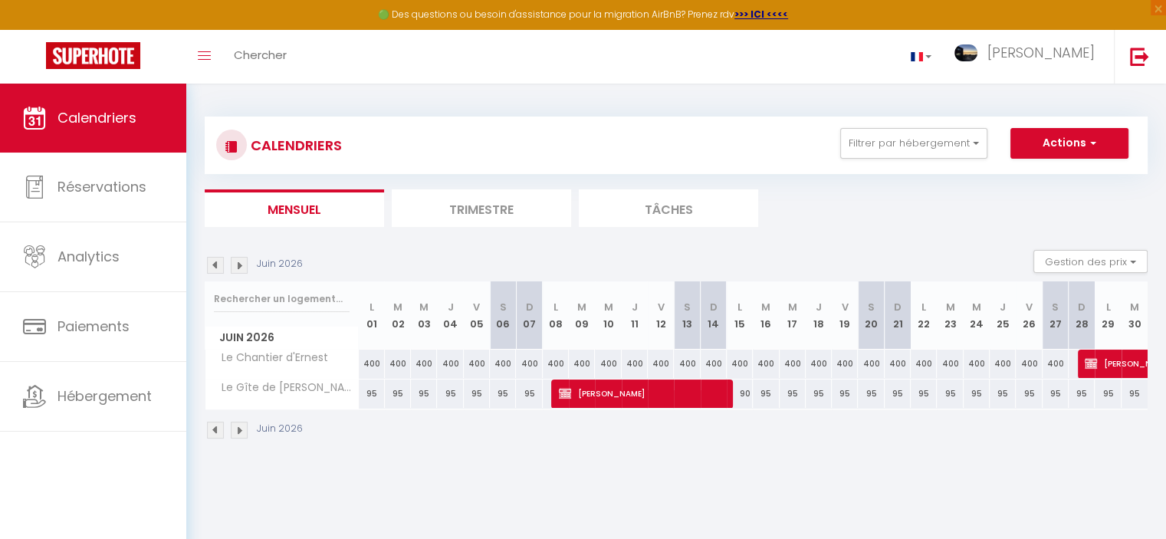
click at [218, 266] on img at bounding box center [215, 265] width 17 height 17
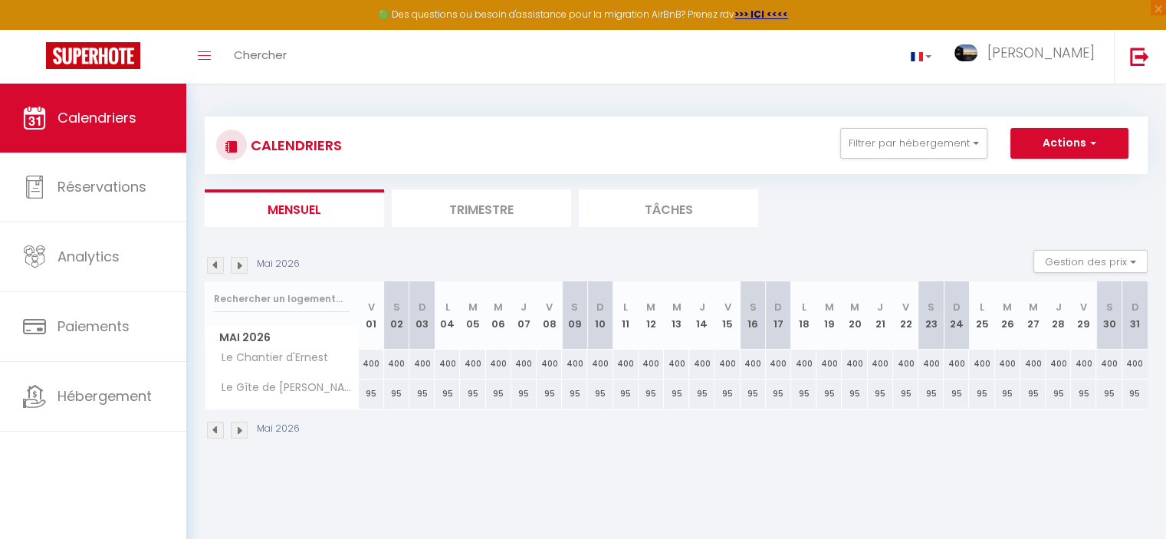
click at [218, 266] on img at bounding box center [215, 265] width 17 height 17
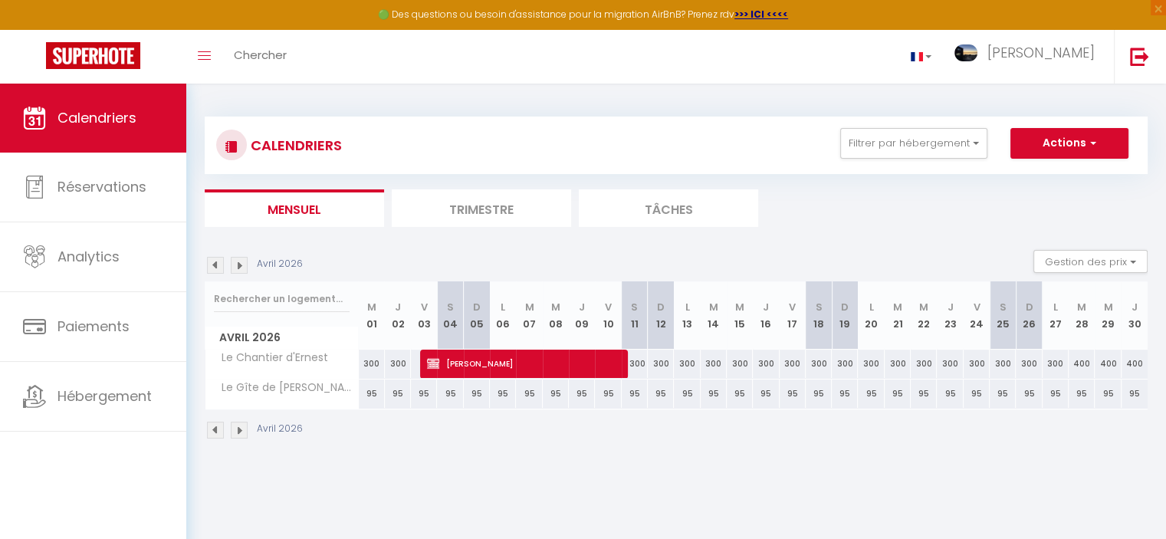
click at [218, 266] on img at bounding box center [215, 265] width 17 height 17
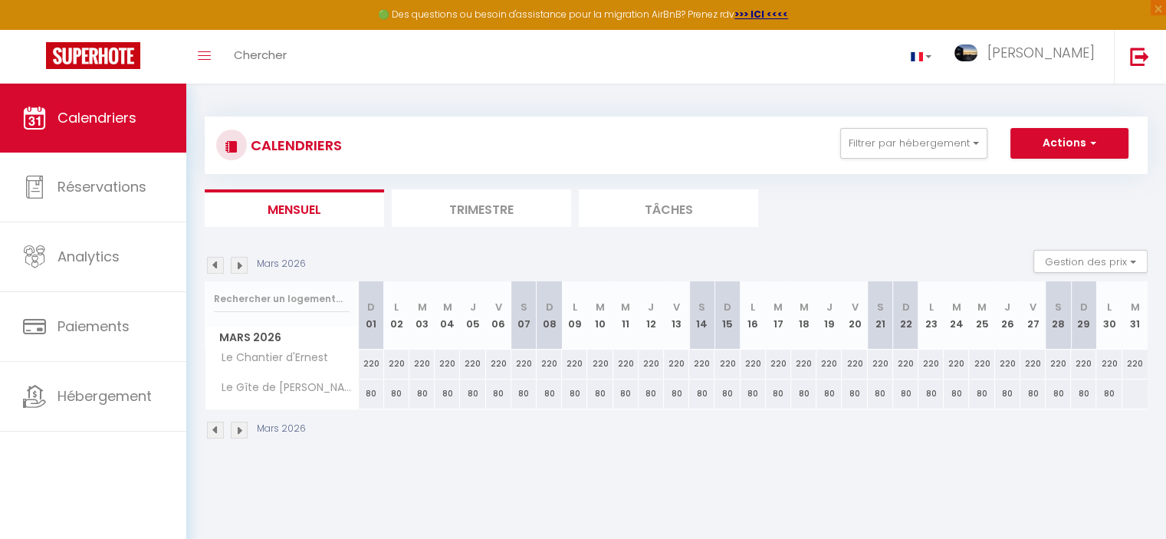
click at [218, 266] on img at bounding box center [215, 265] width 17 height 17
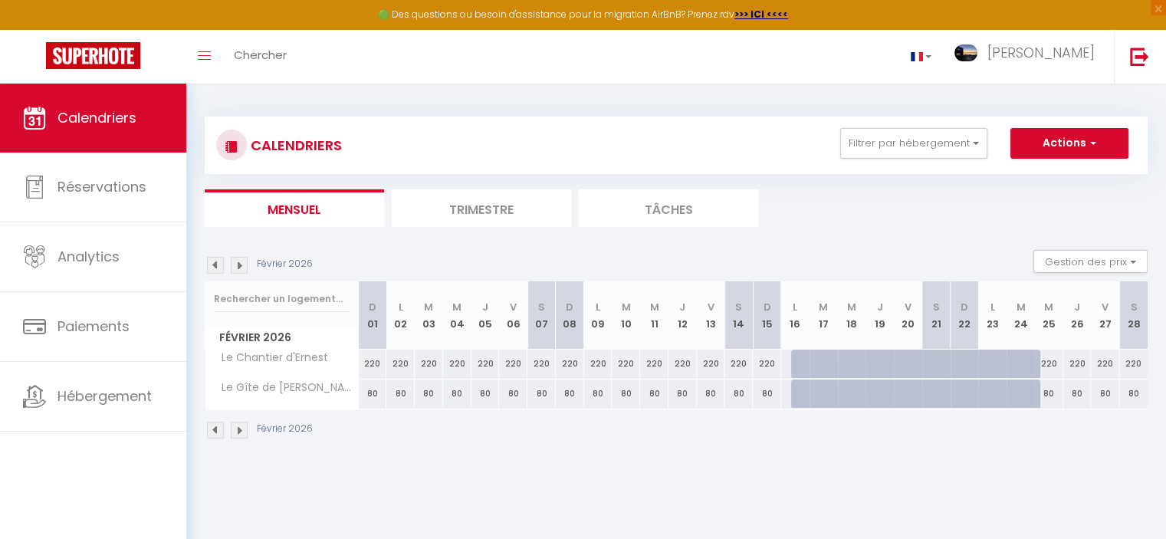
click at [218, 266] on img at bounding box center [215, 265] width 17 height 17
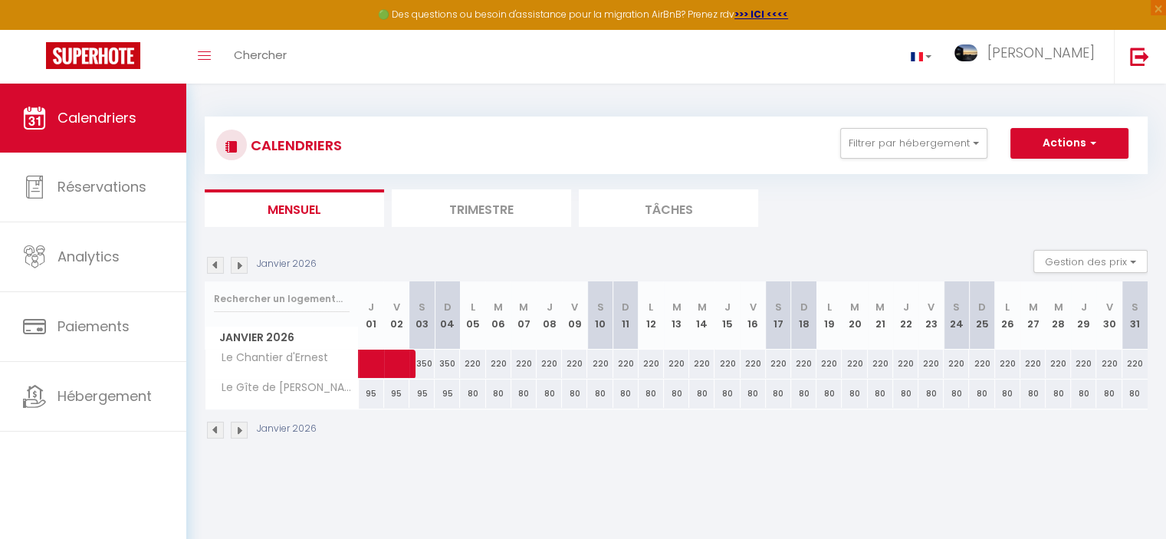
click at [218, 266] on img at bounding box center [215, 265] width 17 height 17
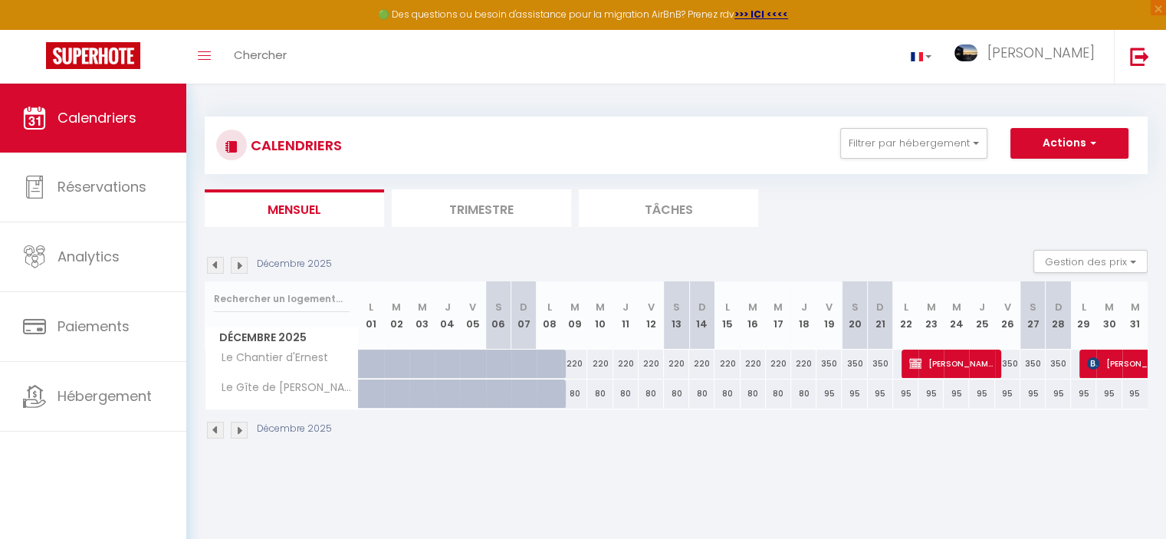
click at [218, 266] on img at bounding box center [215, 265] width 17 height 17
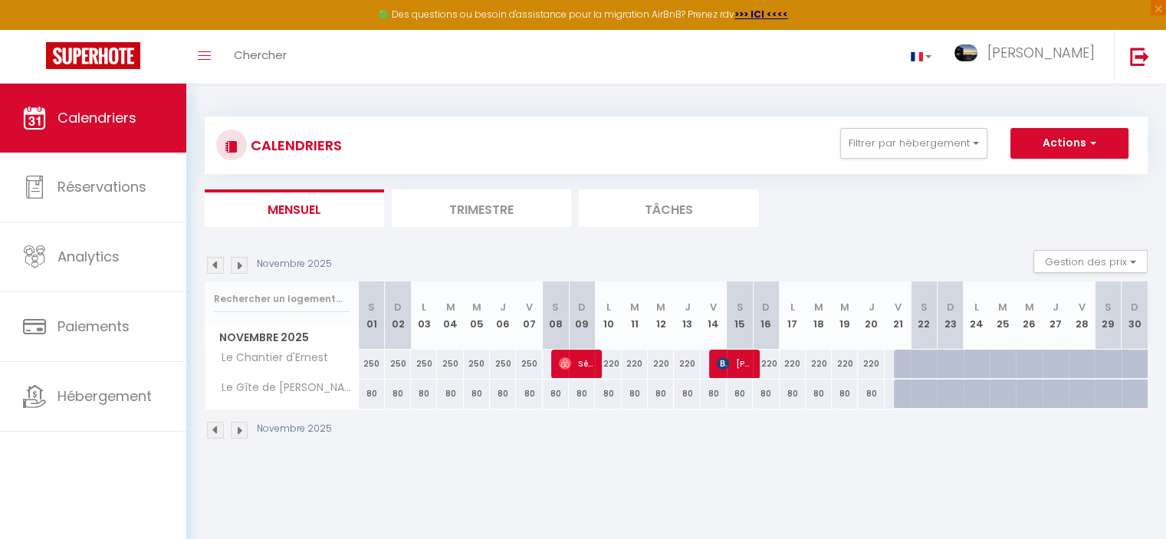
click at [218, 266] on img at bounding box center [215, 265] width 17 height 17
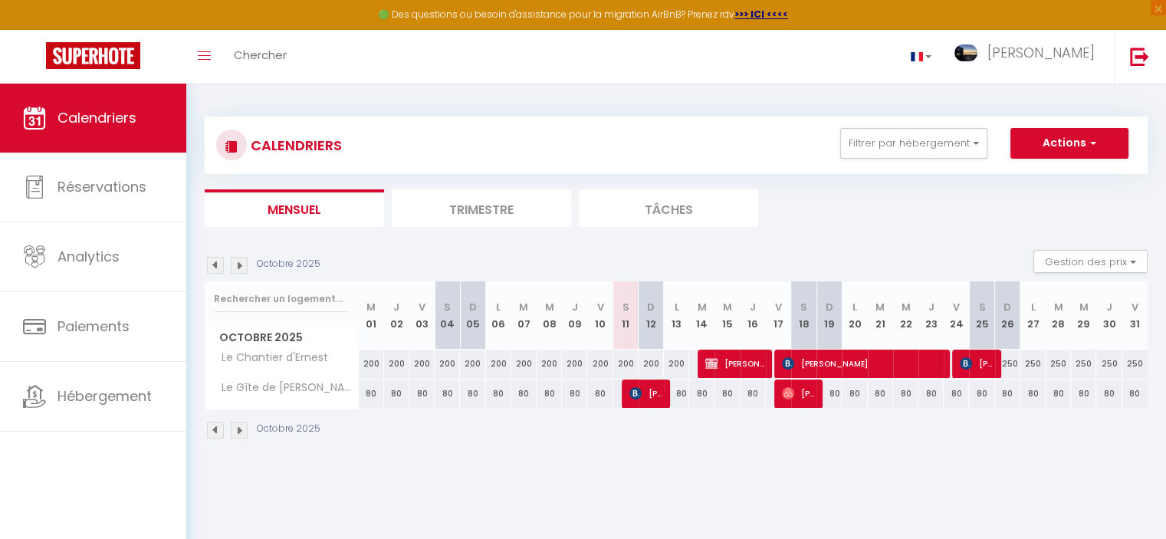
click at [218, 266] on img at bounding box center [215, 265] width 17 height 17
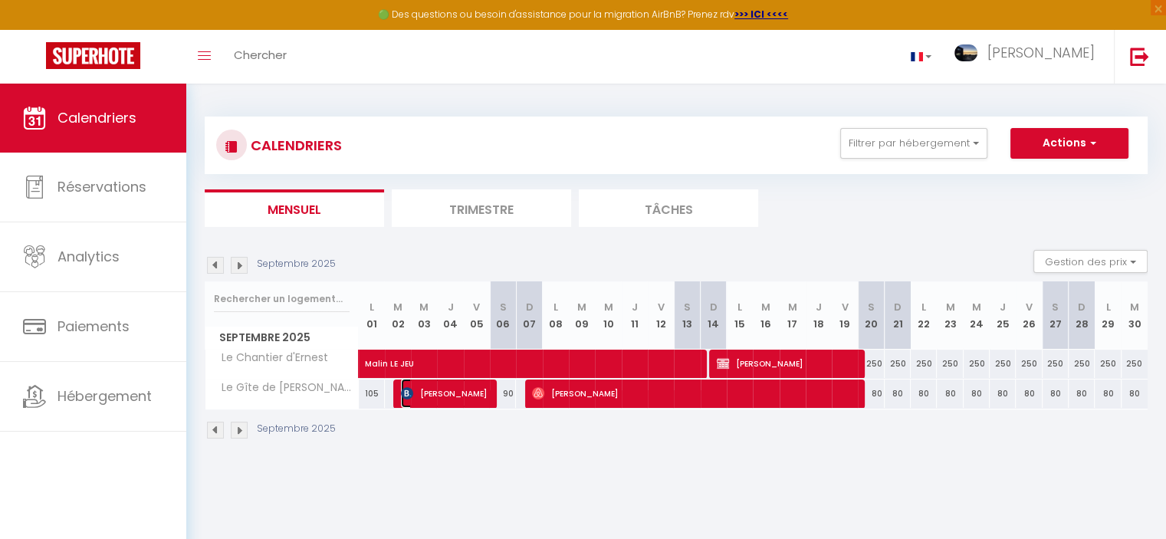
click at [445, 386] on span "[PERSON_NAME]" at bounding box center [444, 393] width 87 height 29
select select "OK"
select select "1"
select select "0"
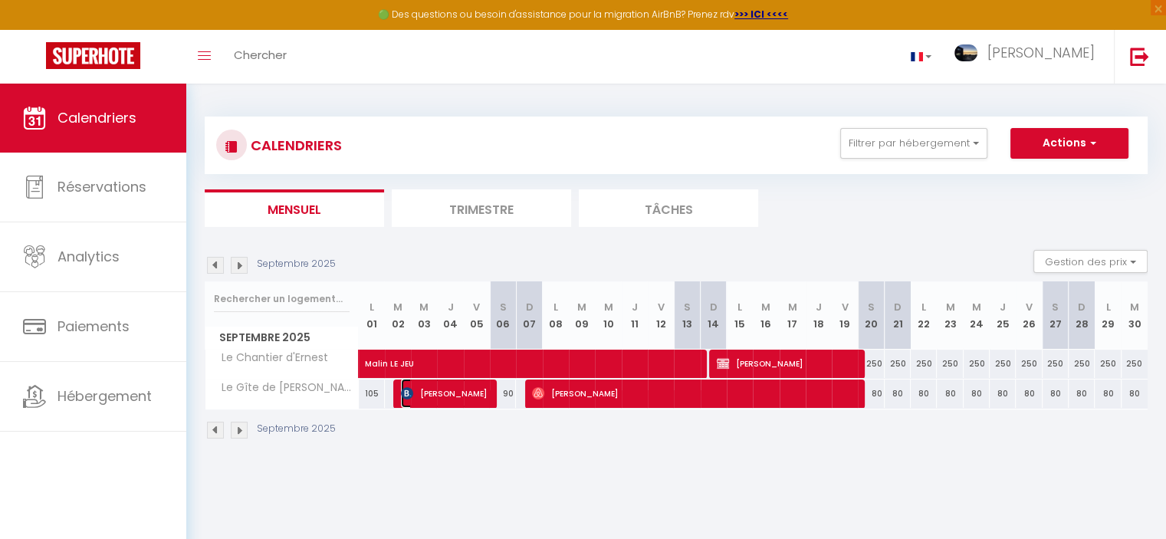
select select "1"
select select
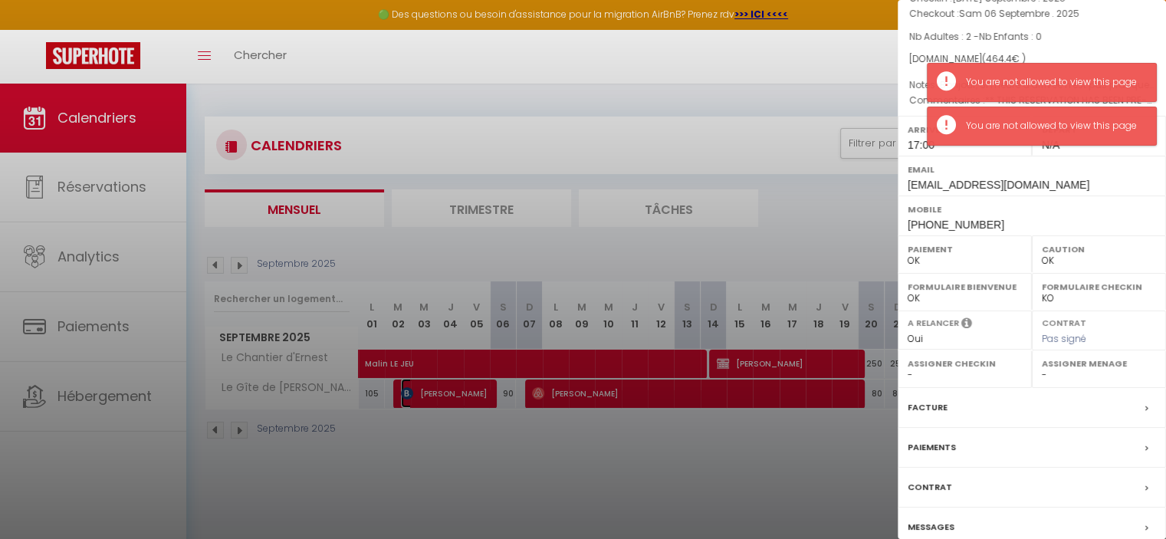
scroll to position [112, 0]
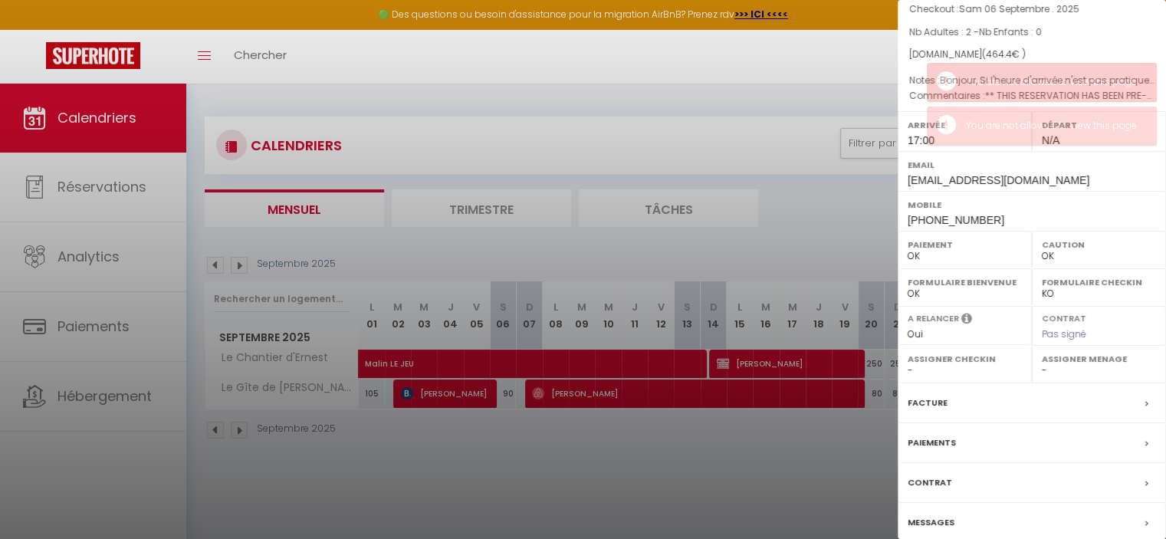
click at [942, 437] on label "Paiements" at bounding box center [932, 443] width 48 height 16
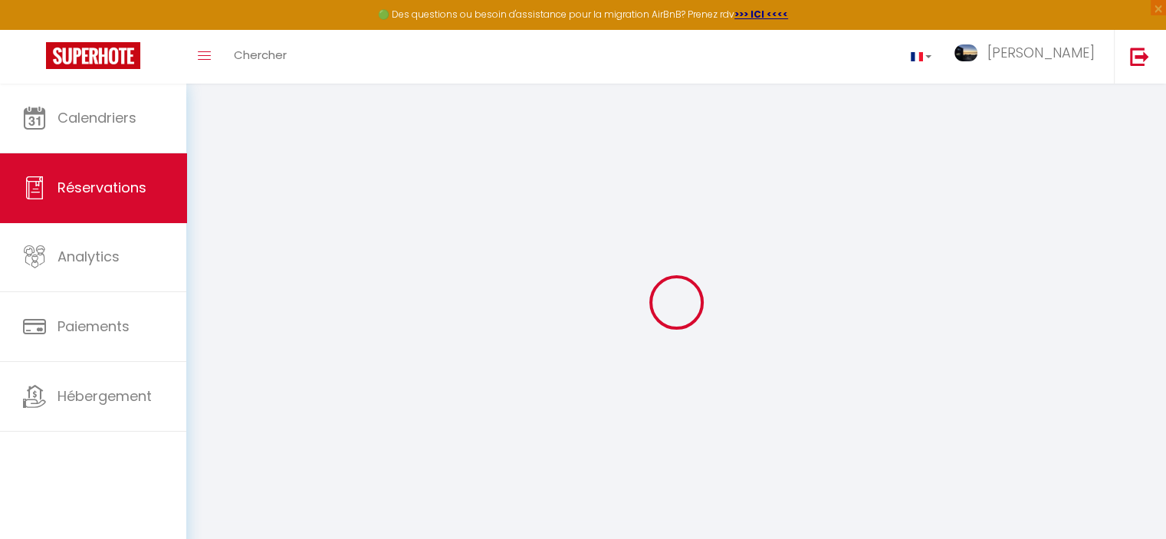
select select
checkbox input "false"
select index
select select
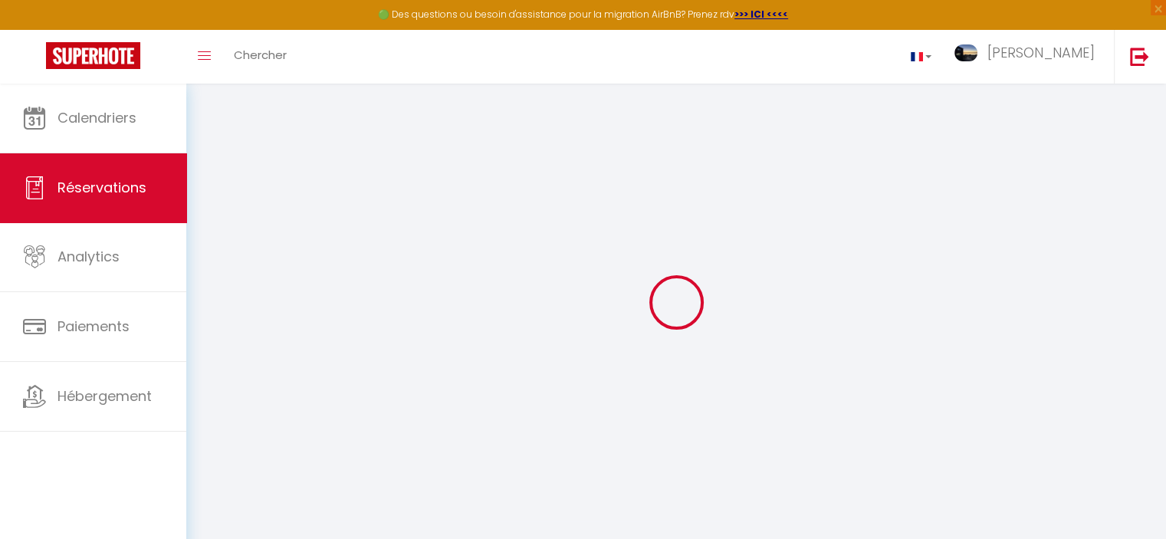
select select
checkbox input "false"
select index
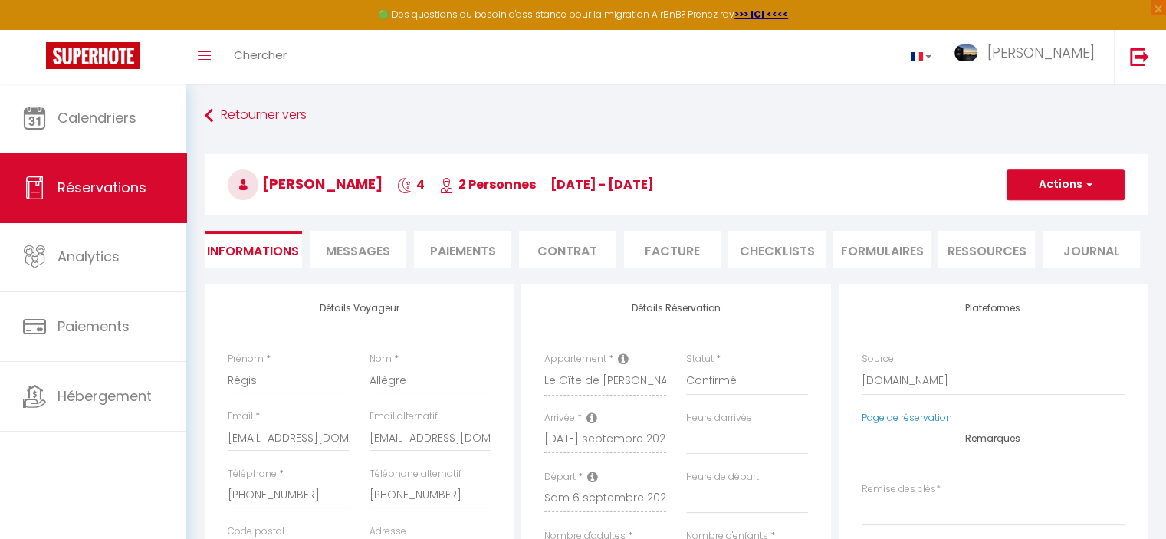
select select
checkbox input "false"
select index
type Question1 "Bonjour, Si l'heure d'arrivée n'est pas pratique pour vous, nous pouvons nous a…"
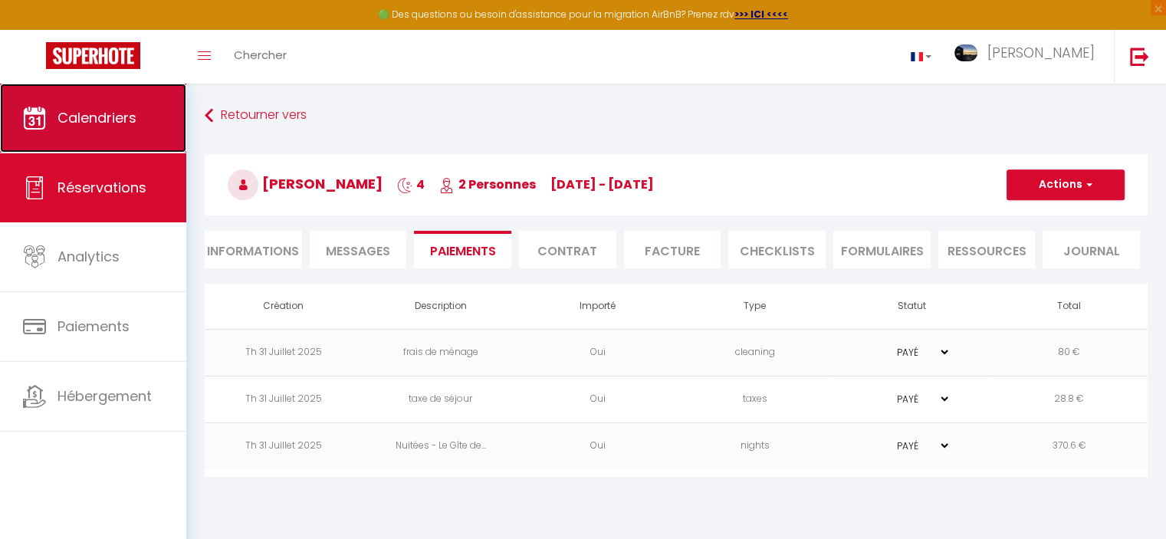
click at [71, 116] on span "Calendriers" at bounding box center [97, 117] width 79 height 19
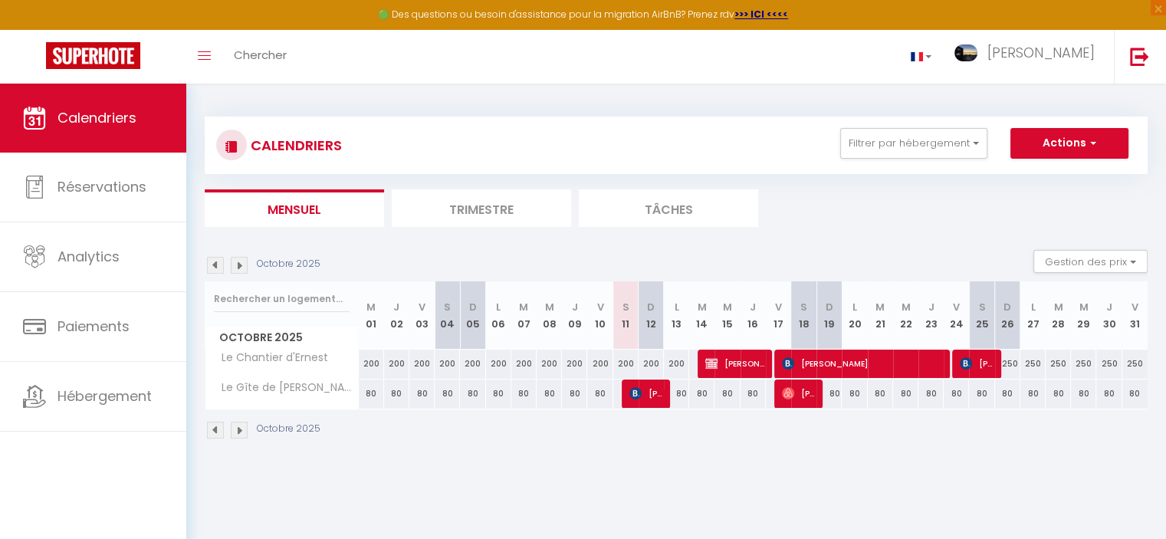
click at [212, 261] on img at bounding box center [215, 265] width 17 height 17
select select
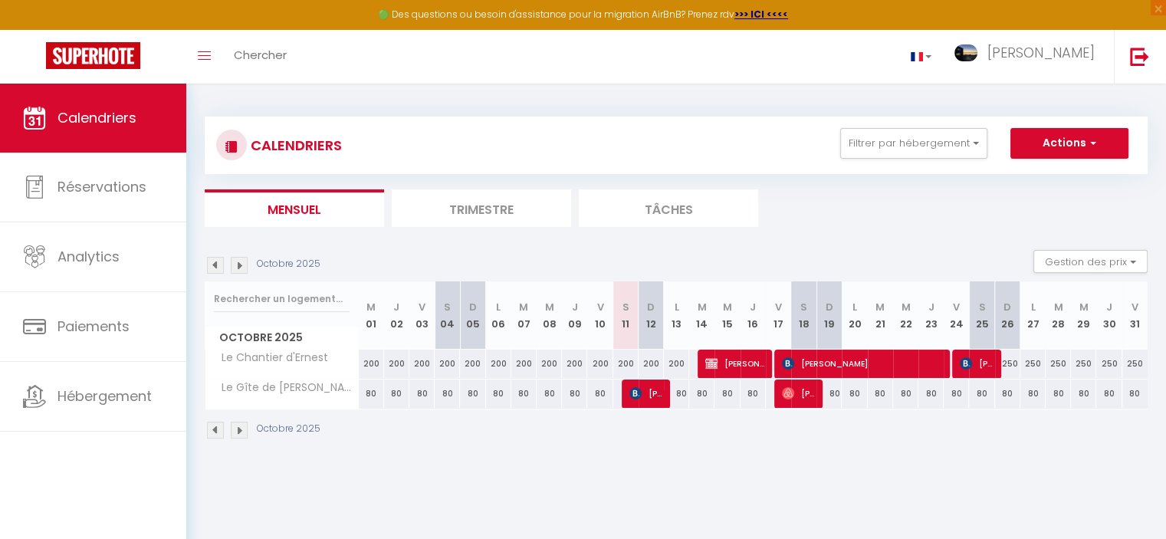
select select
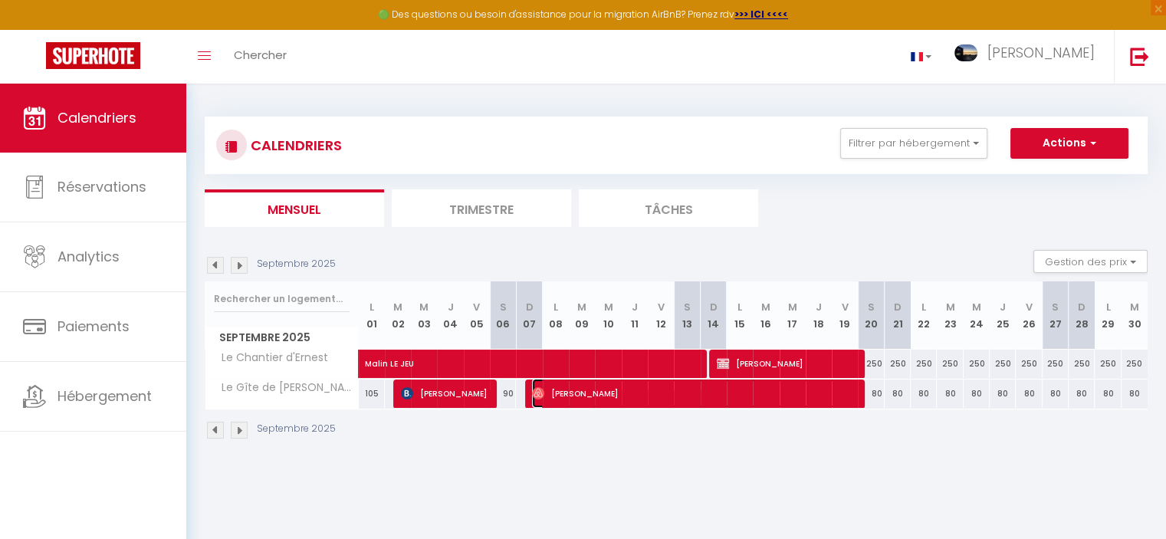
click at [687, 387] on span "[PERSON_NAME]" at bounding box center [692, 393] width 321 height 29
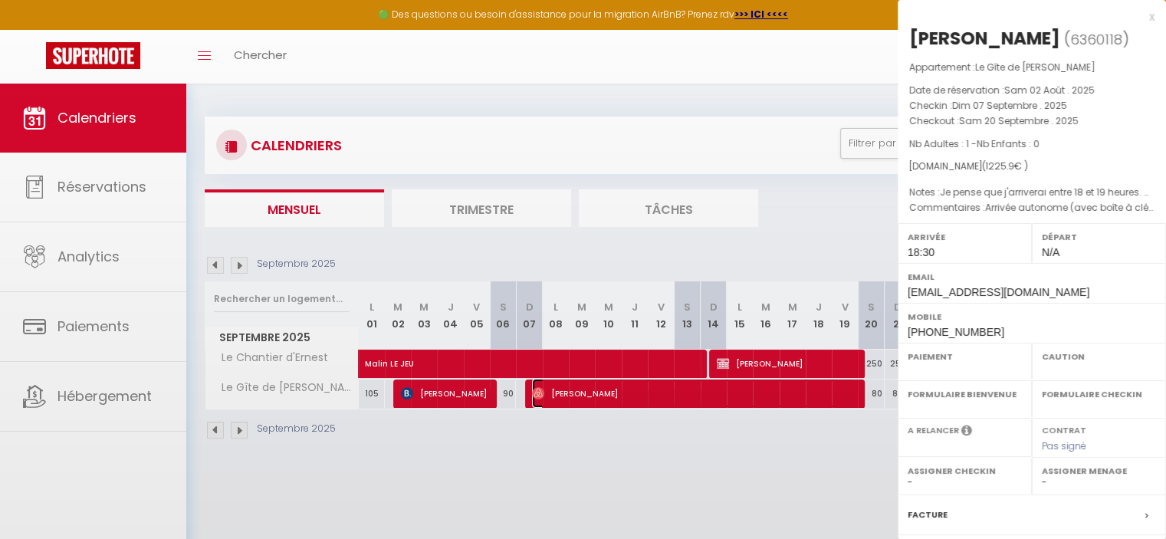
select select "OK"
select select "1"
select select "0"
select select "1"
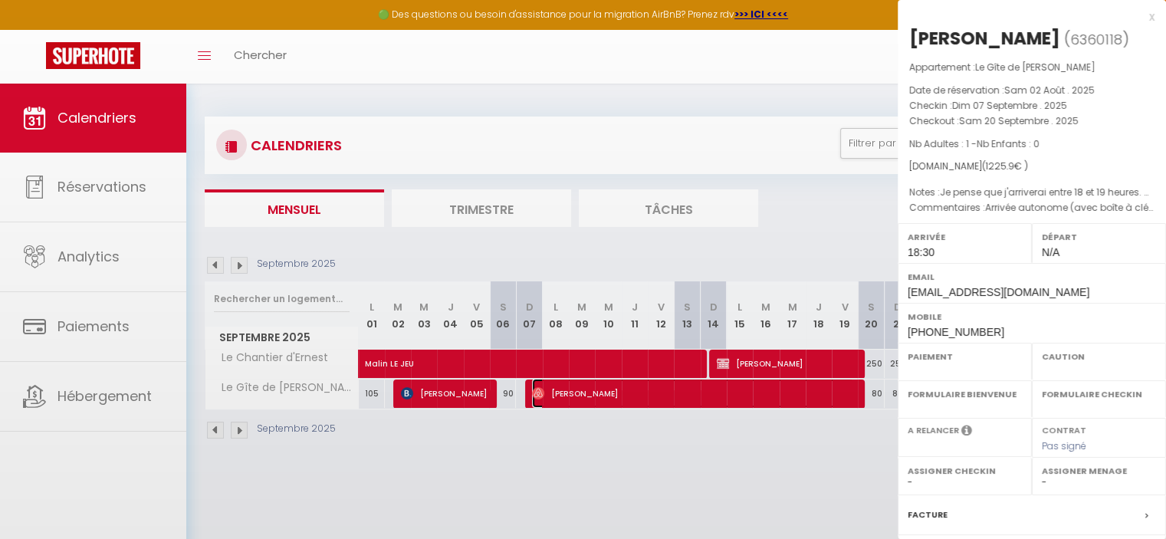
select select
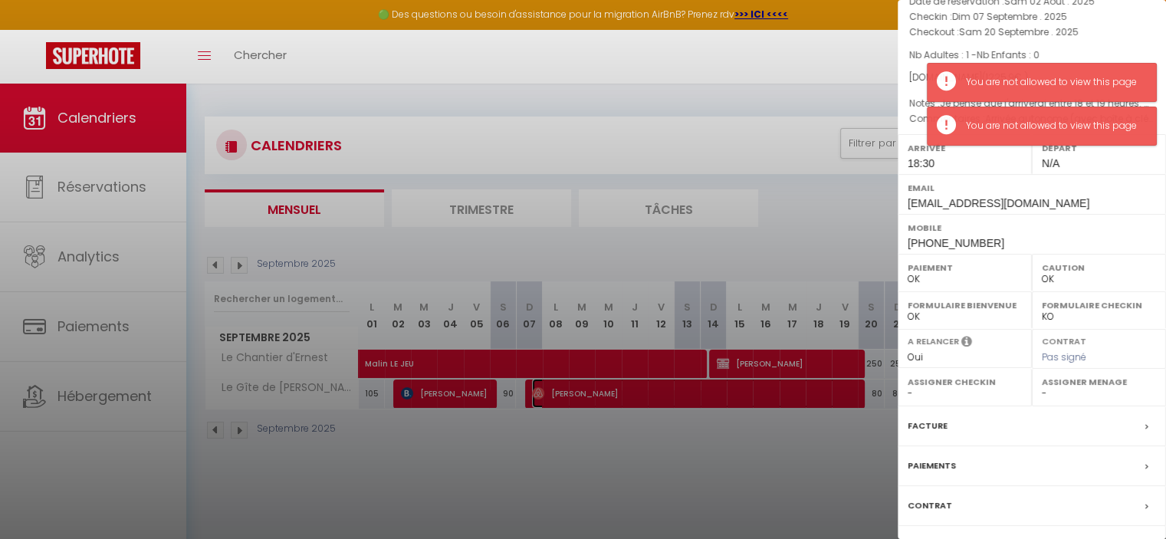
scroll to position [173, 0]
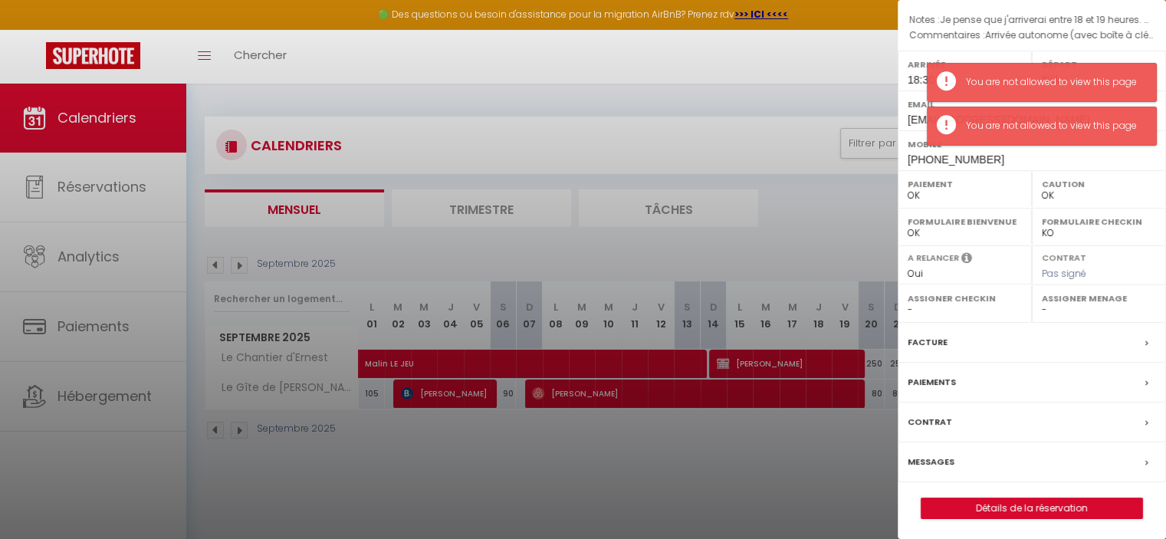
click at [950, 370] on div "Paiements" at bounding box center [1032, 383] width 268 height 40
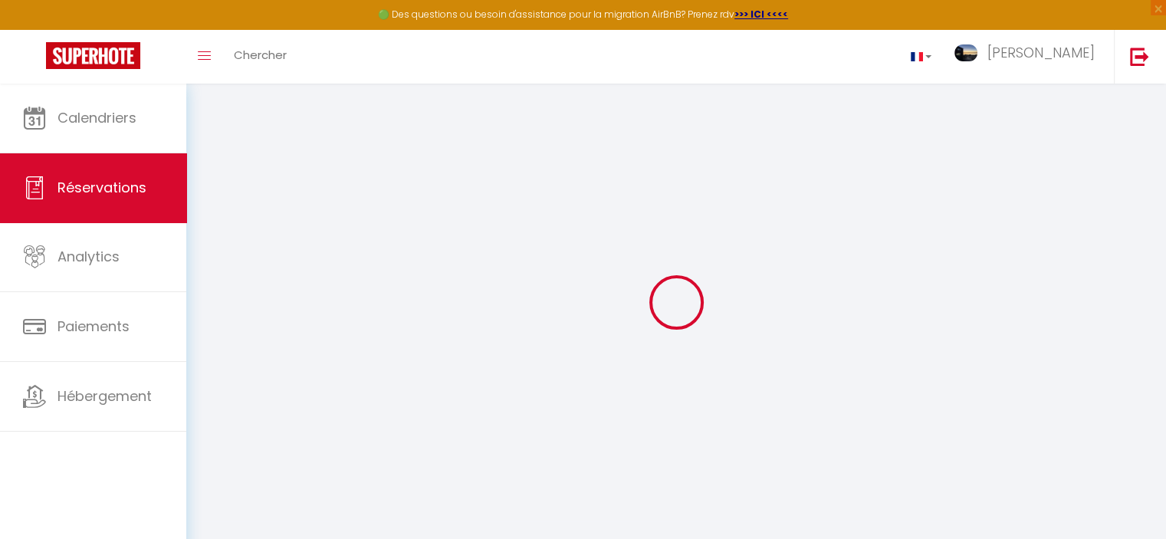
select select
checkbox input "false"
select index
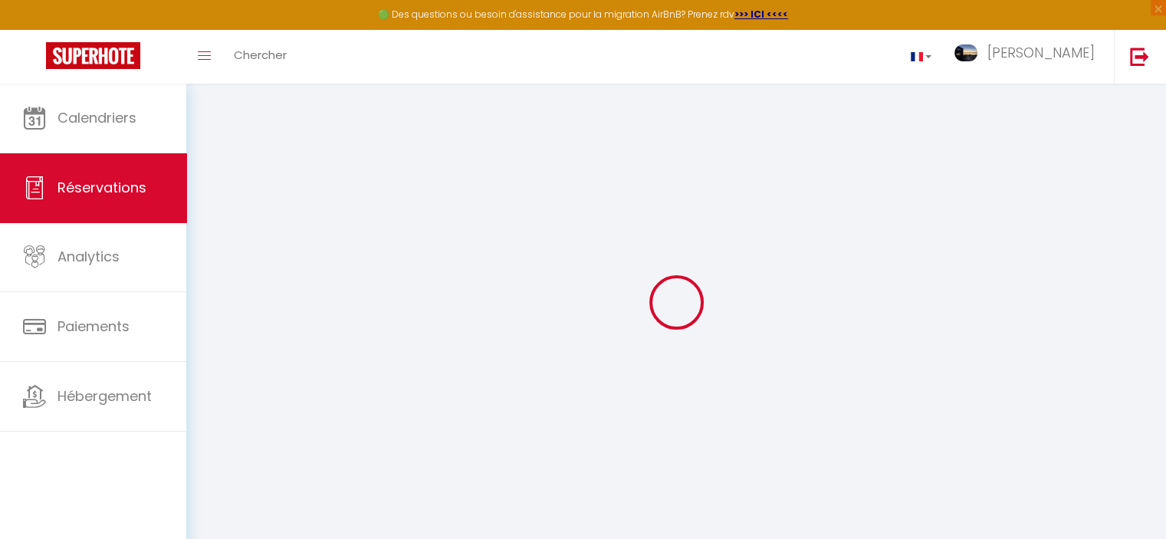
select select
checkbox input "false"
select index
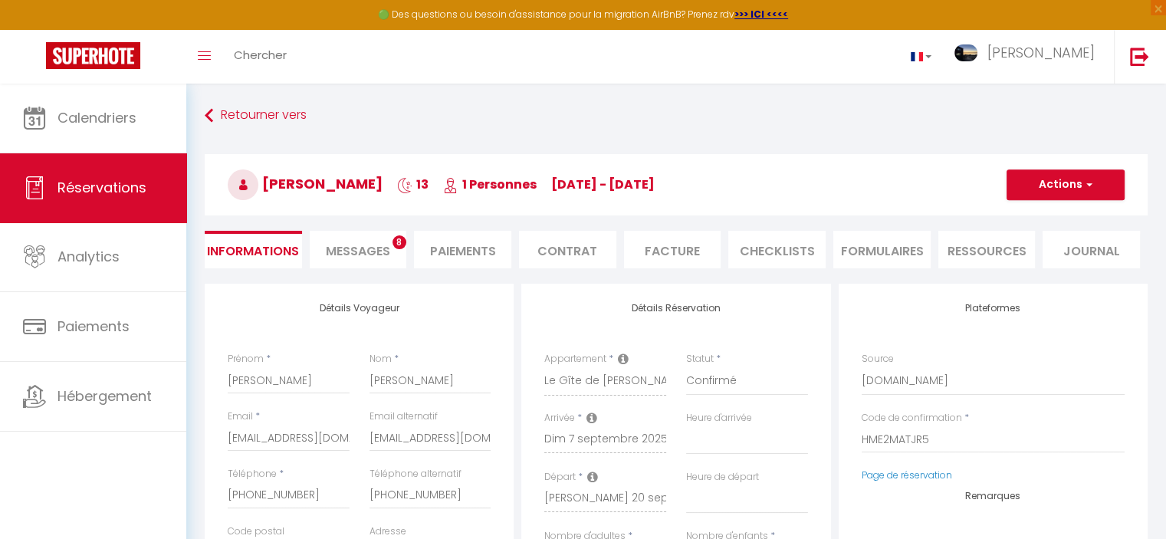
select select
checkbox input "false"
select index "Arrivée autonome (avec boîte à clé sécurisée)"
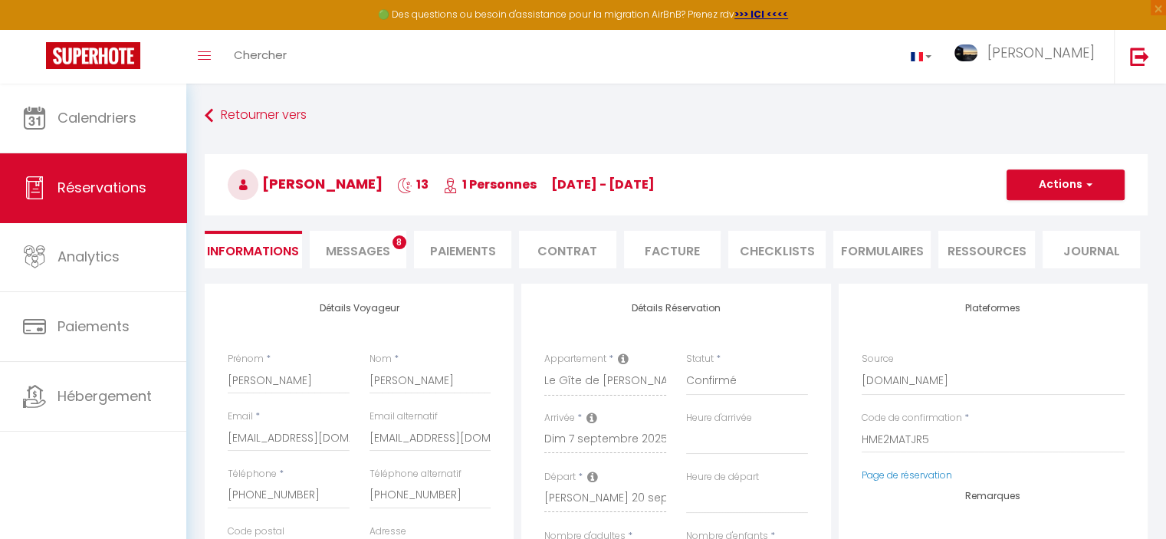
type Question1 "Je pense que j'arriverai entre 18 et 19 heures. Mais comme je souhaite visiter …"
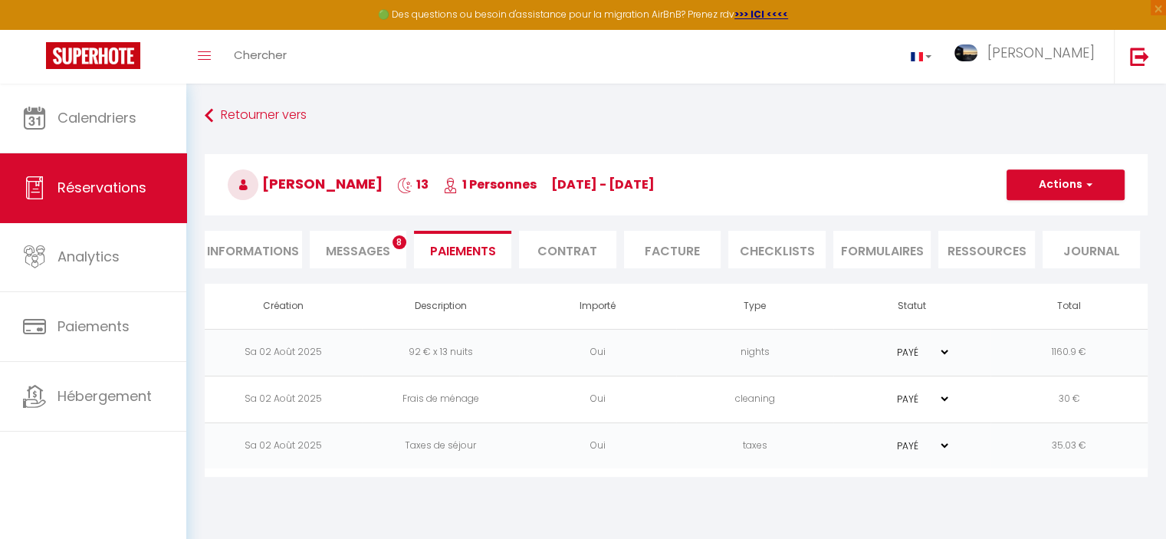
click at [261, 244] on li "Informations" at bounding box center [253, 250] width 97 height 38
select select
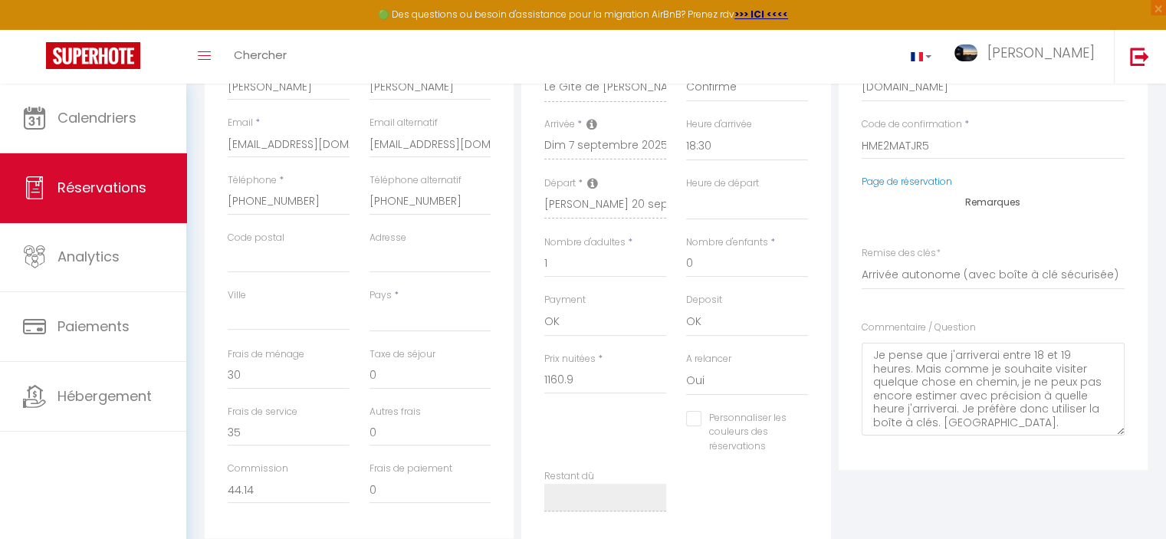
scroll to position [297, 0]
